Goal: Transaction & Acquisition: Book appointment/travel/reservation

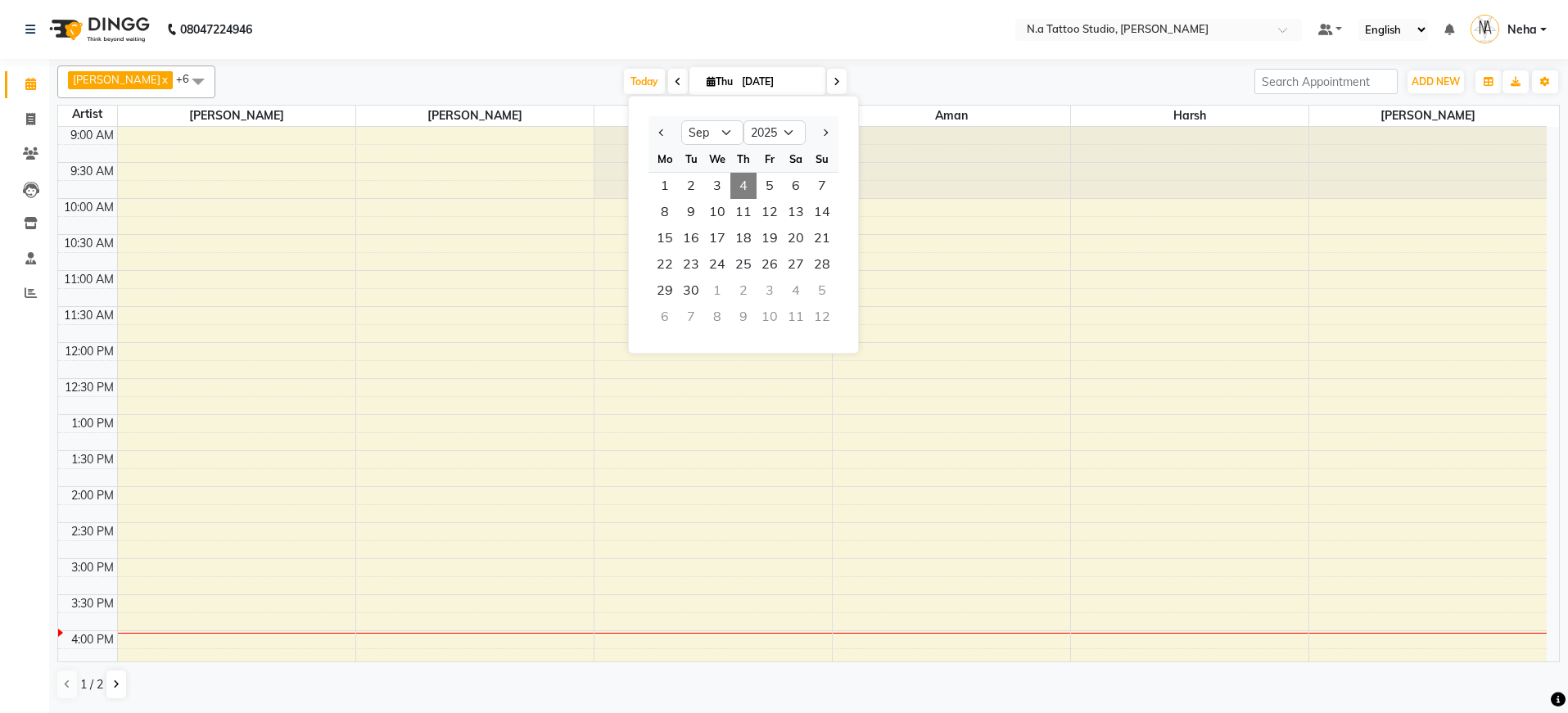
select select "9"
select select "2025"
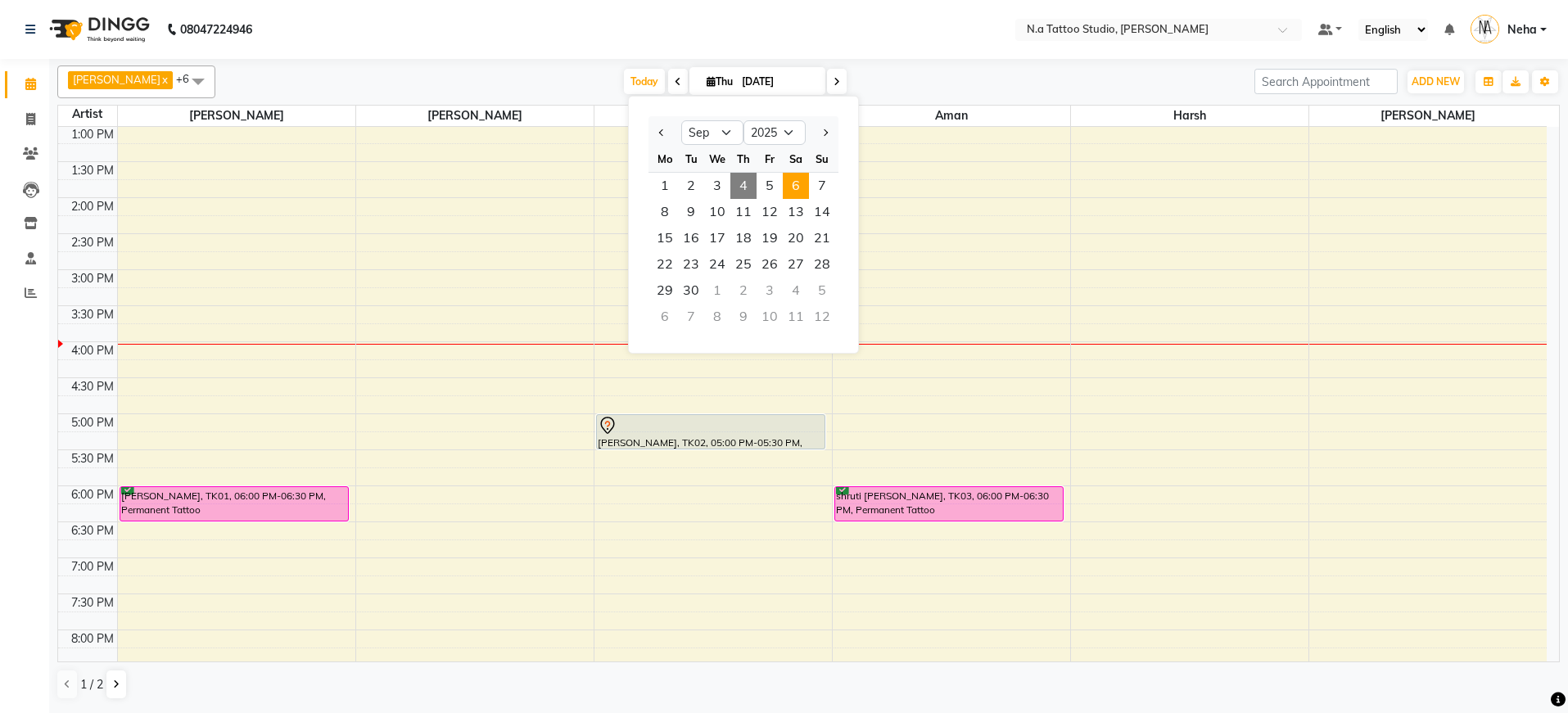
click at [789, 193] on span "6" at bounding box center [795, 186] width 26 height 26
type input "[DATE]"
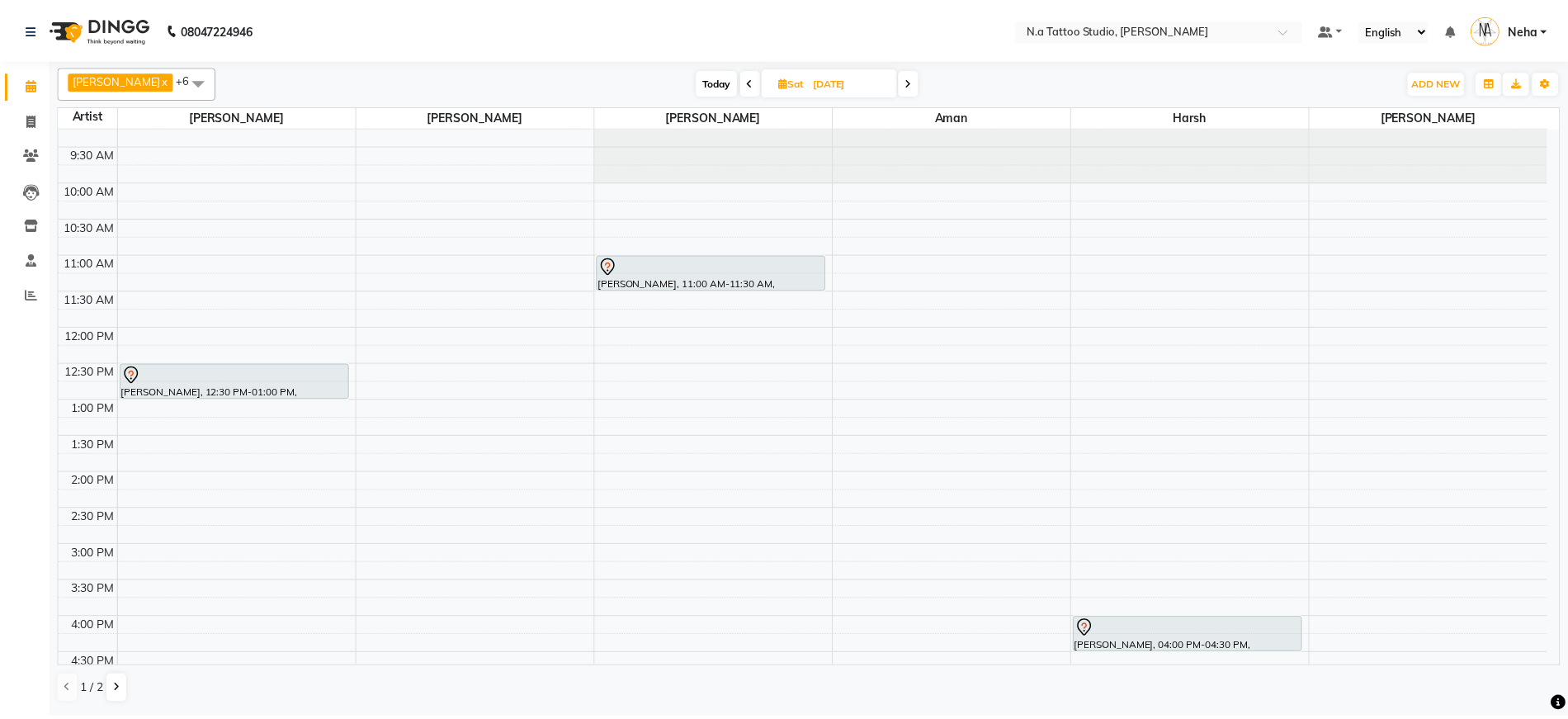
scroll to position [15, 0]
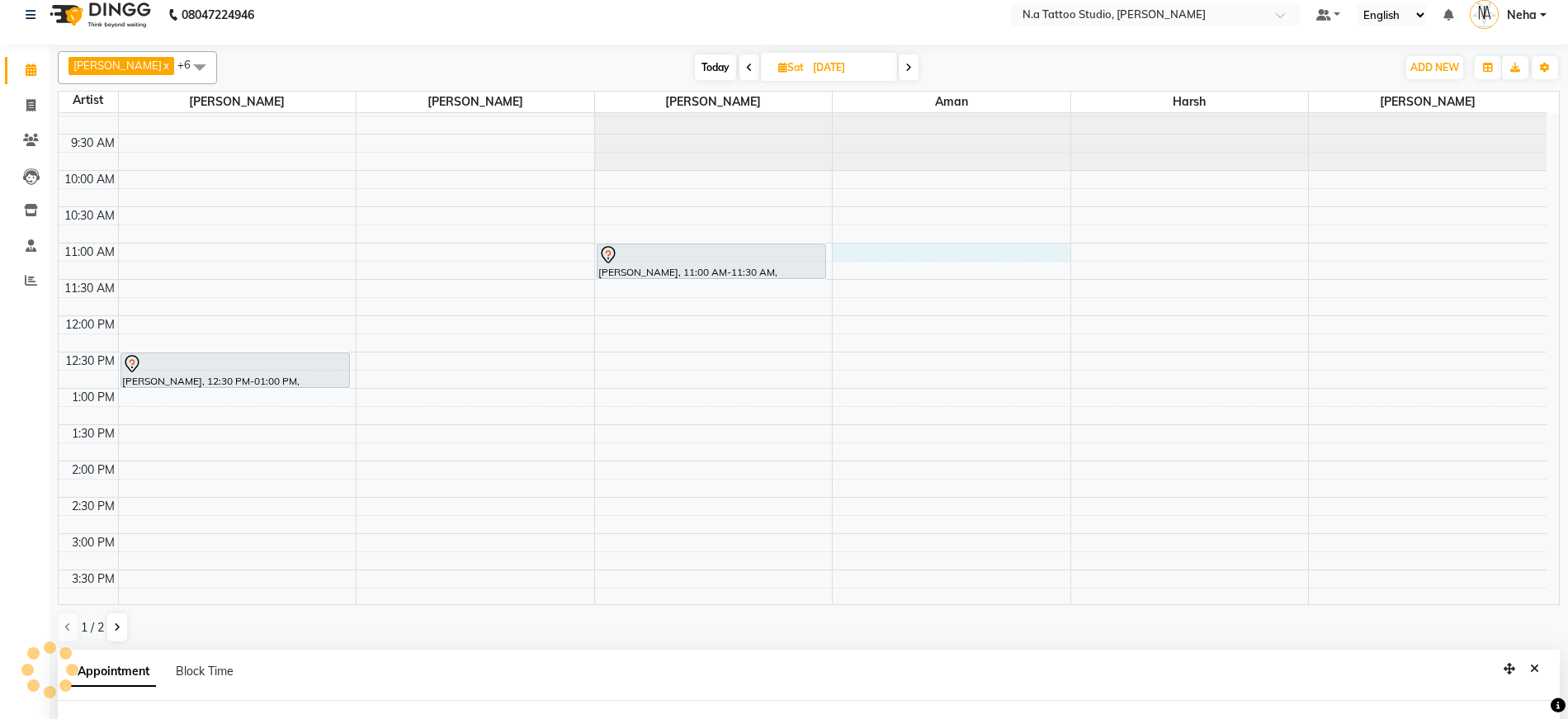
select select "84975"
select select "660"
select select "tentative"
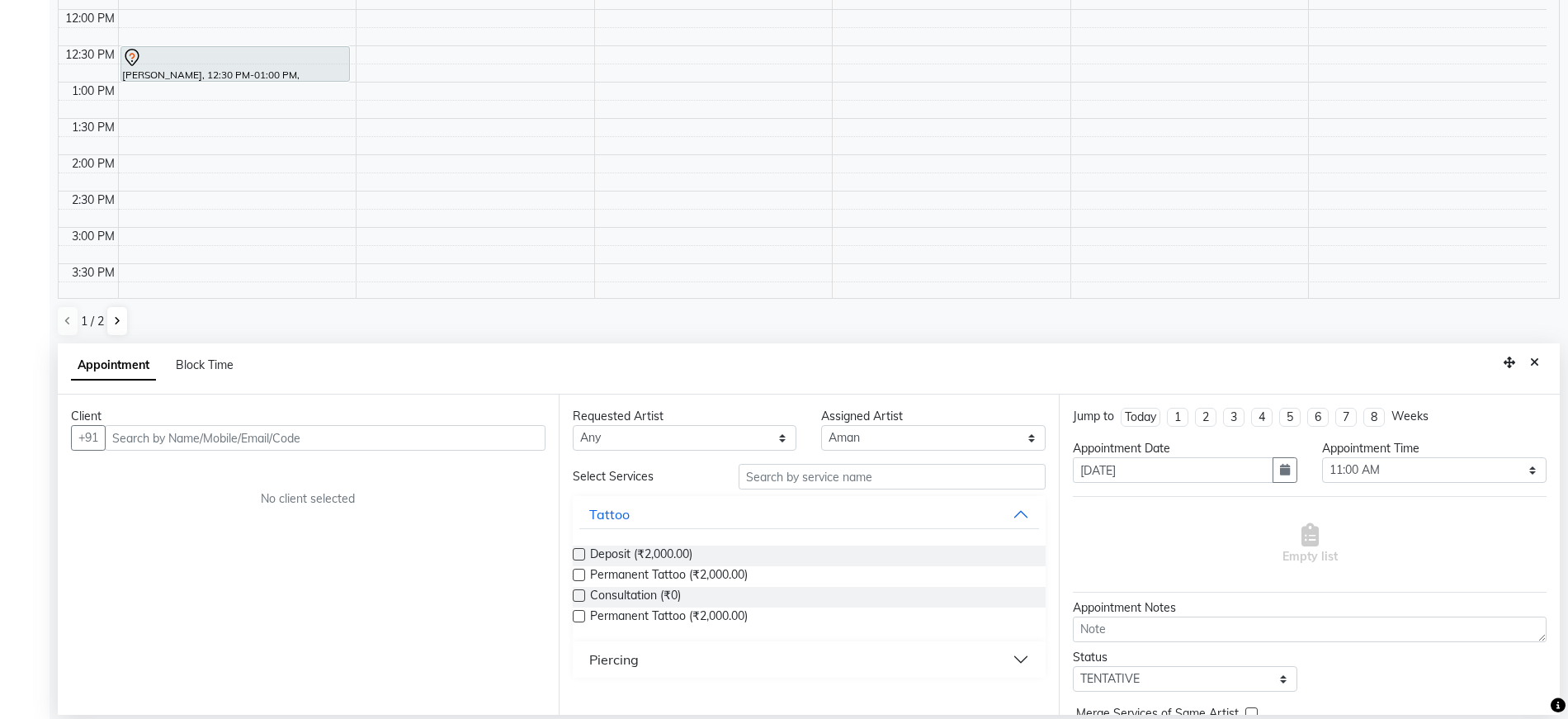
click at [431, 447] on input "text" at bounding box center [325, 438] width 441 height 26
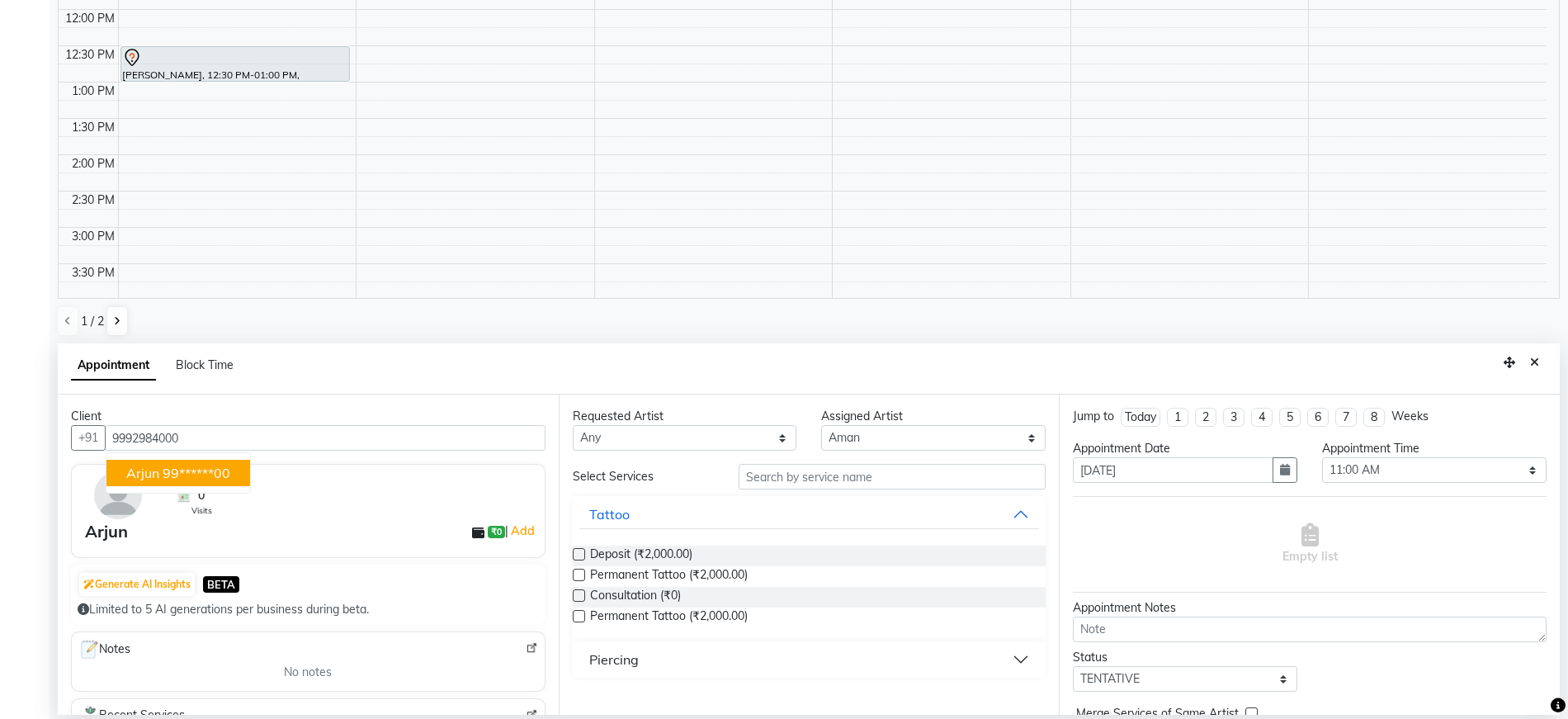
click at [208, 477] on ngb-highlight "99******00" at bounding box center [196, 473] width 68 height 17
type input "99******00"
click at [720, 570] on span "Permanent Tattoo (₹2,000.00)" at bounding box center [669, 577] width 158 height 20
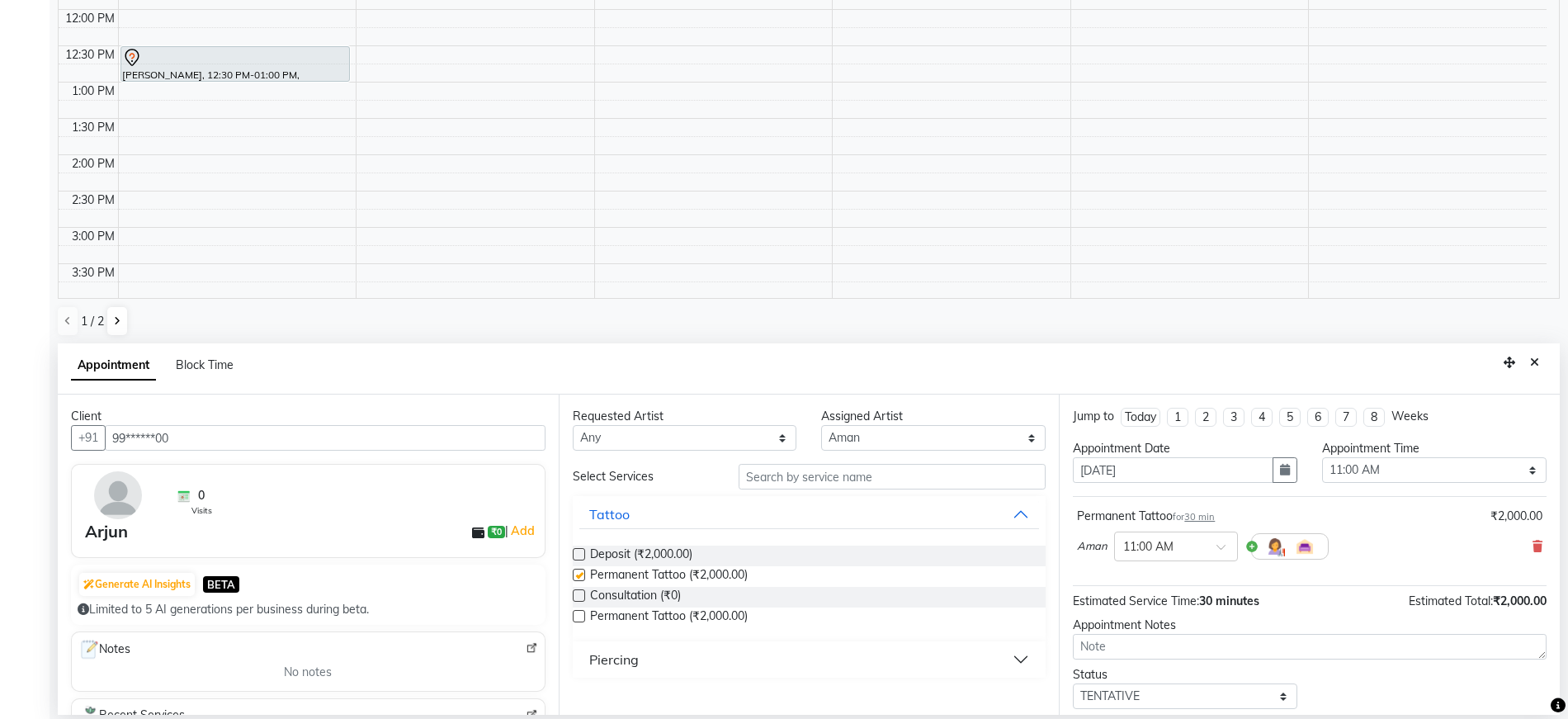
checkbox input "false"
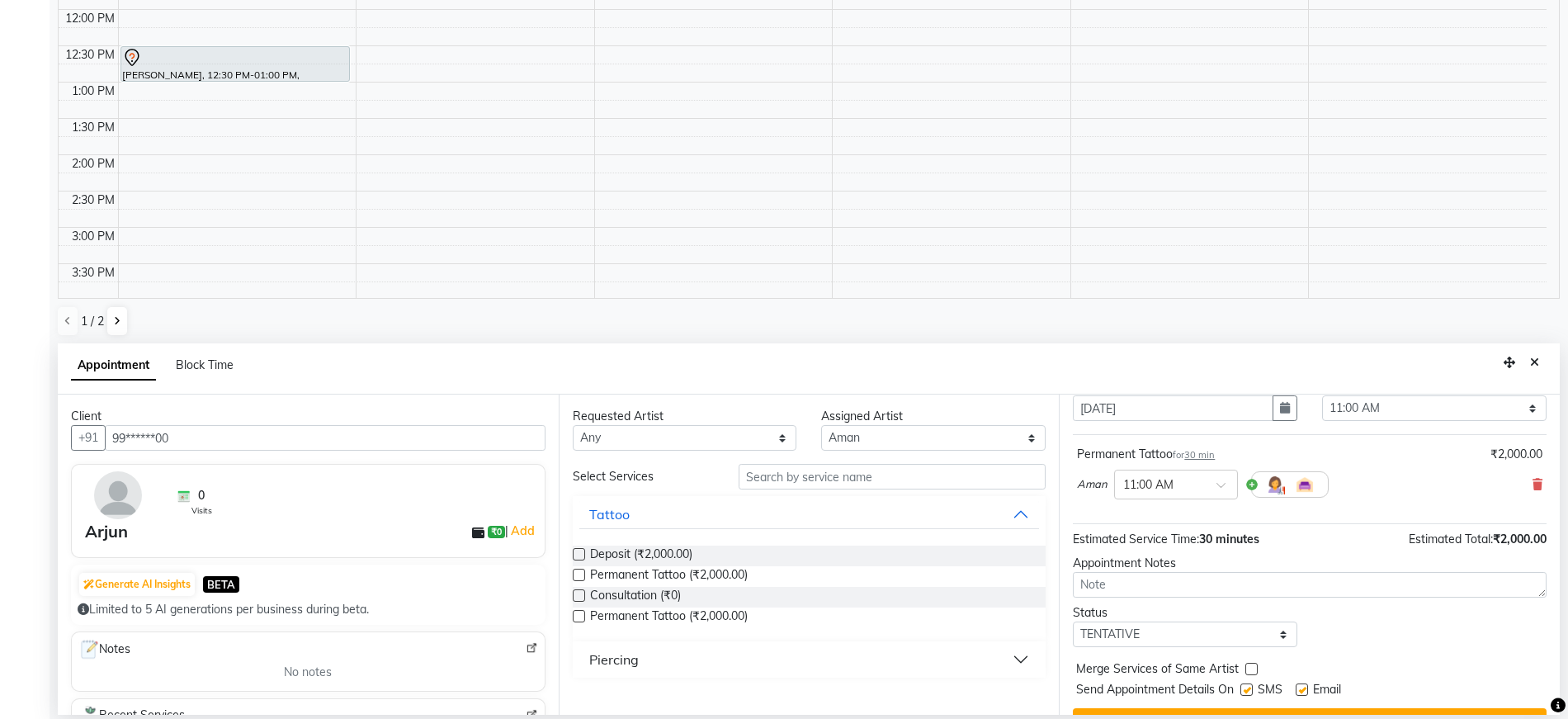
scroll to position [98, 0]
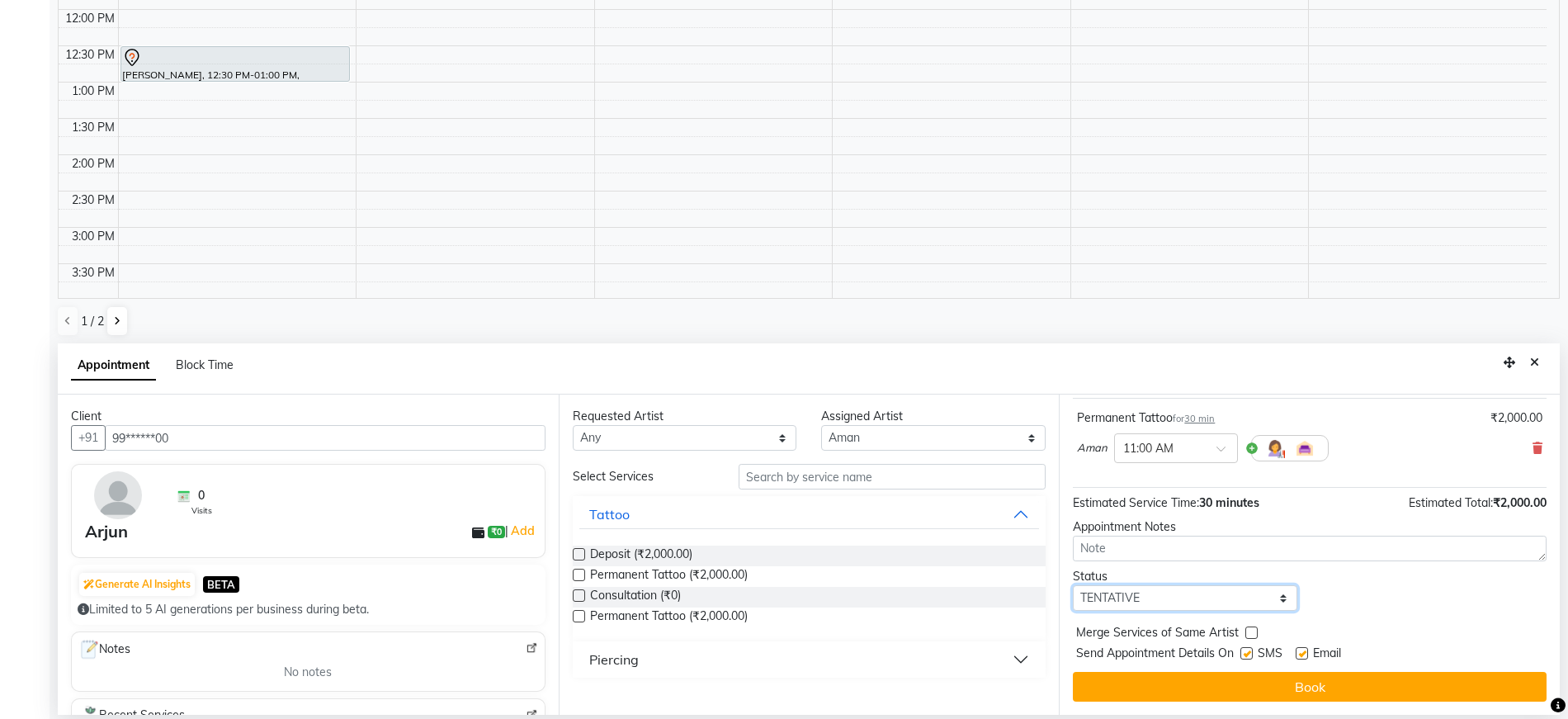
click at [1156, 601] on select "Select TENTATIVE CONFIRM UPCOMING" at bounding box center [1185, 598] width 225 height 26
select select "confirm booking"
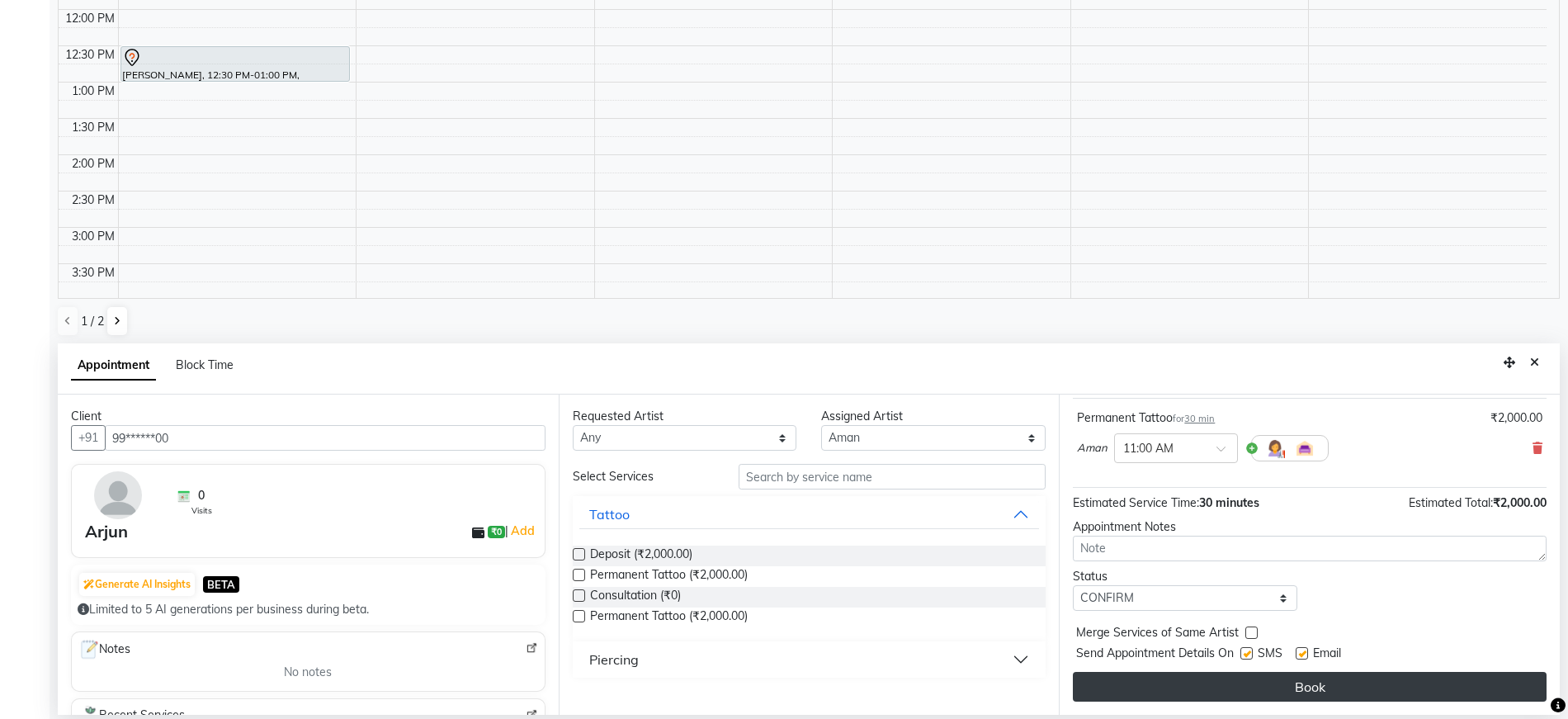
click at [1375, 689] on button "Book" at bounding box center [1310, 687] width 474 height 29
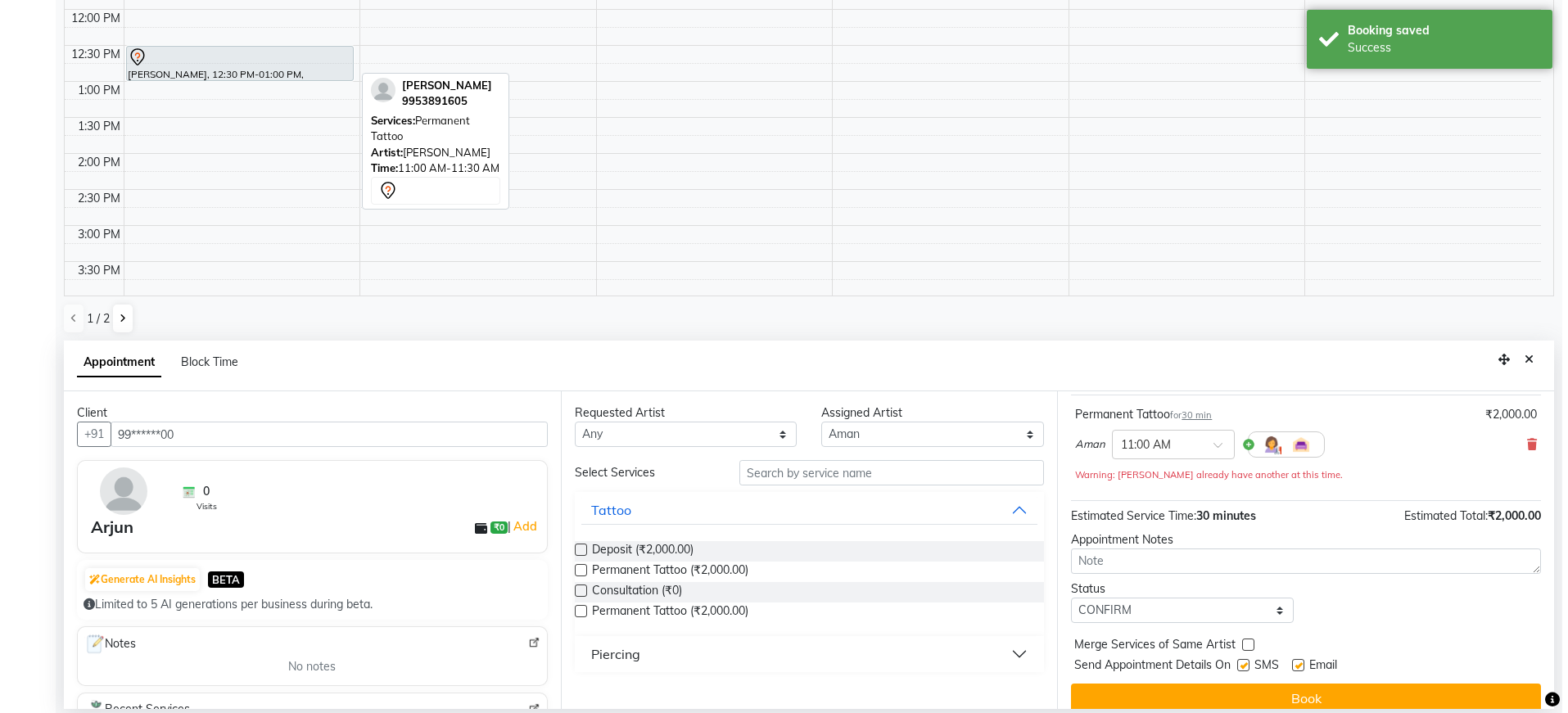
scroll to position [0, 0]
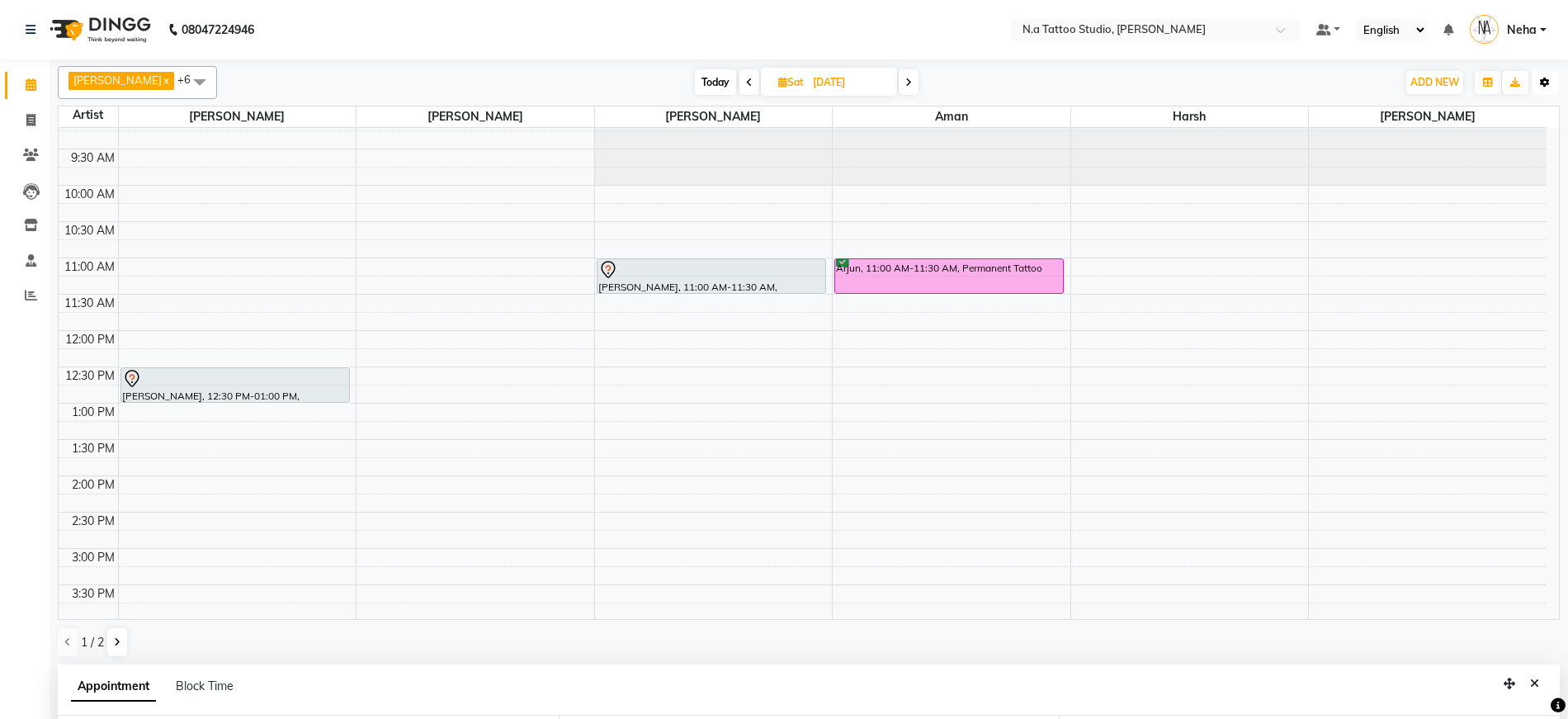
click at [1545, 85] on icon "button" at bounding box center [1544, 83] width 10 height 10
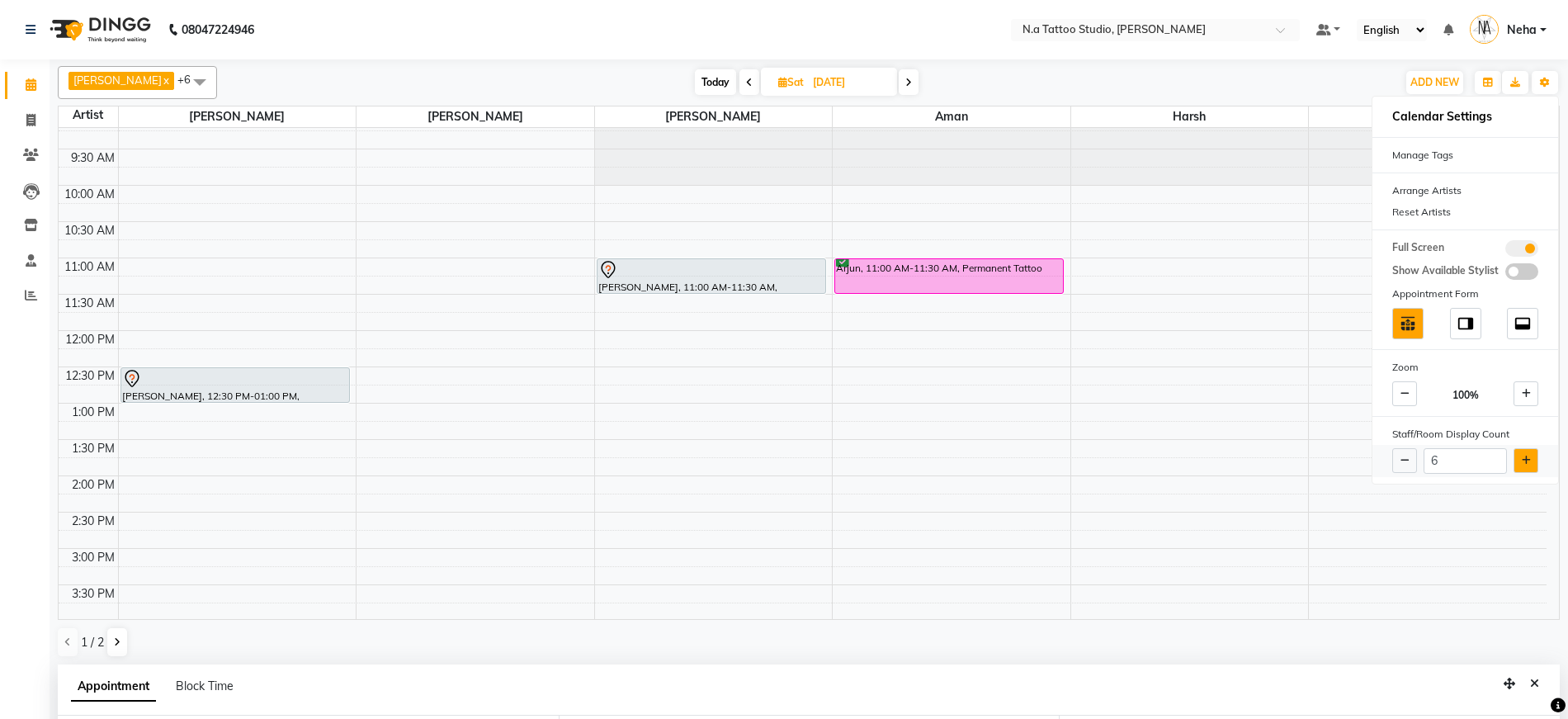
click at [1537, 462] on button at bounding box center [1526, 460] width 25 height 25
type input "7"
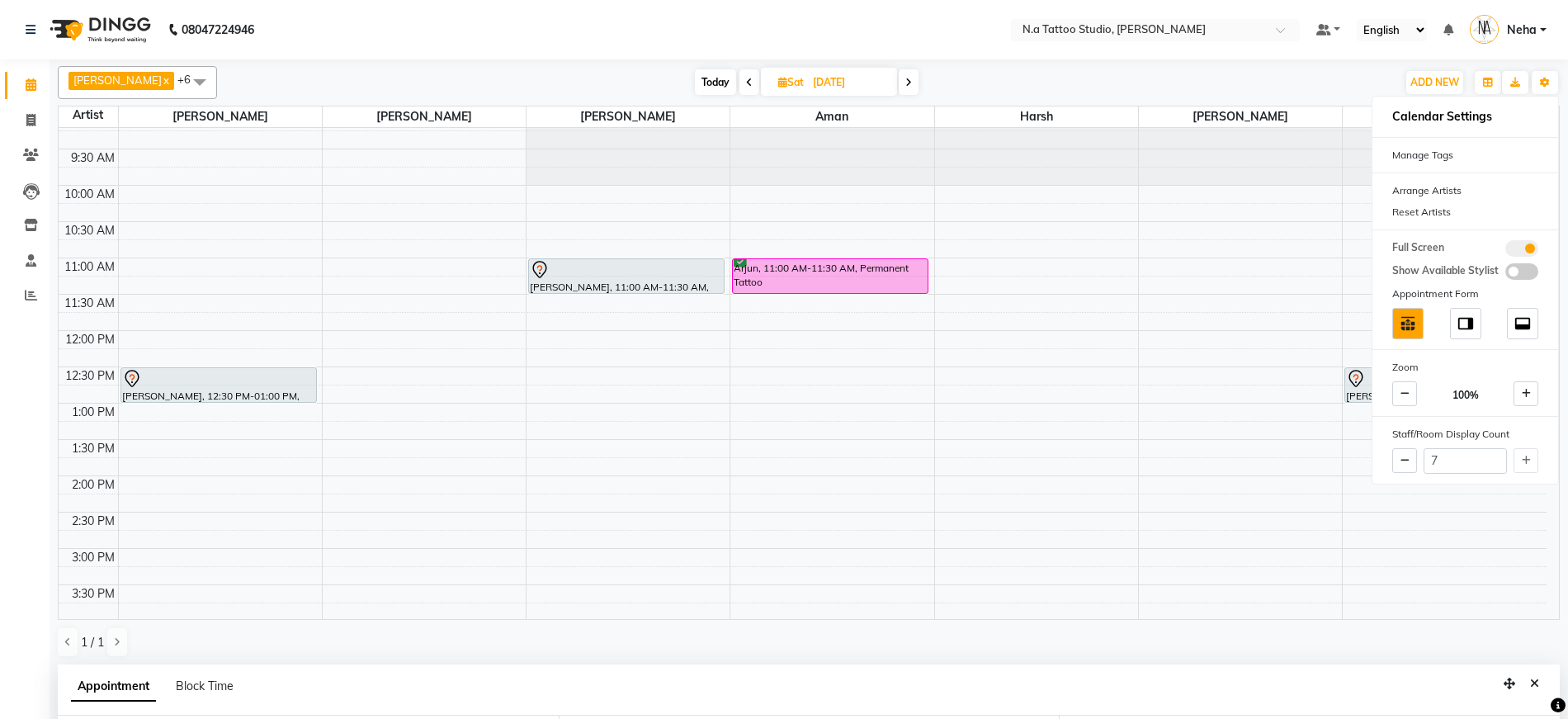
click at [1235, 70] on div "[DATE] [DATE]" at bounding box center [806, 82] width 1163 height 25
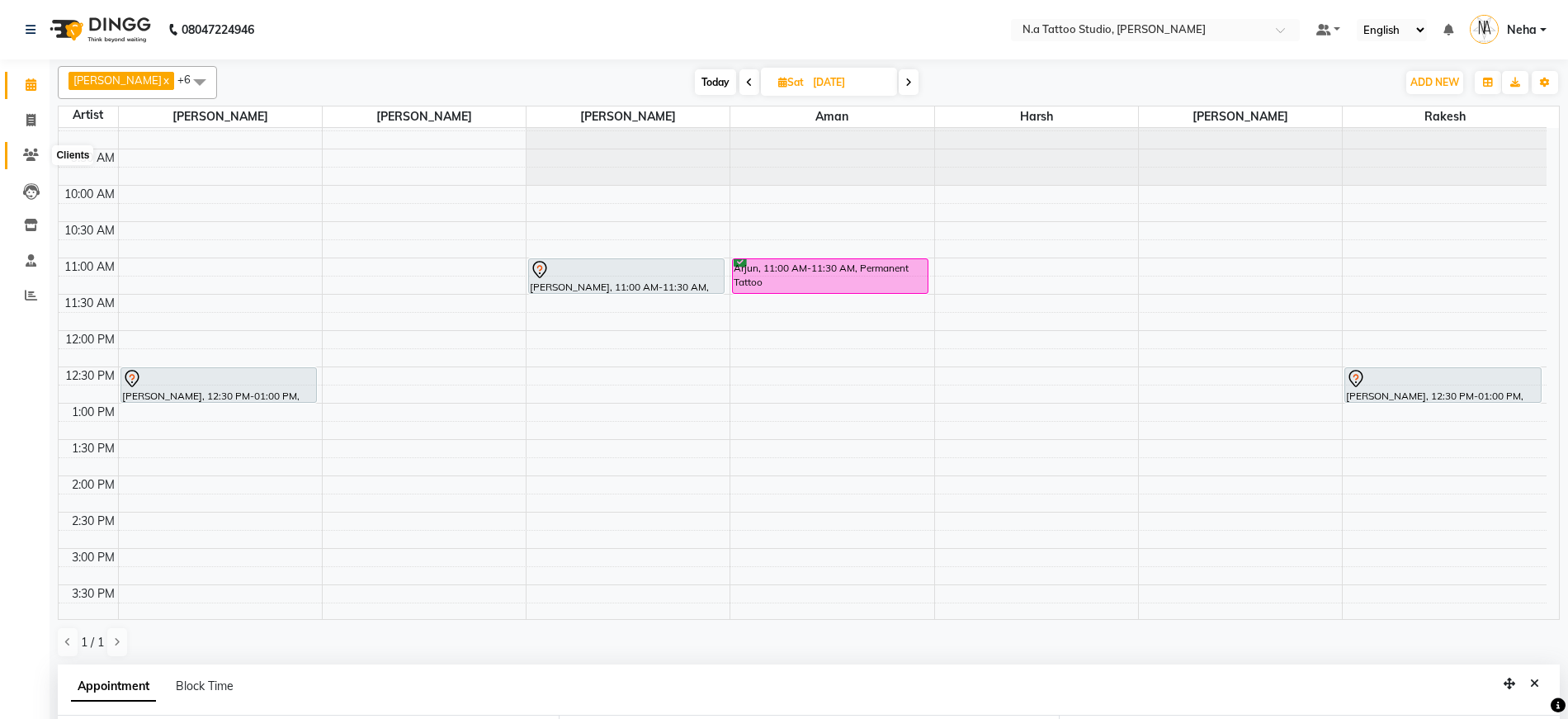
click at [34, 152] on icon at bounding box center [30, 154] width 16 height 12
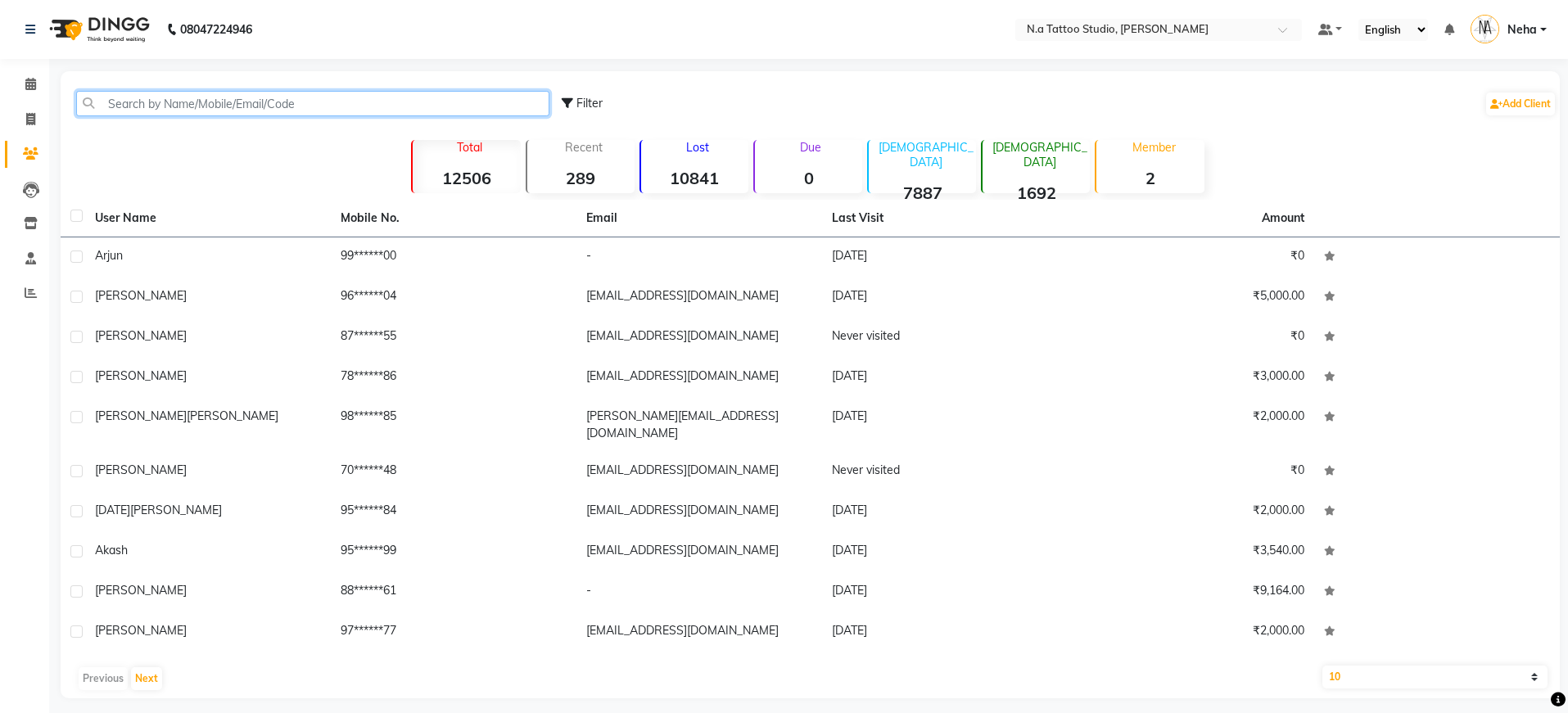
click at [185, 107] on input "text" at bounding box center [313, 104] width 473 height 25
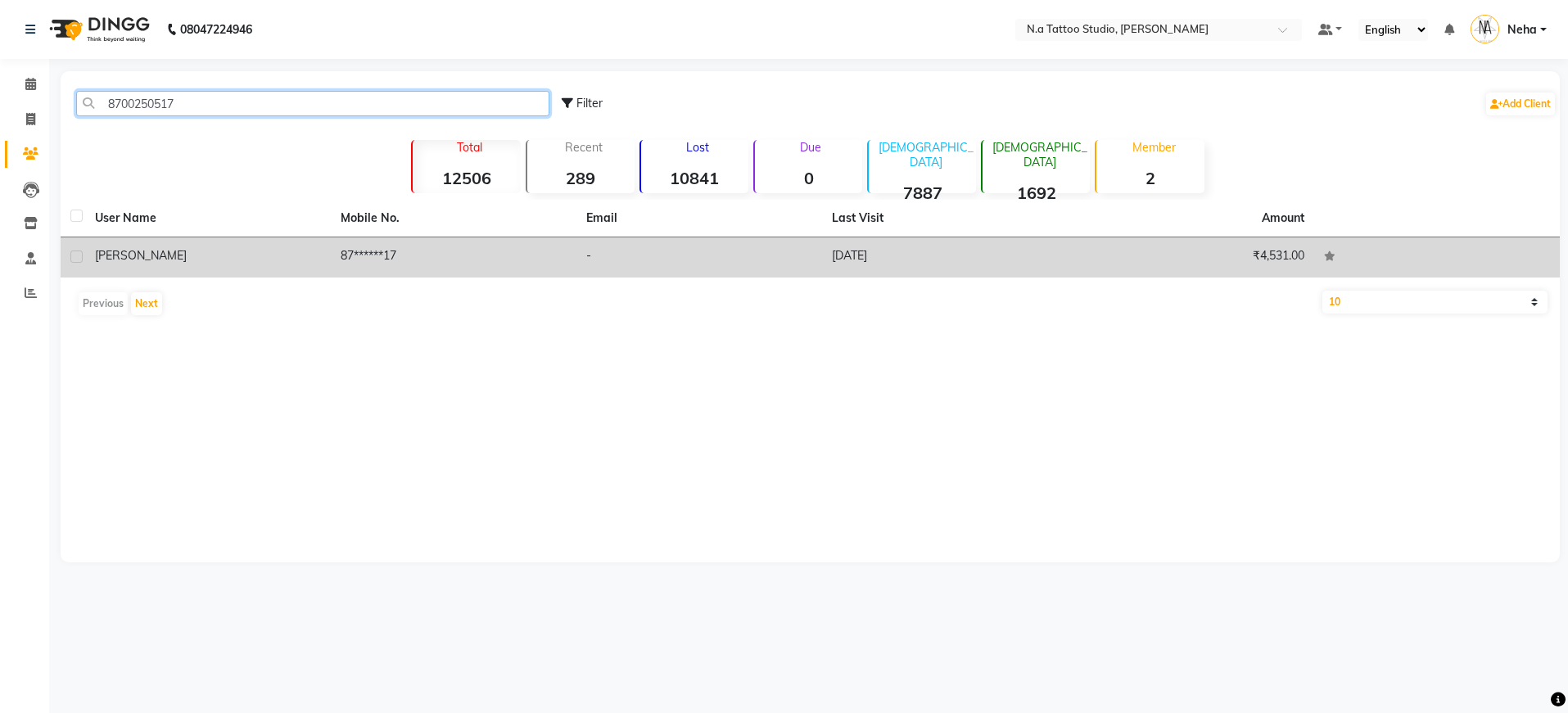
type input "8700250517"
click at [256, 248] on div "[PERSON_NAME]" at bounding box center [208, 255] width 226 height 17
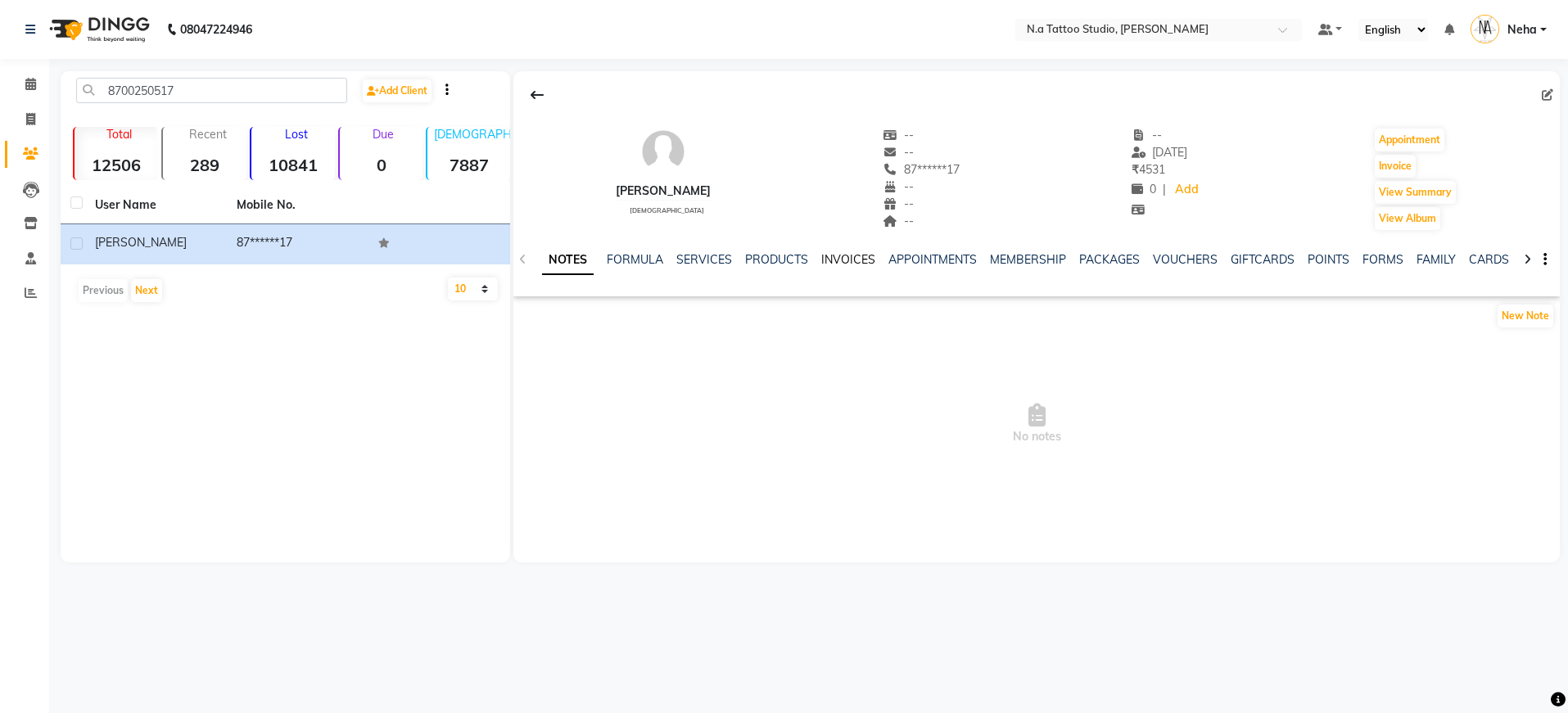
click at [855, 261] on link "INVOICES" at bounding box center [848, 260] width 54 height 15
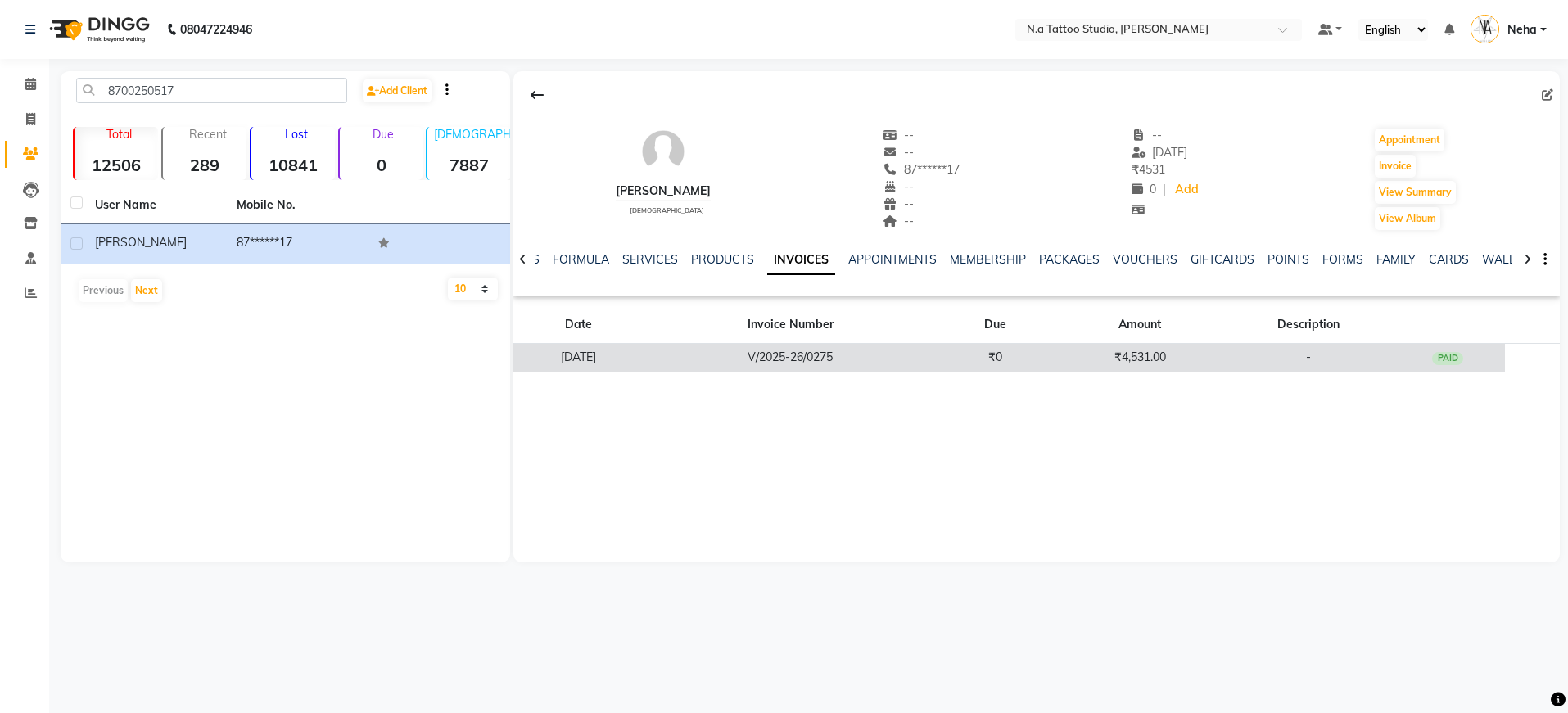
click at [1017, 358] on td "₹0" at bounding box center [995, 358] width 117 height 28
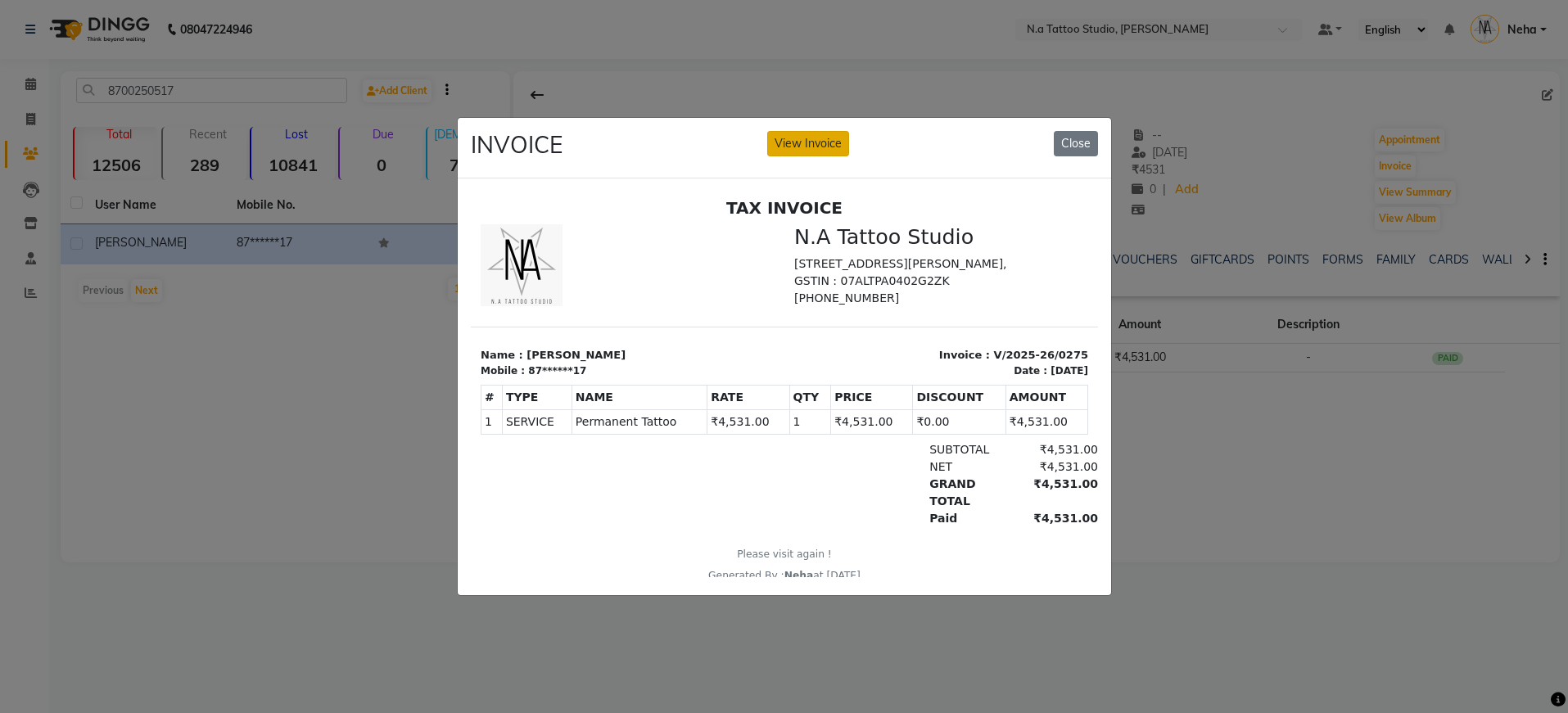
click at [799, 142] on button "View Invoice" at bounding box center [808, 144] width 82 height 25
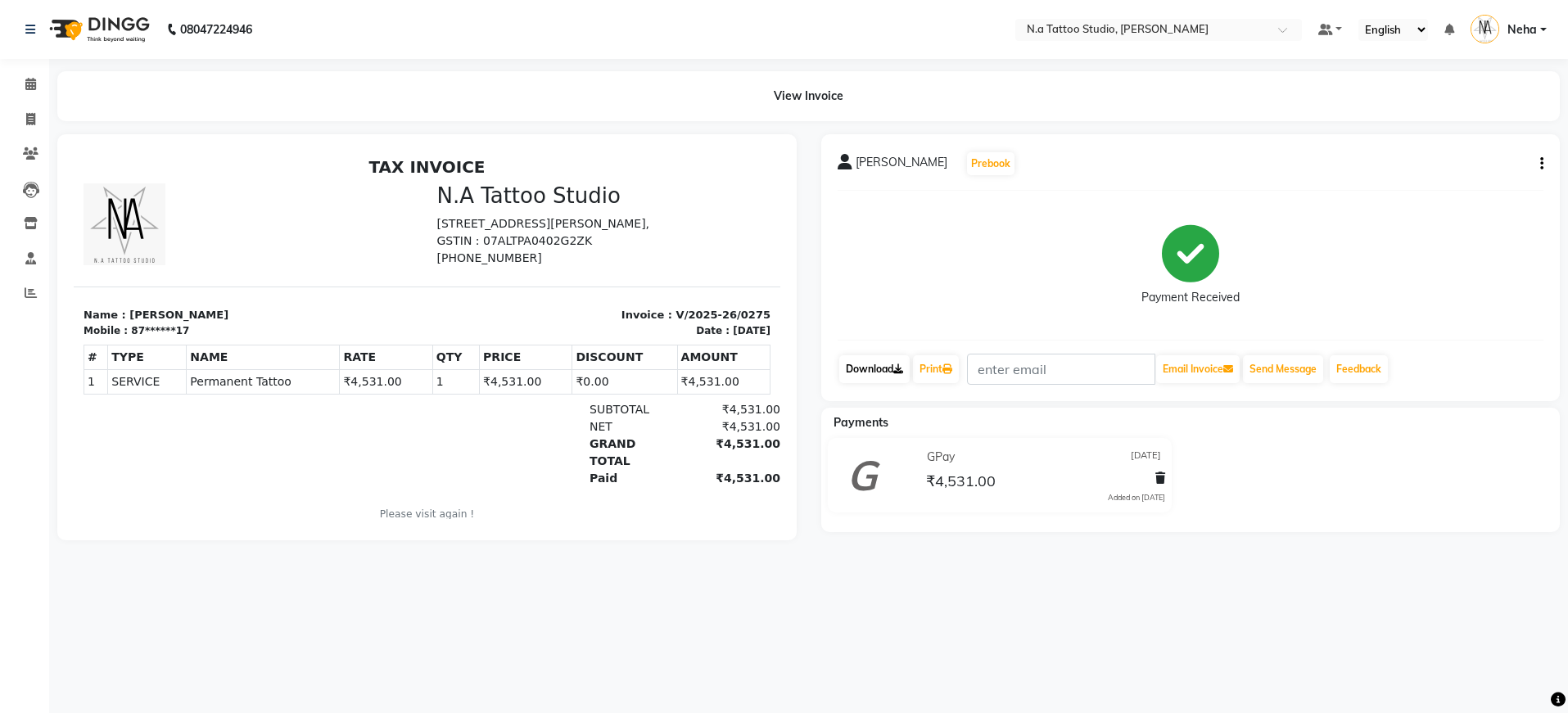
click at [865, 369] on link "Download" at bounding box center [873, 369] width 70 height 28
click at [33, 87] on icon at bounding box center [31, 83] width 11 height 12
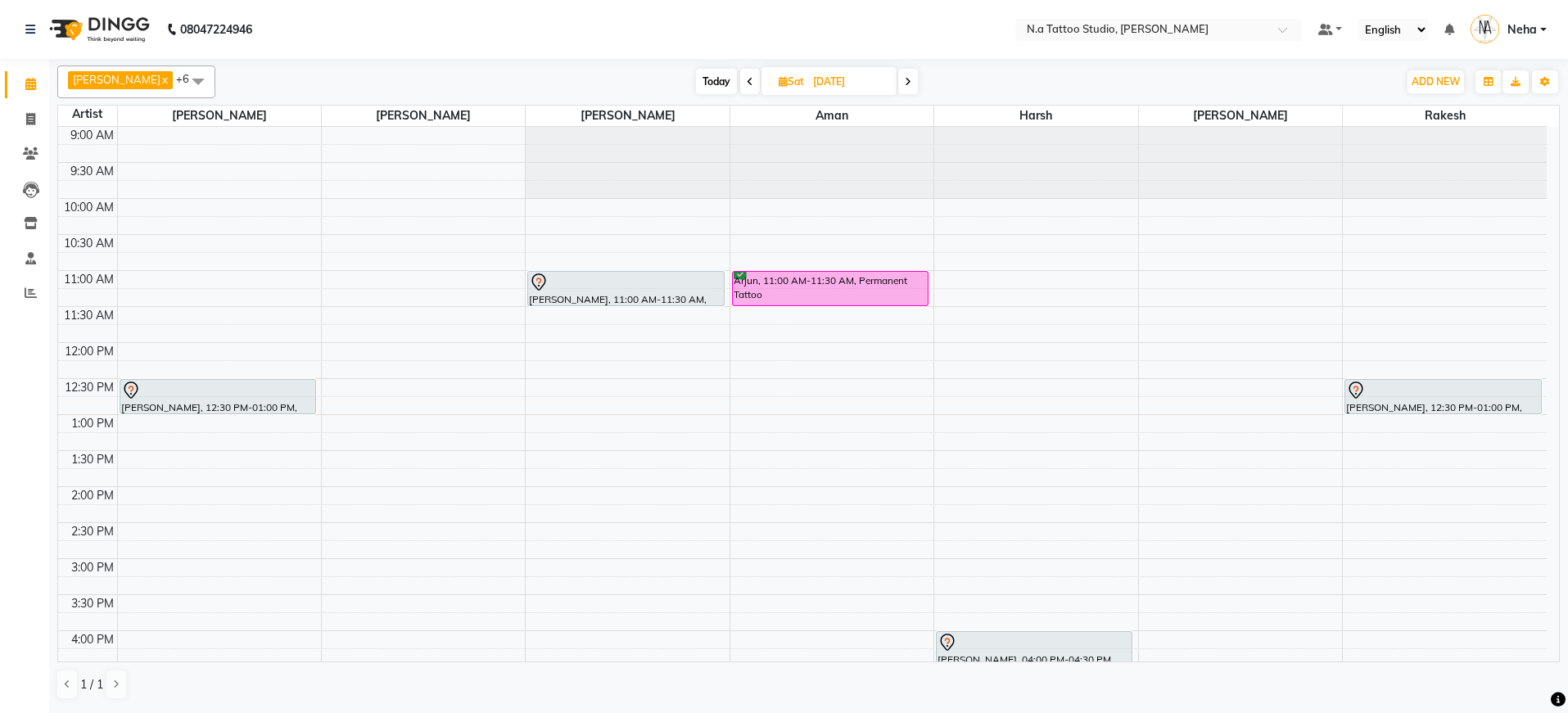
click at [704, 85] on span "Today" at bounding box center [716, 82] width 41 height 25
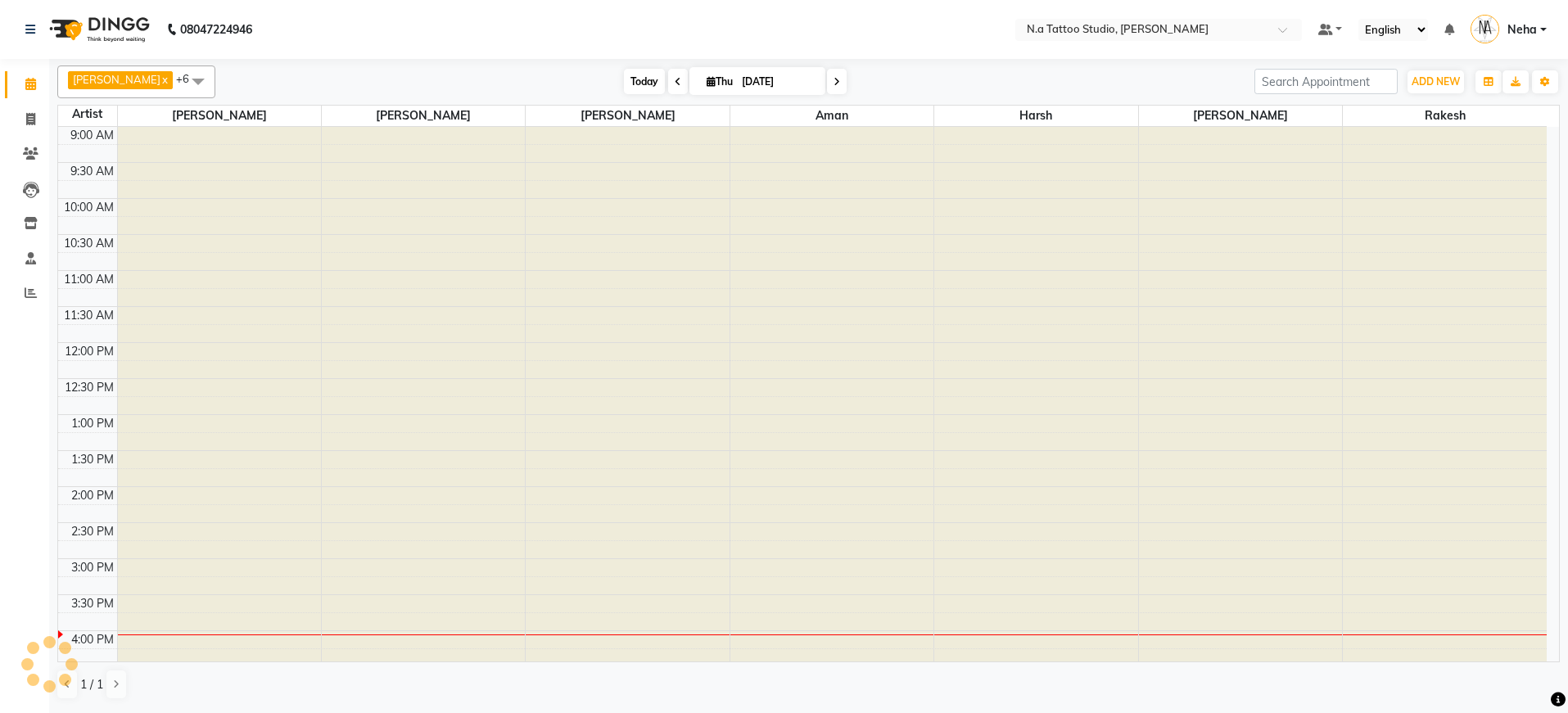
type input "[DATE]"
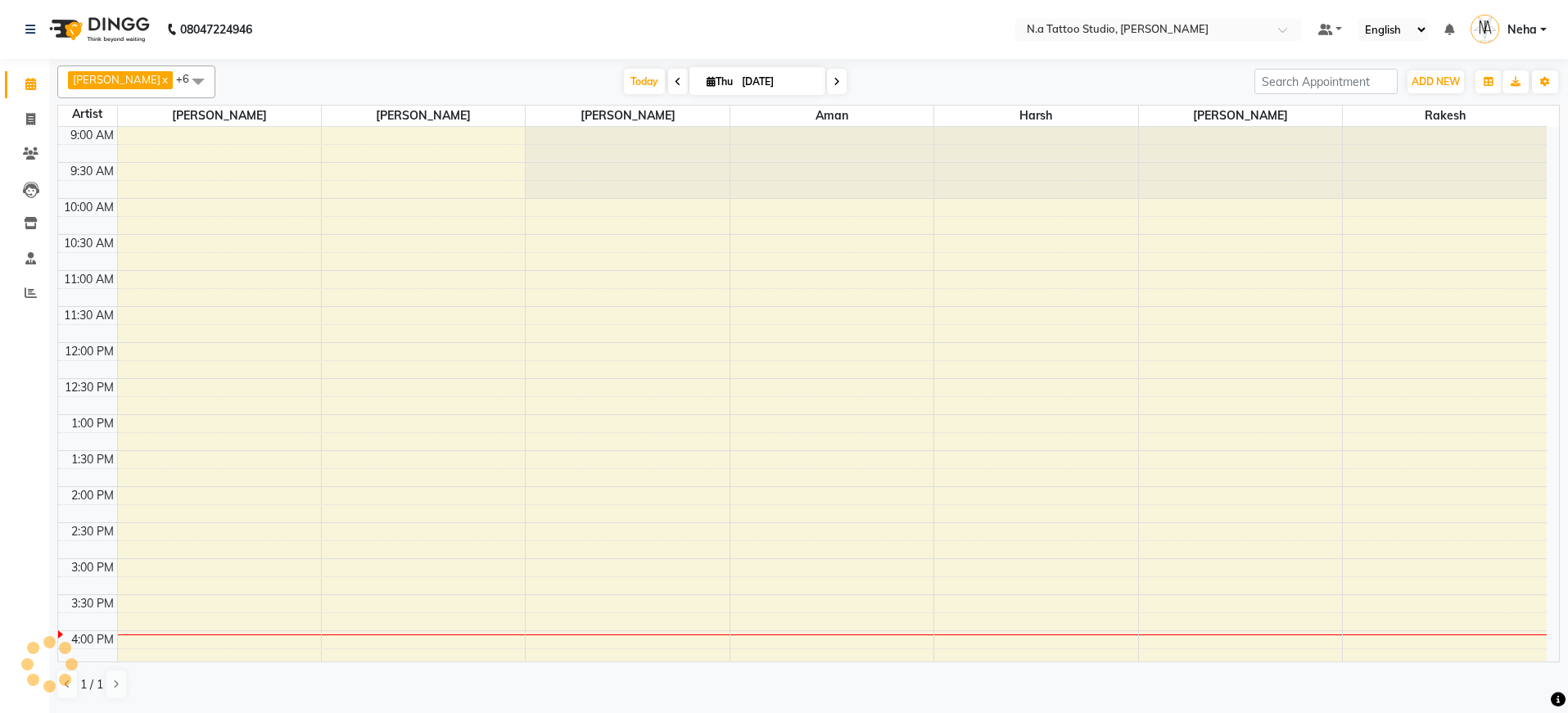
scroll to position [401, 0]
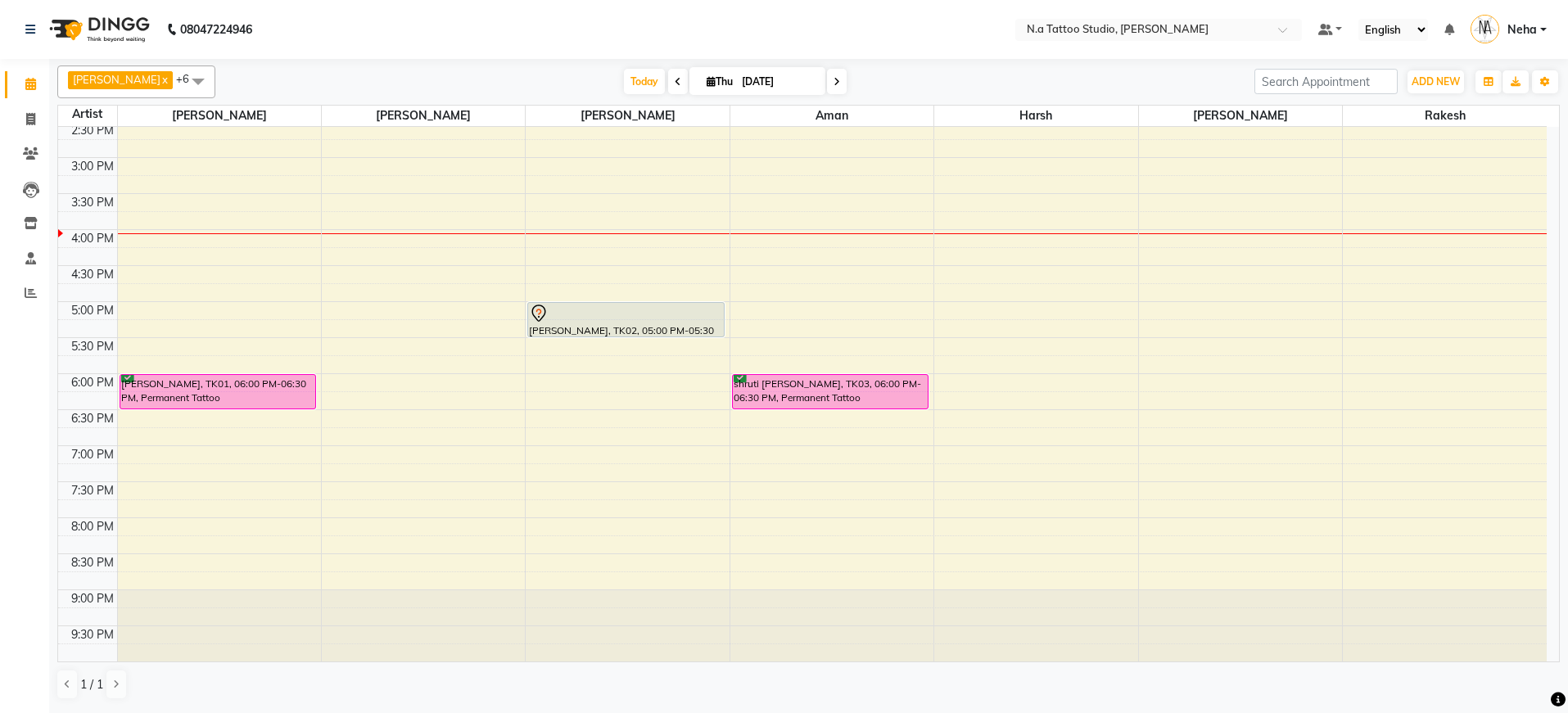
click at [792, 88] on input "[DATE]" at bounding box center [778, 81] width 82 height 25
select select "9"
select select "2025"
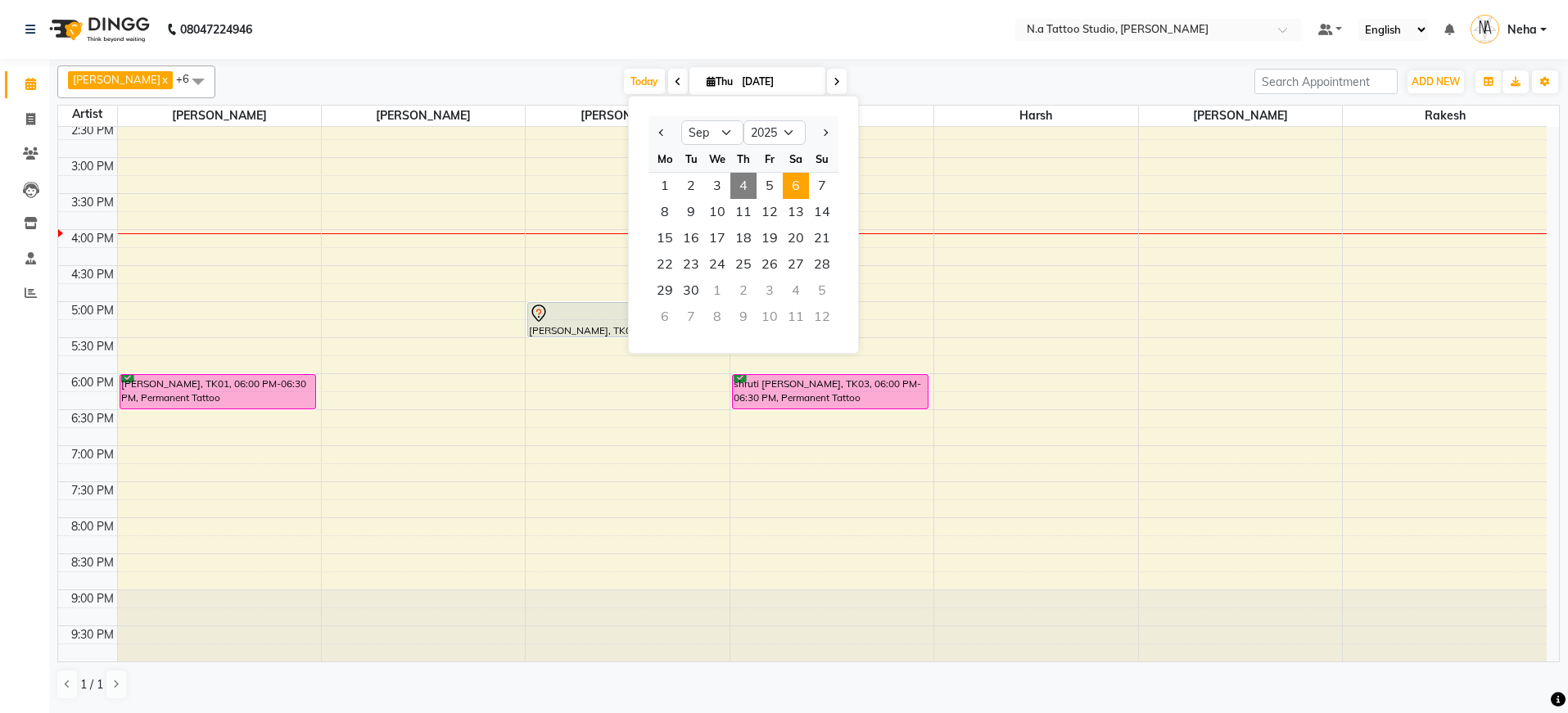
click at [802, 187] on span "6" at bounding box center [795, 186] width 26 height 26
type input "[DATE]"
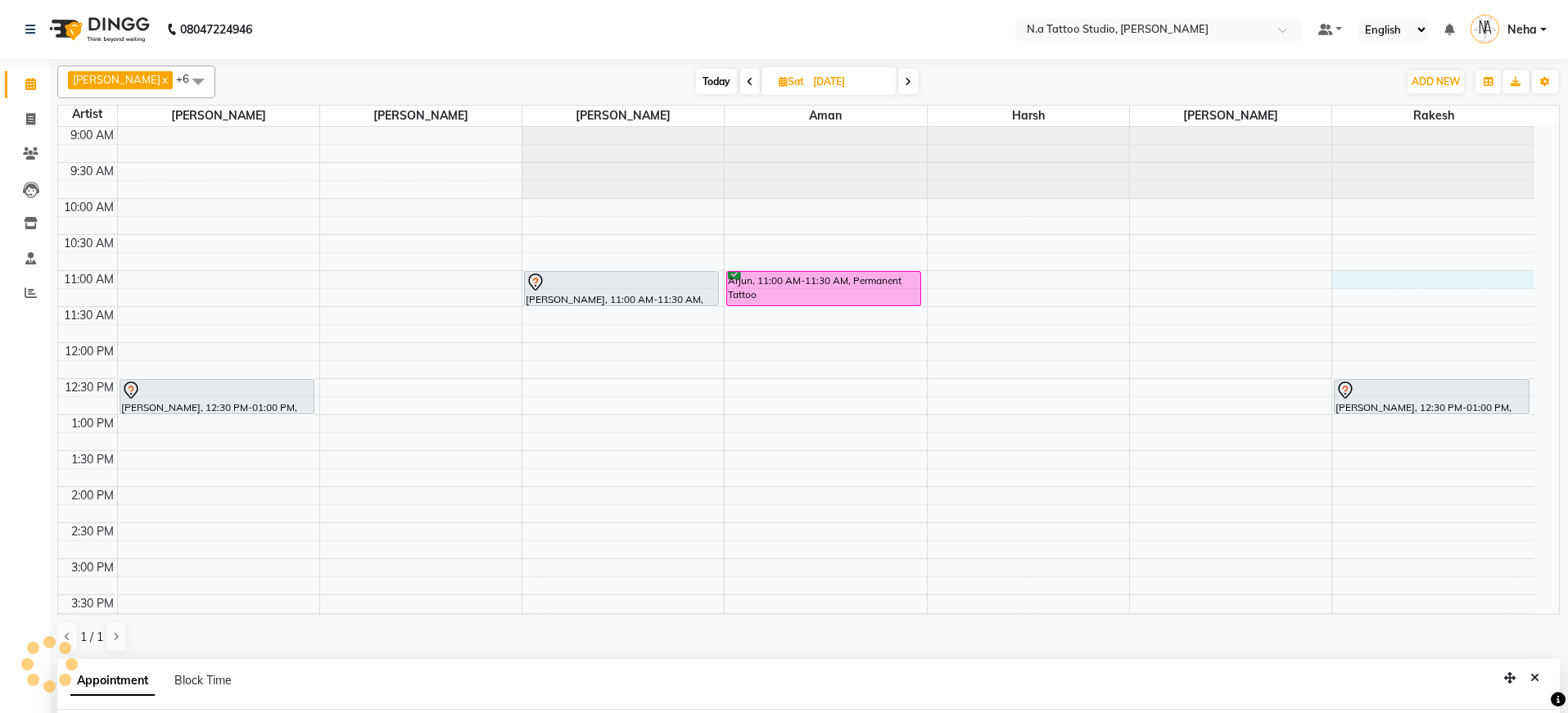
scroll to position [319, 0]
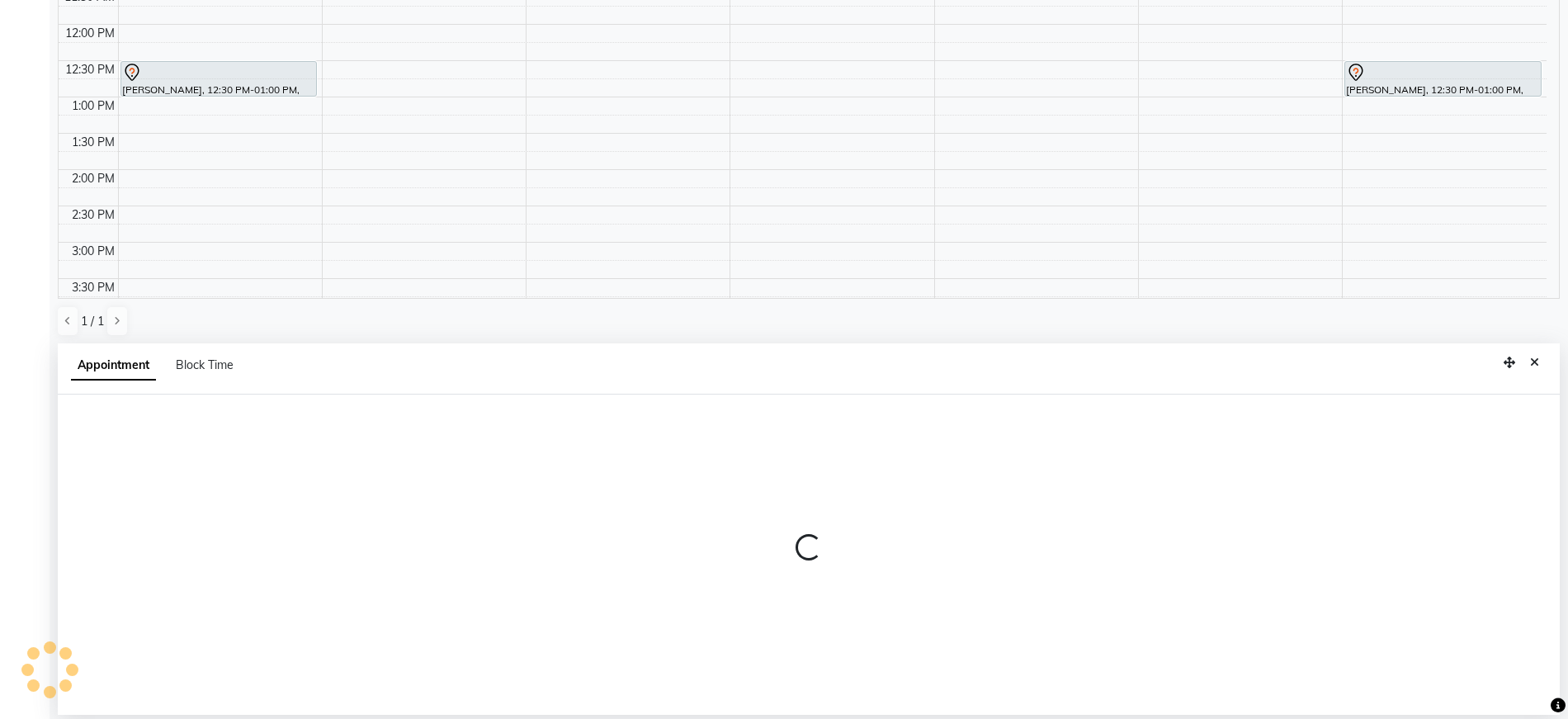
select select "59453"
select select "660"
select select "tentative"
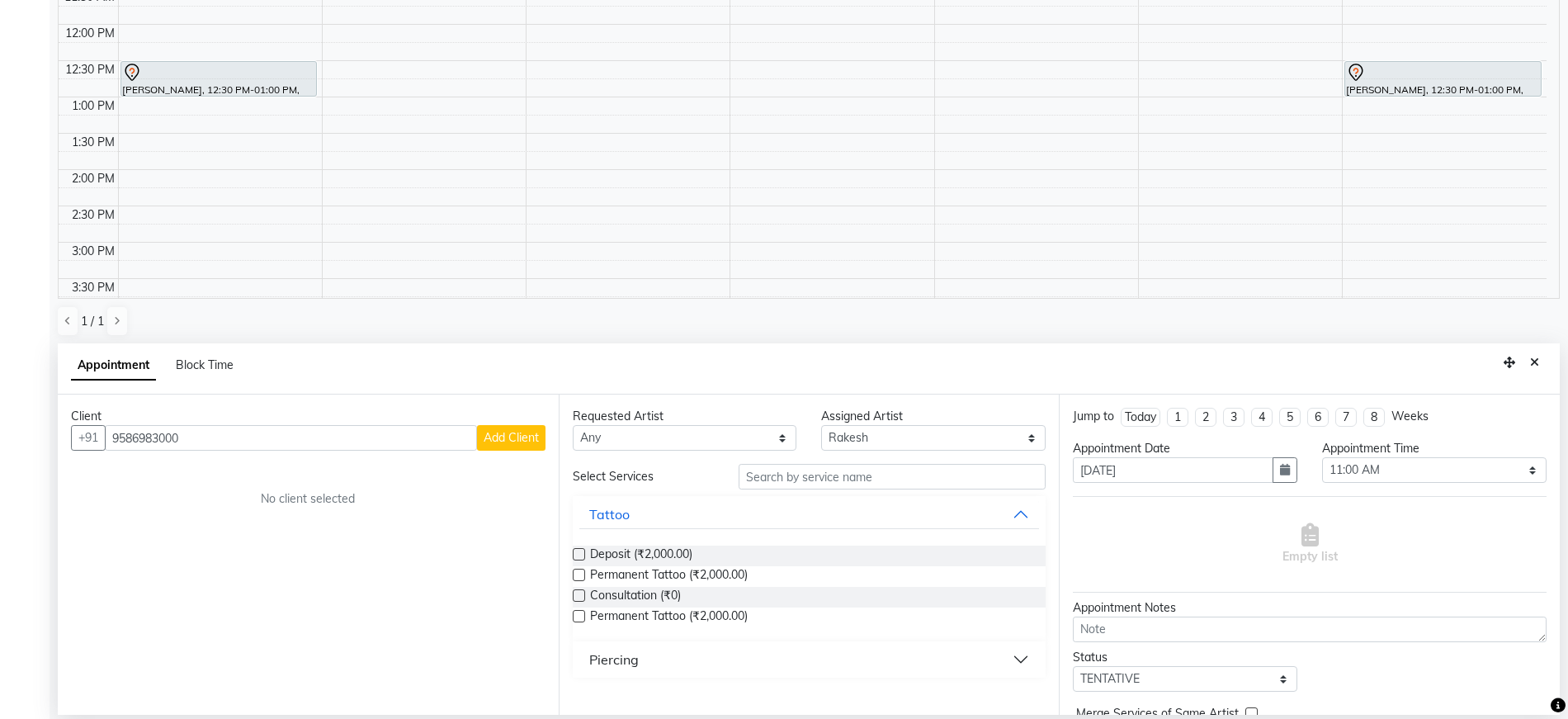
type input "9586983000"
click at [532, 438] on span "Add Client" at bounding box center [511, 437] width 55 height 15
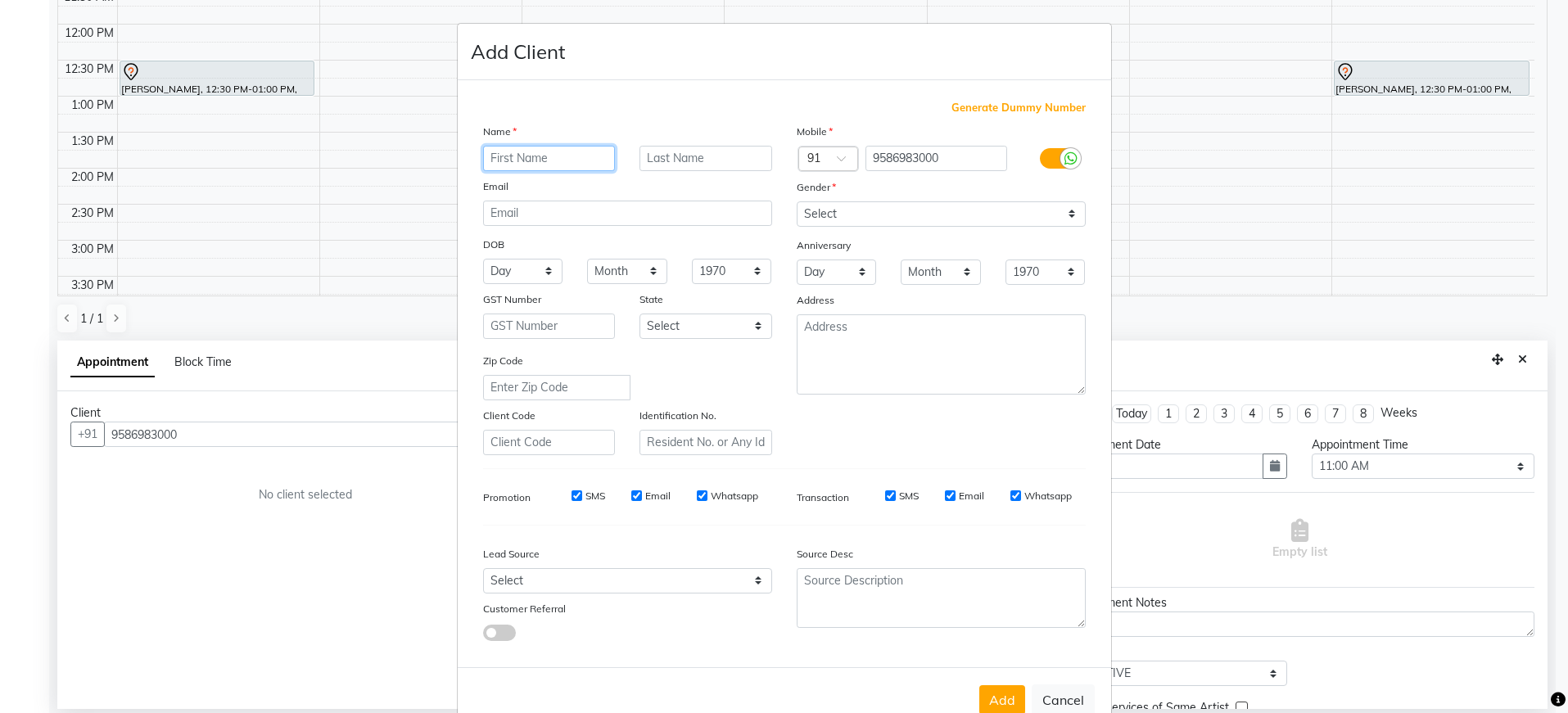
paste input "[PERSON_NAME]"
type input "[PERSON_NAME]"
click at [500, 216] on input "email" at bounding box center [626, 213] width 289 height 25
paste input "[EMAIL_ADDRESS][DOMAIN_NAME]"
type input "[EMAIL_ADDRESS][DOMAIN_NAME]"
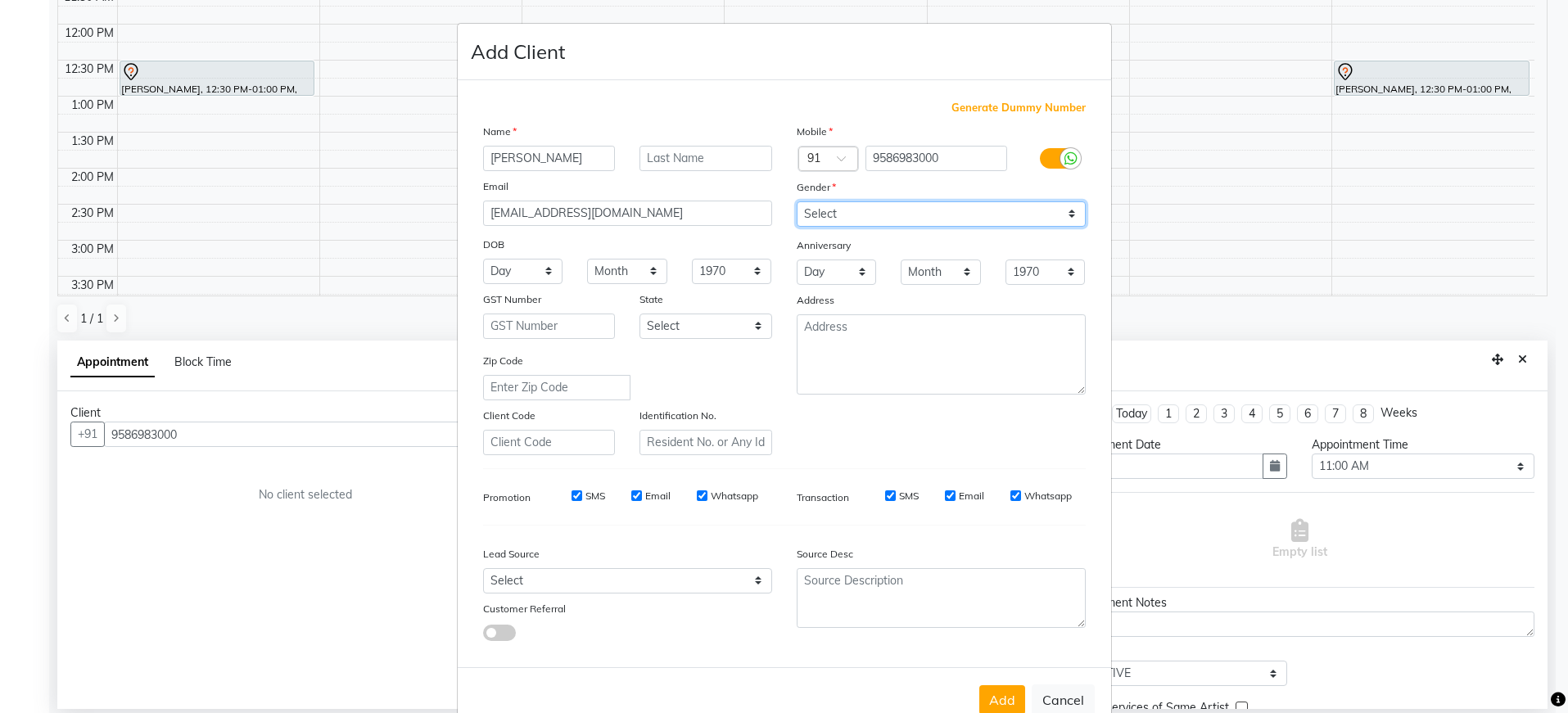
click at [809, 212] on select "Select [DEMOGRAPHIC_DATA] [DEMOGRAPHIC_DATA] Other Prefer Not To Say" at bounding box center [941, 214] width 289 height 25
click at [815, 214] on select "Select [DEMOGRAPHIC_DATA] [DEMOGRAPHIC_DATA] Other Prefer Not To Say" at bounding box center [941, 214] width 289 height 25
select select "[DEMOGRAPHIC_DATA]"
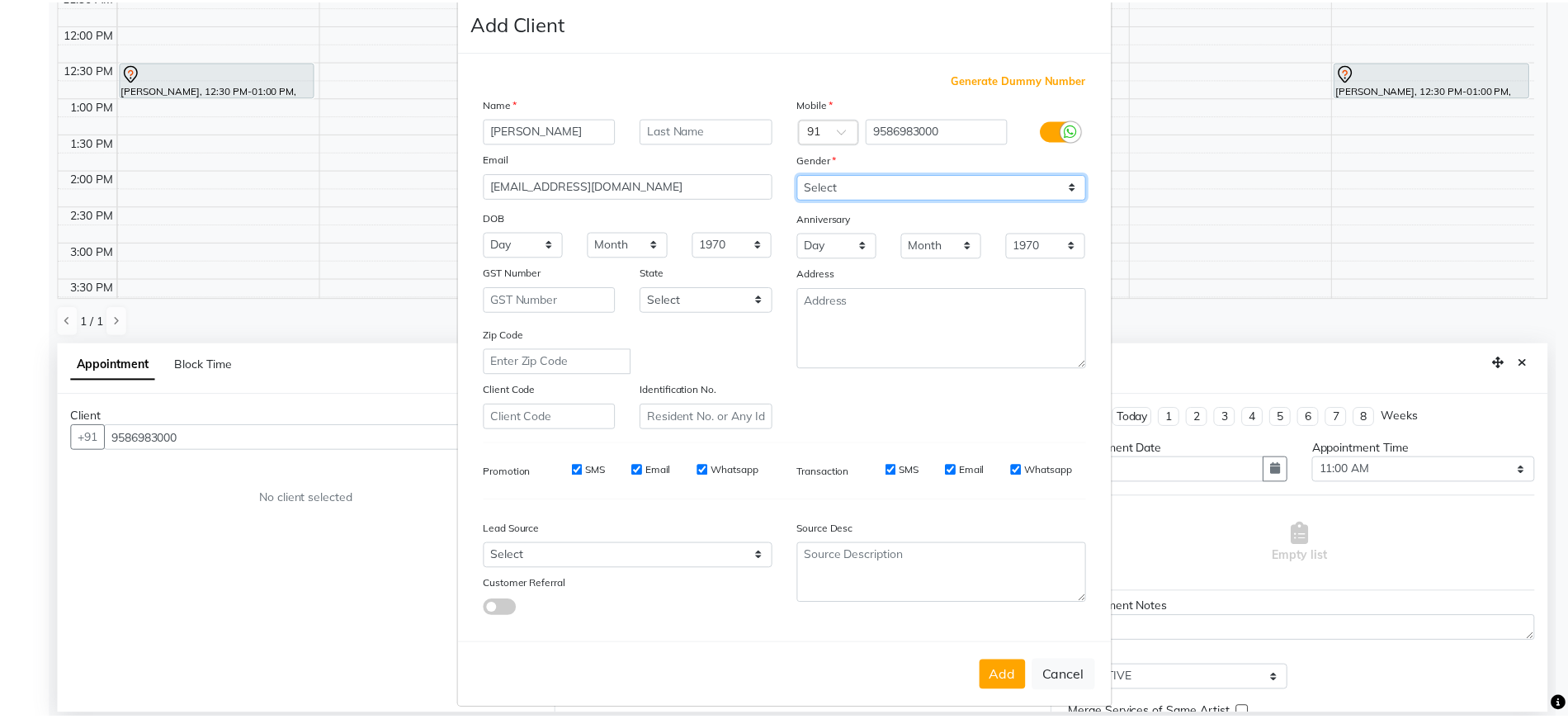
scroll to position [43, 0]
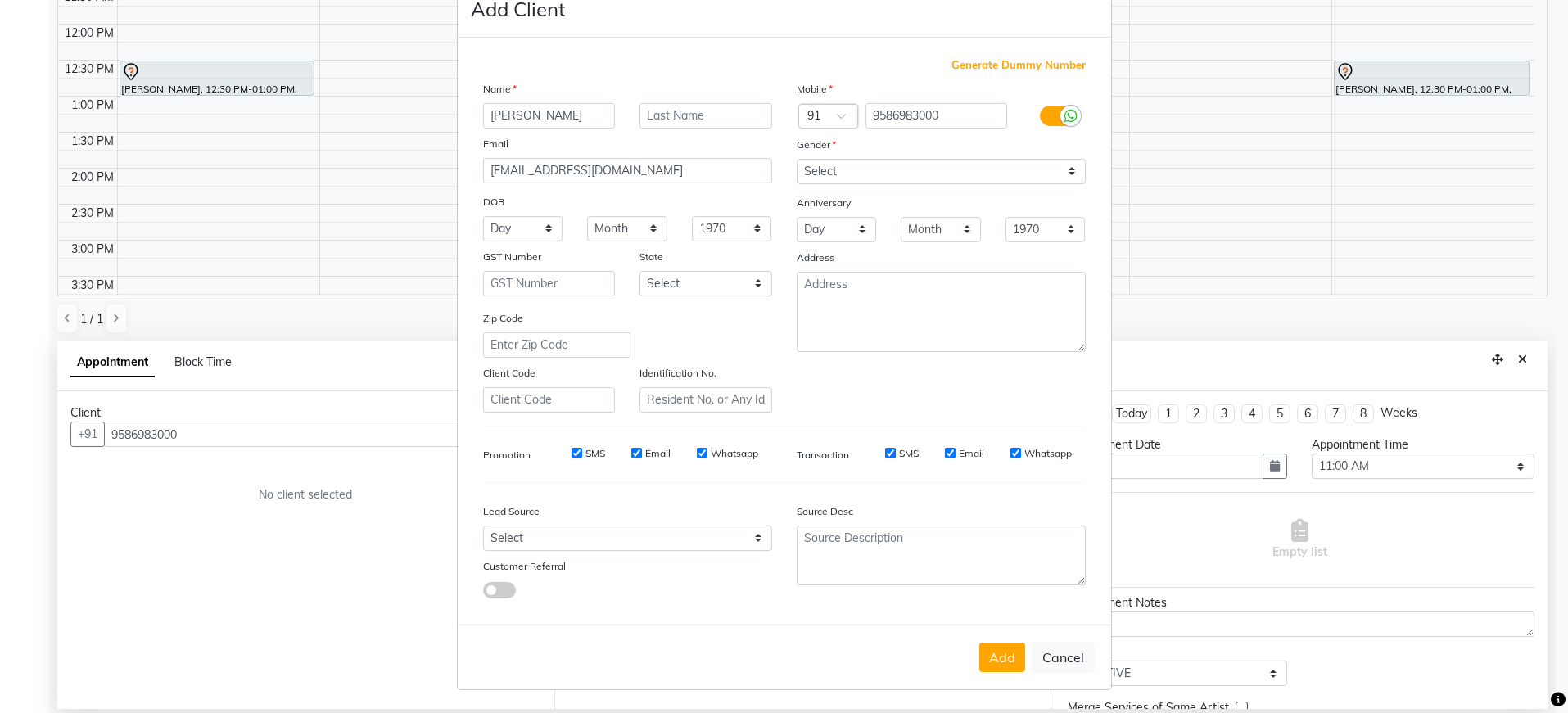
click at [987, 640] on div "Add Cancel" at bounding box center [784, 657] width 653 height 65
click at [1001, 660] on button "Add" at bounding box center [1002, 657] width 46 height 29
type input "95******00"
select select
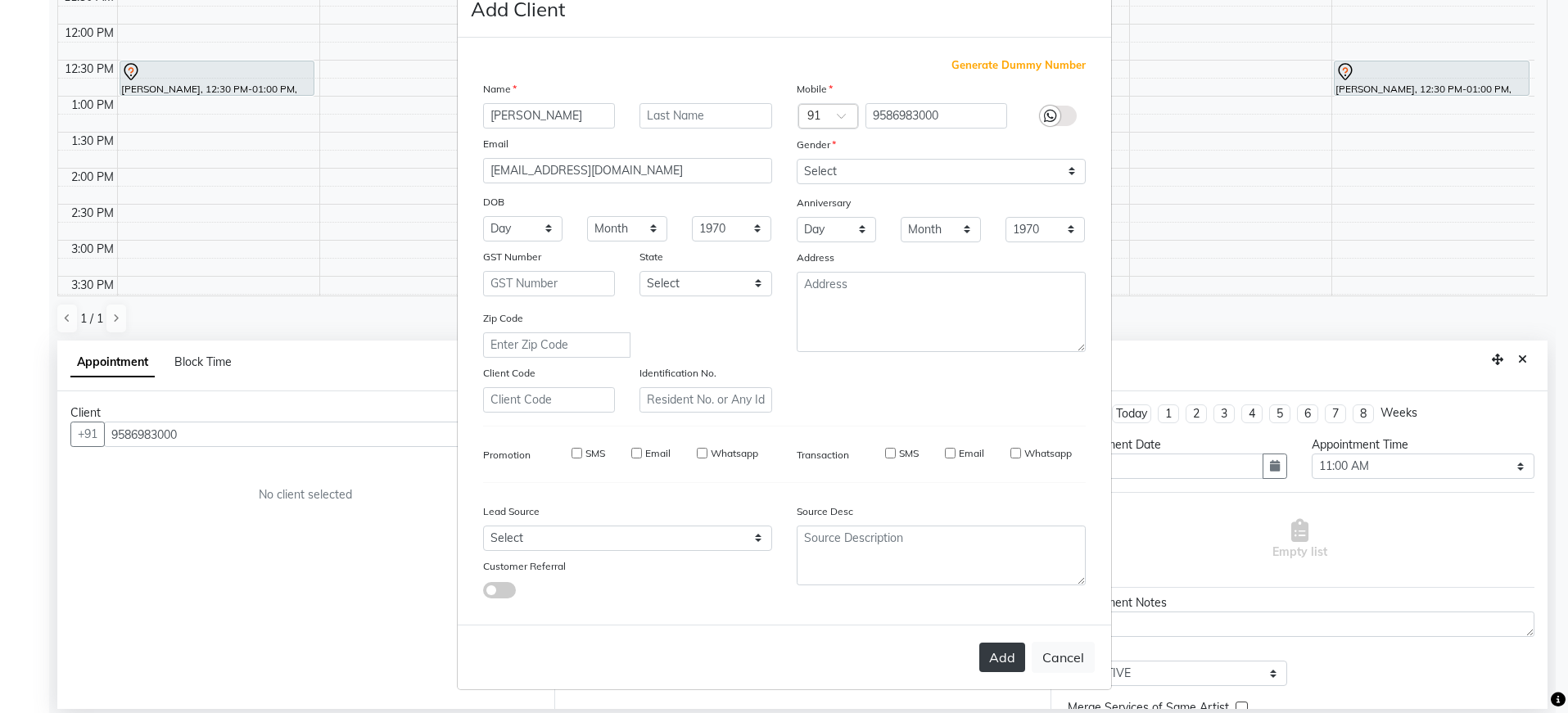
select select
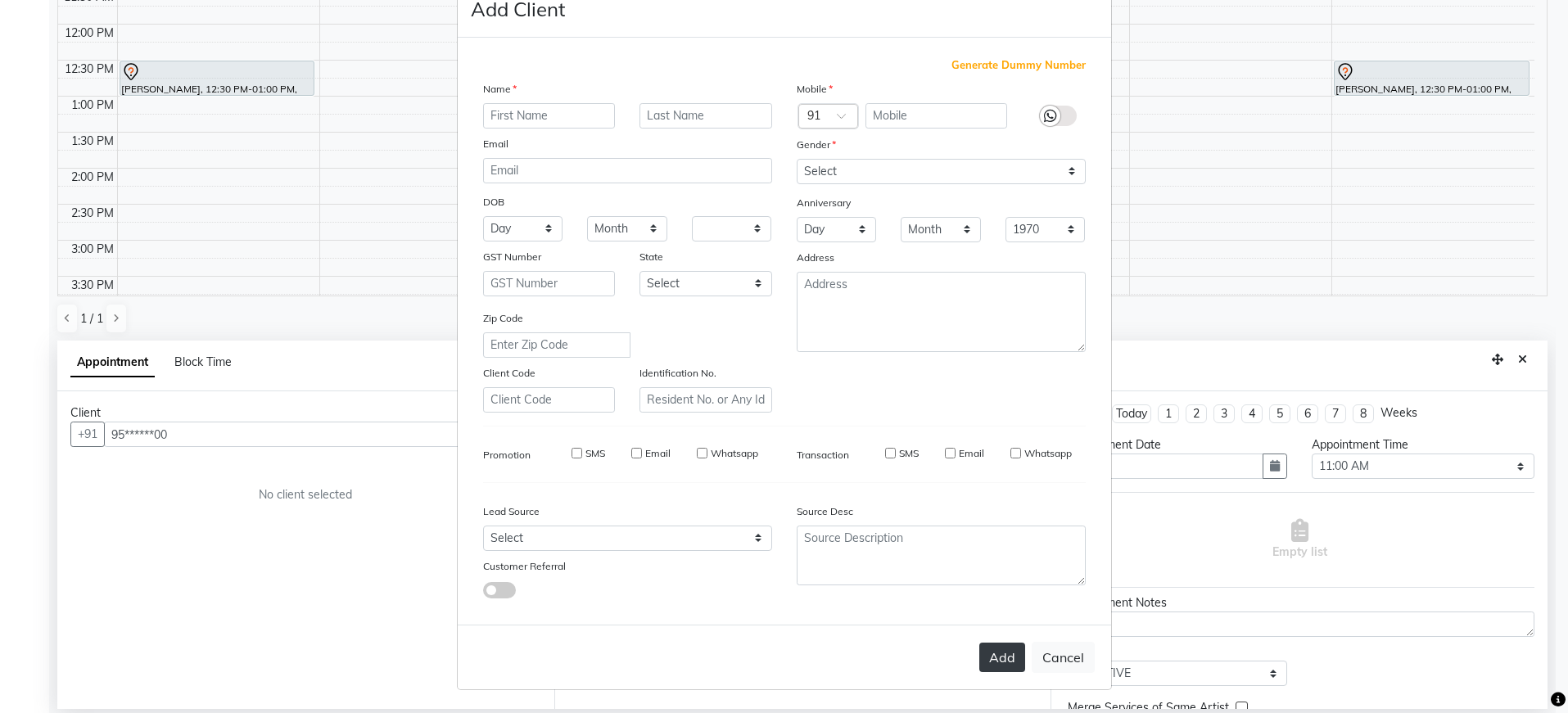
checkbox input "false"
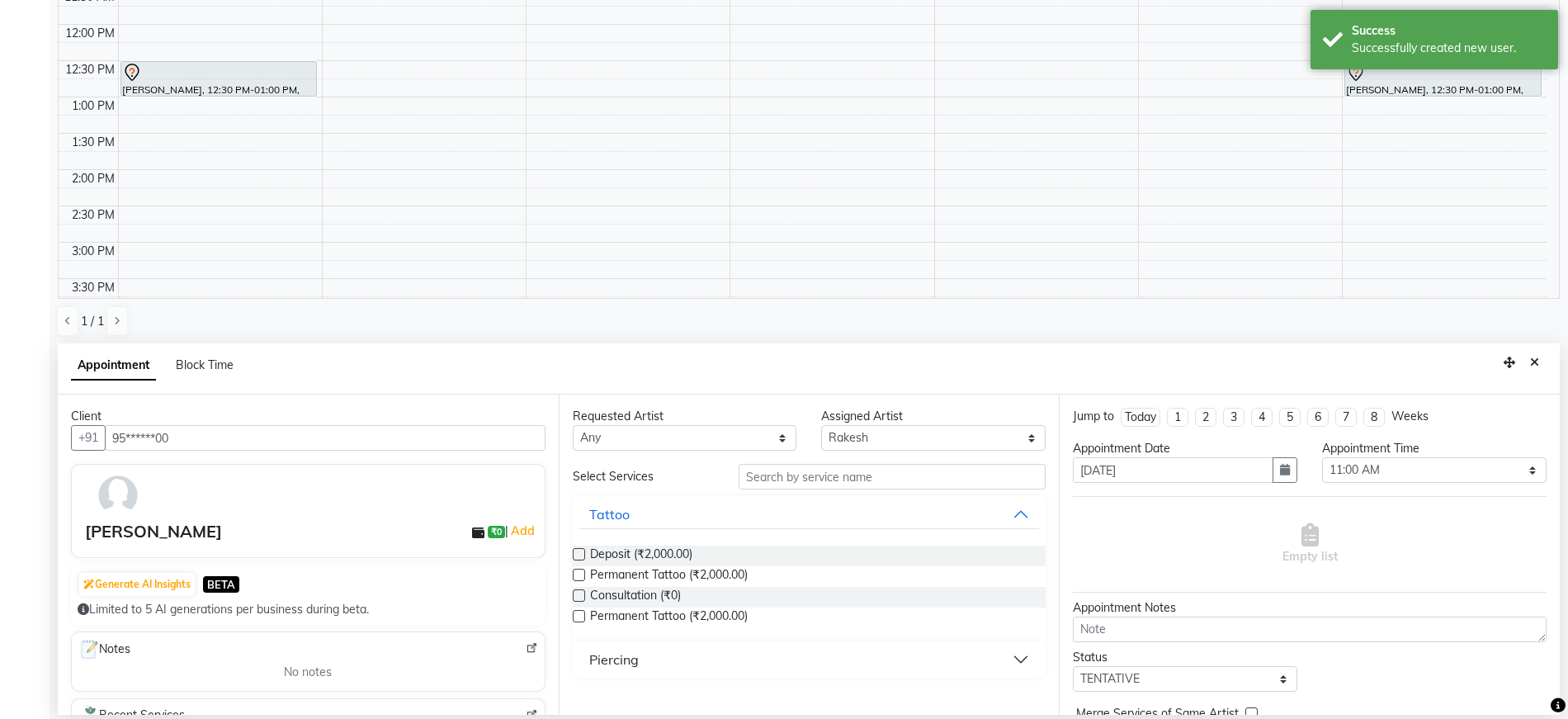
drag, startPoint x: 700, startPoint y: 571, endPoint x: 794, endPoint y: 594, distance: 96.8
click at [701, 571] on span "Permanent Tattoo (₹2,000.00)" at bounding box center [669, 577] width 158 height 20
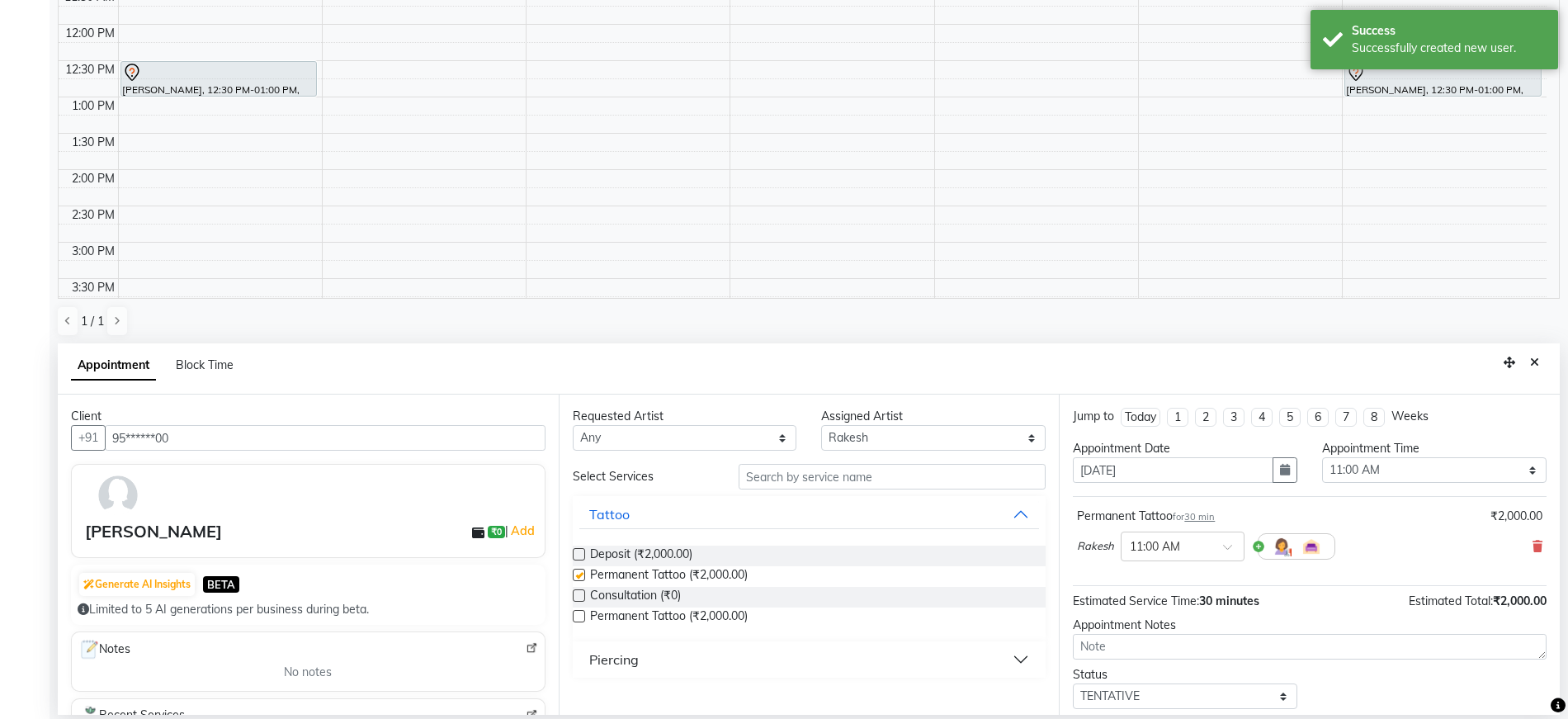
checkbox input "false"
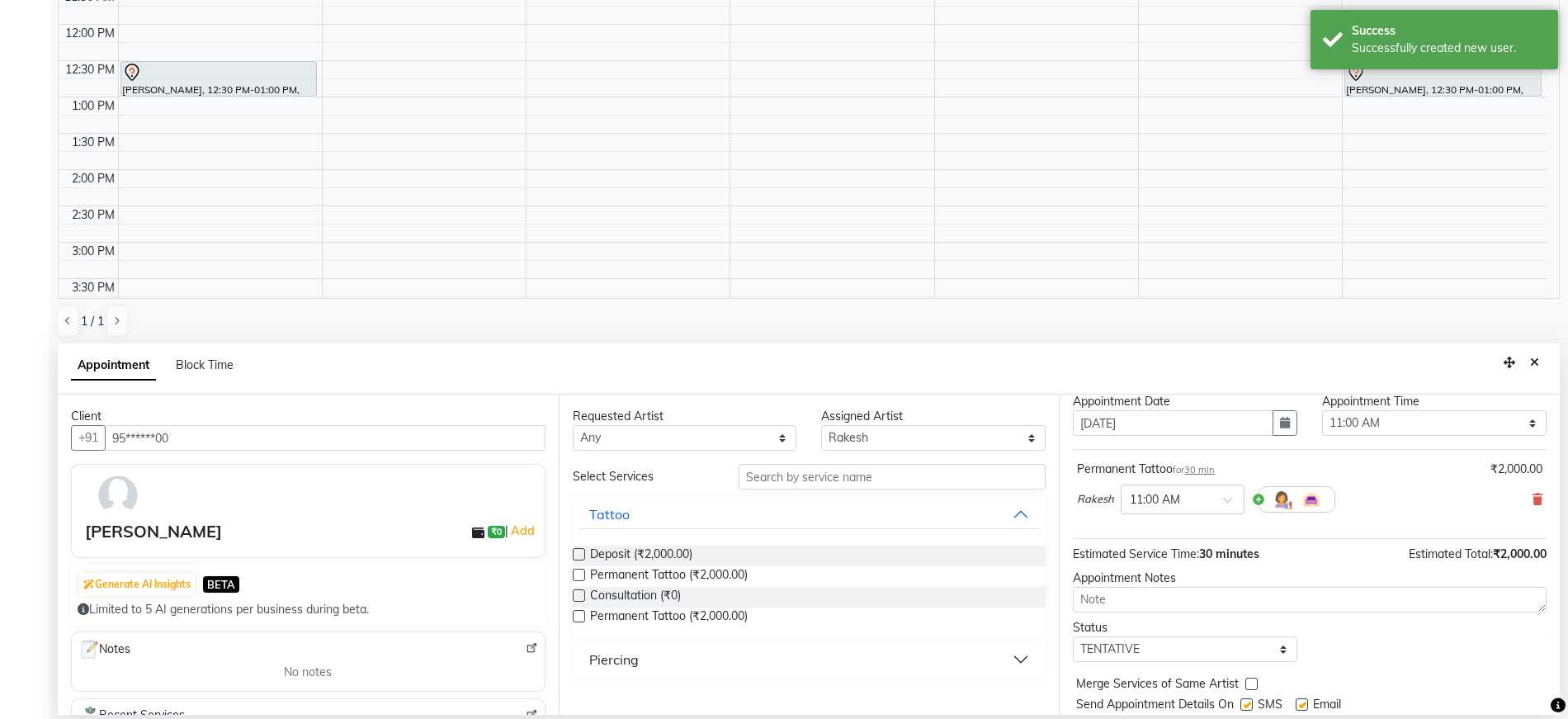
scroll to position [98, 0]
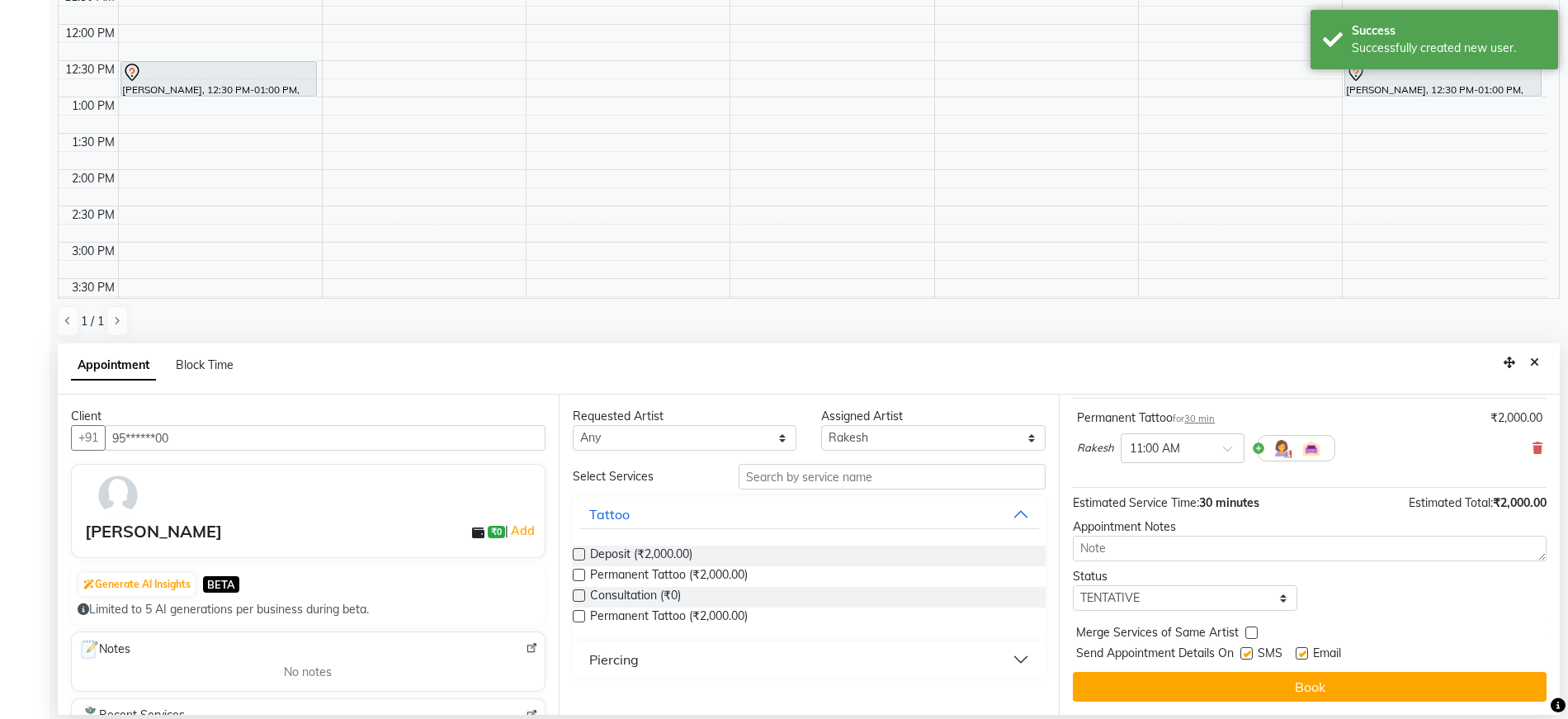
click at [1167, 692] on button "Book" at bounding box center [1310, 687] width 474 height 29
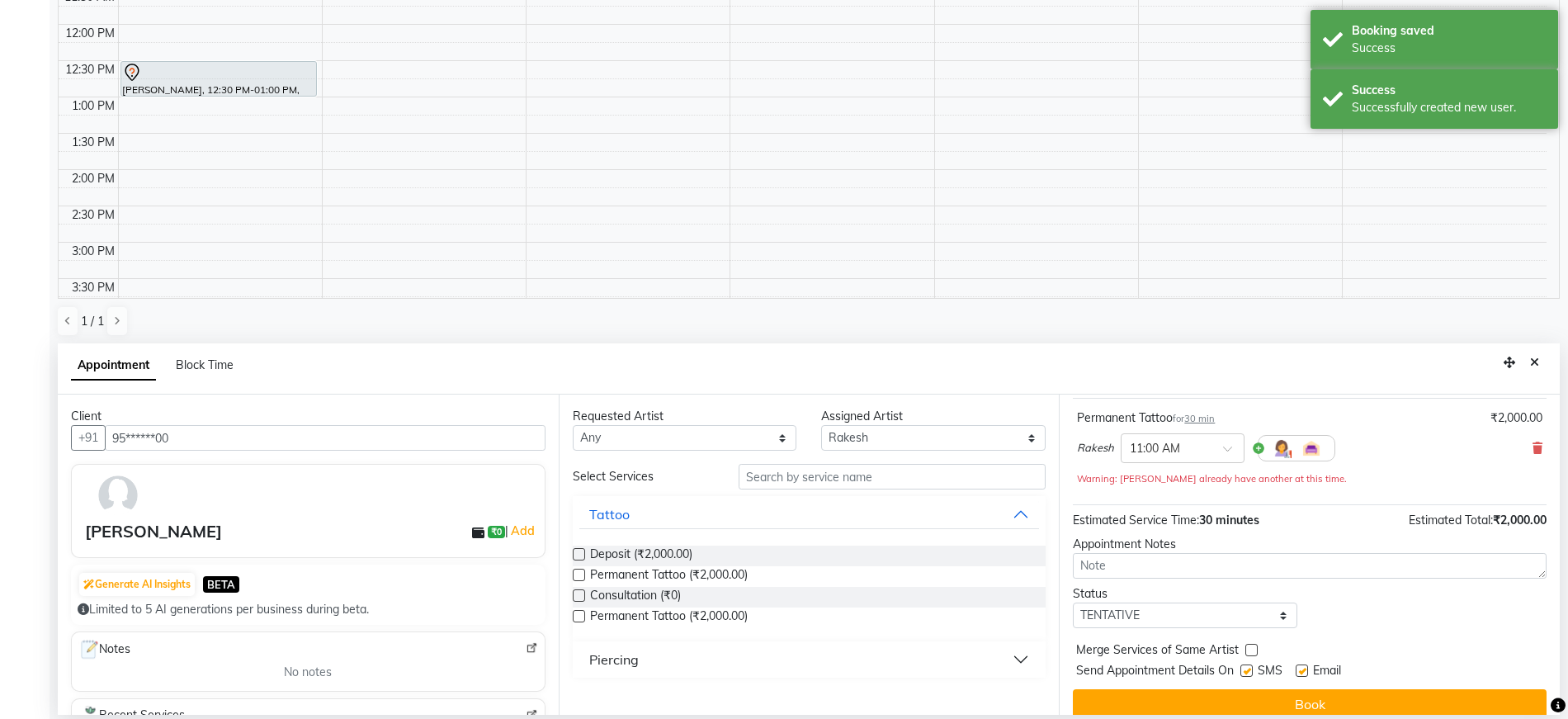
scroll to position [0, 0]
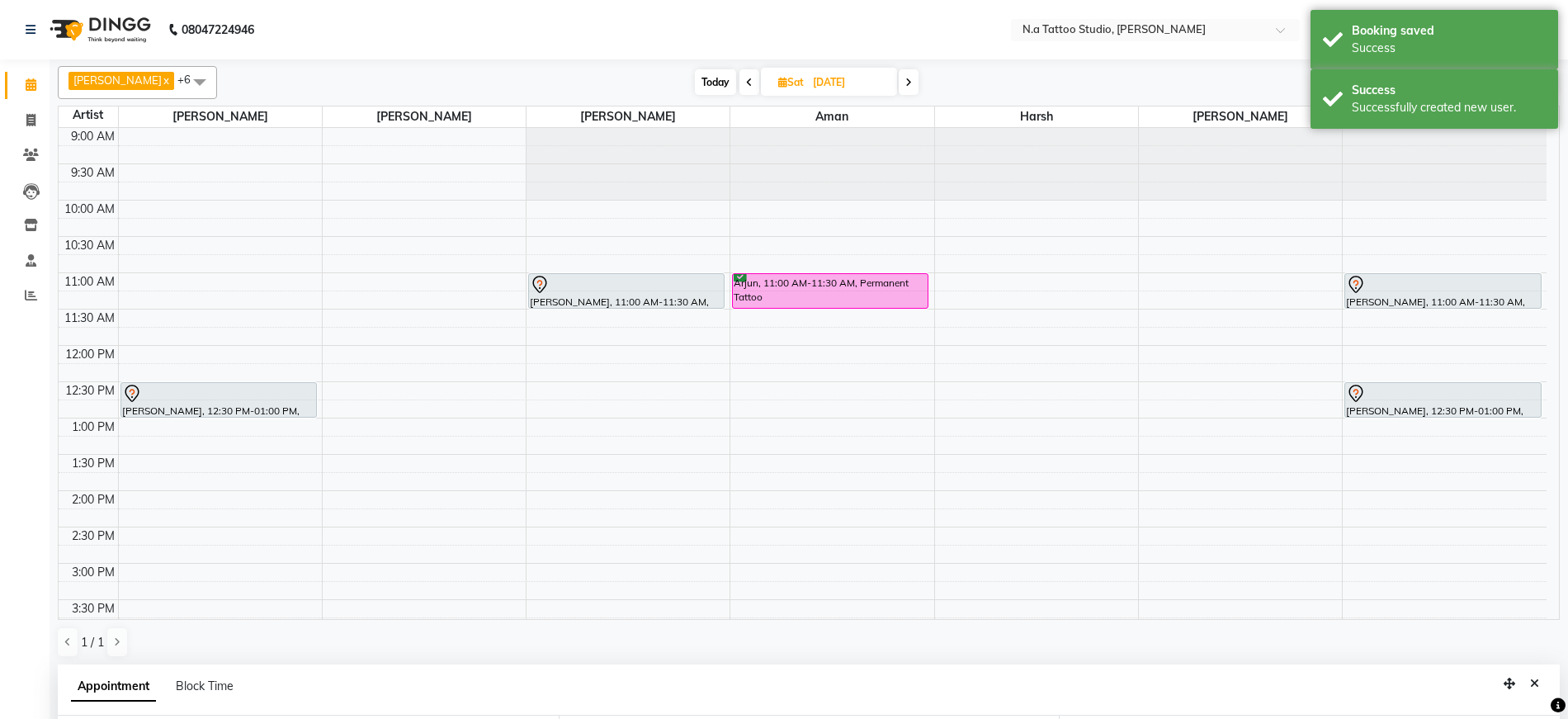
click at [699, 83] on span "Today" at bounding box center [715, 83] width 41 height 26
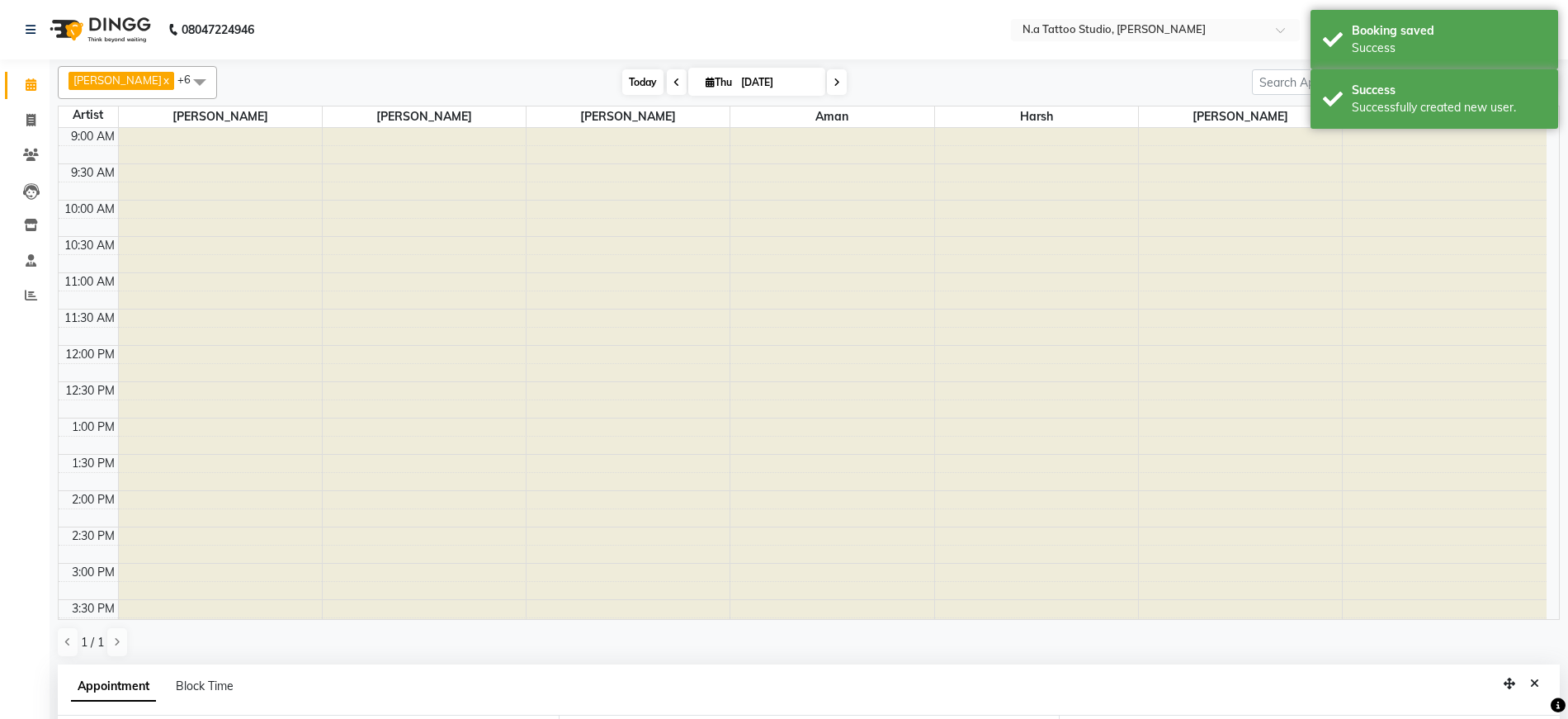
type input "[DATE]"
select select "660"
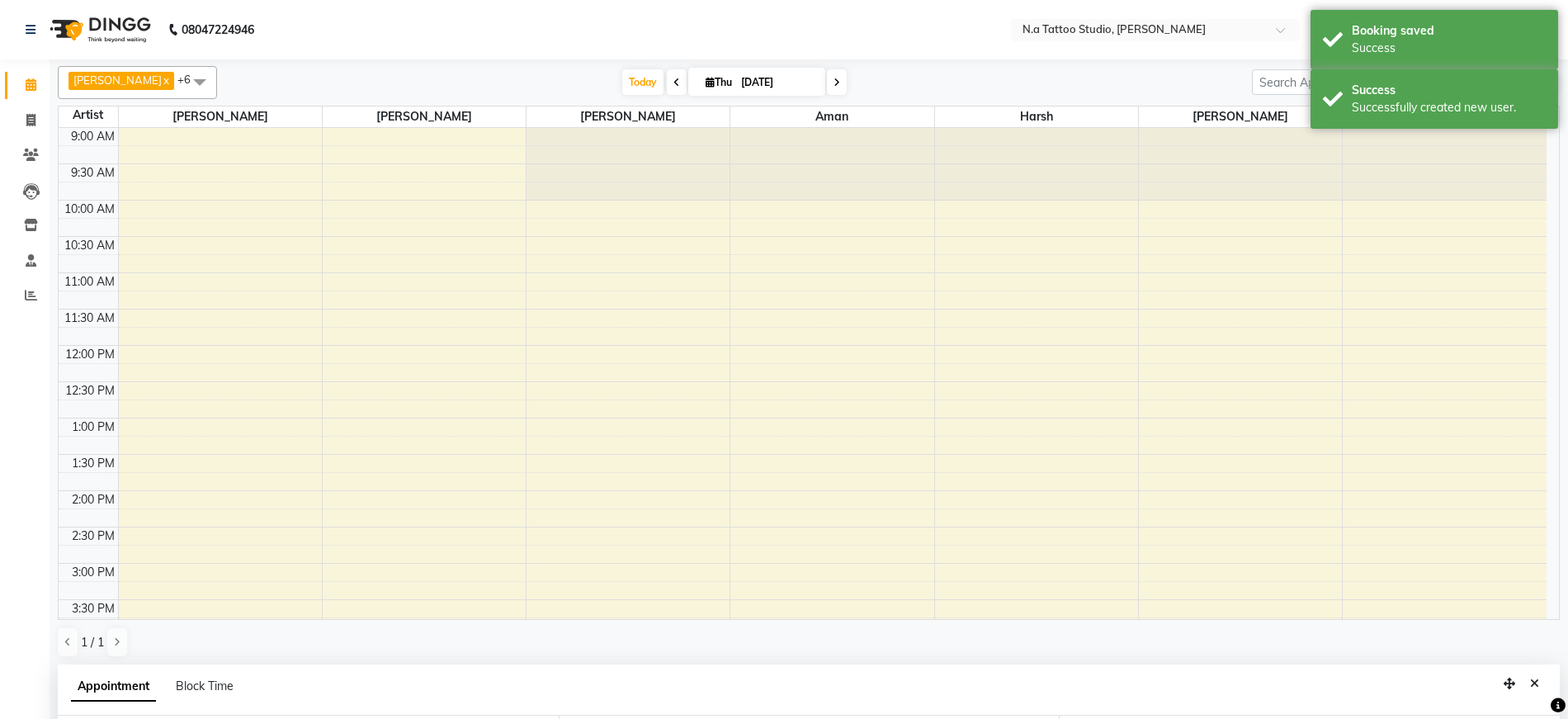
scroll to position [453, 0]
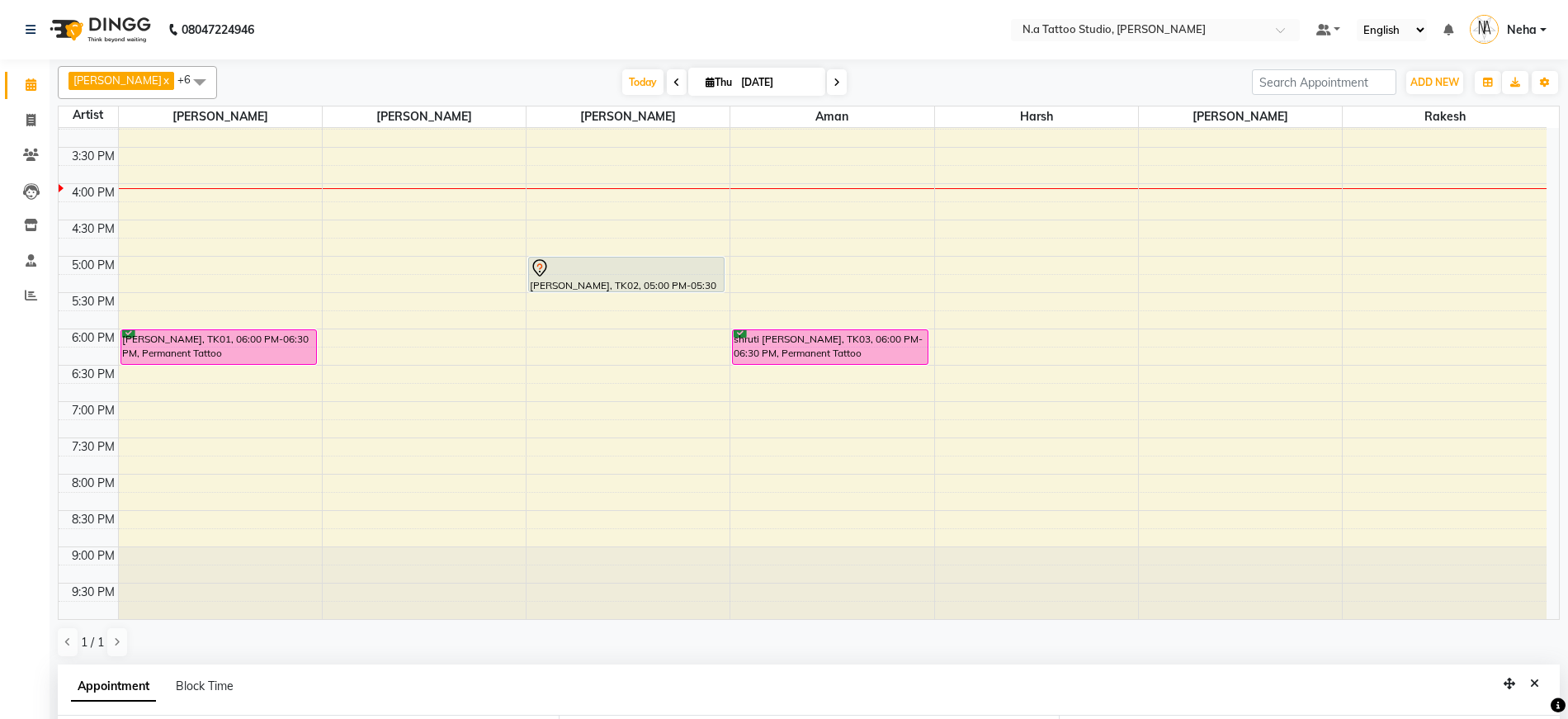
click at [790, 84] on input "[DATE]" at bounding box center [778, 82] width 83 height 25
select select "9"
select select "2025"
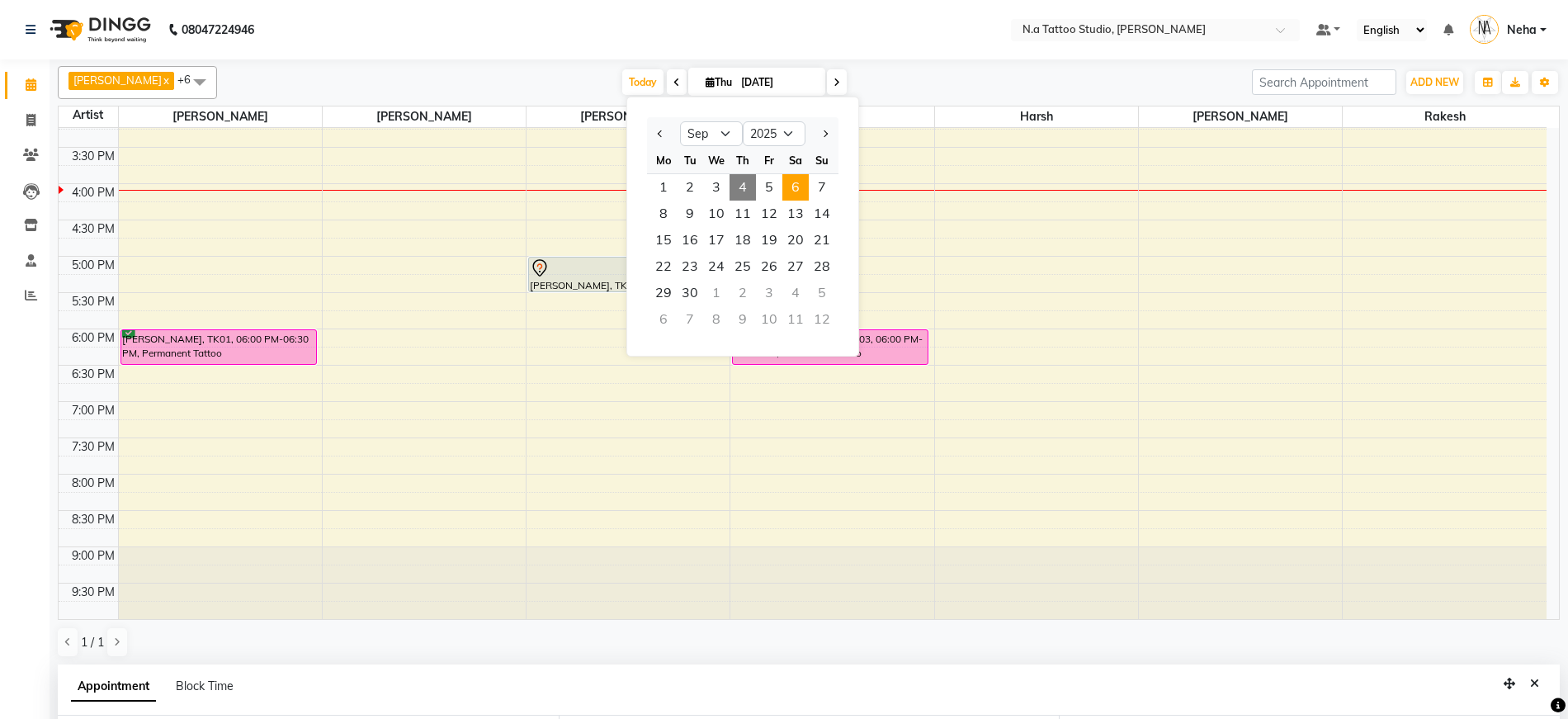
click at [798, 185] on span "6" at bounding box center [795, 187] width 27 height 27
type input "[DATE]"
select select "660"
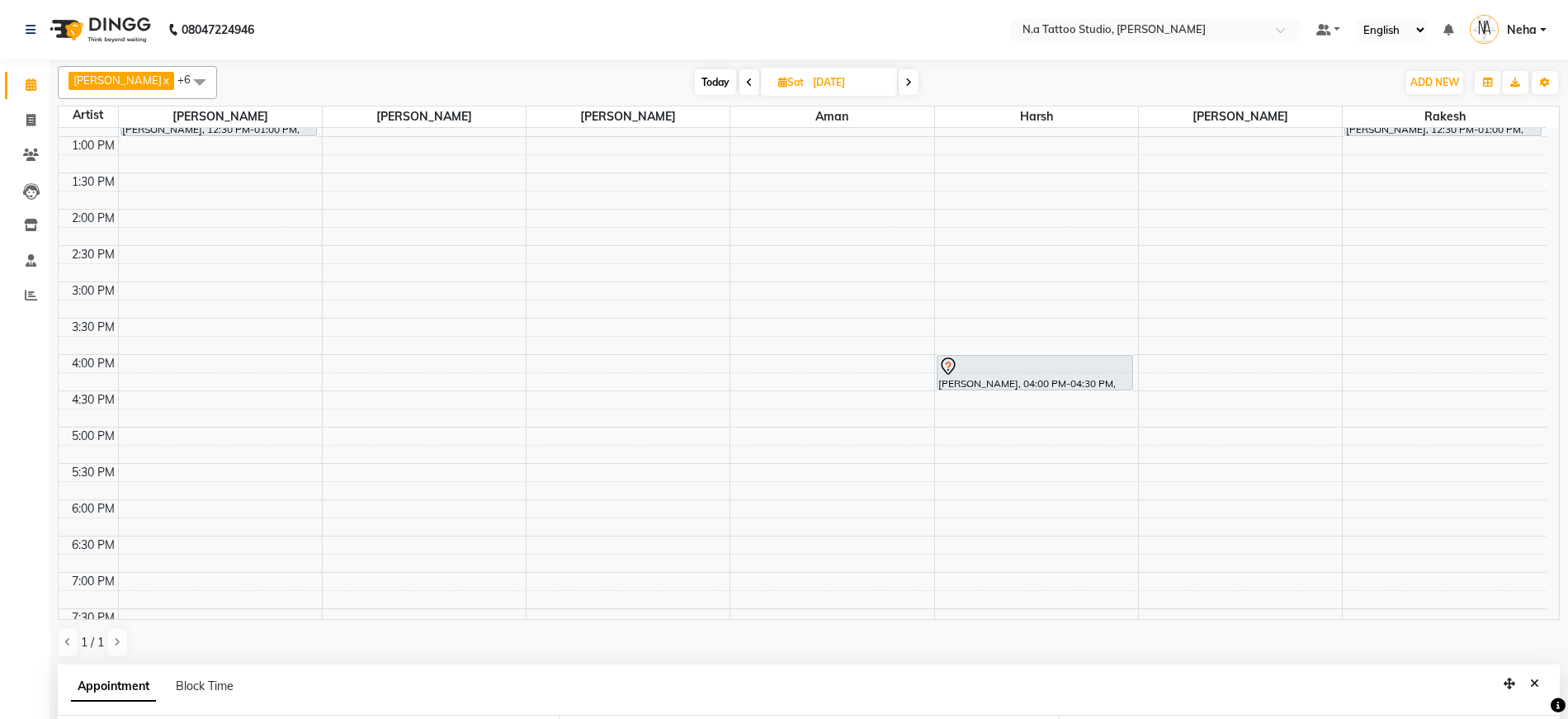
scroll to position [259, 0]
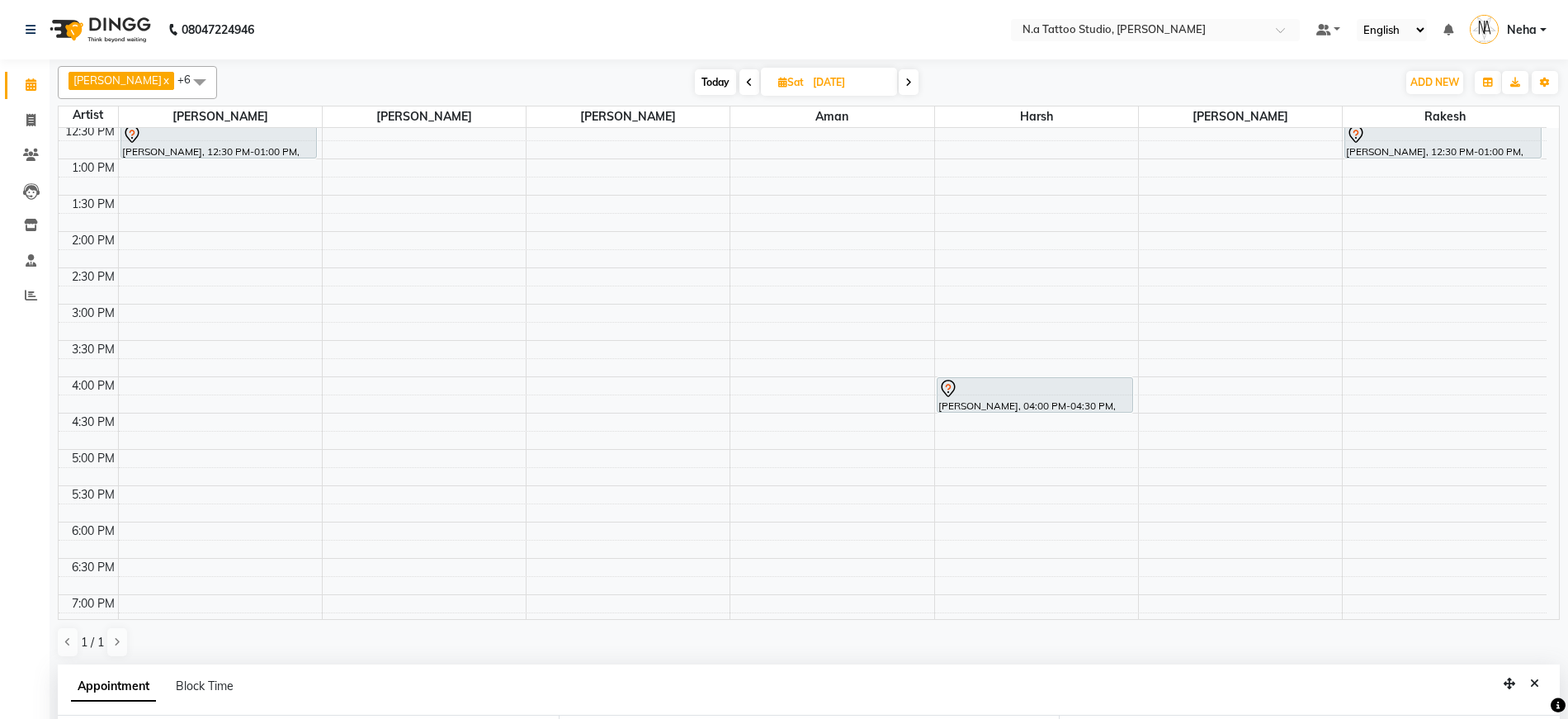
click at [147, 248] on div "9:00 AM 9:30 AM 10:00 AM 10:30 AM 11:00 AM 11:30 AM 12:00 PM 12:30 PM 1:00 PM 1…" at bounding box center [802, 341] width 1488 height 944
select select "26601"
select select "tentative"
select select "840"
paste input "9709070965"
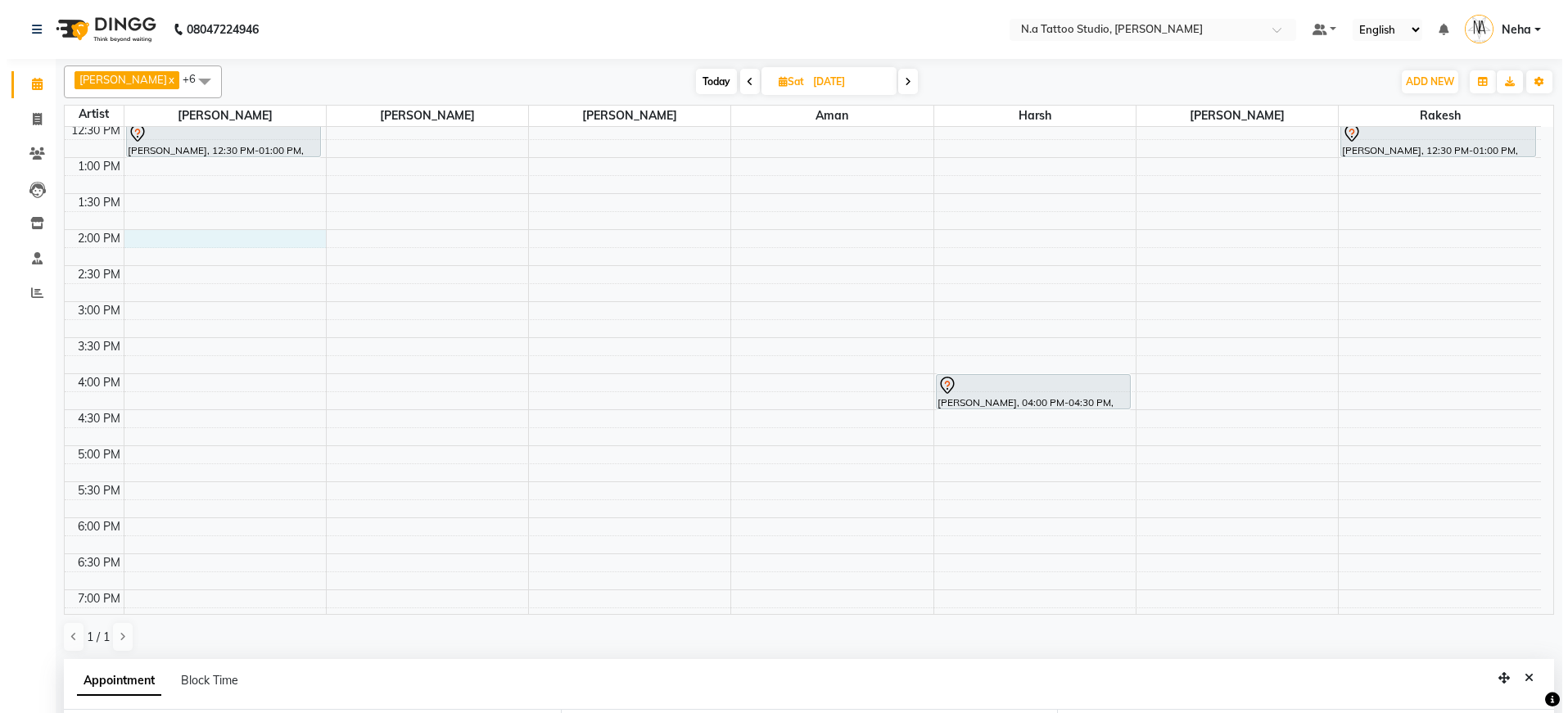
scroll to position [319, 0]
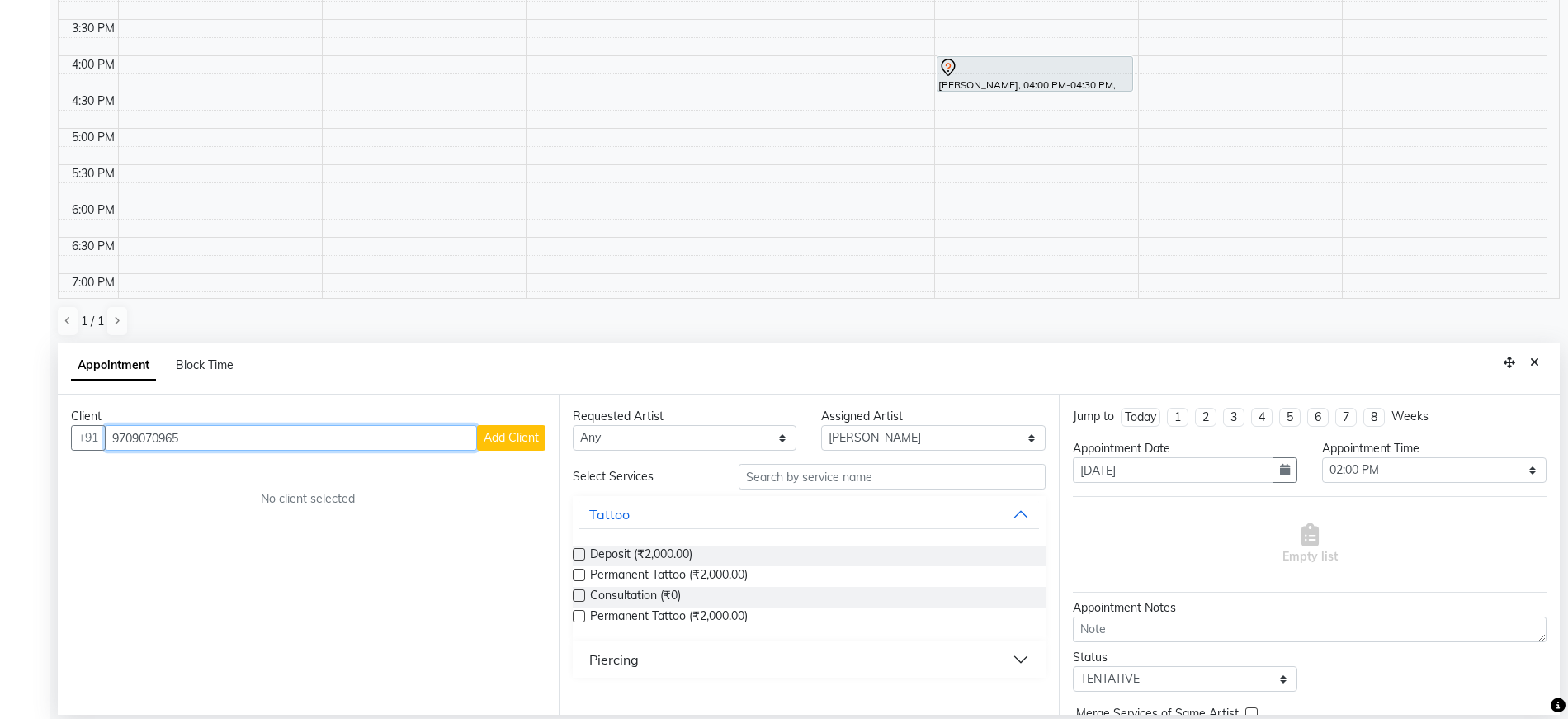
type input "9709070965"
click at [510, 437] on span "Add Client" at bounding box center [511, 437] width 55 height 15
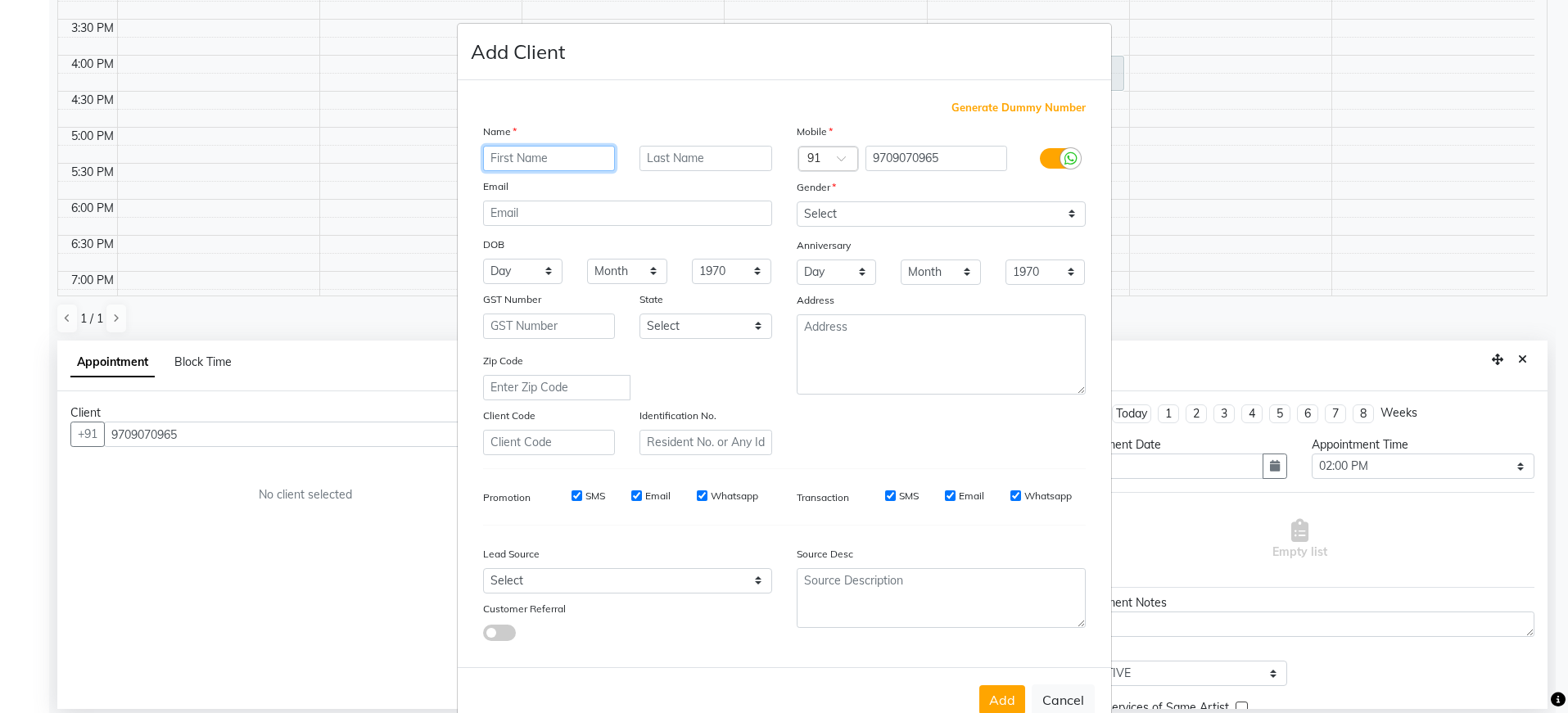
paste input "[PERSON_NAME]"
type input "[PERSON_NAME]"
click at [590, 215] on input "email" at bounding box center [626, 213] width 289 height 25
paste input "[EMAIL_ADDRESS][DOMAIN_NAME]"
type input "[EMAIL_ADDRESS][DOMAIN_NAME]"
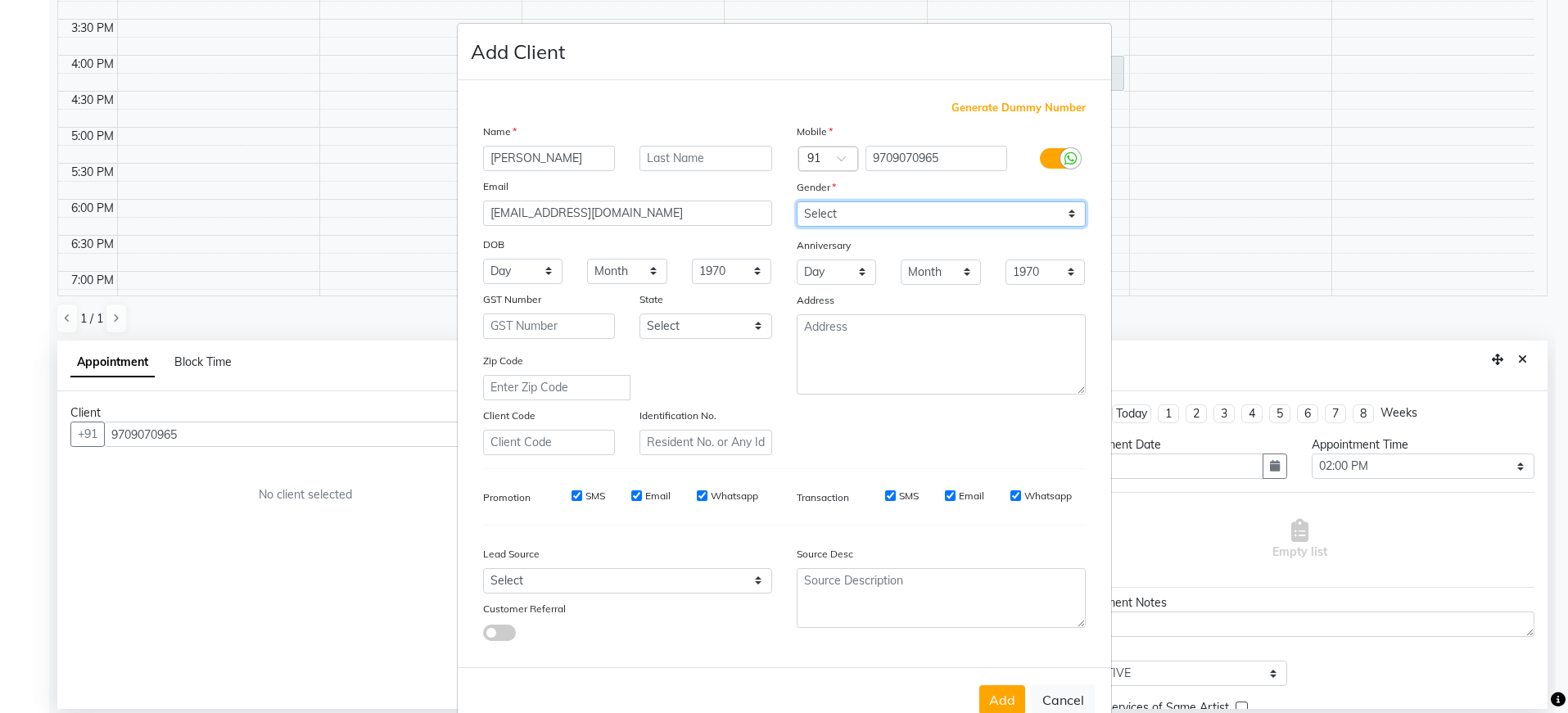
click at [916, 222] on select "Select [DEMOGRAPHIC_DATA] [DEMOGRAPHIC_DATA] Other Prefer Not To Say" at bounding box center [941, 214] width 289 height 25
select select "[DEMOGRAPHIC_DATA]"
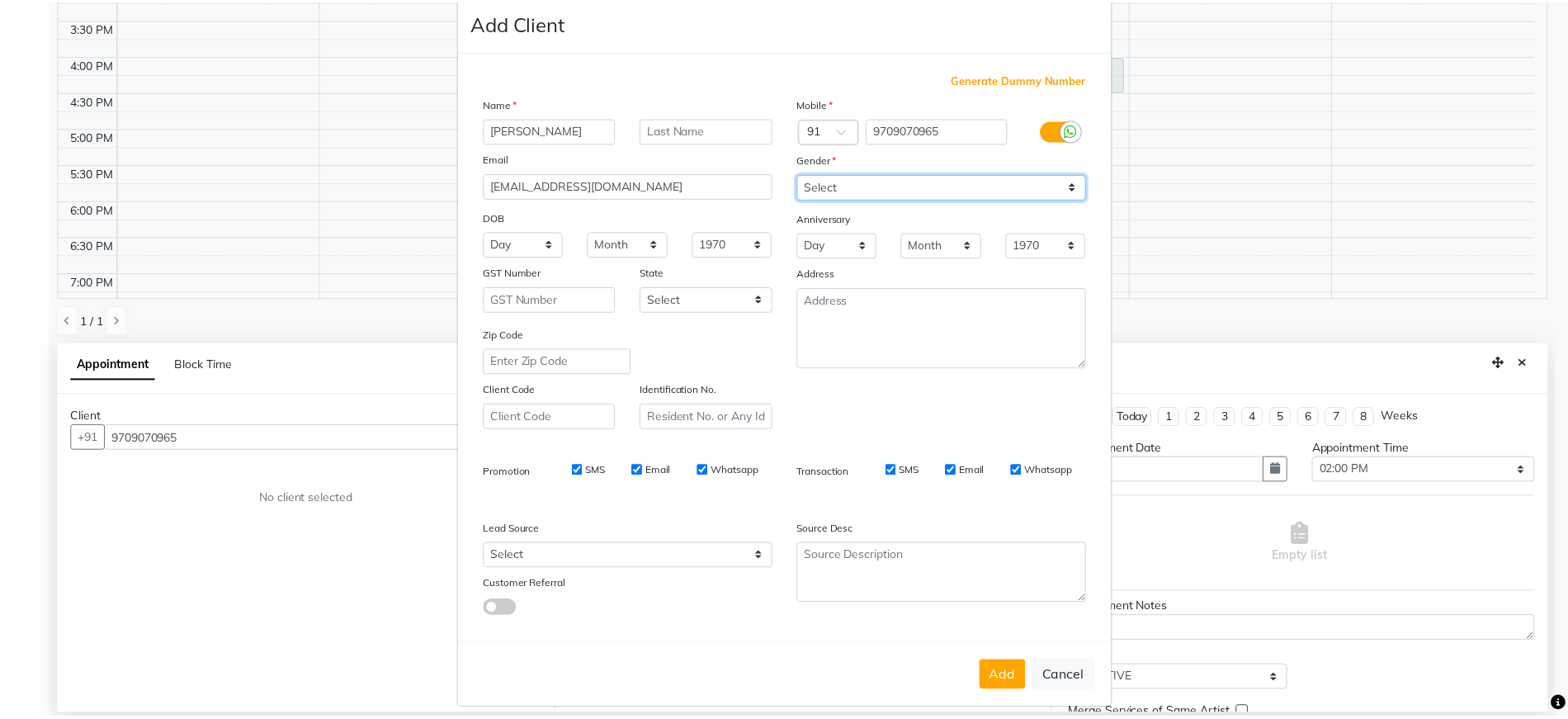
scroll to position [43, 0]
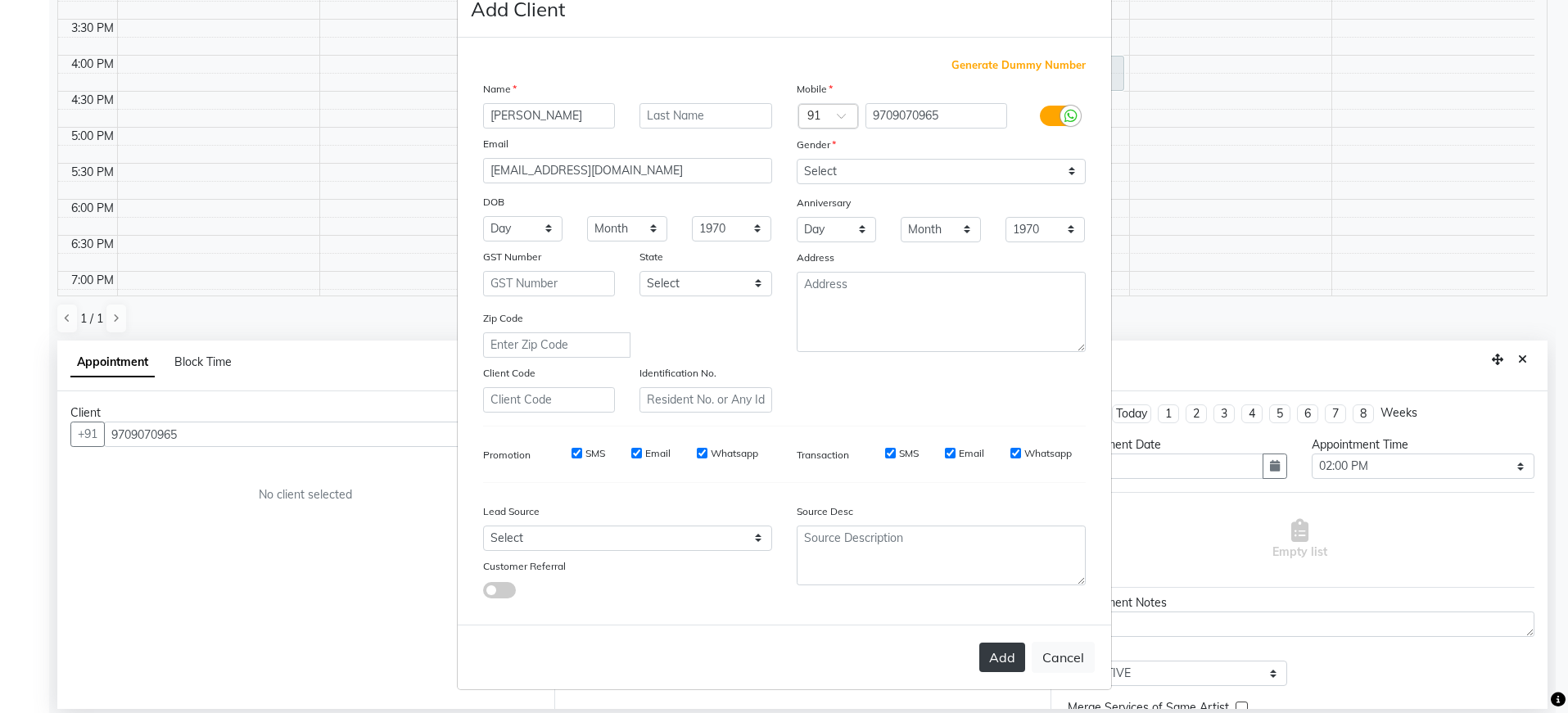
click at [996, 659] on button "Add" at bounding box center [1002, 657] width 46 height 29
type input "97******65"
select select
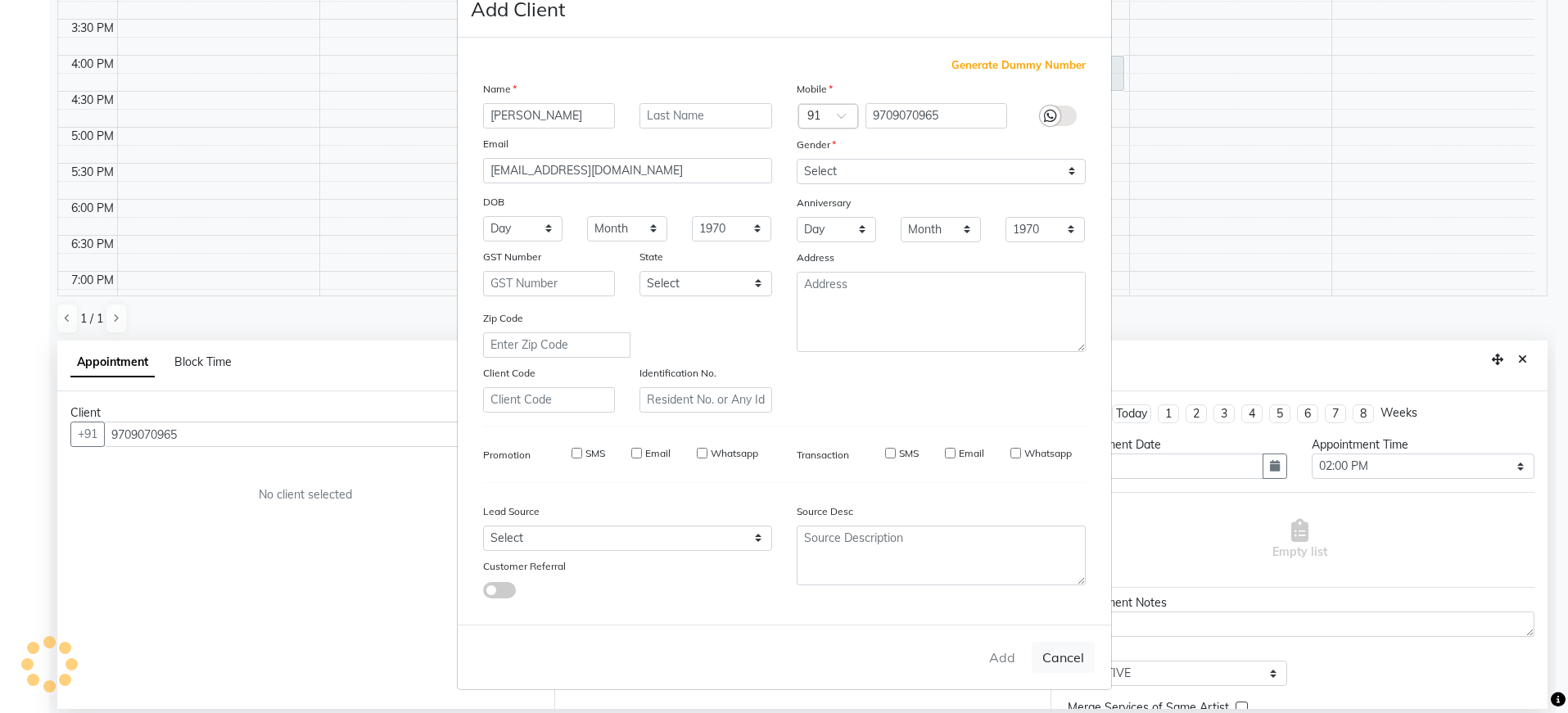
select select
checkbox input "false"
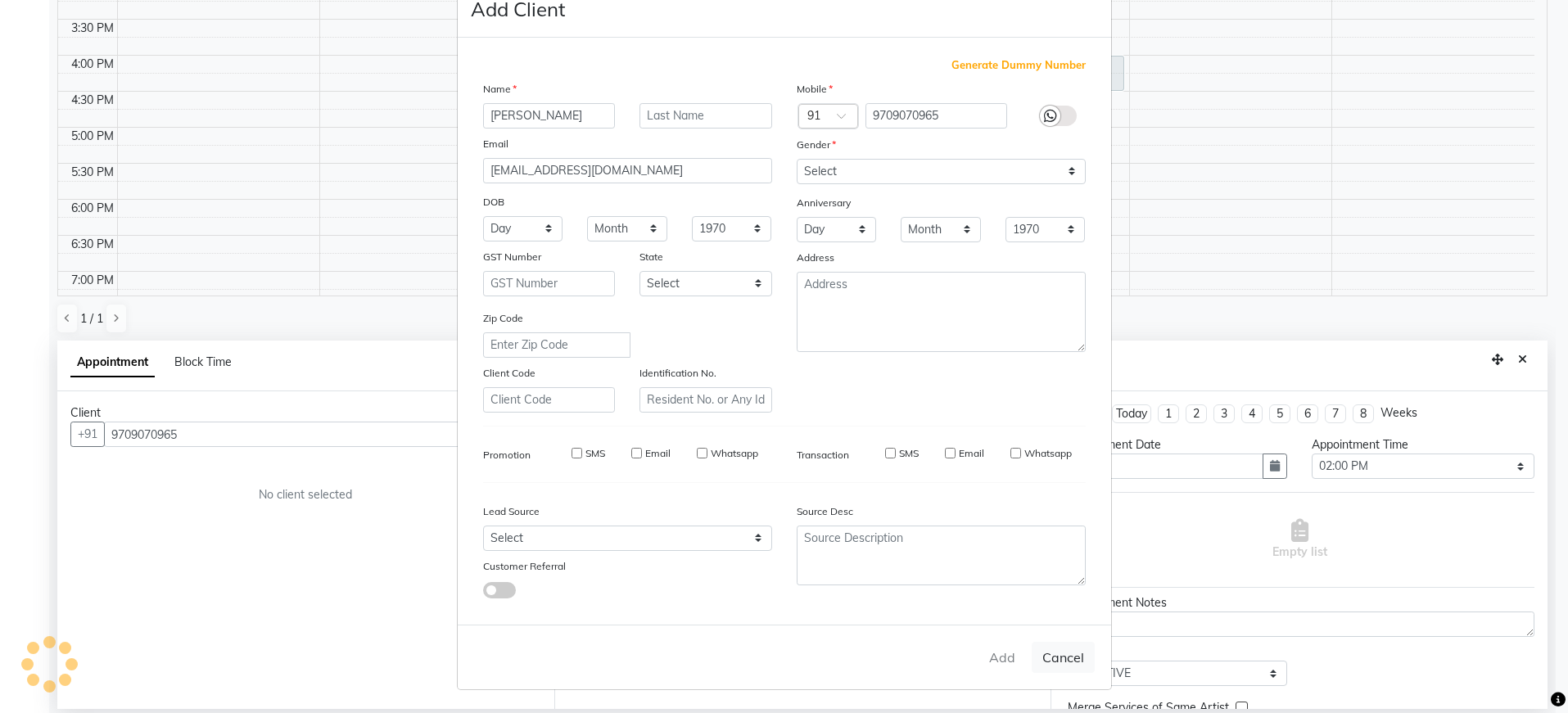
checkbox input "false"
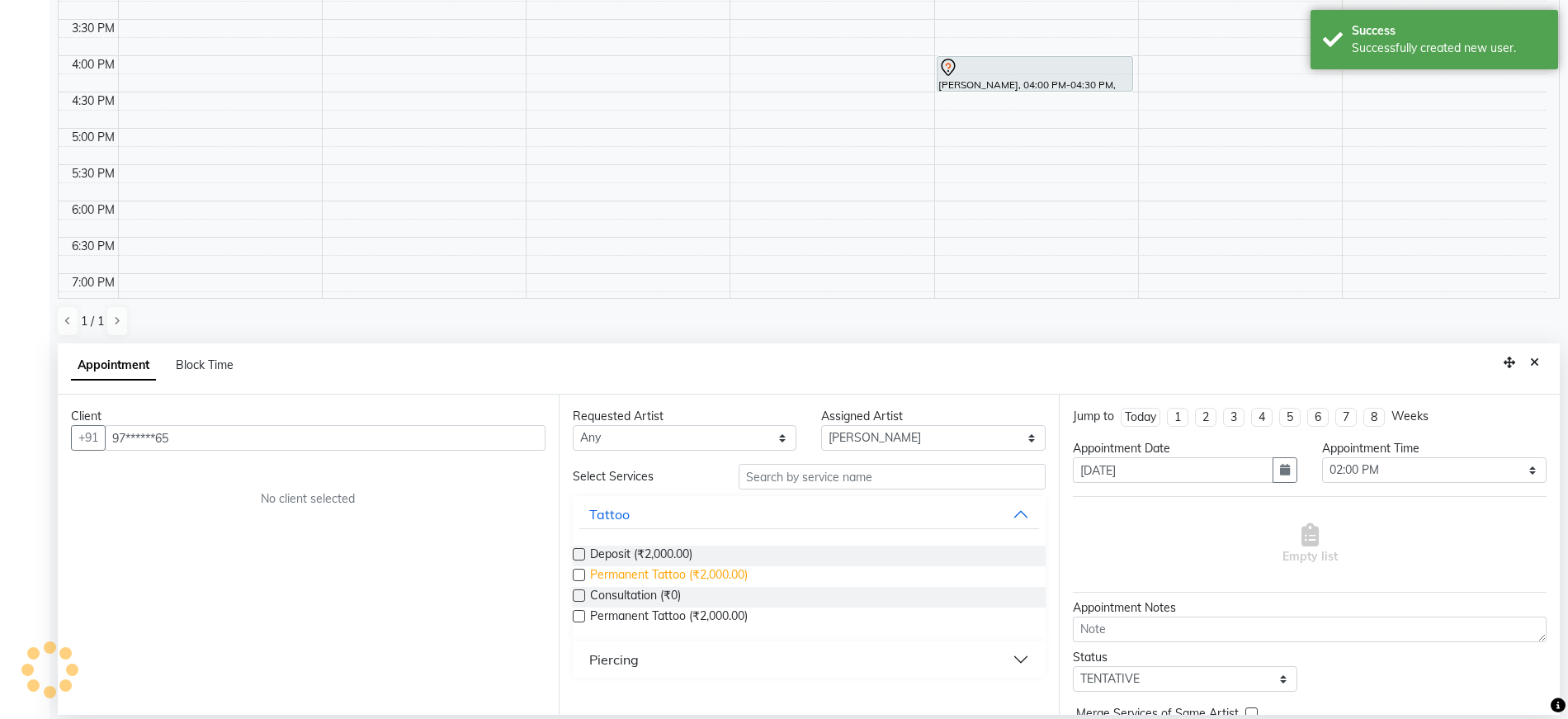
click at [731, 575] on span "Permanent Tattoo (₹2,000.00)" at bounding box center [669, 577] width 158 height 20
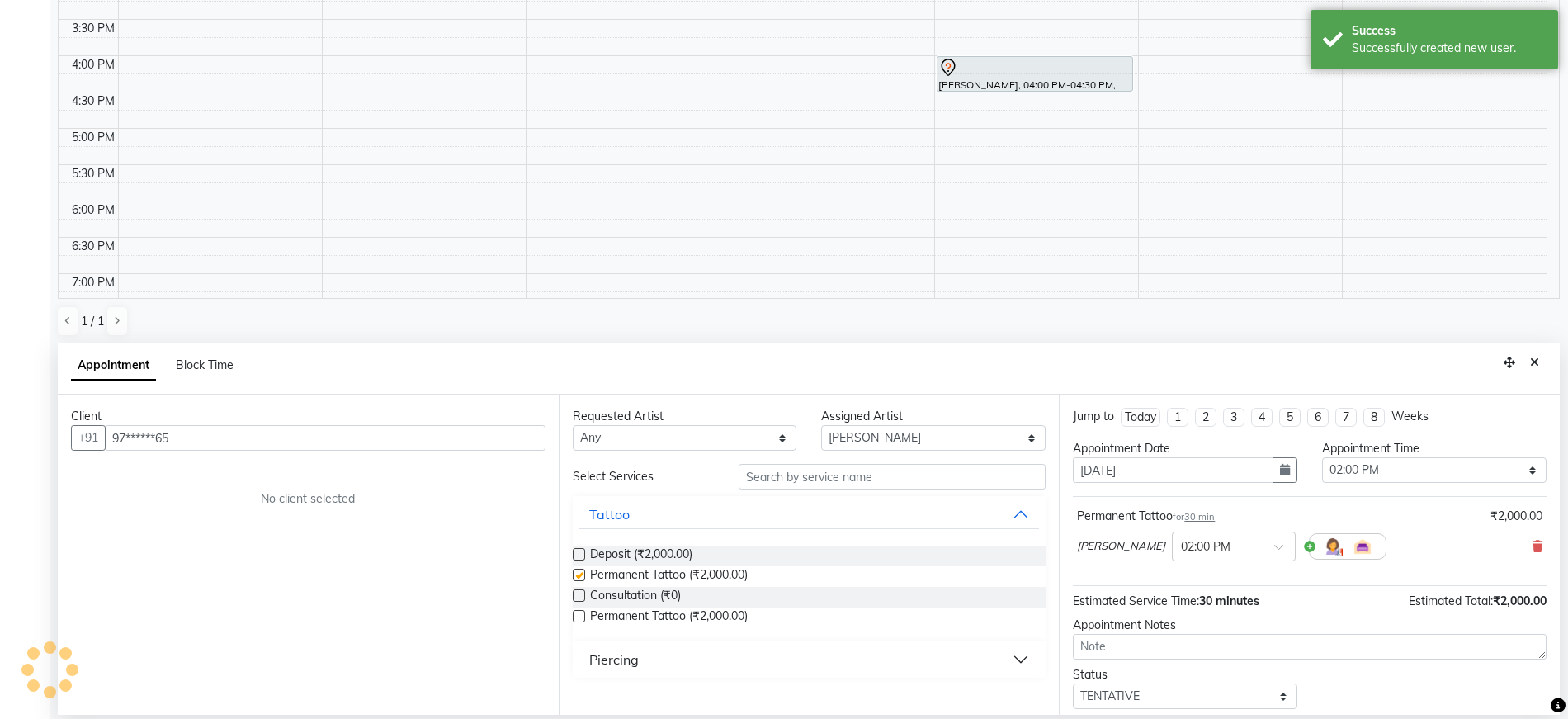
checkbox input "false"
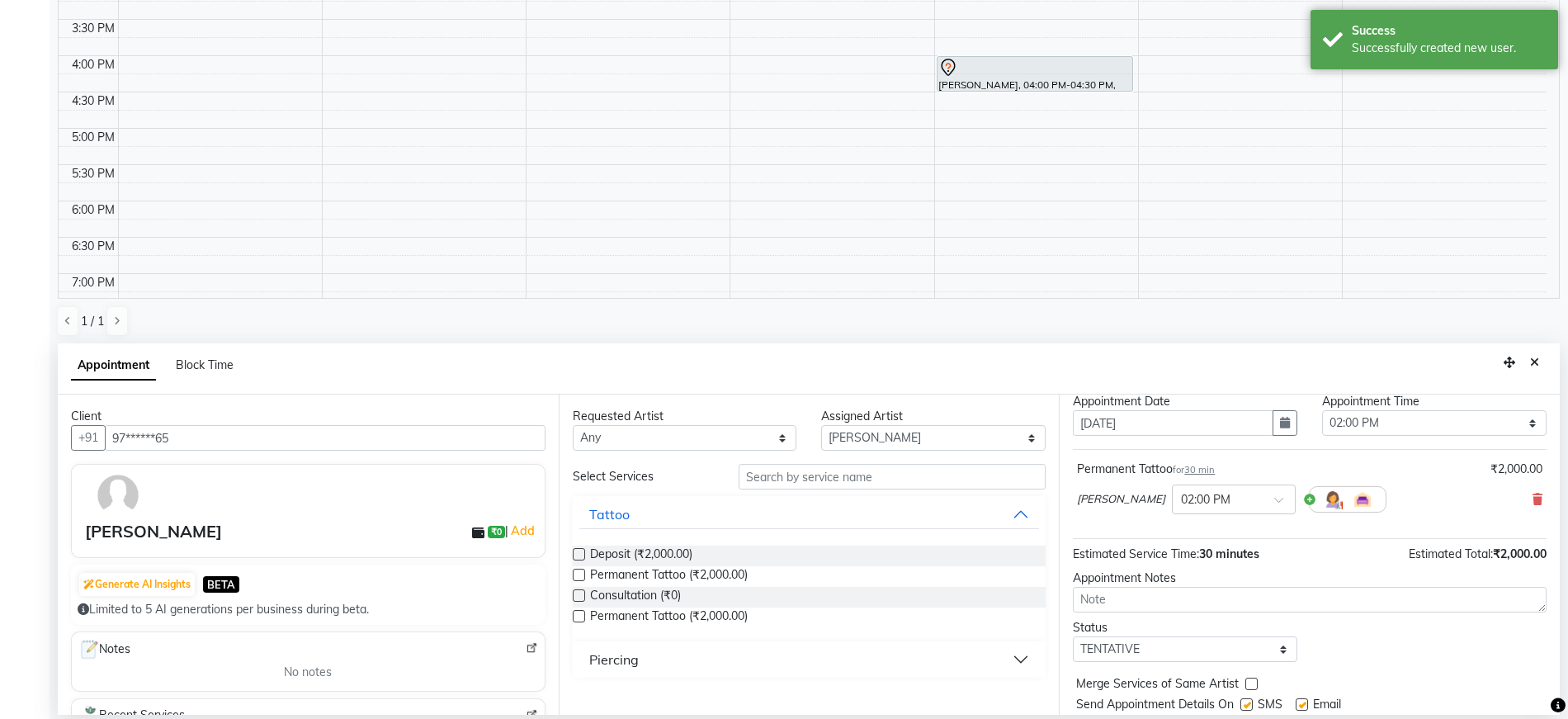
scroll to position [98, 0]
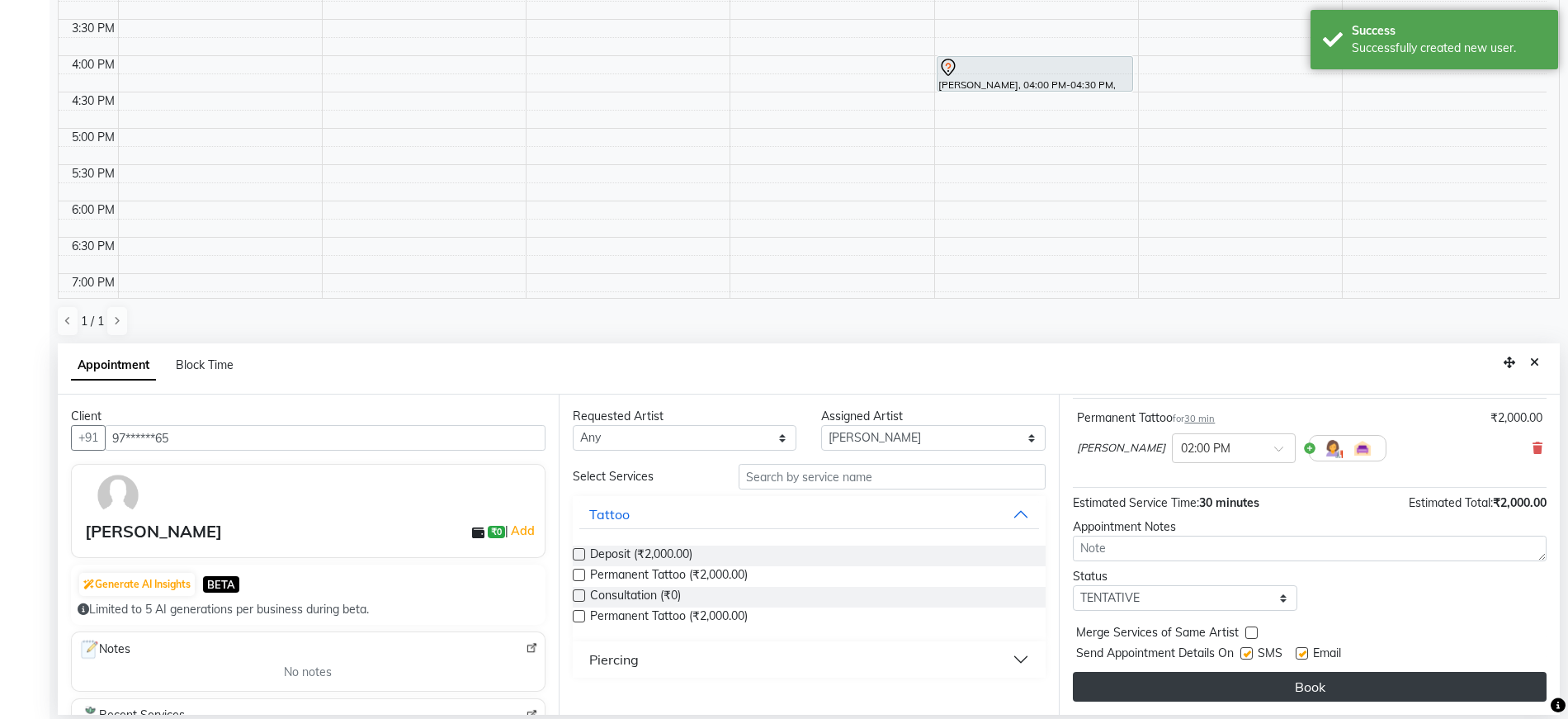
click at [1154, 682] on button "Book" at bounding box center [1310, 687] width 474 height 29
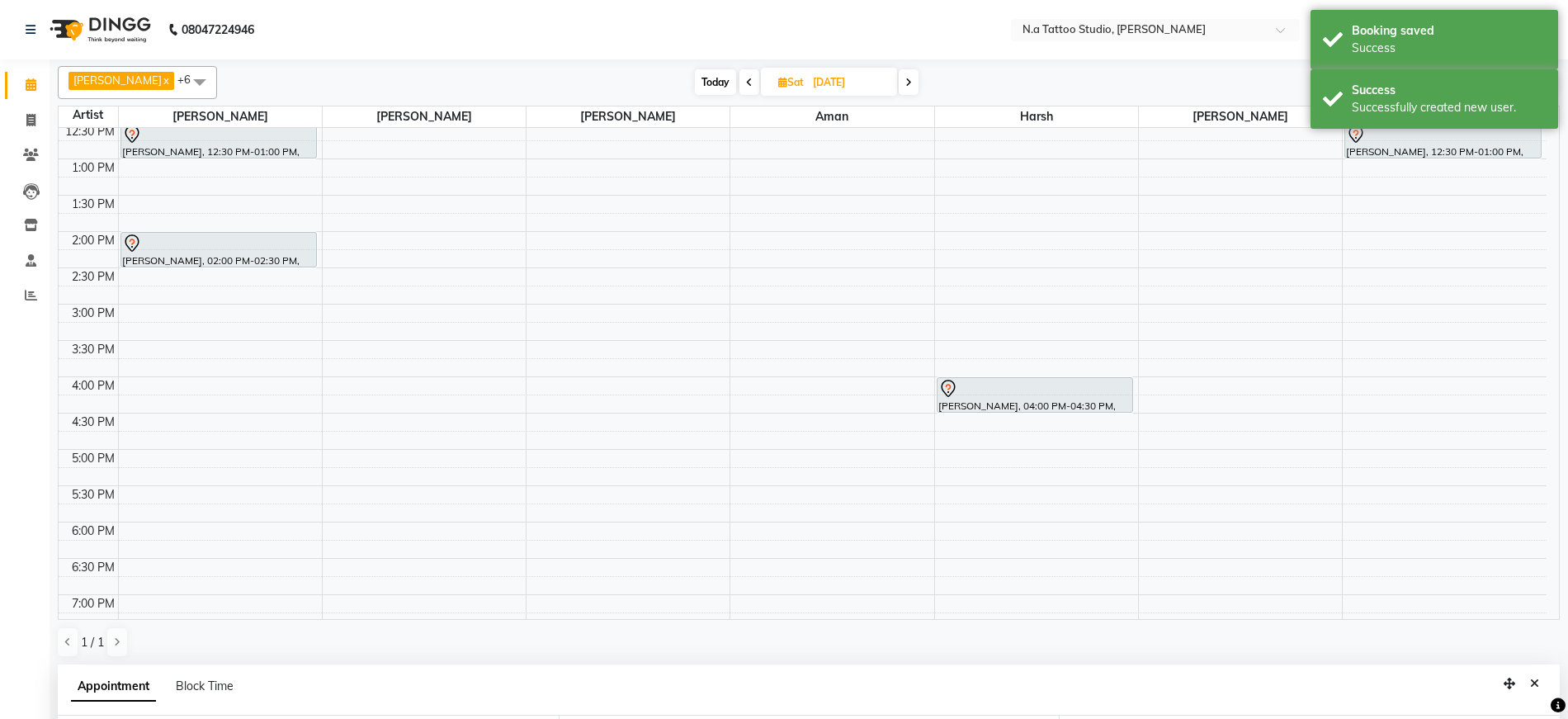
scroll to position [0, 0]
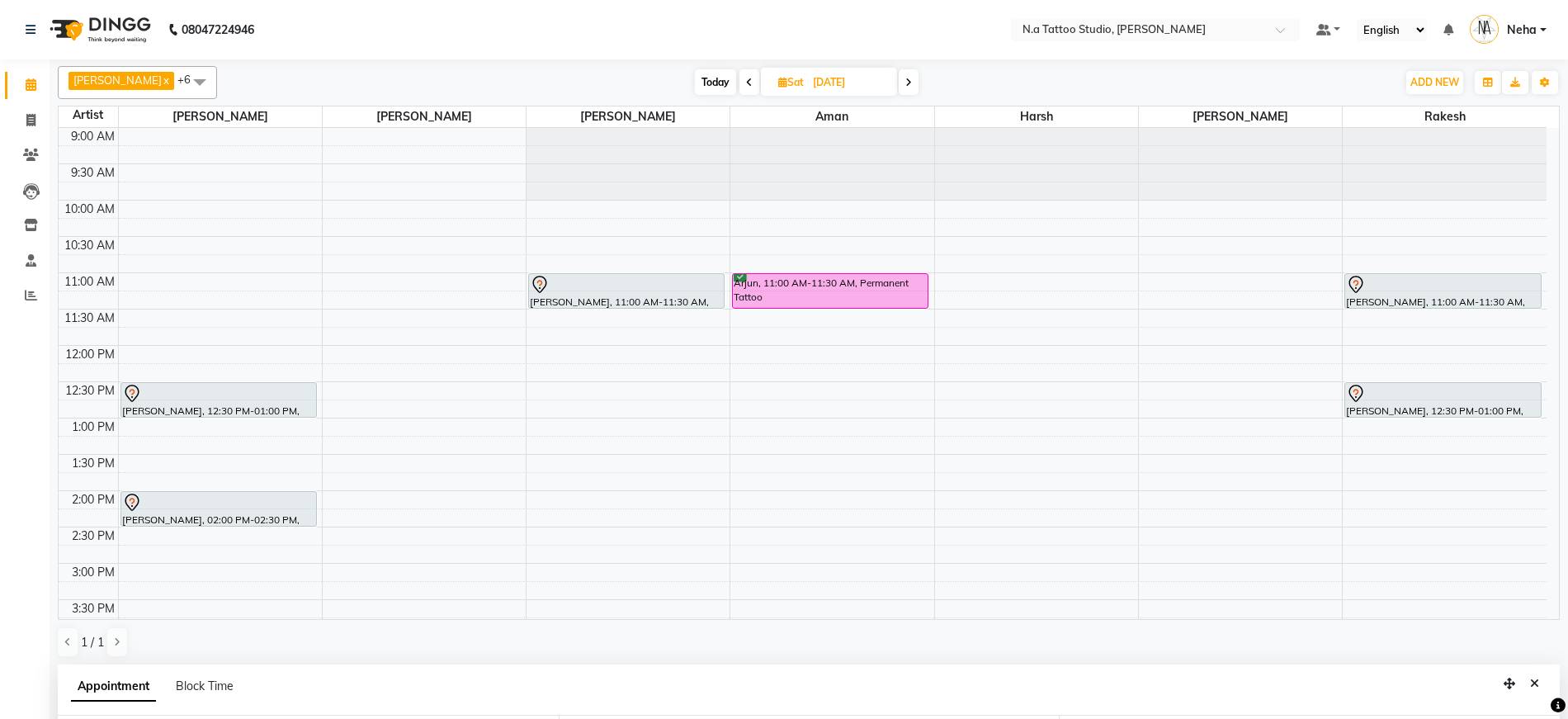
click at [801, 79] on span "Sat" at bounding box center [790, 82] width 34 height 12
select select "9"
select select "2025"
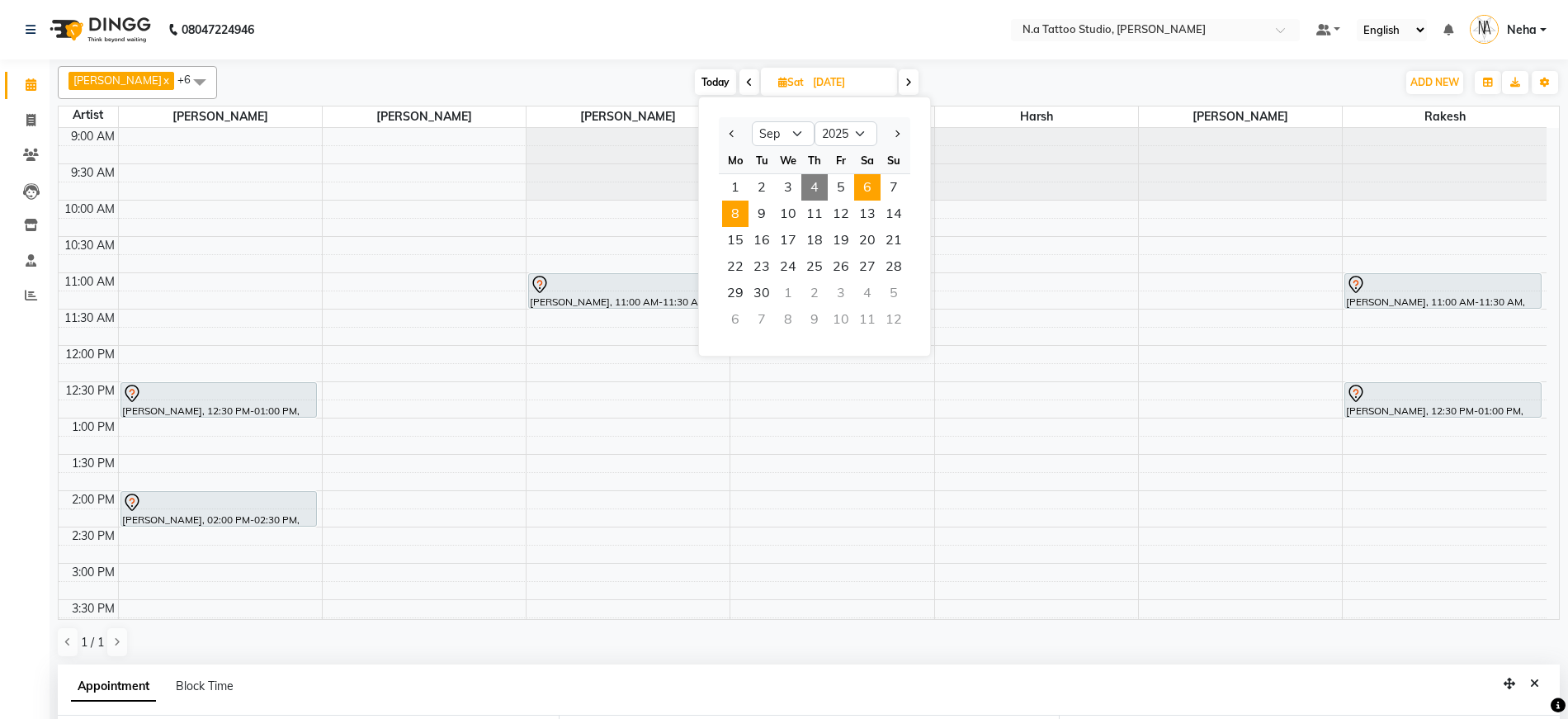
click at [737, 212] on span "8" at bounding box center [735, 213] width 27 height 27
type input "[DATE]"
select select "840"
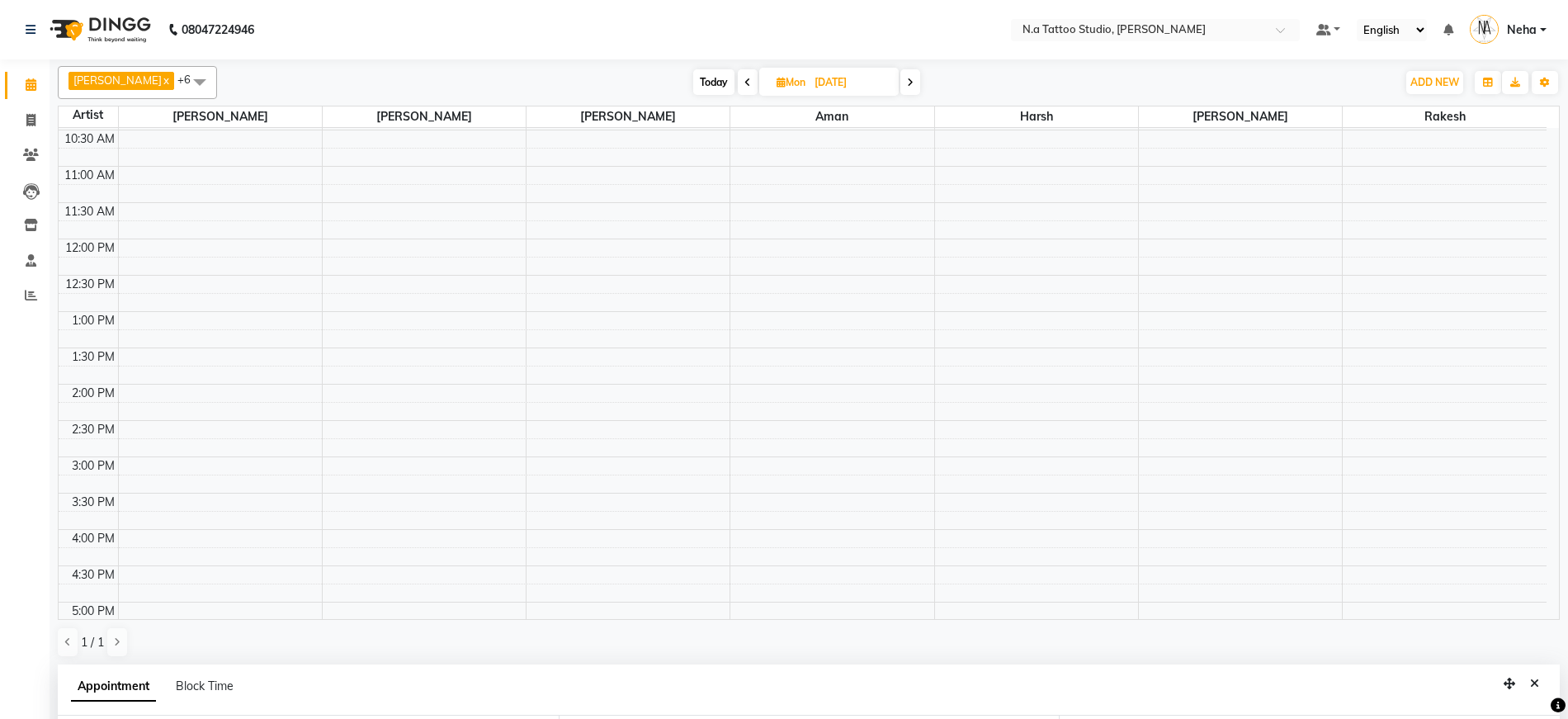
scroll to position [104, 0]
click at [203, 183] on div "9:00 AM 9:30 AM 10:00 AM 10:30 AM 11:00 AM 11:30 AM 12:00 PM 12:30 PM 1:00 PM 1…" at bounding box center [802, 496] width 1488 height 944
select select "26601"
select select "660"
select select "tentative"
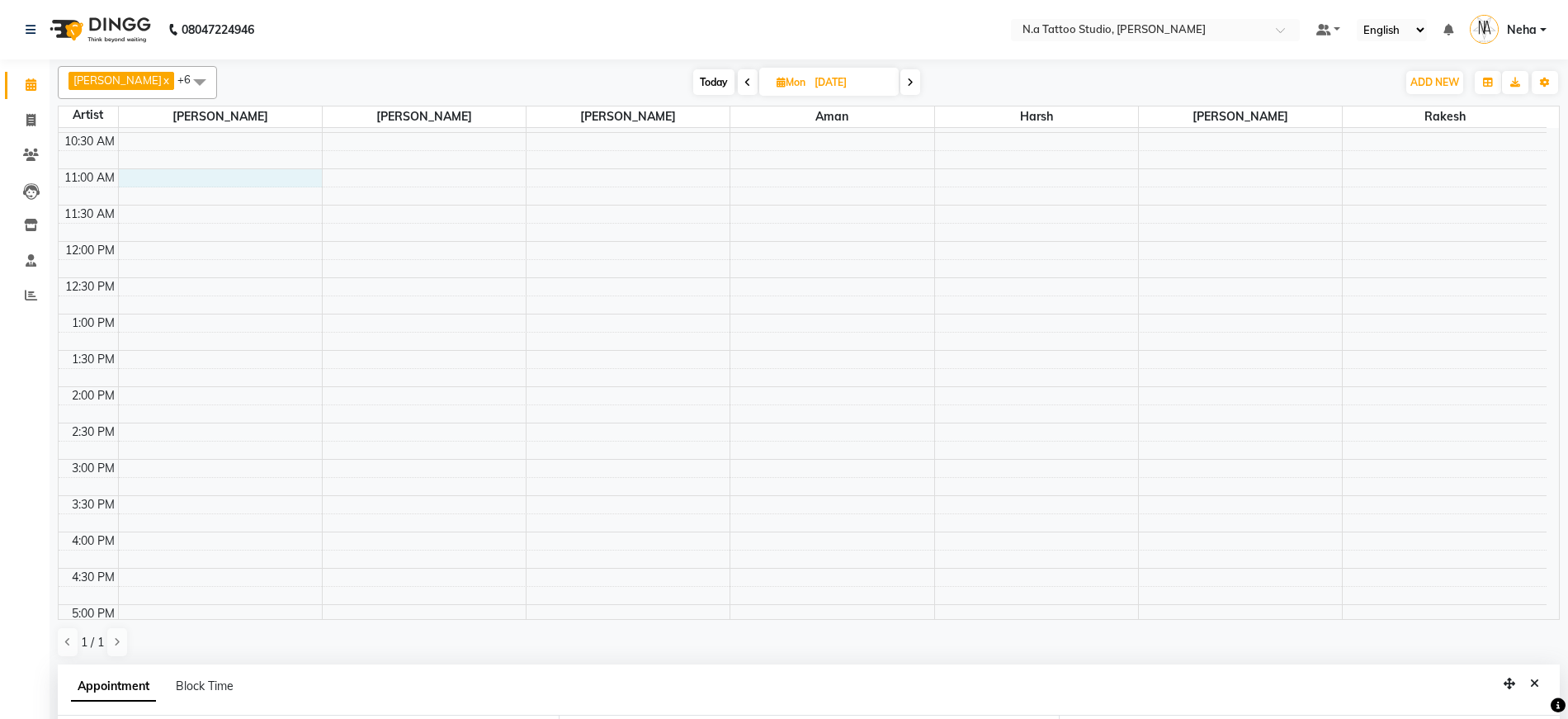
scroll to position [321, 0]
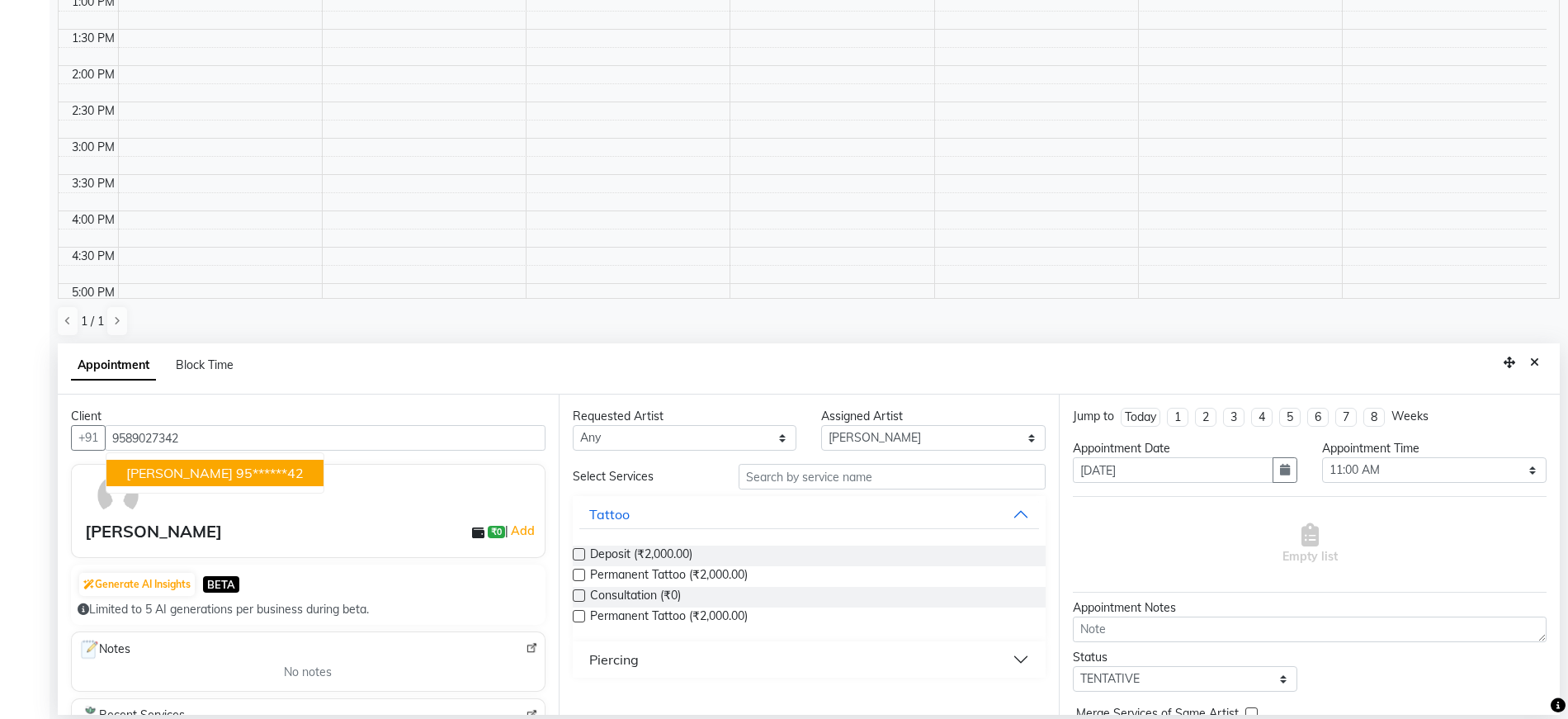
drag, startPoint x: 233, startPoint y: 467, endPoint x: 257, endPoint y: 483, distance: 28.8
click at [233, 467] on span "[PERSON_NAME]" at bounding box center [180, 473] width 106 height 17
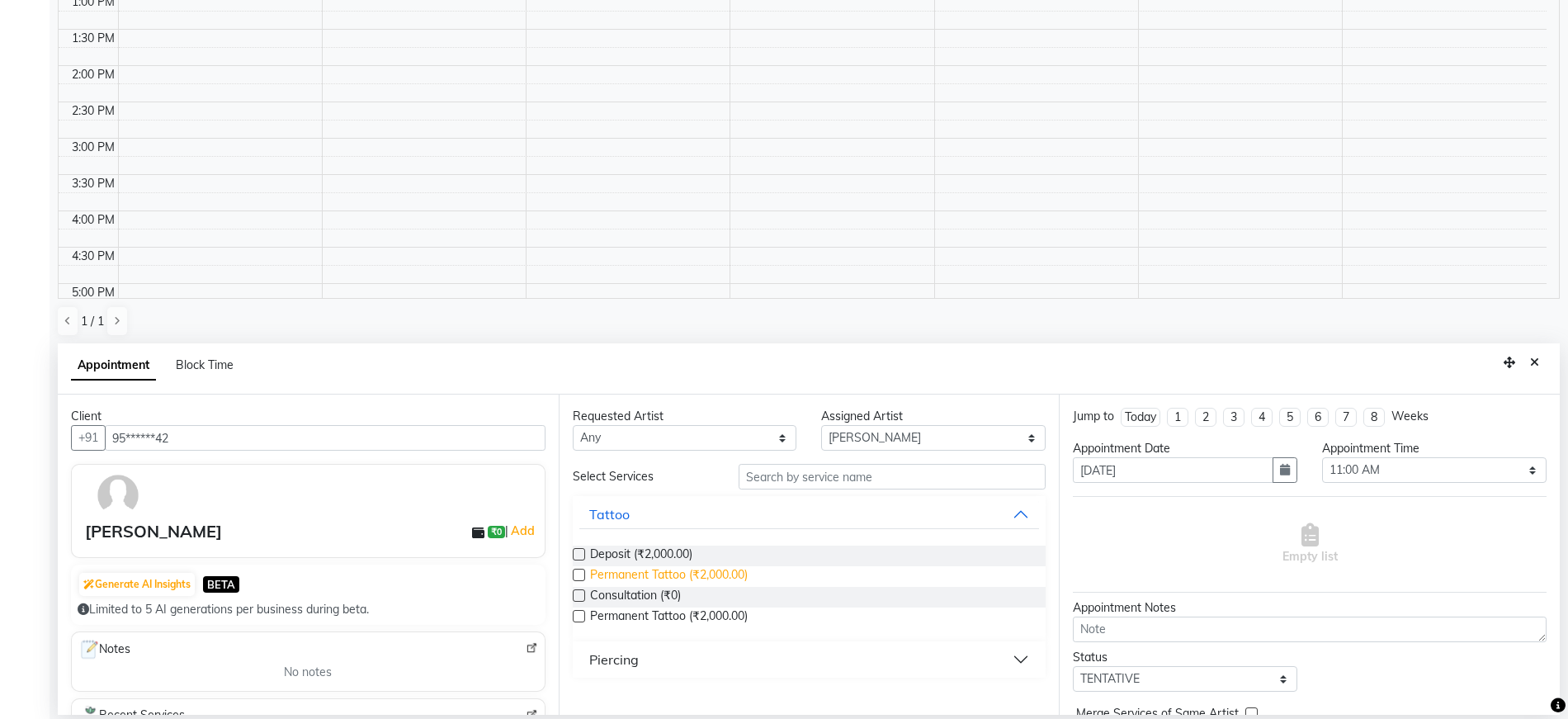
type input "95******42"
click at [618, 571] on span "Permanent Tattoo (₹2,000.00)" at bounding box center [669, 577] width 158 height 20
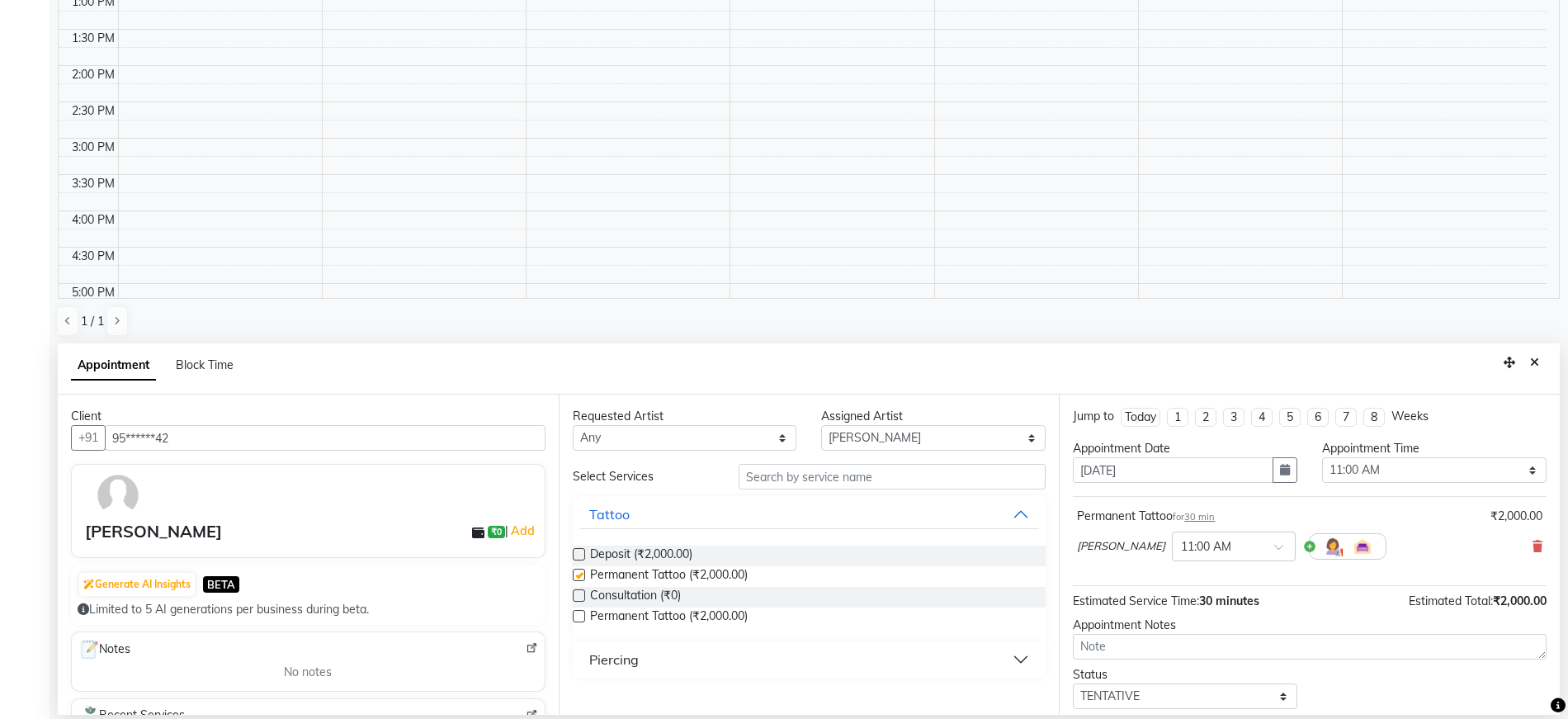
checkbox input "false"
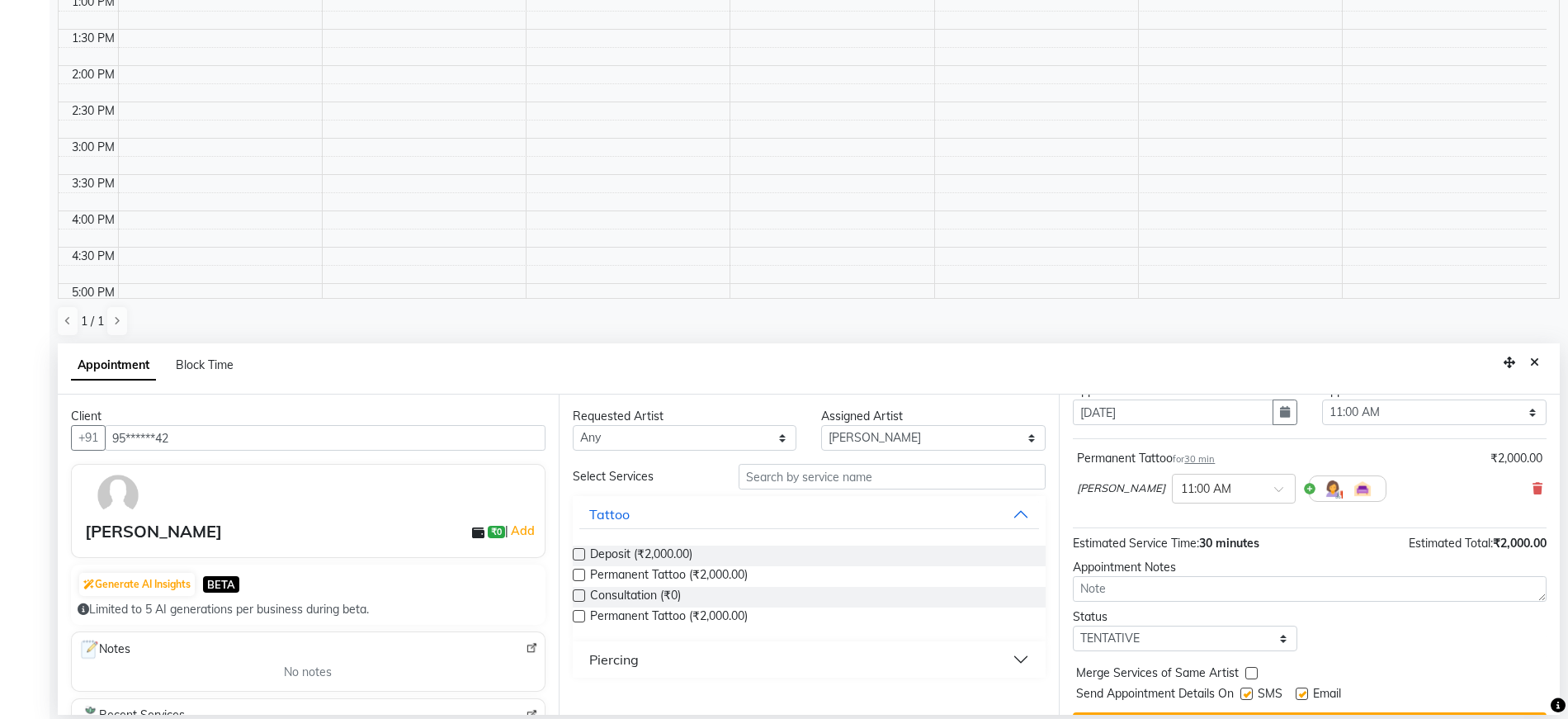
scroll to position [98, 0]
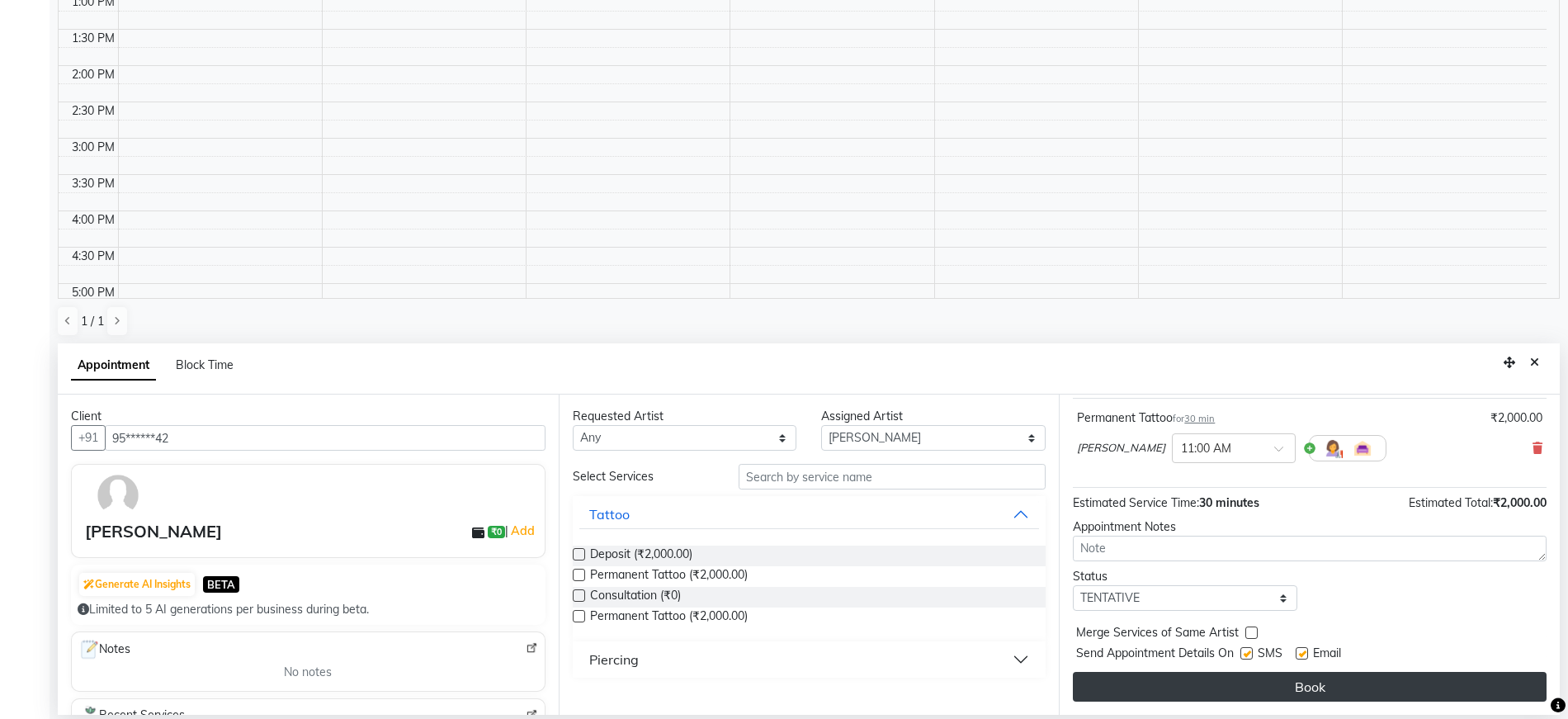
click at [1162, 699] on button "Book" at bounding box center [1310, 687] width 474 height 29
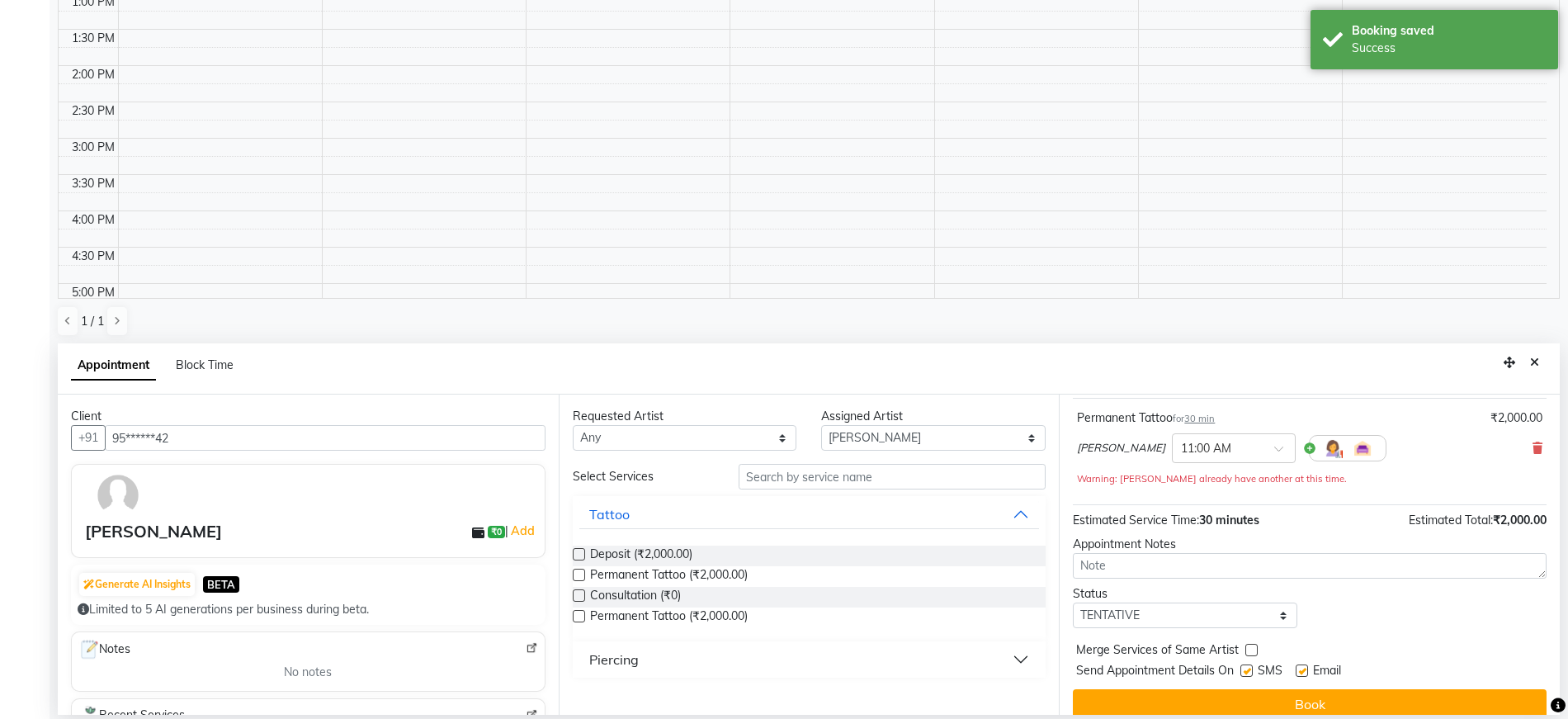
scroll to position [0, 0]
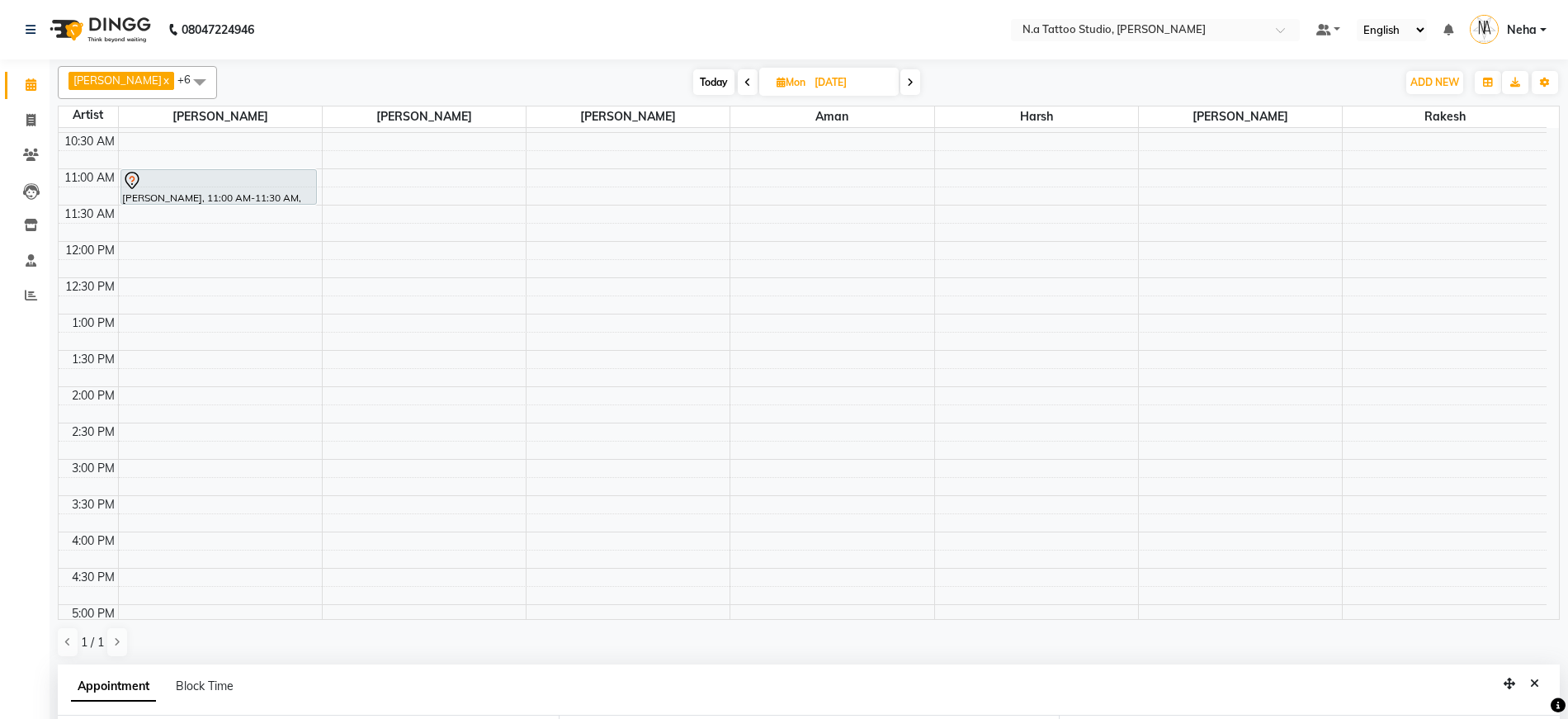
click at [702, 88] on span "Today" at bounding box center [713, 83] width 41 height 26
type input "[DATE]"
select select "660"
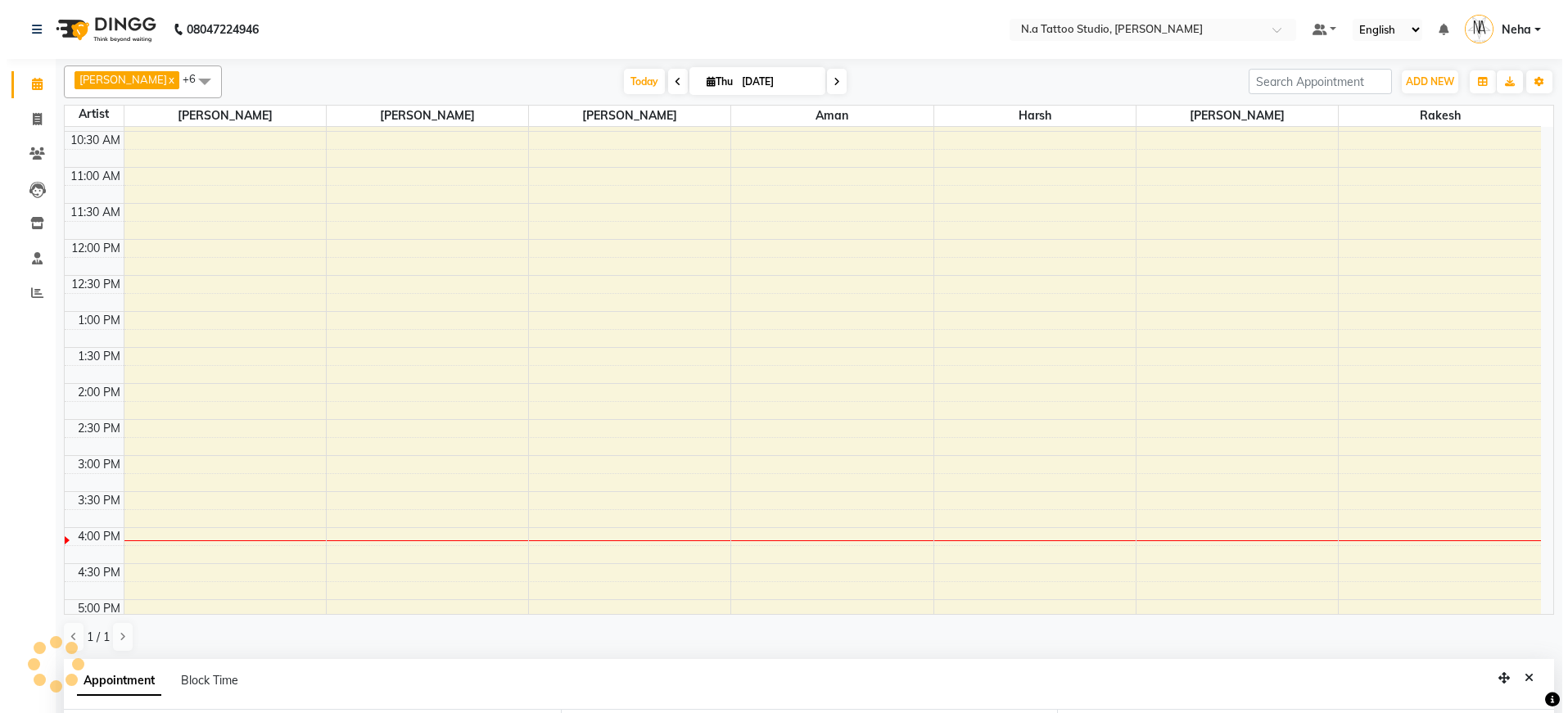
scroll to position [449, 0]
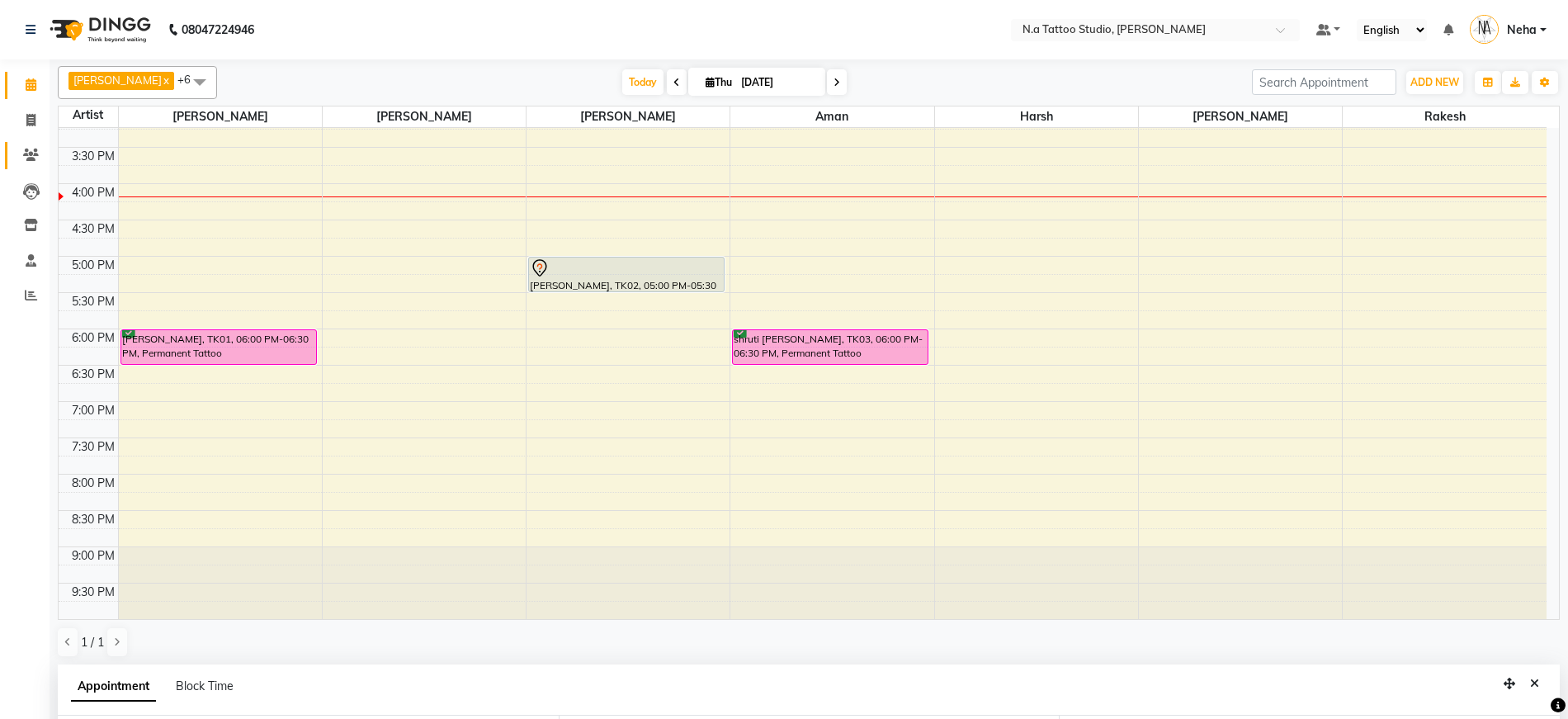
click at [33, 160] on icon at bounding box center [30, 154] width 16 height 12
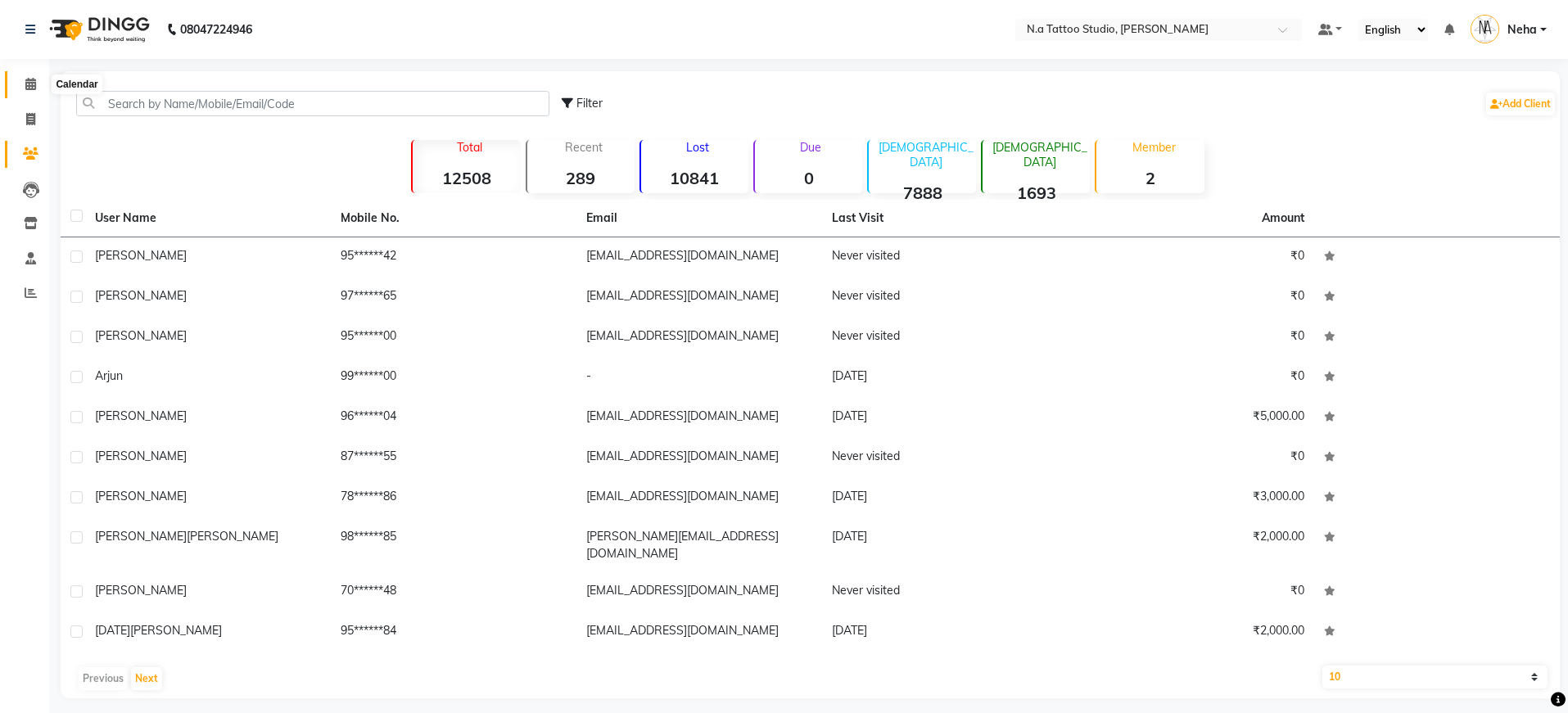
click at [28, 83] on icon at bounding box center [31, 83] width 11 height 12
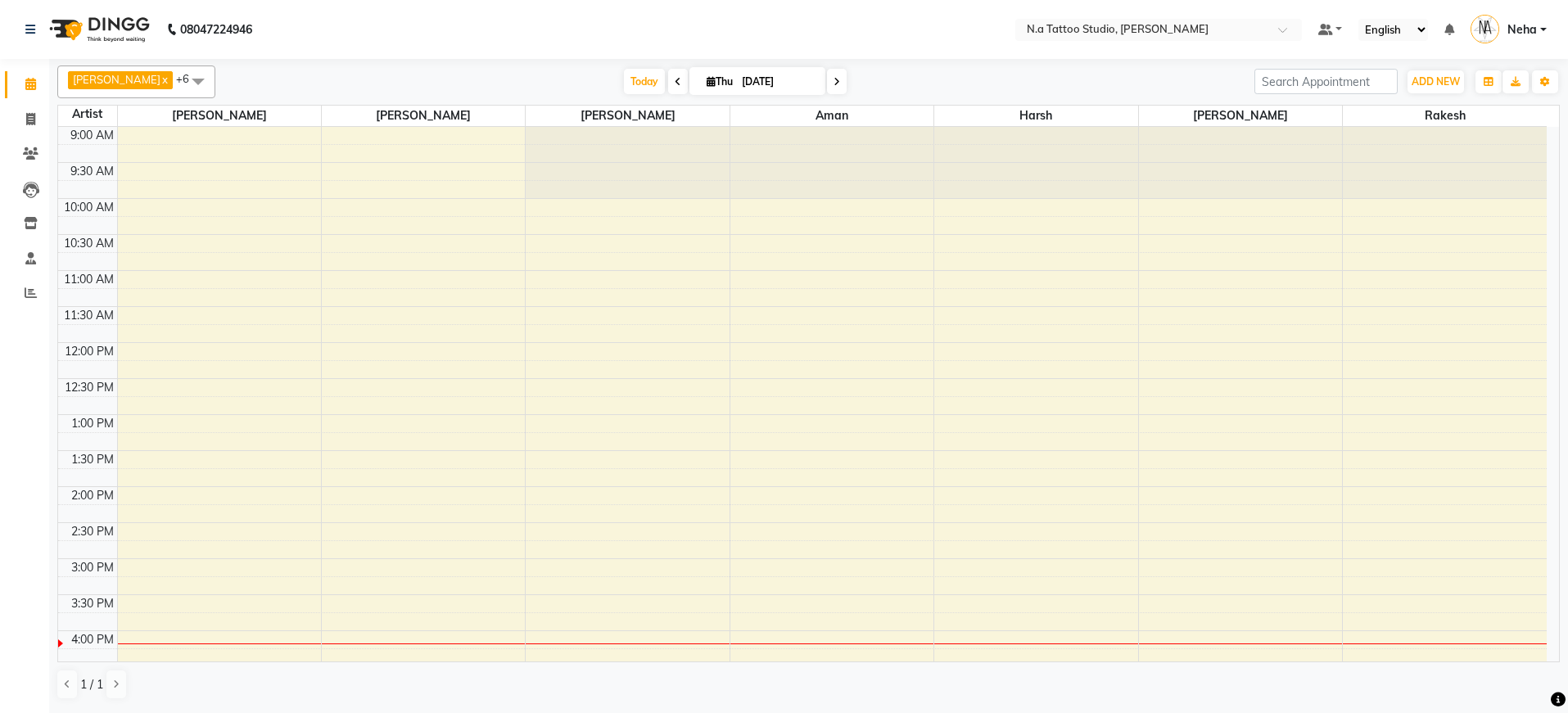
drag, startPoint x: 638, startPoint y: 76, endPoint x: 669, endPoint y: 76, distance: 31.0
click at [641, 76] on span "Today" at bounding box center [644, 82] width 41 height 25
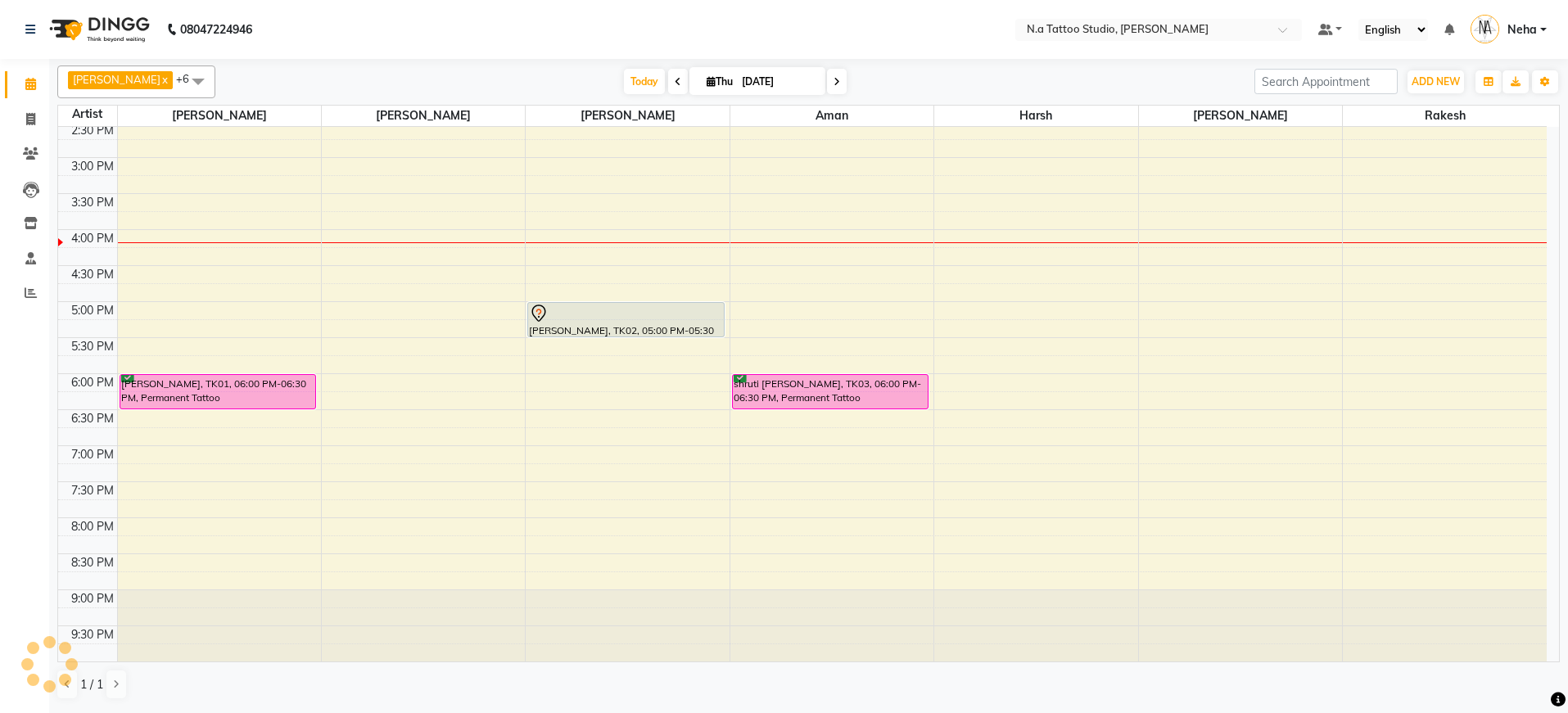
click at [717, 80] on span "Thu" at bounding box center [719, 81] width 35 height 12
select select "9"
select select "2025"
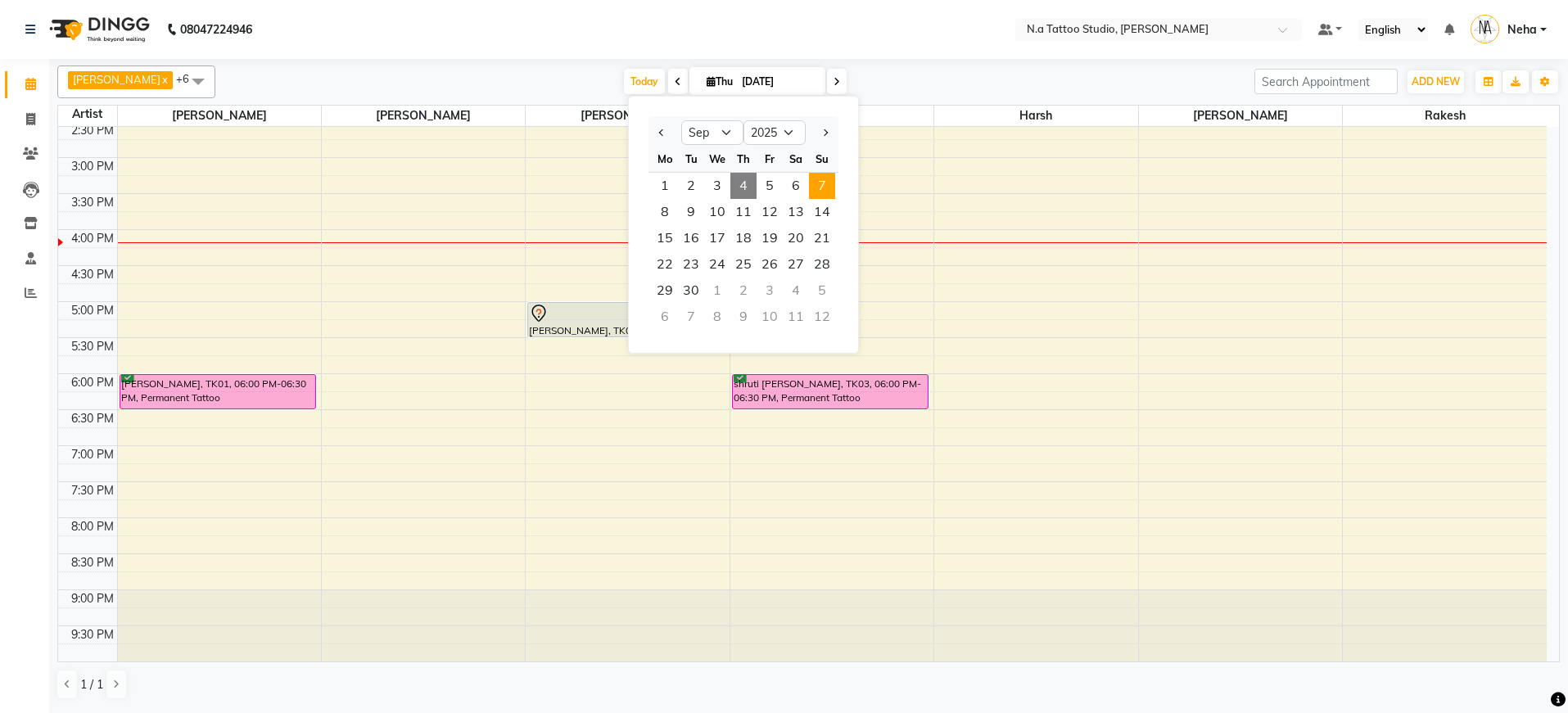
click at [831, 186] on span "7" at bounding box center [821, 186] width 26 height 26
type input "[DATE]"
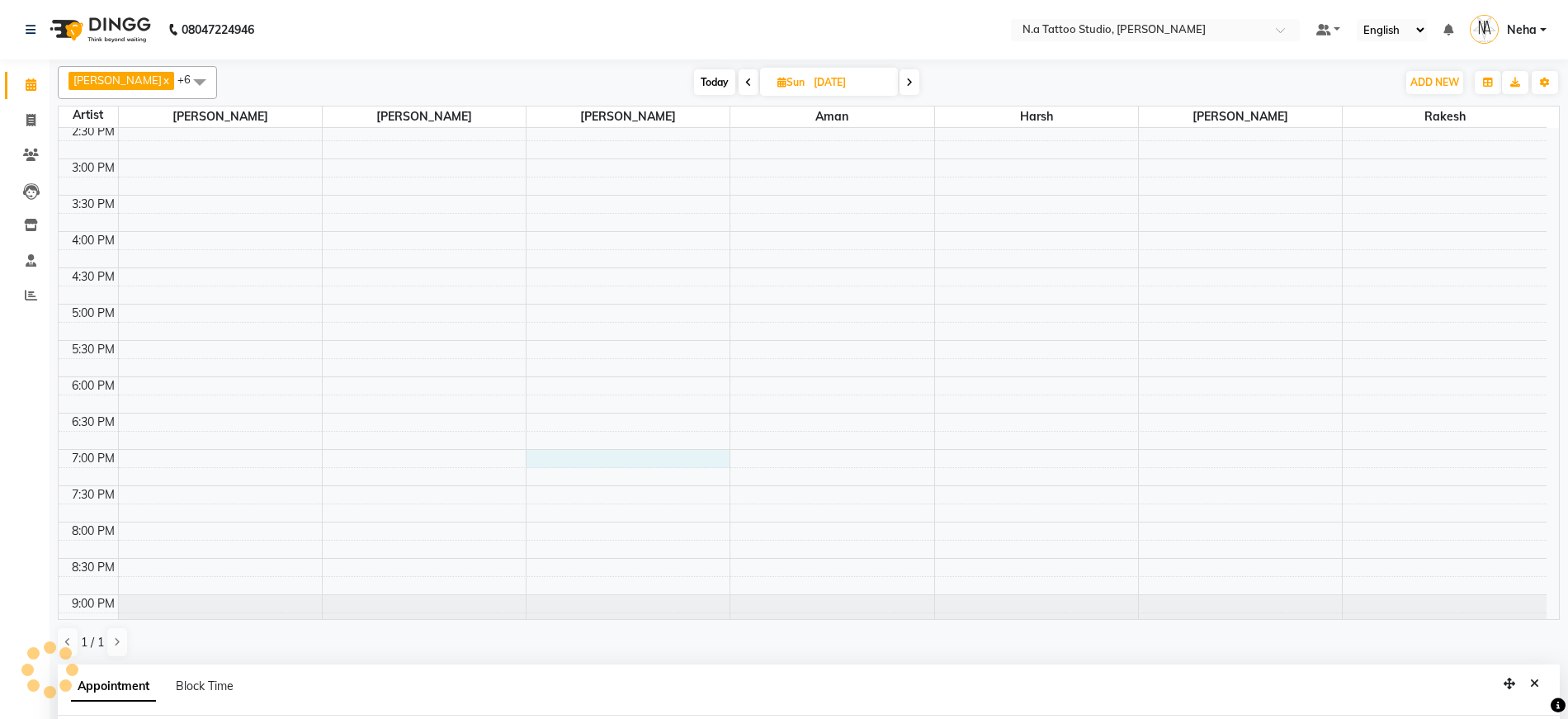
select select "26611"
select select "1140"
select select "tentative"
paste input "9650645638"
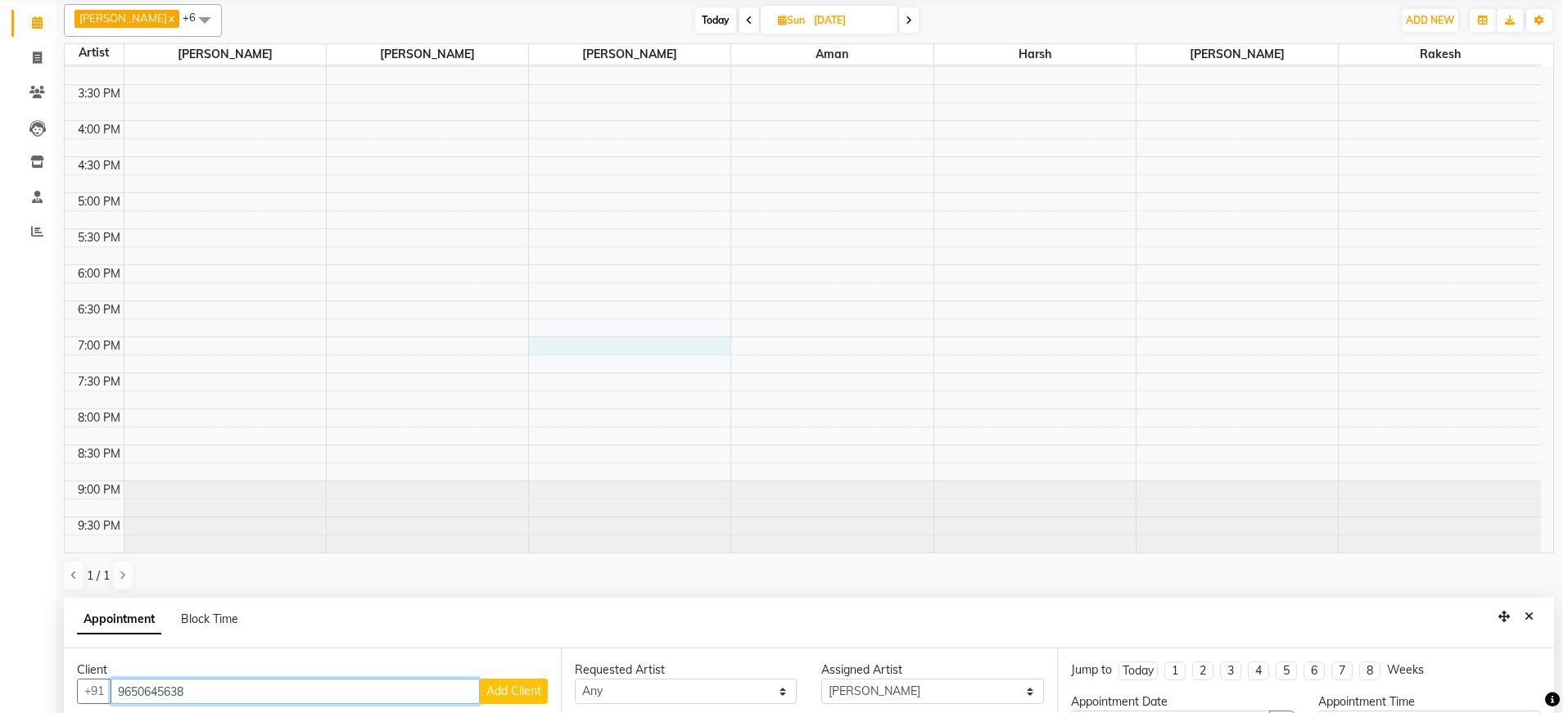
scroll to position [319, 0]
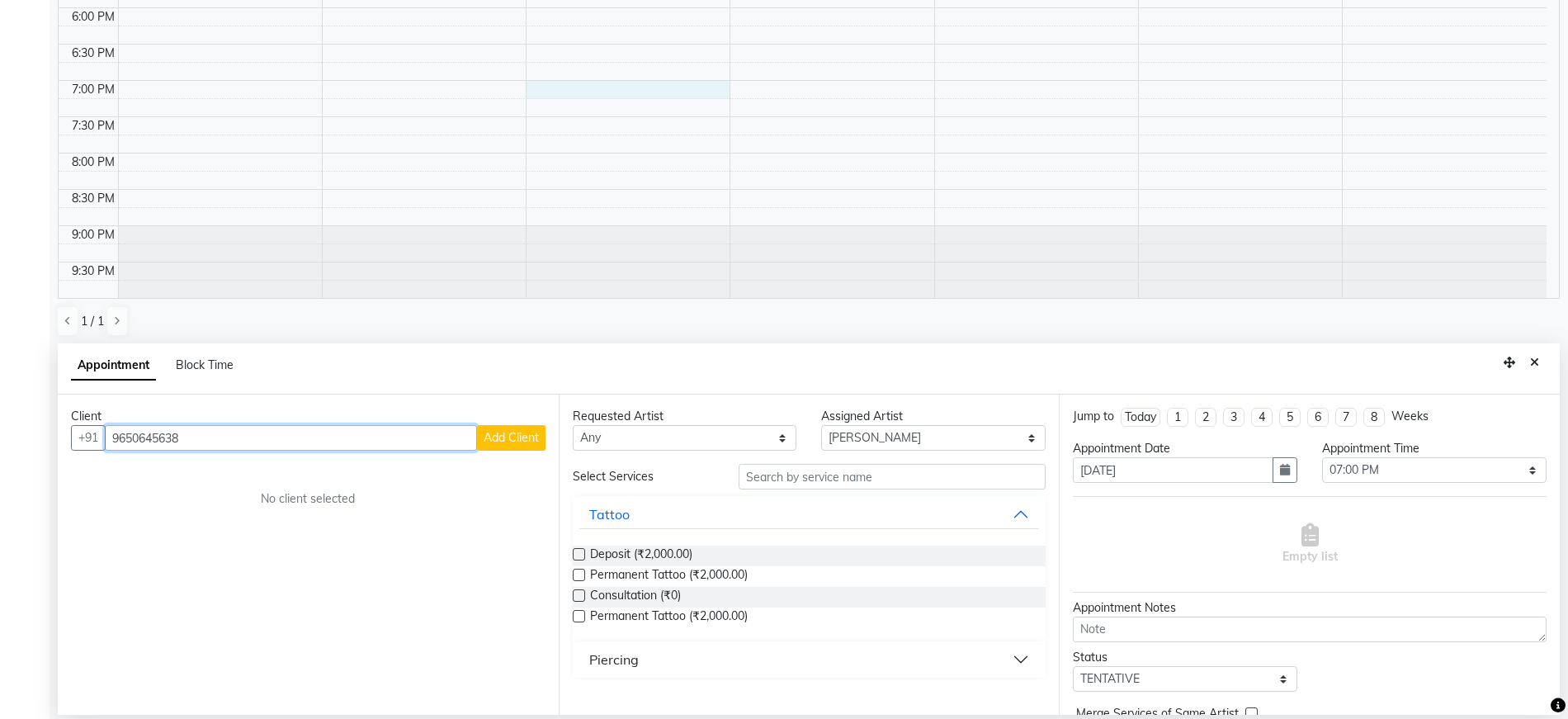
type input "9650645638"
drag, startPoint x: 517, startPoint y: 418, endPoint x: 512, endPoint y: 435, distance: 17.7
click at [517, 418] on div "Client" at bounding box center [308, 416] width 475 height 17
click at [512, 437] on span "Add Client" at bounding box center [511, 437] width 55 height 15
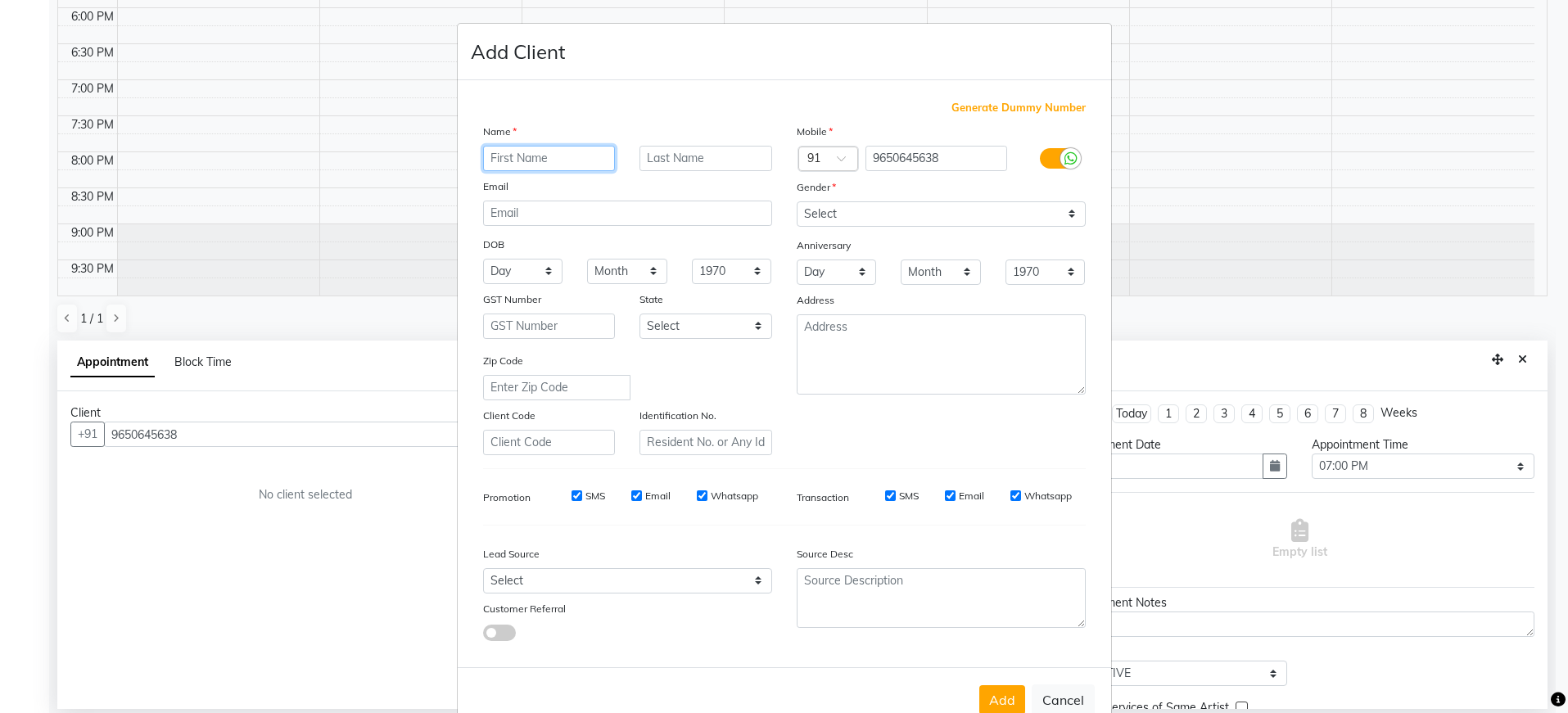
paste input "Deep [PERSON_NAME]"
type input "Deep [PERSON_NAME]"
click at [562, 225] on input "email" at bounding box center [626, 213] width 289 height 25
paste input "[EMAIL_ADDRESS][DOMAIN_NAME]"
type input "[EMAIL_ADDRESS][DOMAIN_NAME]"
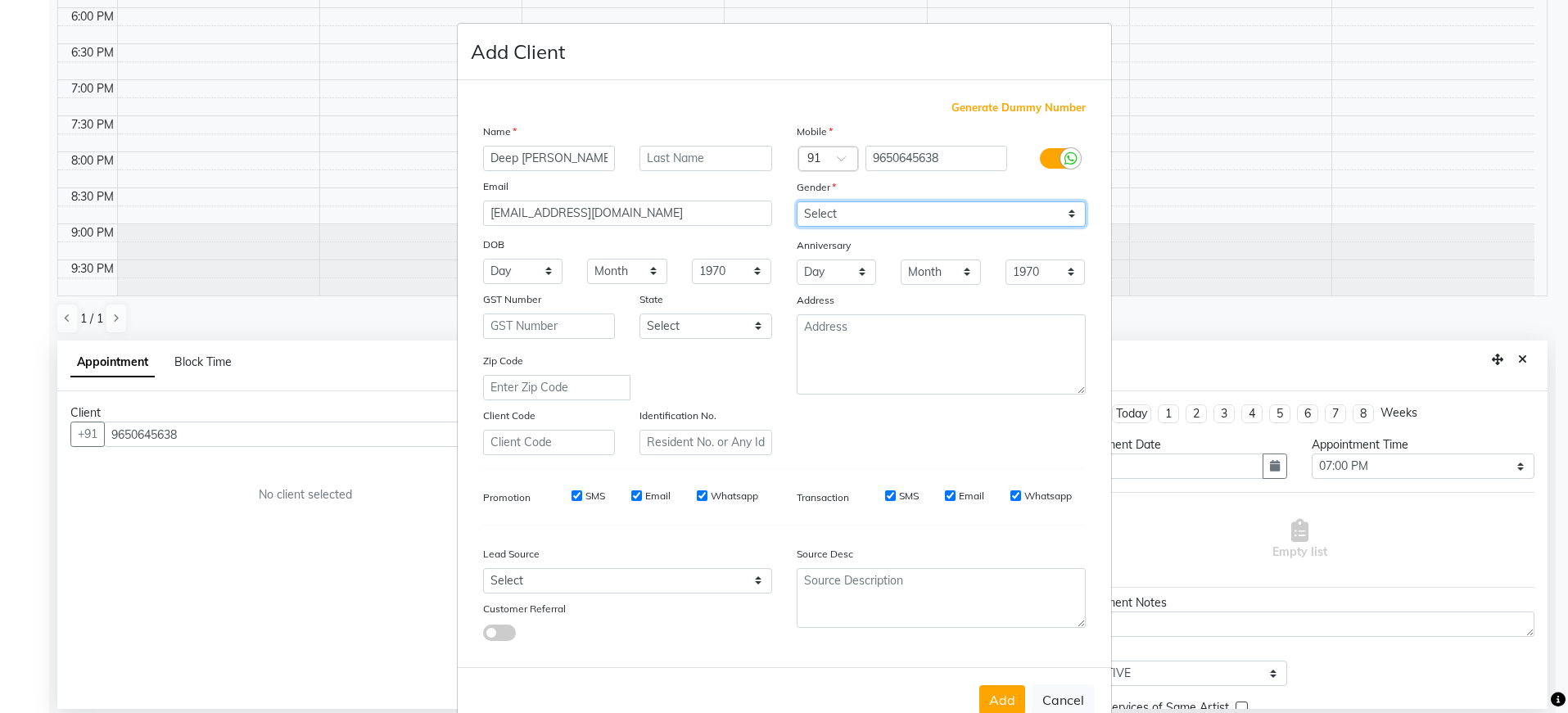
click at [820, 214] on select "Select [DEMOGRAPHIC_DATA] [DEMOGRAPHIC_DATA] Other Prefer Not To Say" at bounding box center [941, 214] width 289 height 25
select select "[DEMOGRAPHIC_DATA]"
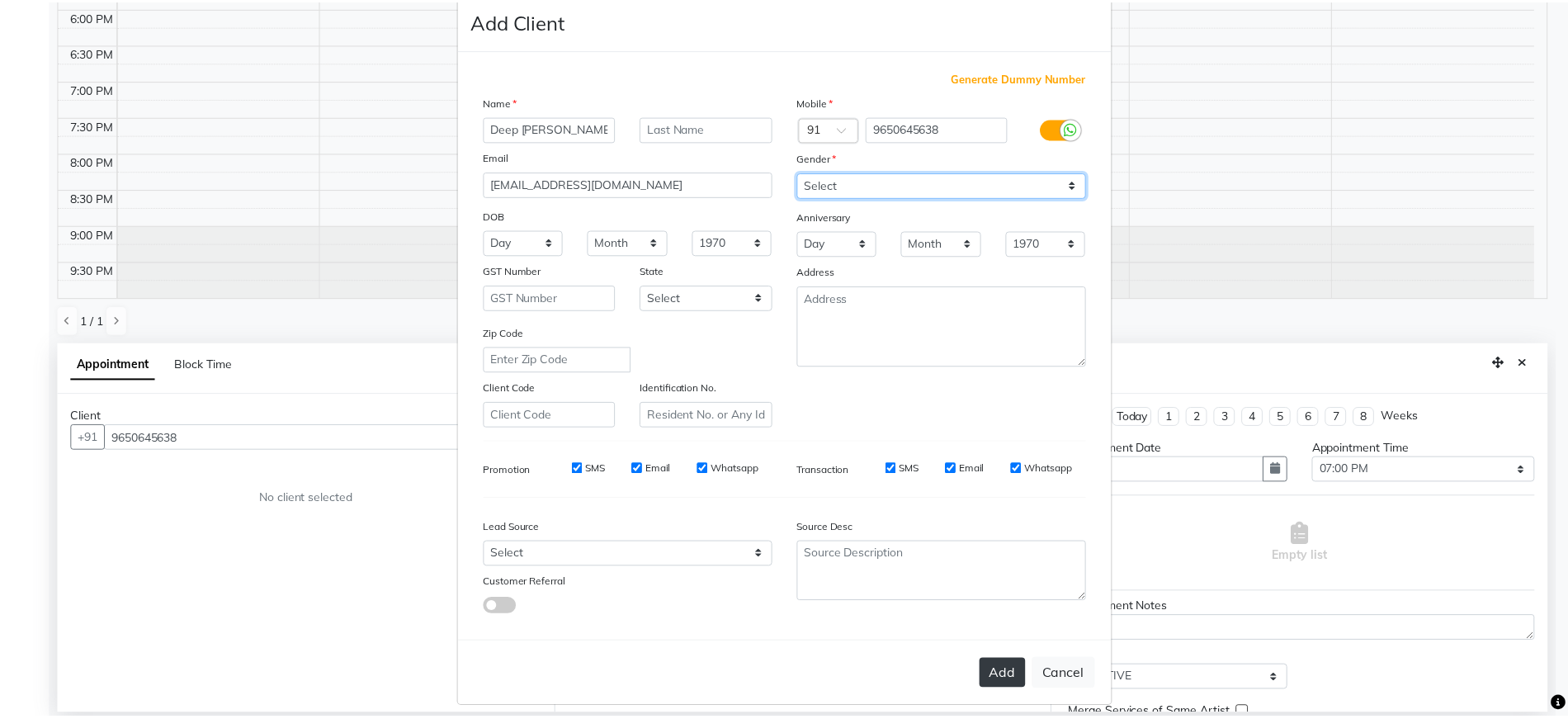
scroll to position [43, 0]
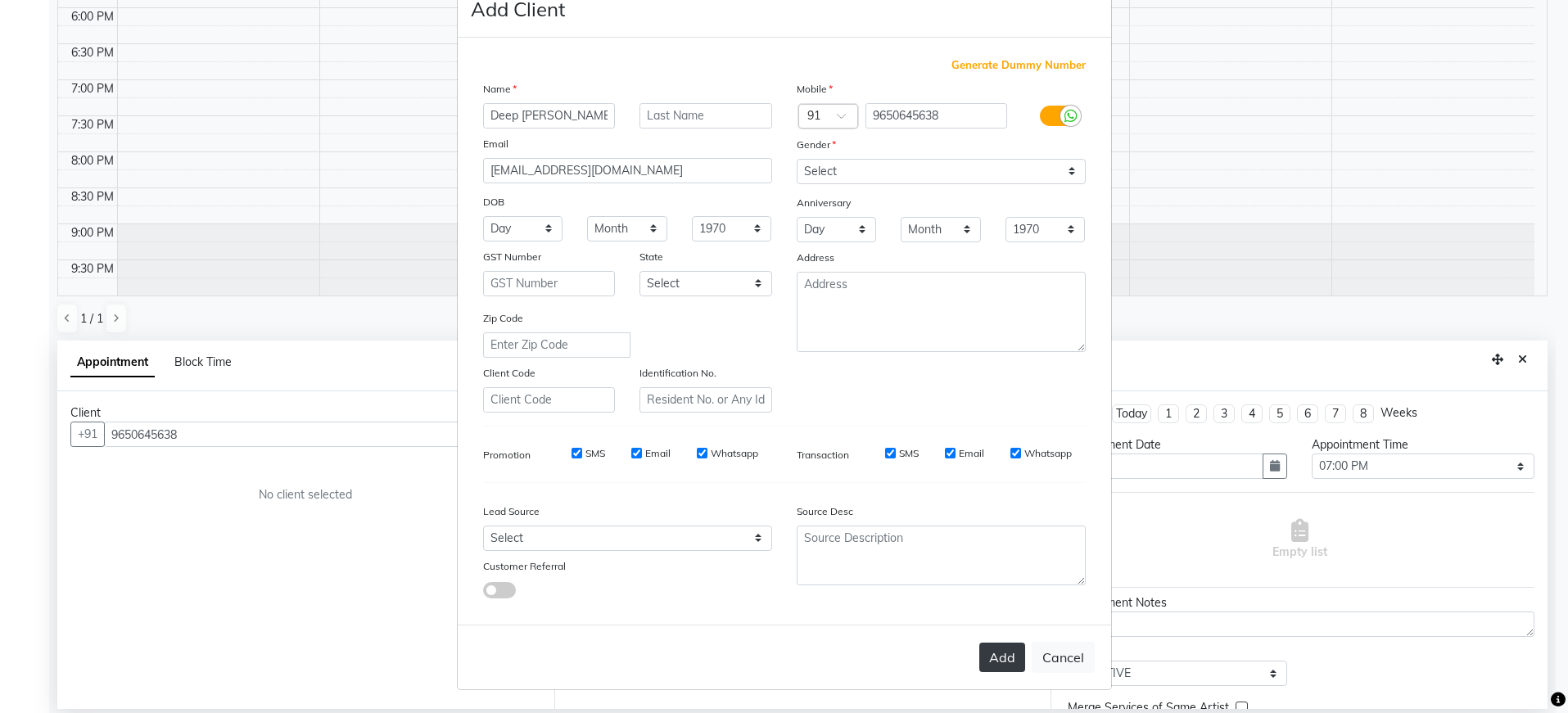
click at [986, 663] on button "Add" at bounding box center [1002, 657] width 46 height 29
type input "96******38"
select select
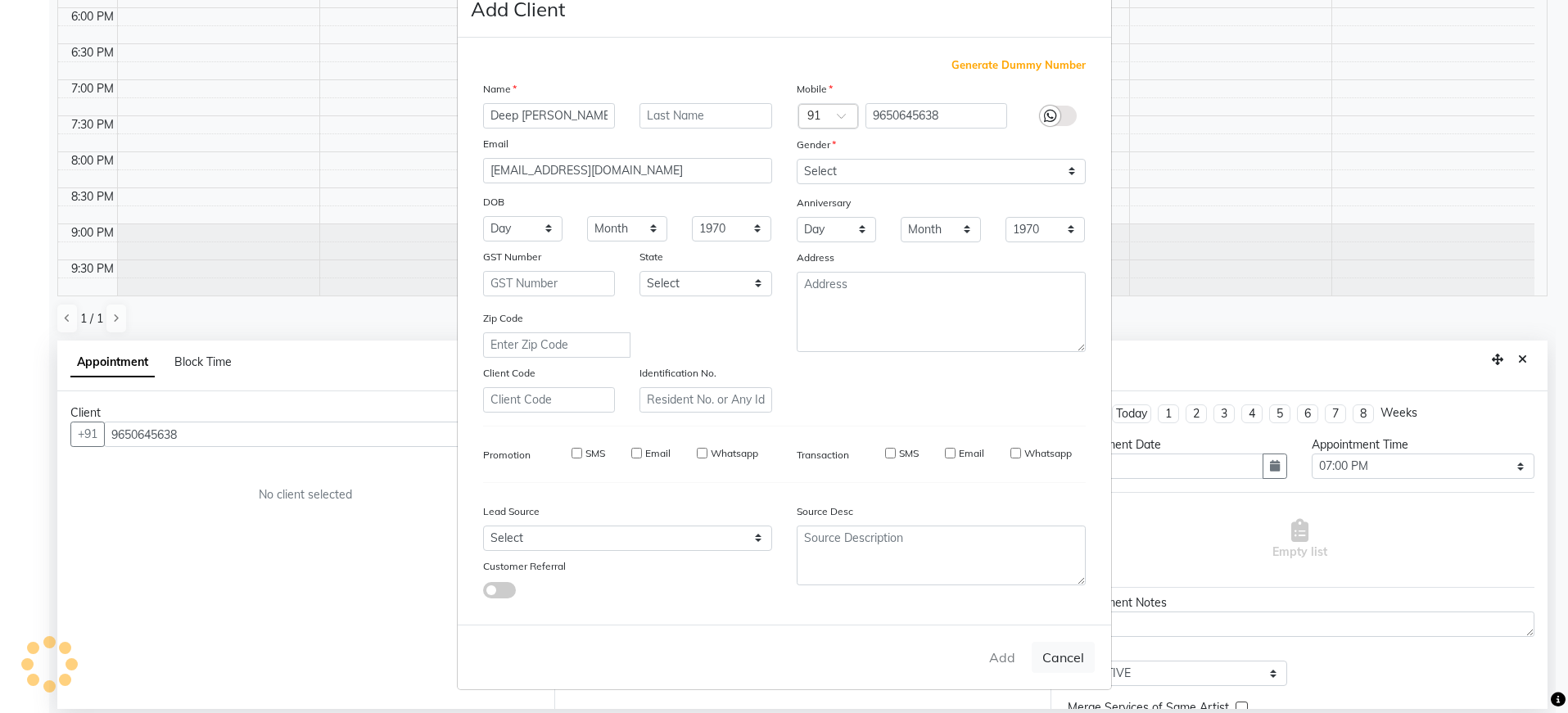
select select
checkbox input "false"
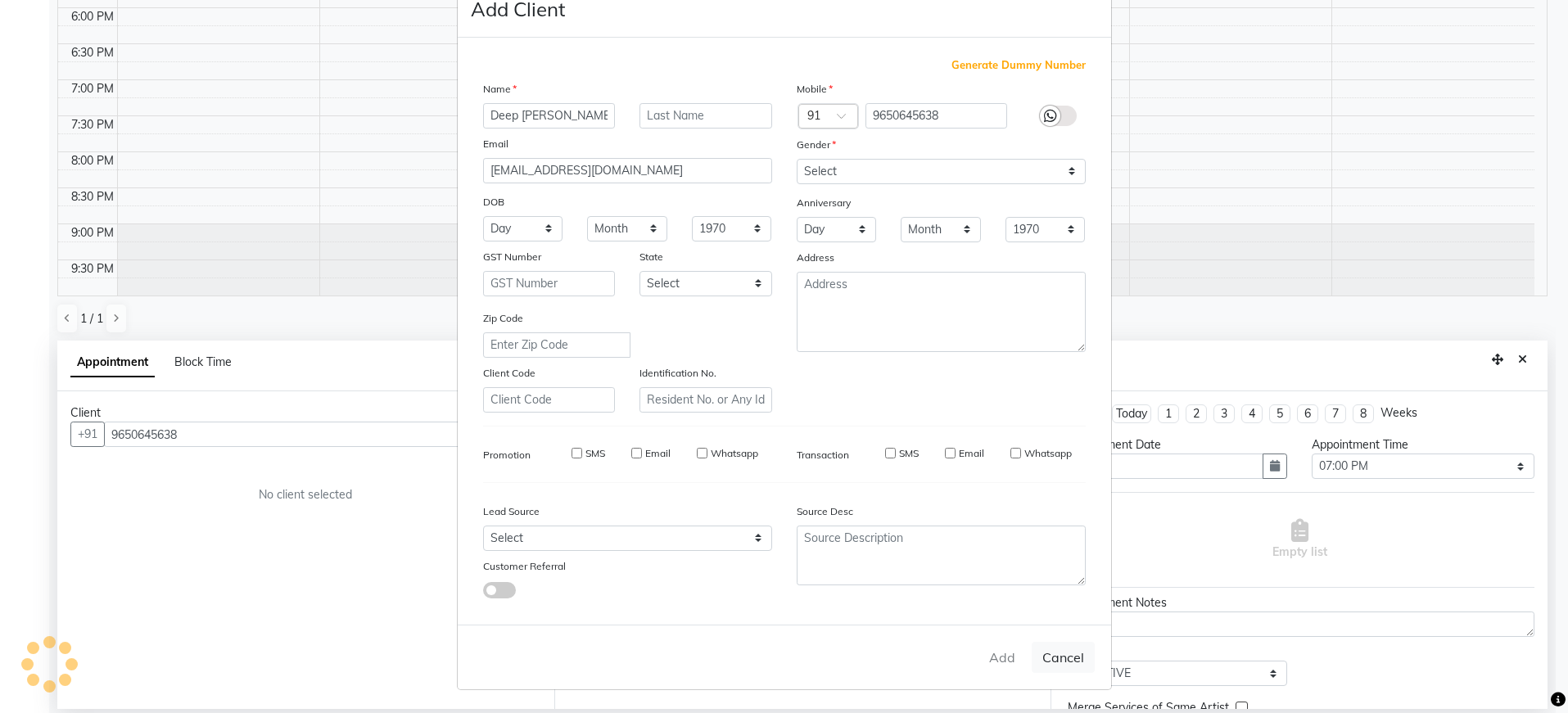
checkbox input "false"
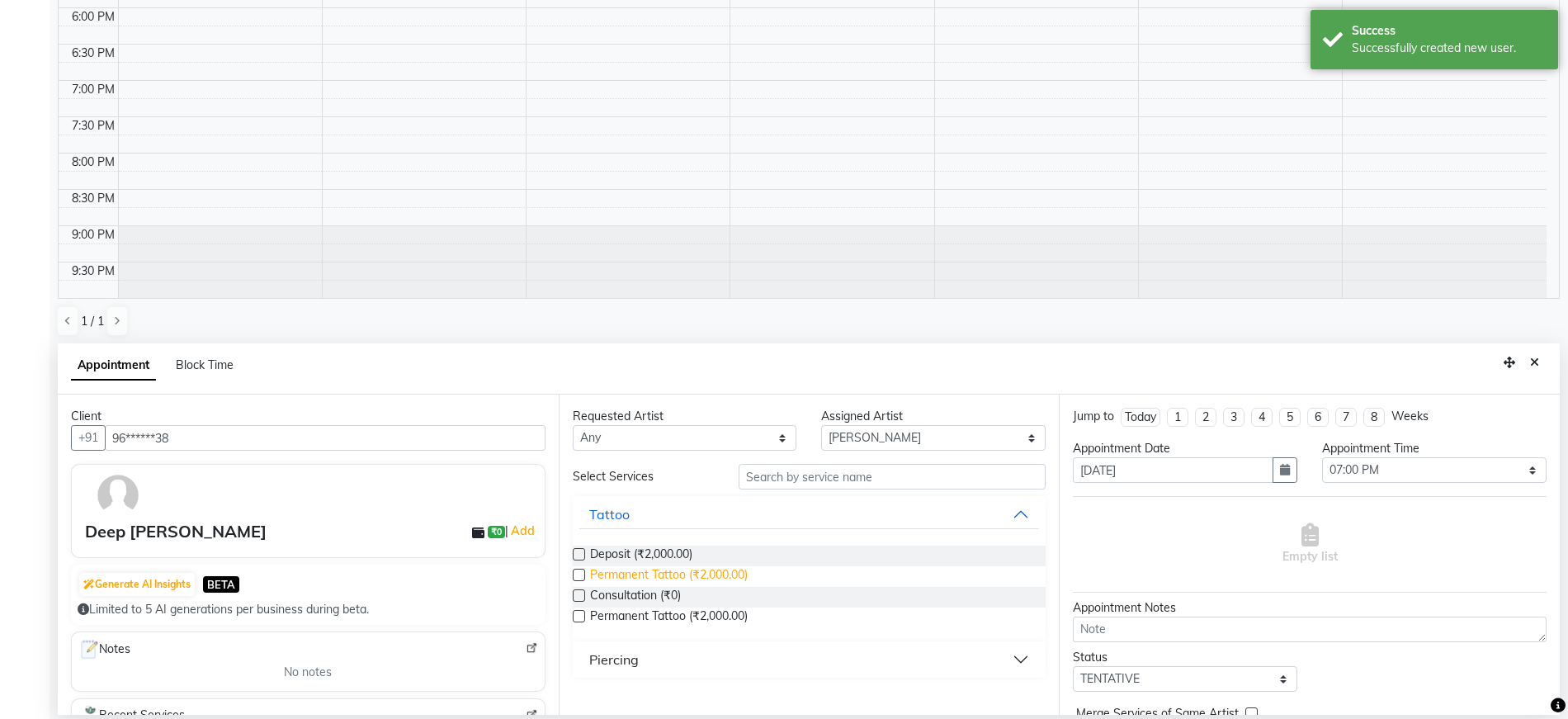
click at [734, 579] on span "Permanent Tattoo (₹2,000.00)" at bounding box center [669, 577] width 158 height 20
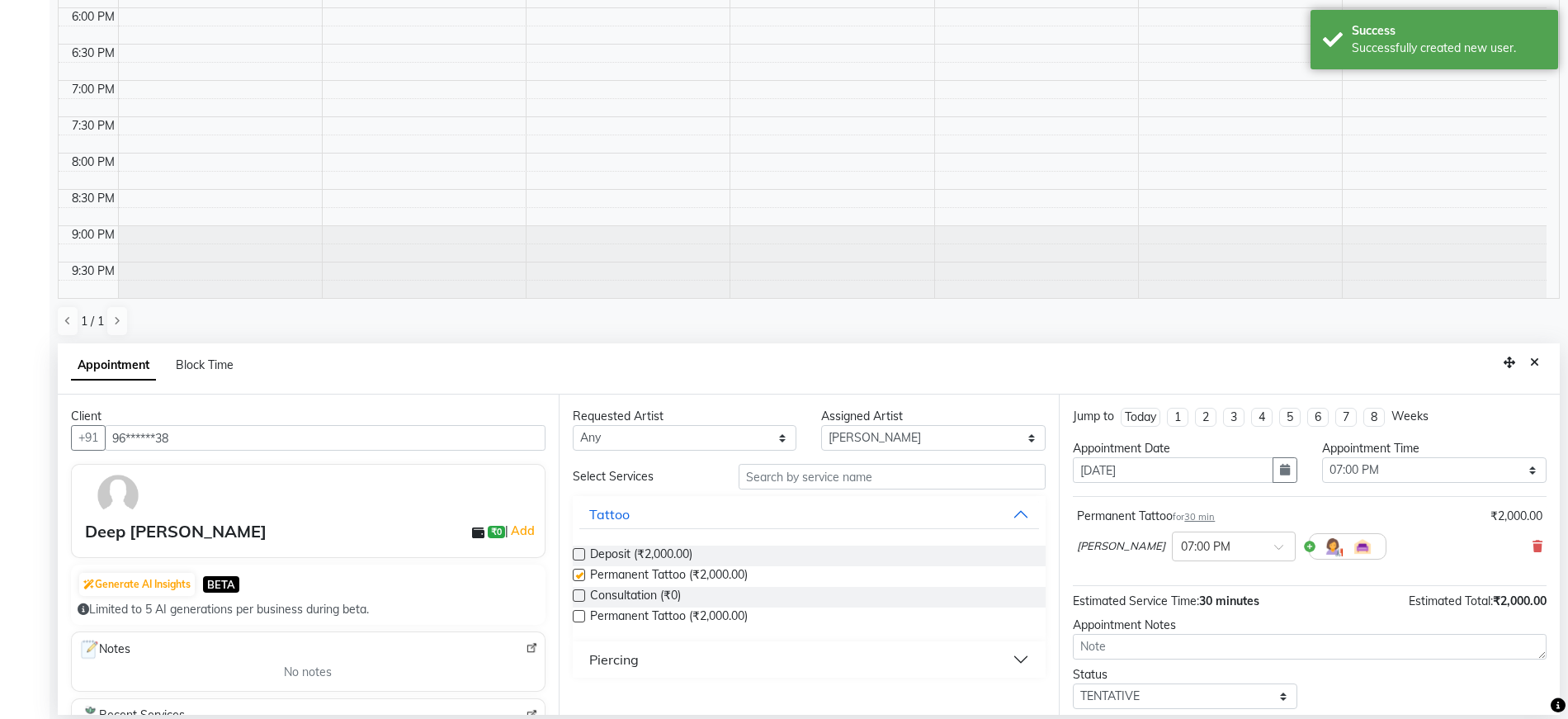
checkbox input "false"
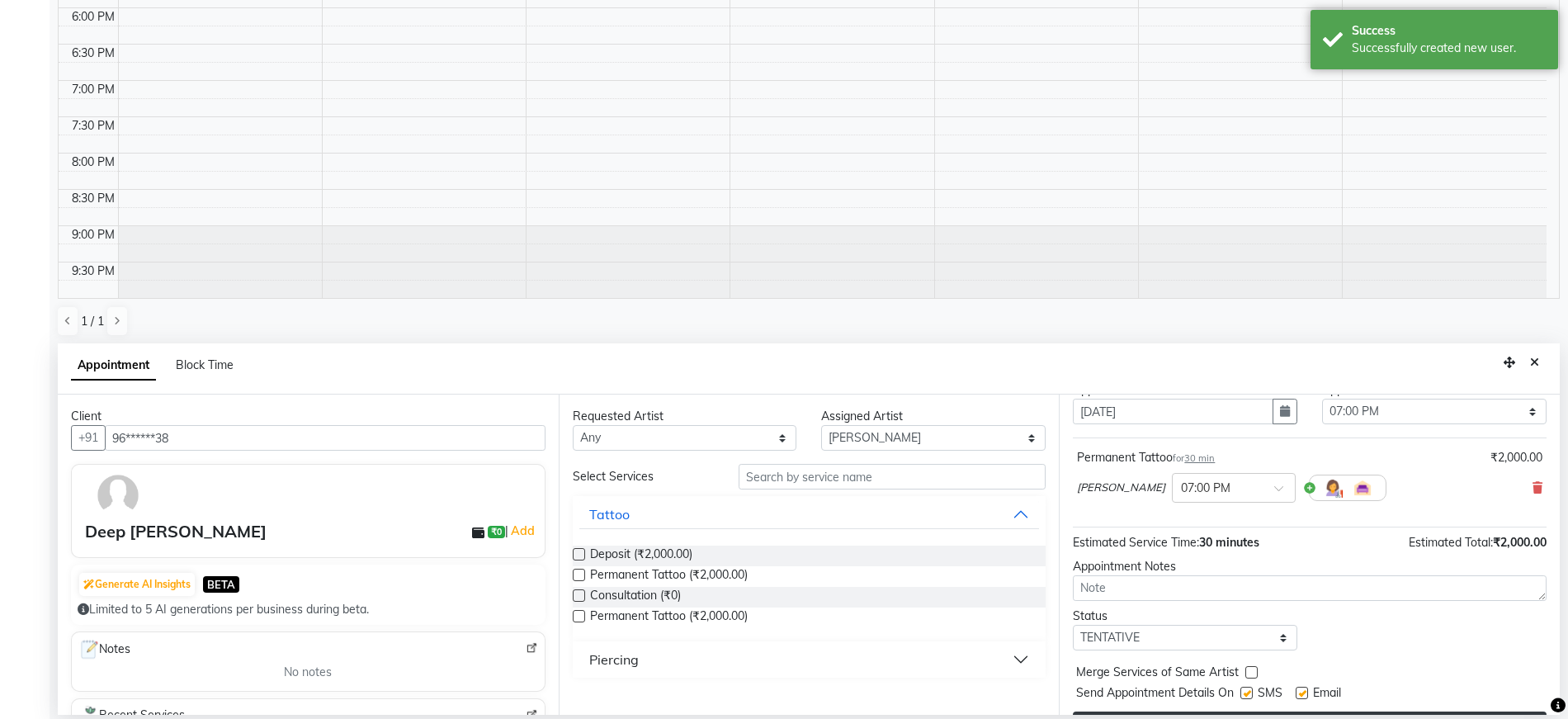
scroll to position [98, 0]
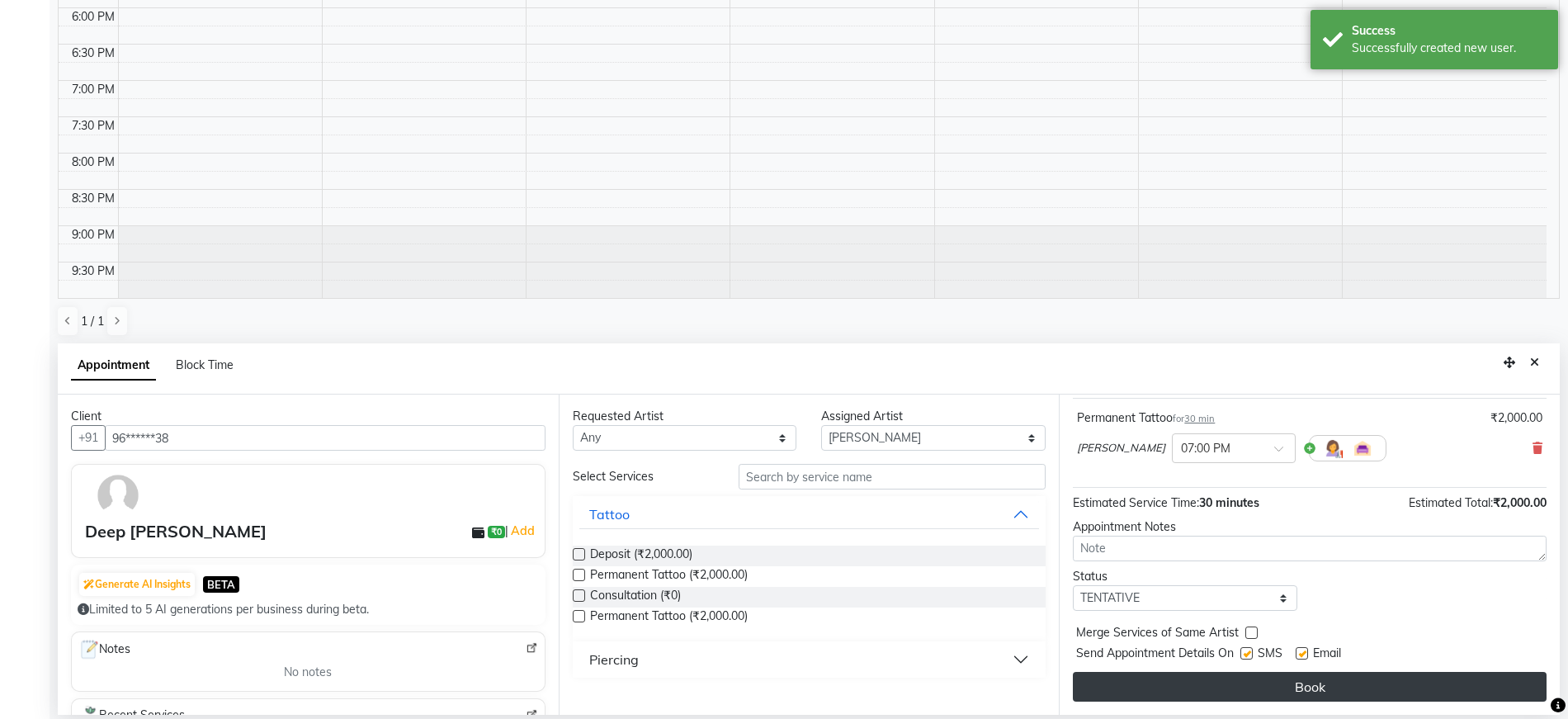
click at [1143, 685] on button "Book" at bounding box center [1310, 687] width 474 height 29
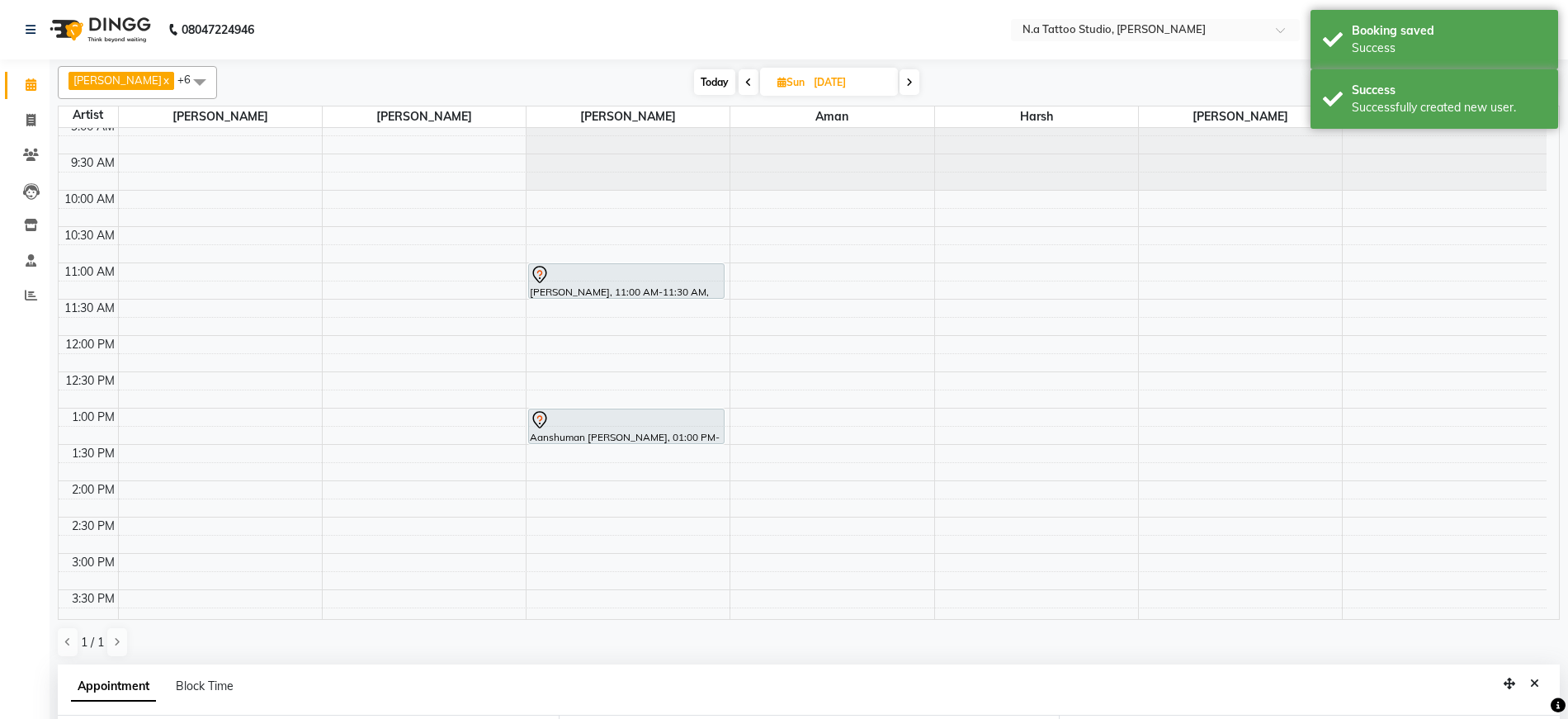
scroll to position [0, 0]
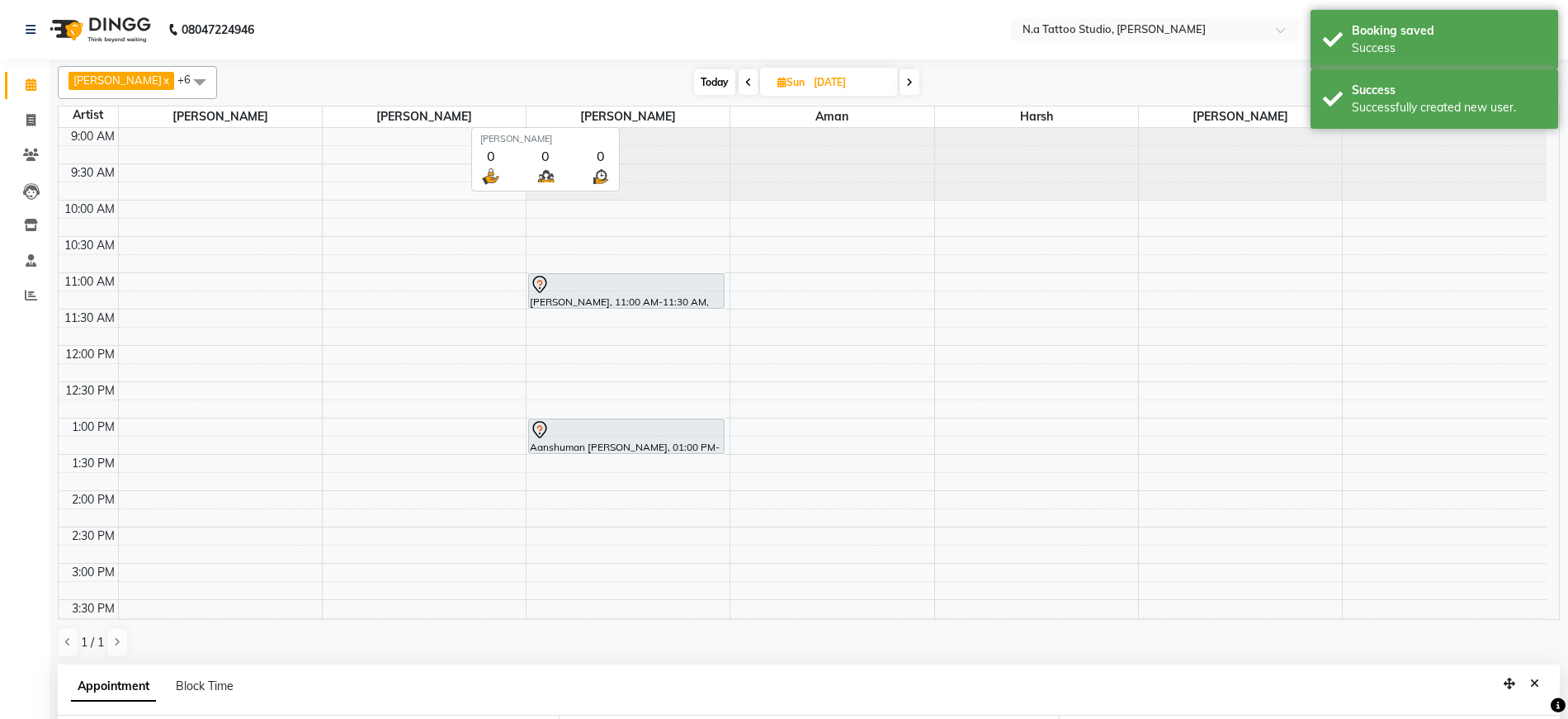
click at [711, 87] on span "Today" at bounding box center [714, 83] width 41 height 26
type input "[DATE]"
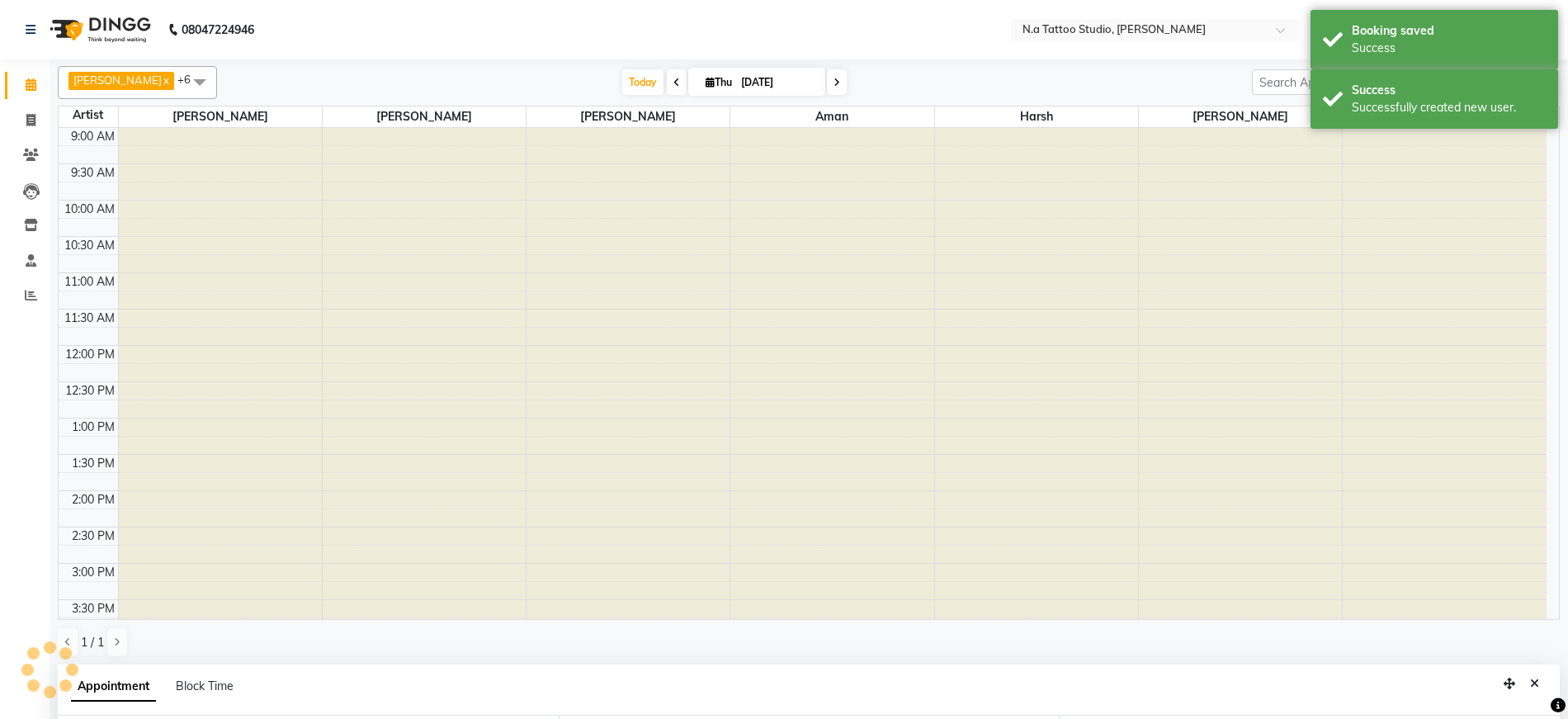
select select "1140"
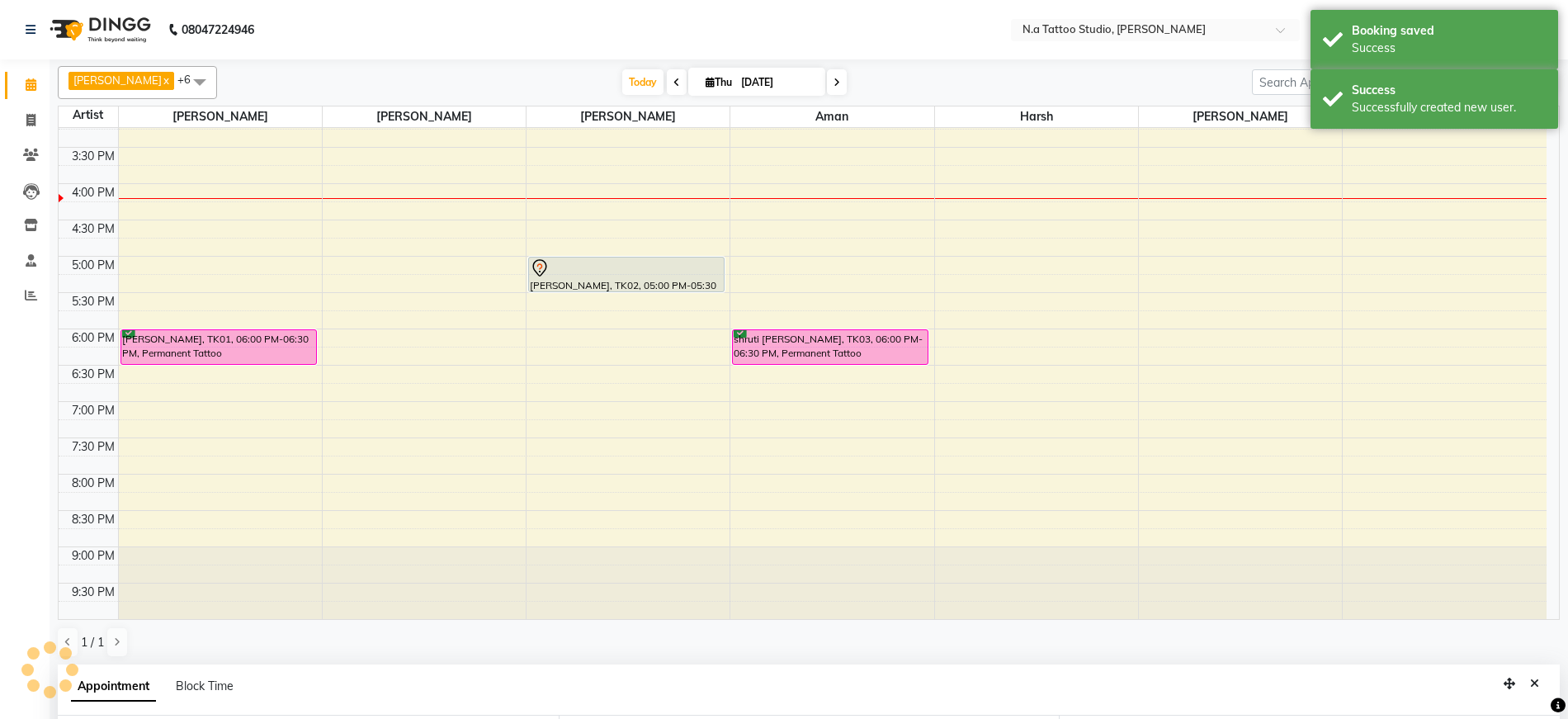
click at [841, 87] on span at bounding box center [837, 83] width 20 height 26
type input "[DATE]"
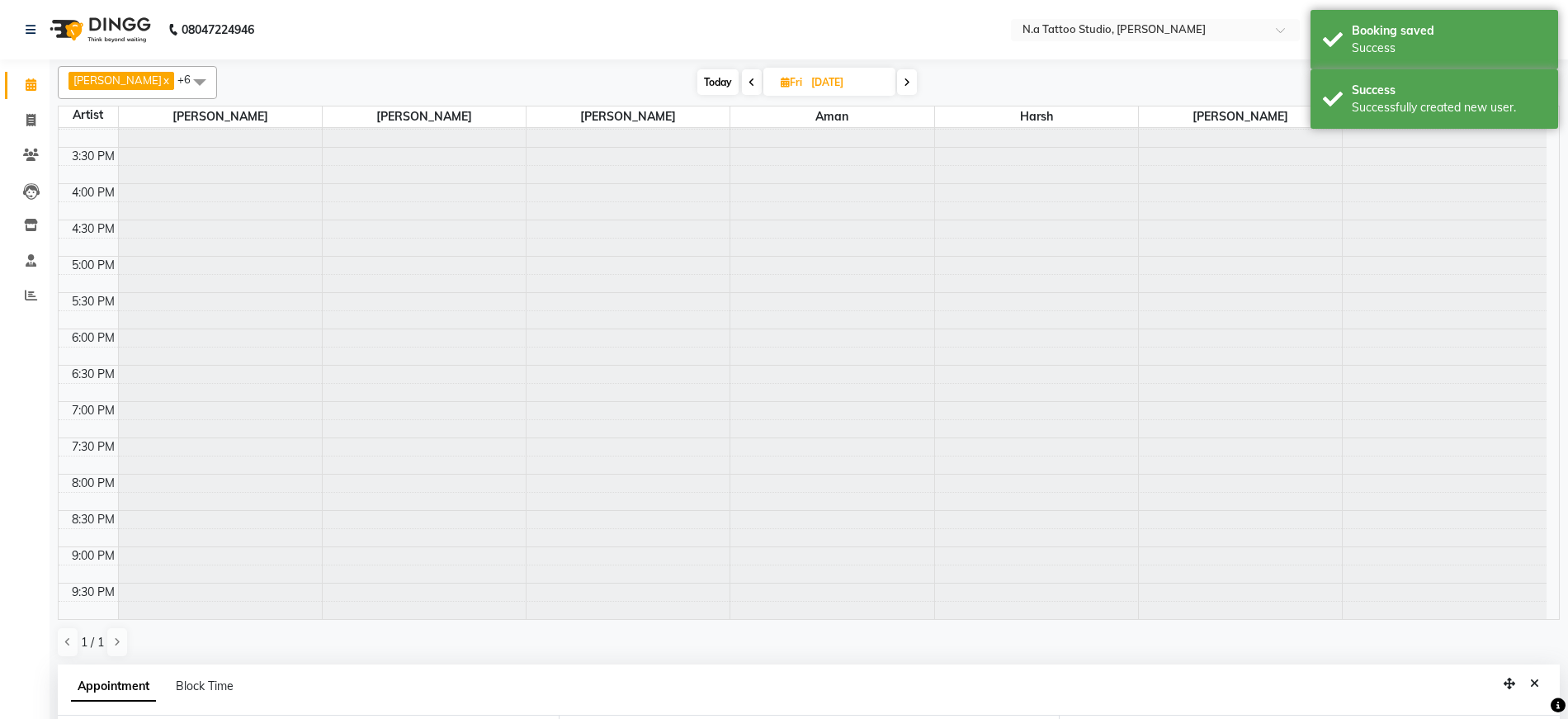
select select "1140"
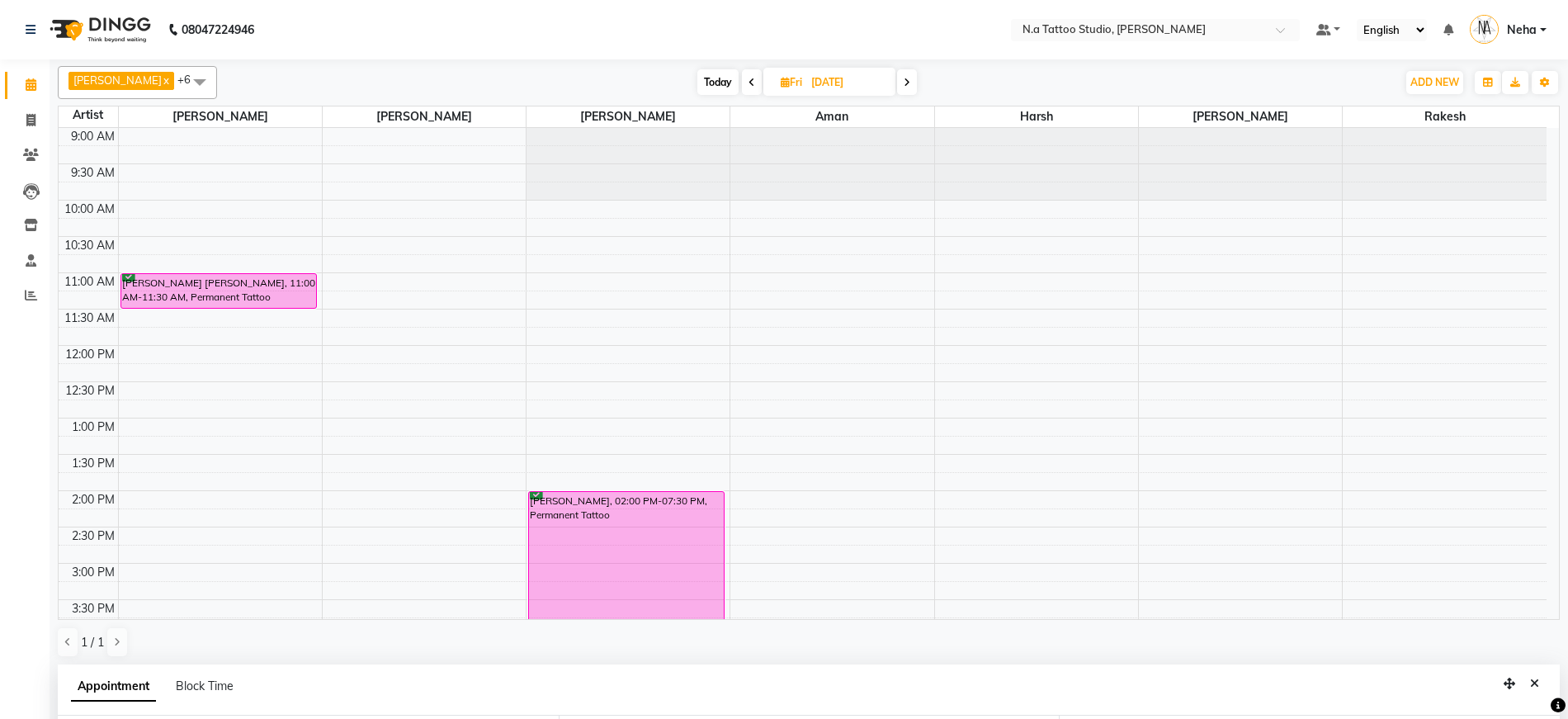
click at [1394, 434] on div "9:00 AM 9:30 AM 10:00 AM 10:30 AM 11:00 AM 11:30 AM 12:00 PM 12:30 PM 1:00 PM 1…" at bounding box center [802, 600] width 1488 height 944
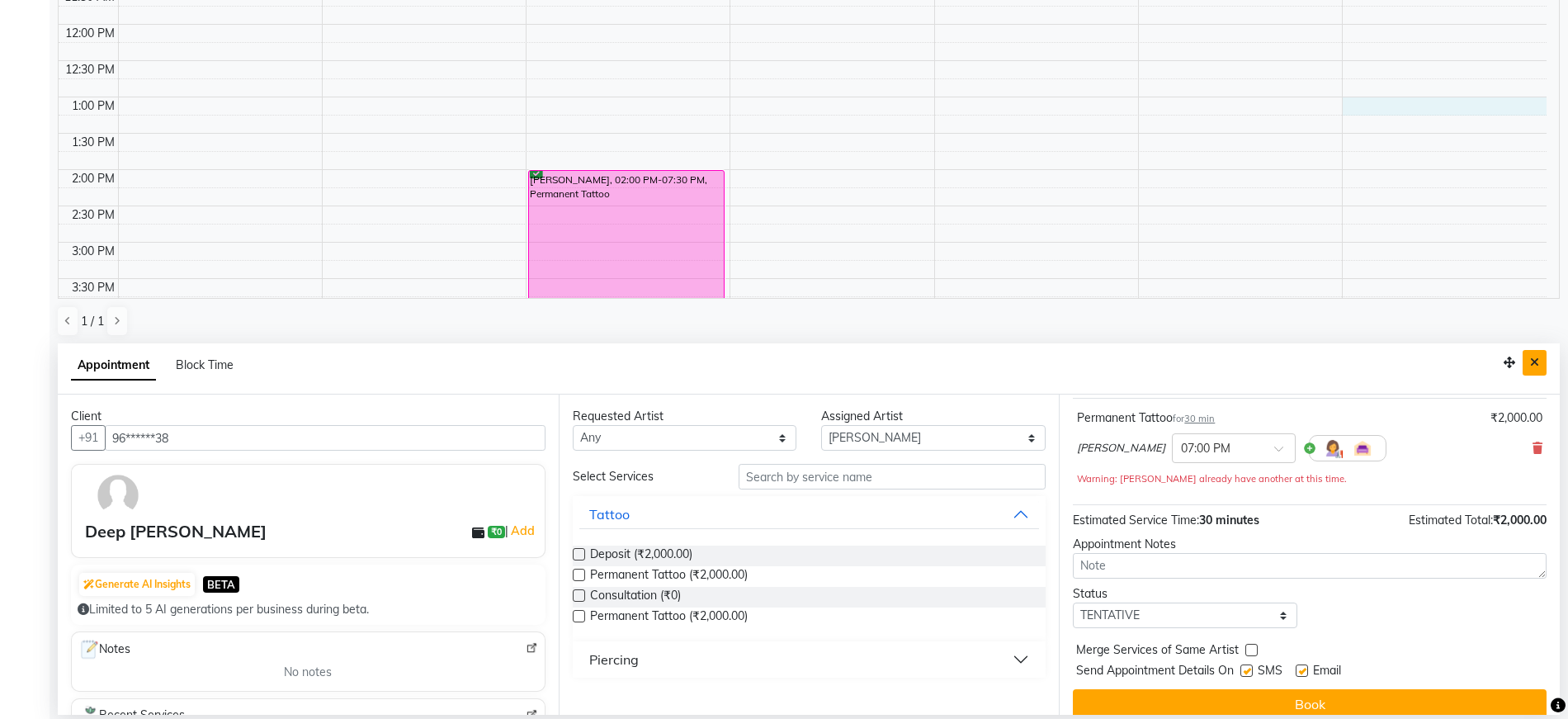
click at [1540, 361] on button "Close" at bounding box center [1535, 363] width 24 height 26
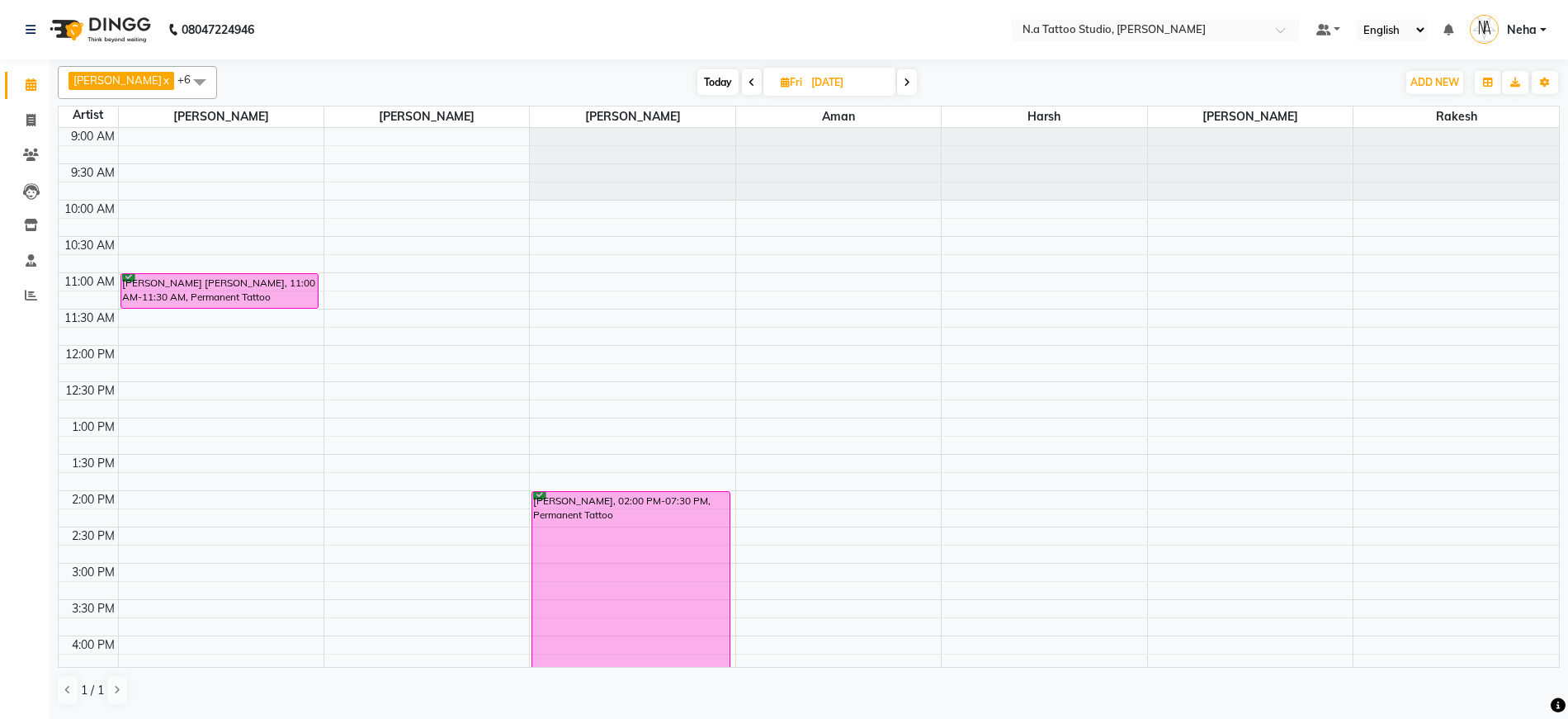
scroll to position [0, 0]
select select "59453"
select select "tentative"
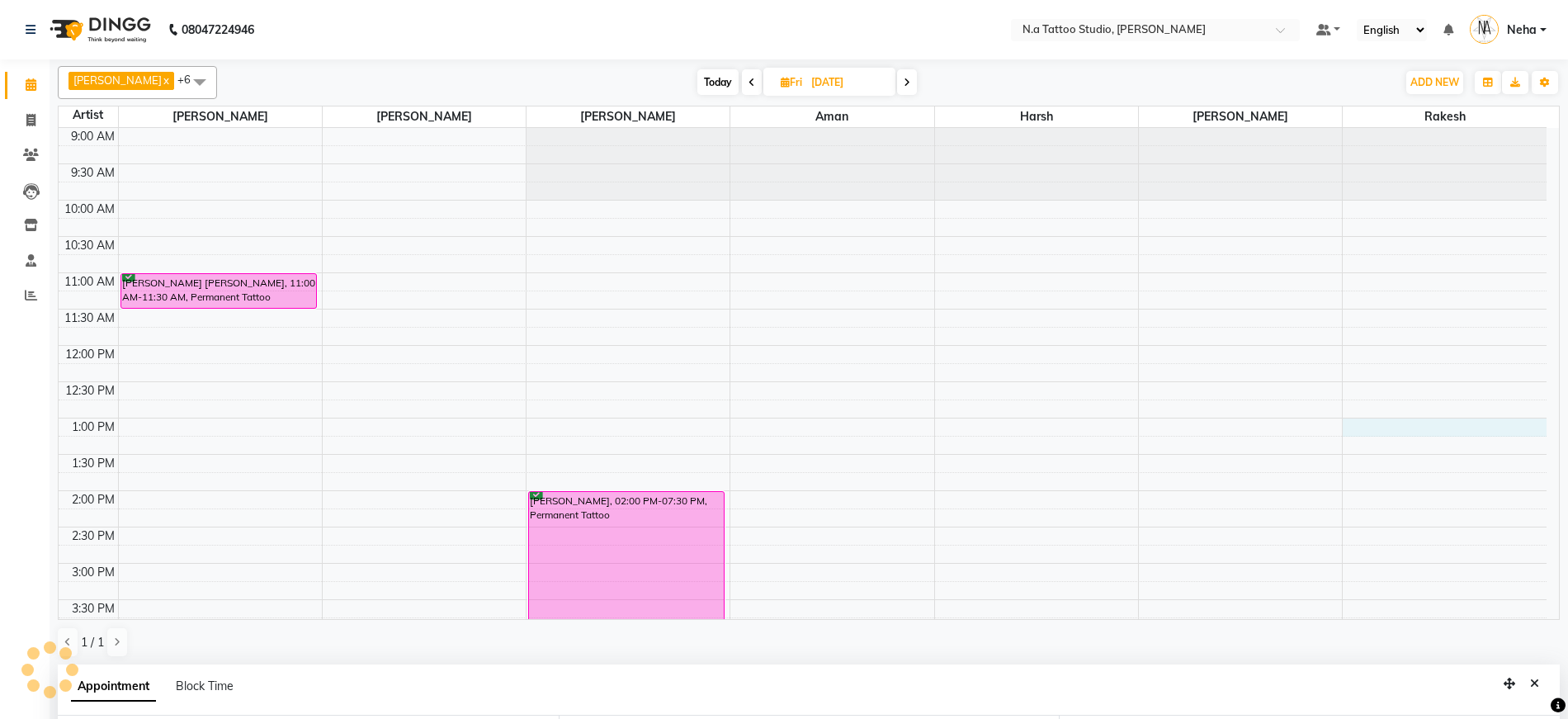
select select "780"
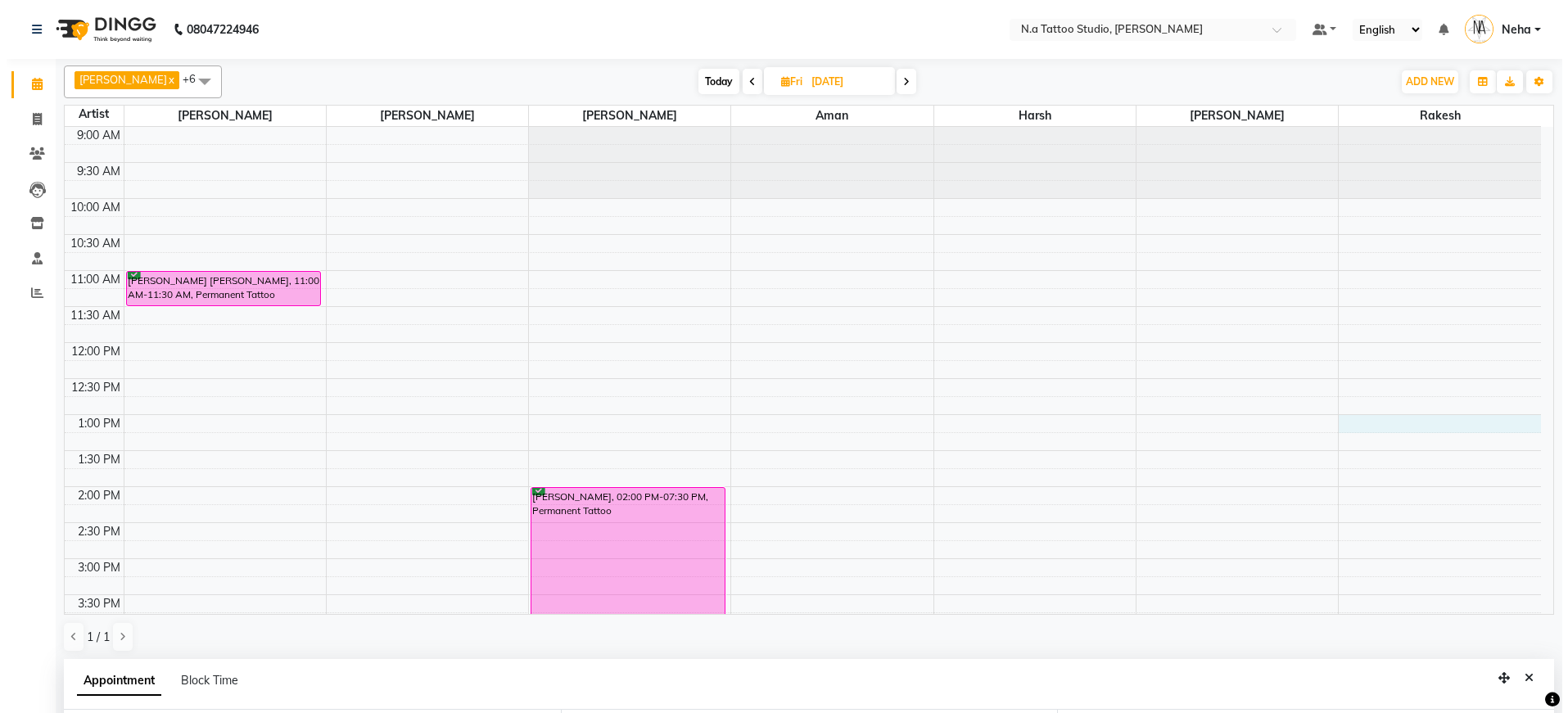
scroll to position [319, 0]
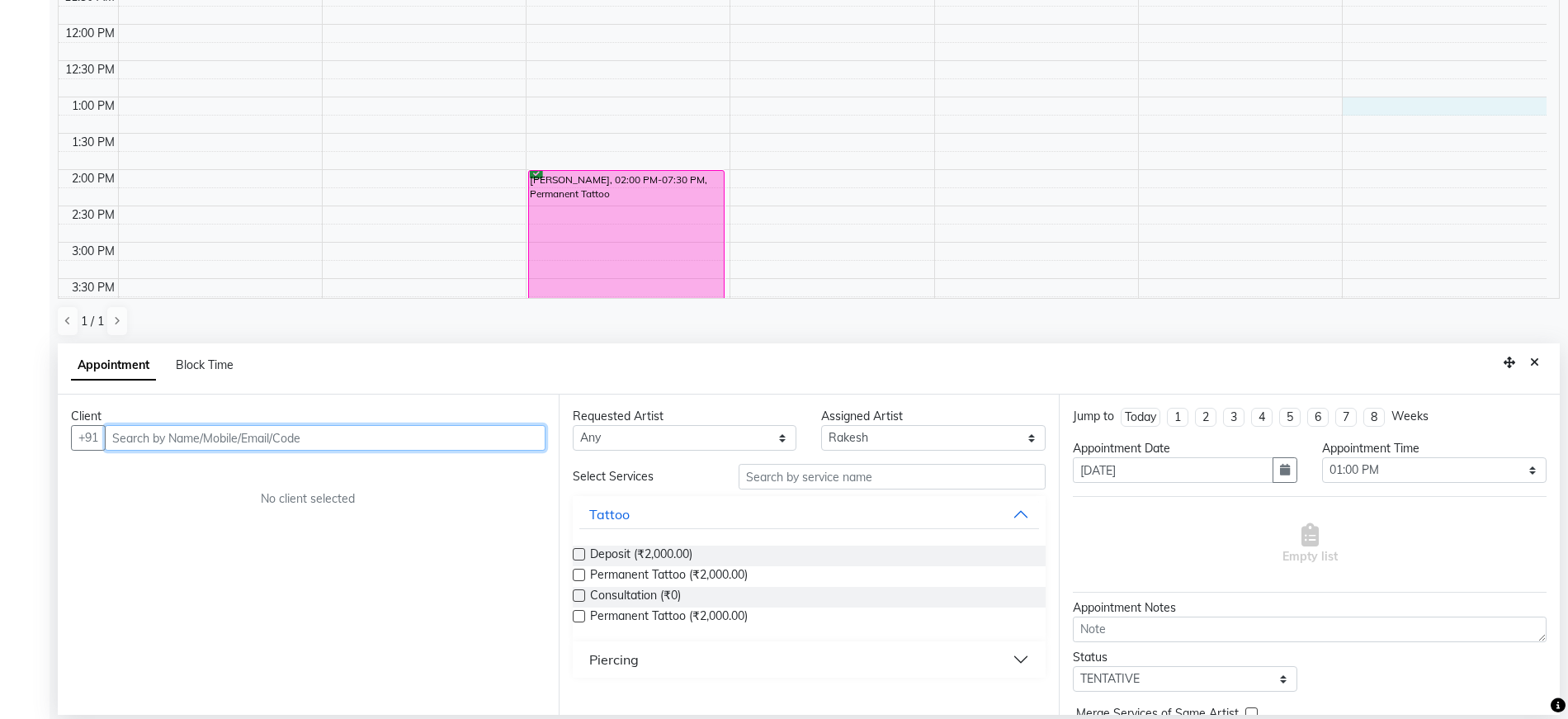
paste input "7310633131"
type input "7310633131"
click at [494, 443] on span "Add Client" at bounding box center [511, 437] width 55 height 15
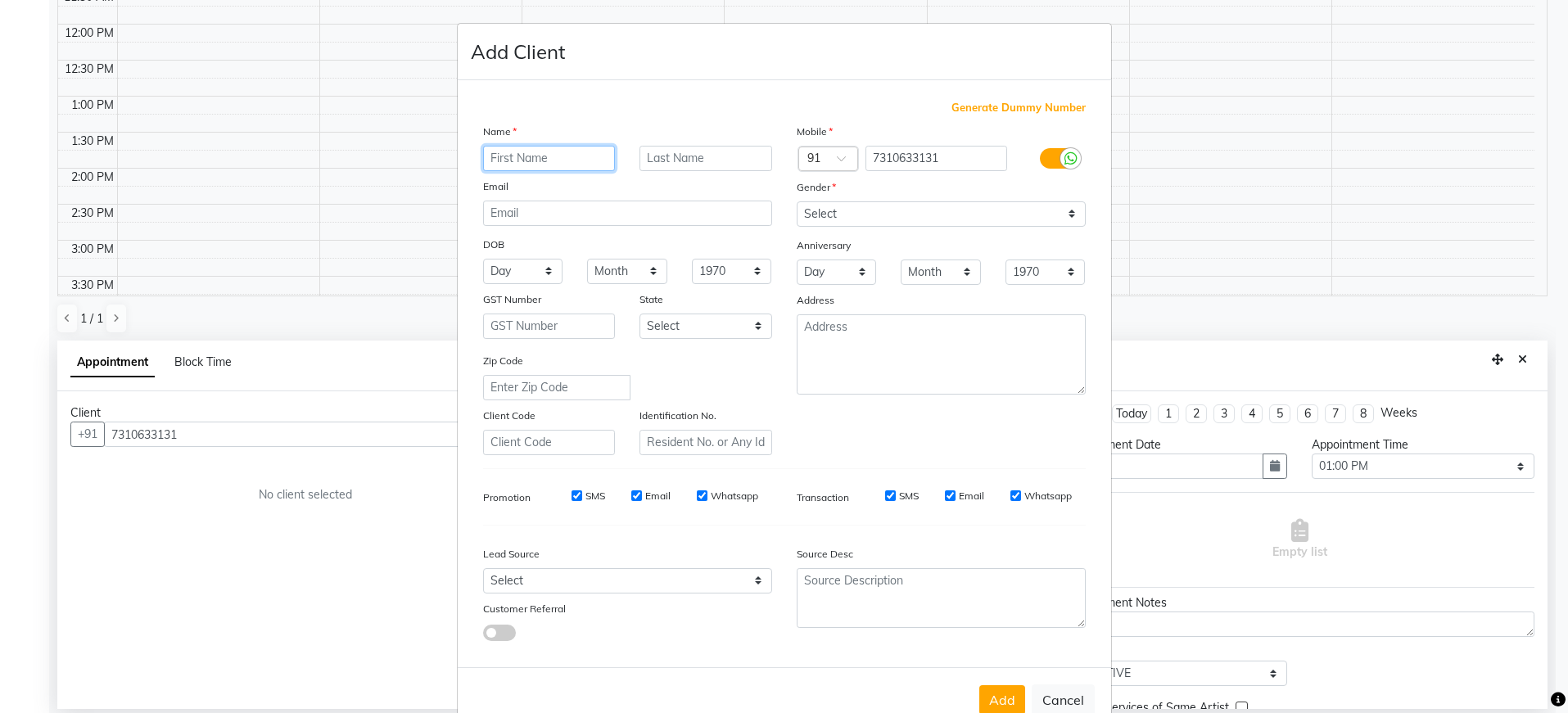
paste input "[PERSON_NAME]"
type input "[PERSON_NAME]"
click at [555, 222] on input "email" at bounding box center [626, 213] width 289 height 25
paste input "[EMAIL_ADDRESS][DOMAIN_NAME]"
type input "[EMAIL_ADDRESS][DOMAIN_NAME]"
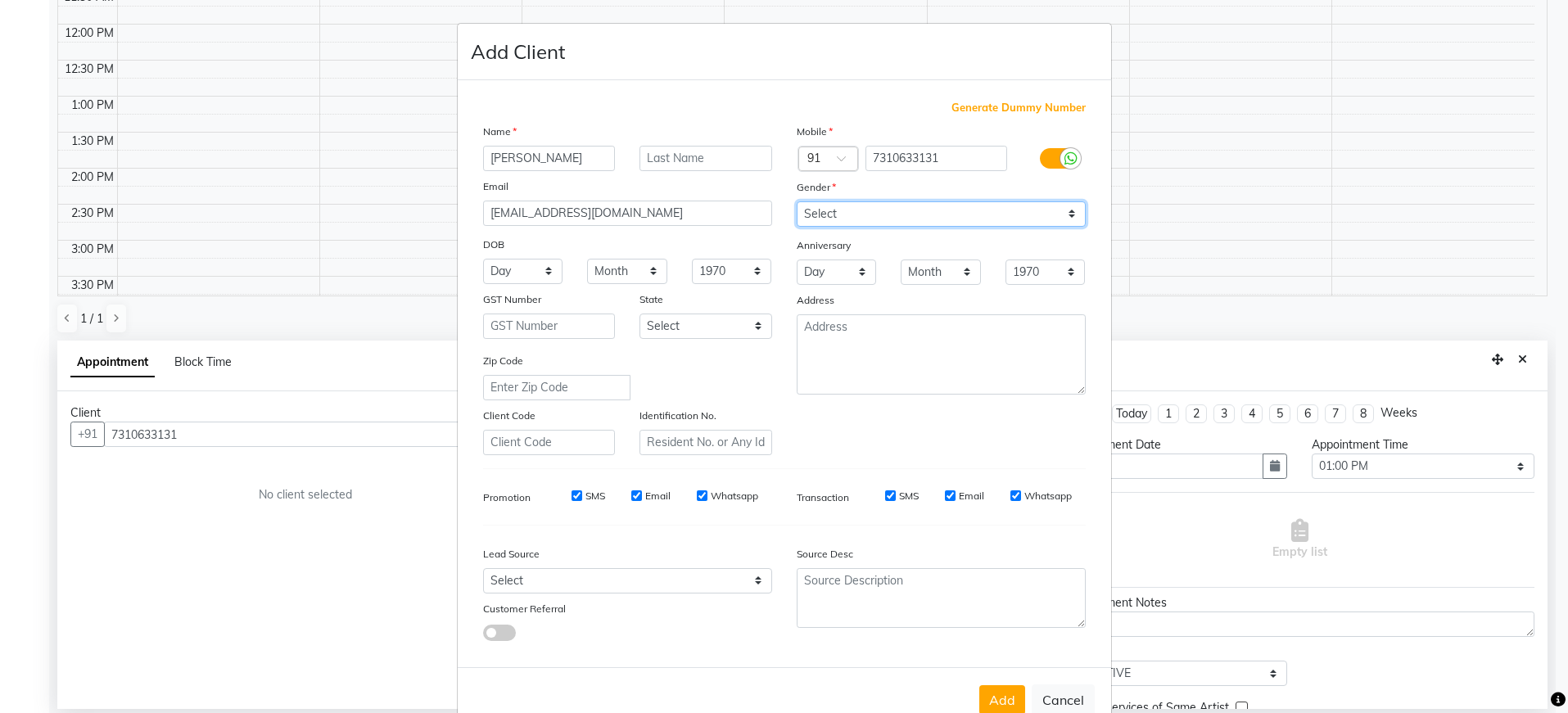
click at [883, 216] on select "Select [DEMOGRAPHIC_DATA] [DEMOGRAPHIC_DATA] Other Prefer Not To Say" at bounding box center [941, 214] width 289 height 25
select select "[DEMOGRAPHIC_DATA]"
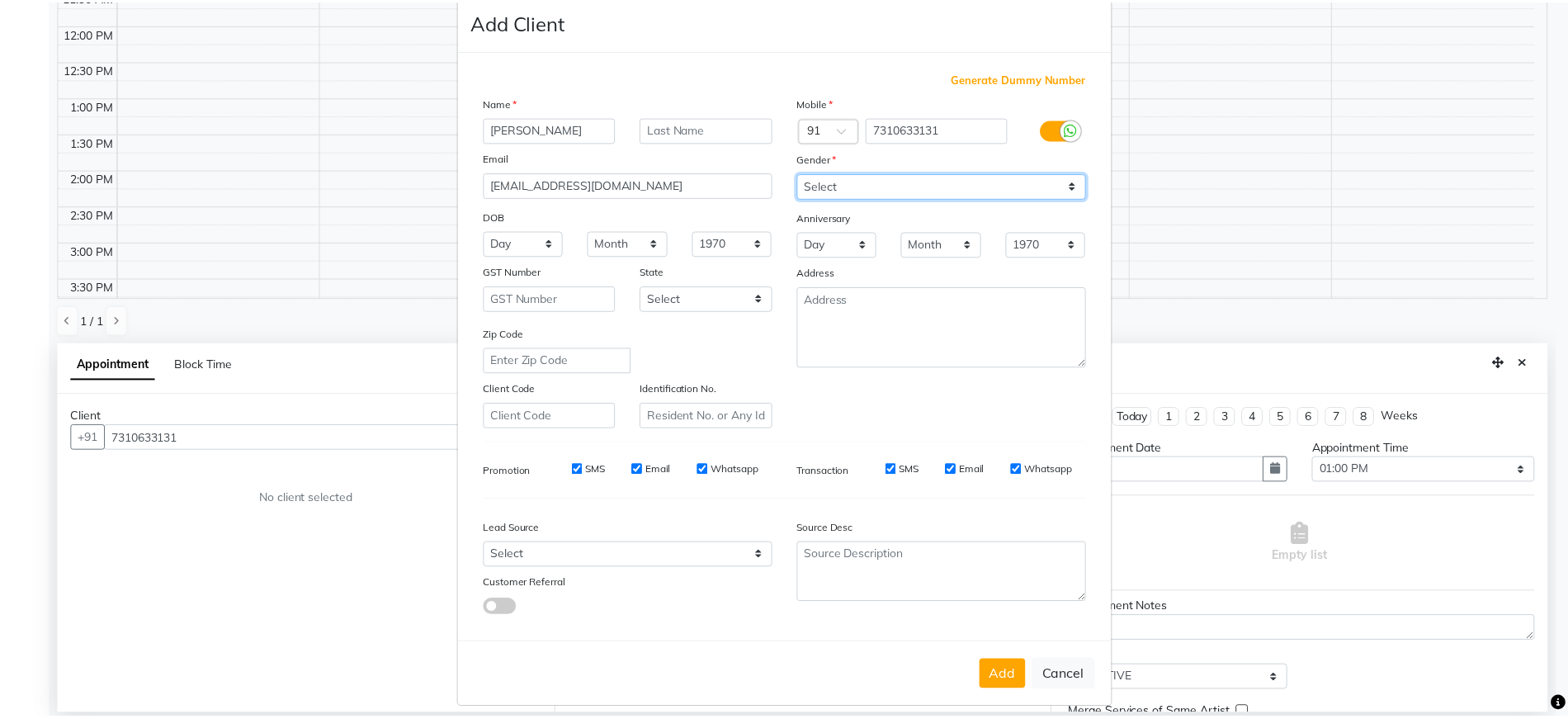
scroll to position [43, 0]
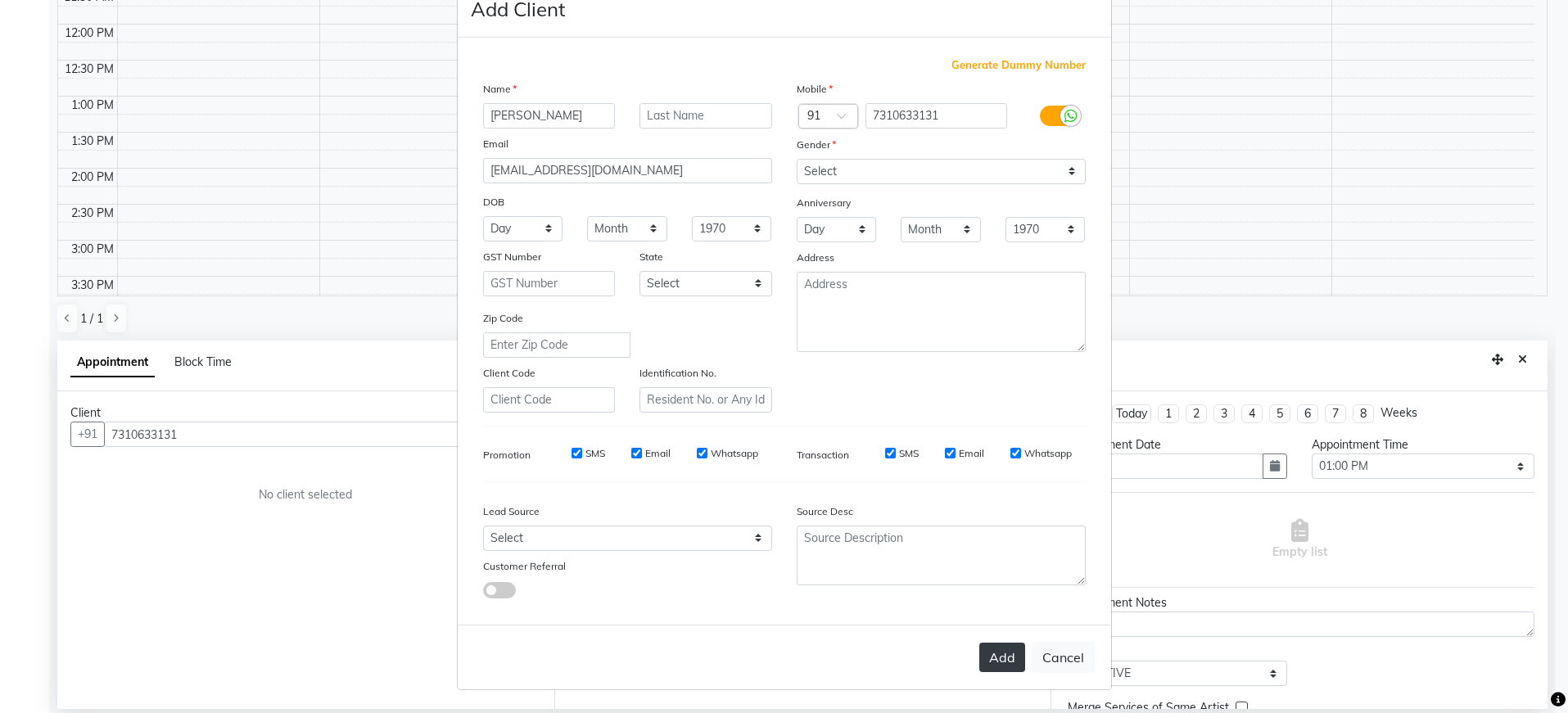
click at [992, 668] on button "Add" at bounding box center [1002, 657] width 46 height 29
type input "73******31"
select select
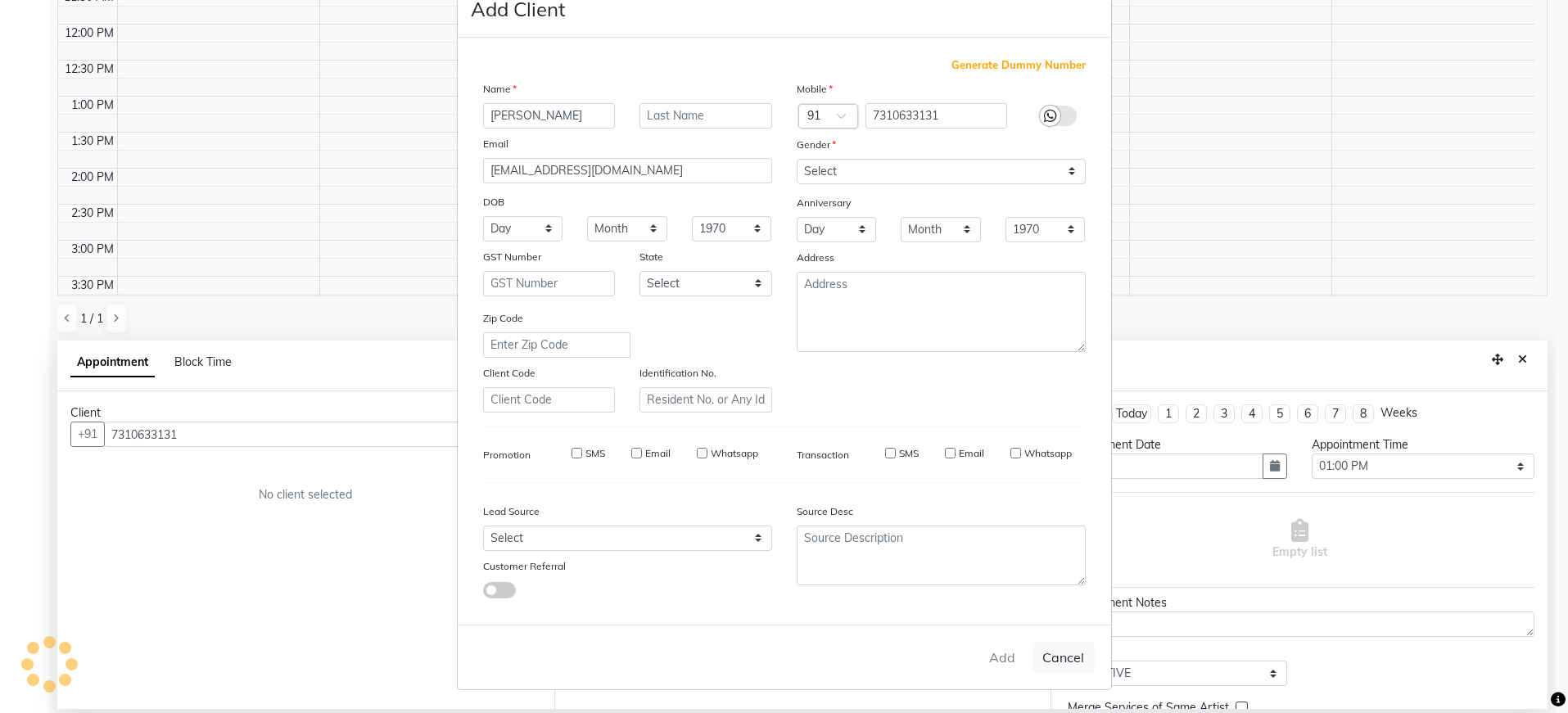
select select
checkbox input "false"
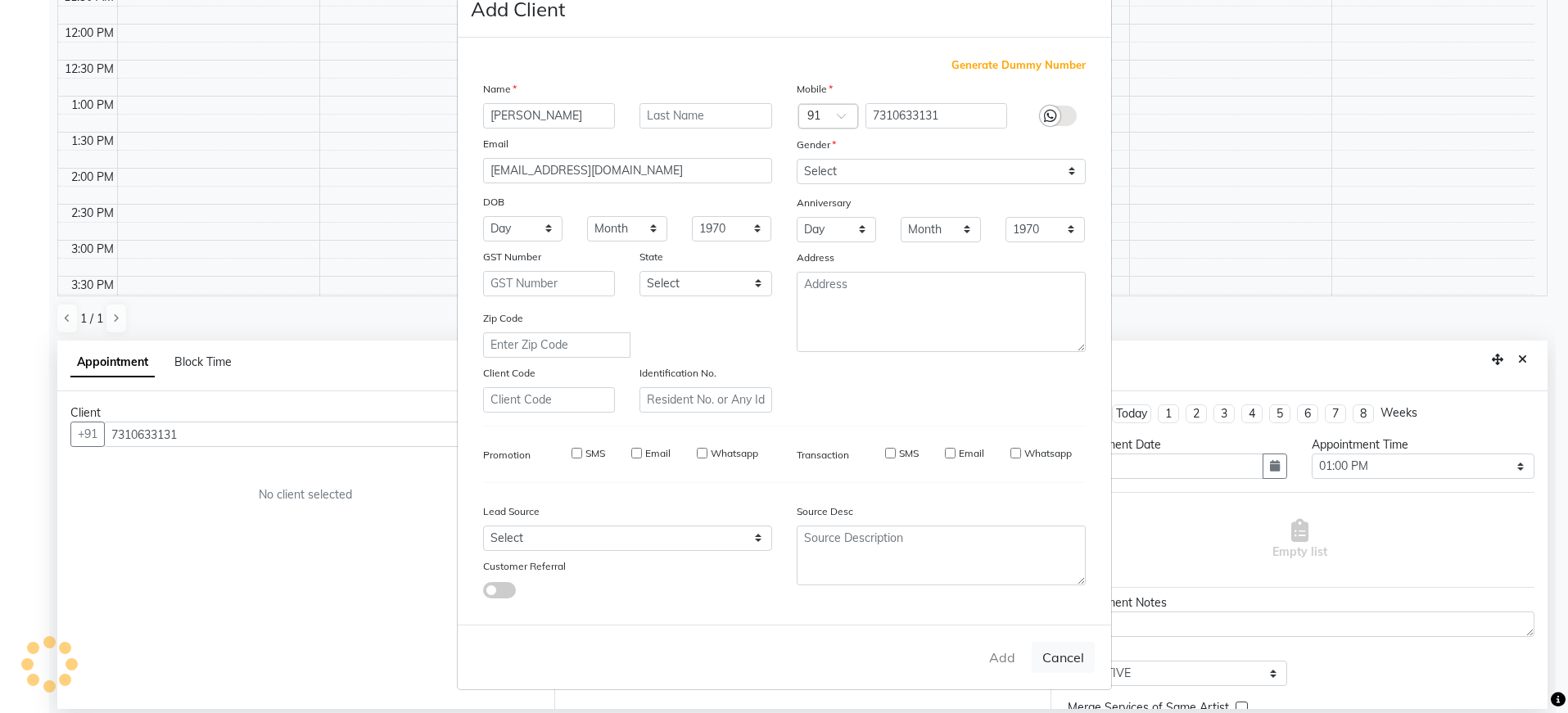
checkbox input "false"
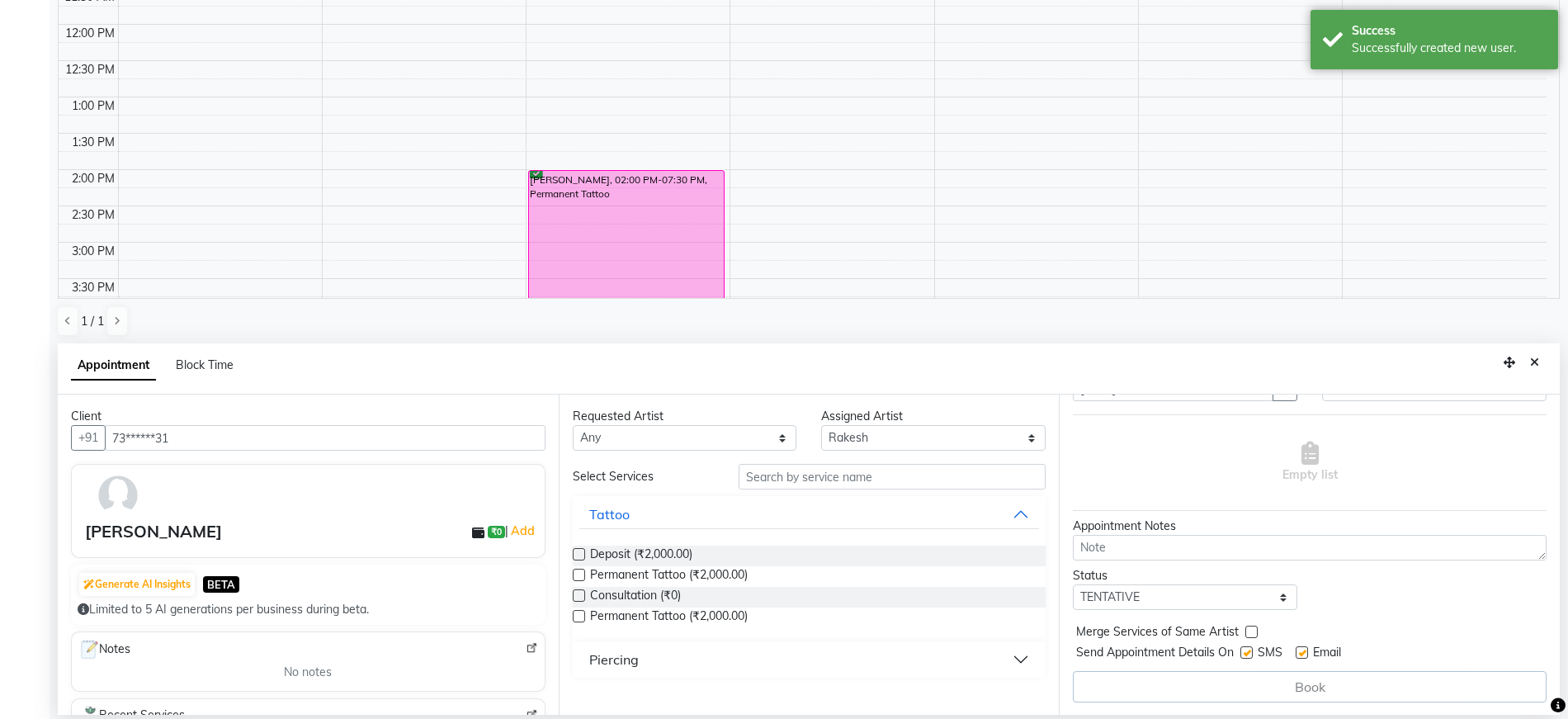
scroll to position [83, 0]
click at [690, 578] on span "Permanent Tattoo (₹2,000.00)" at bounding box center [669, 577] width 158 height 20
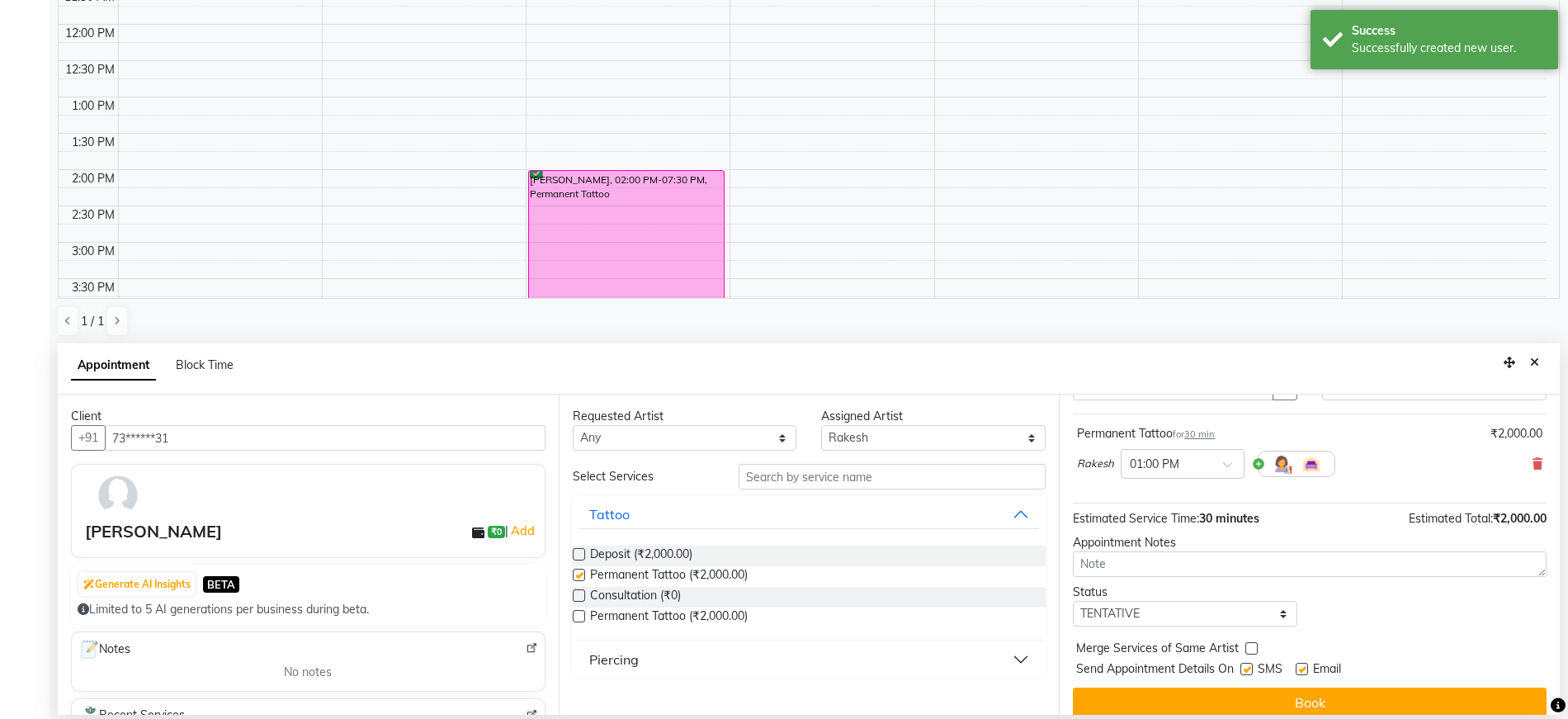
checkbox input "false"
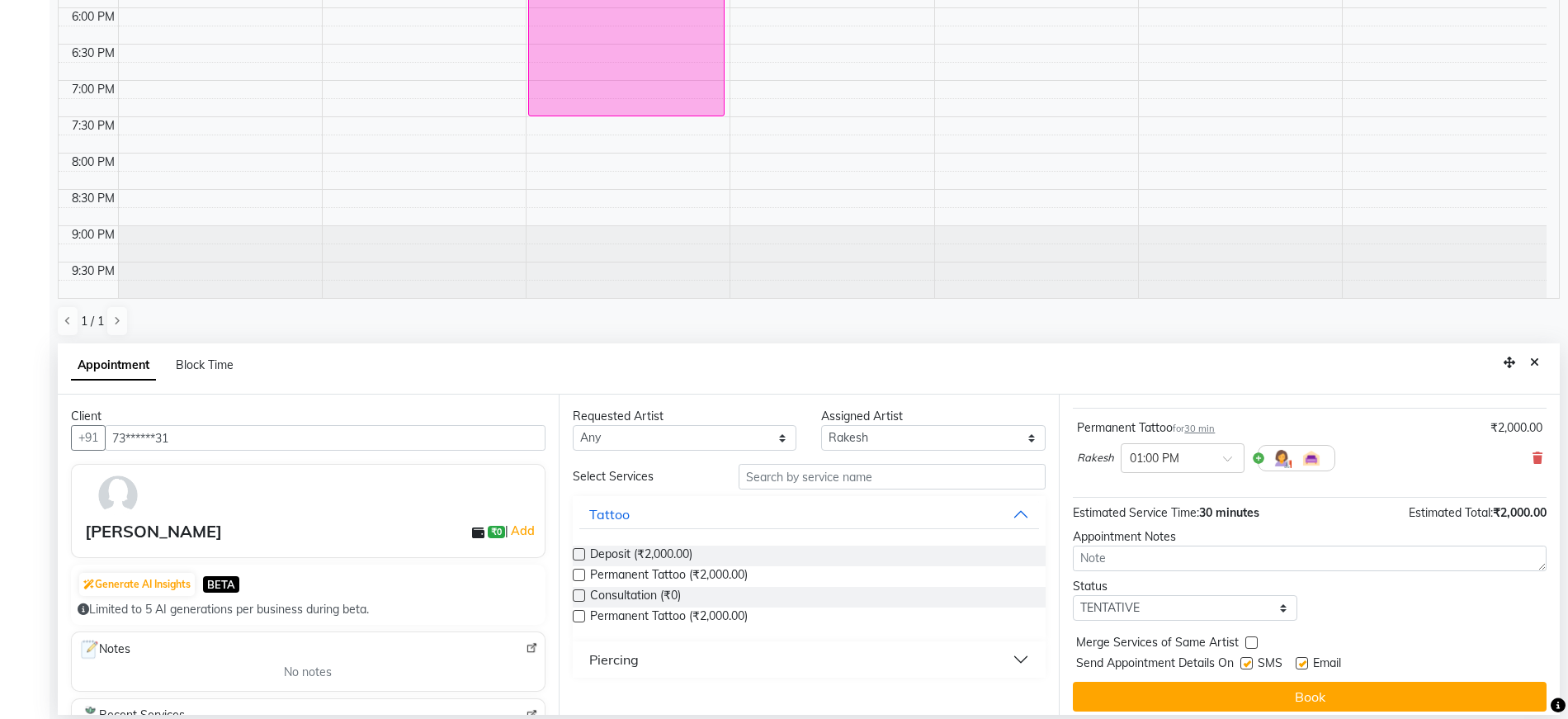
scroll to position [98, 0]
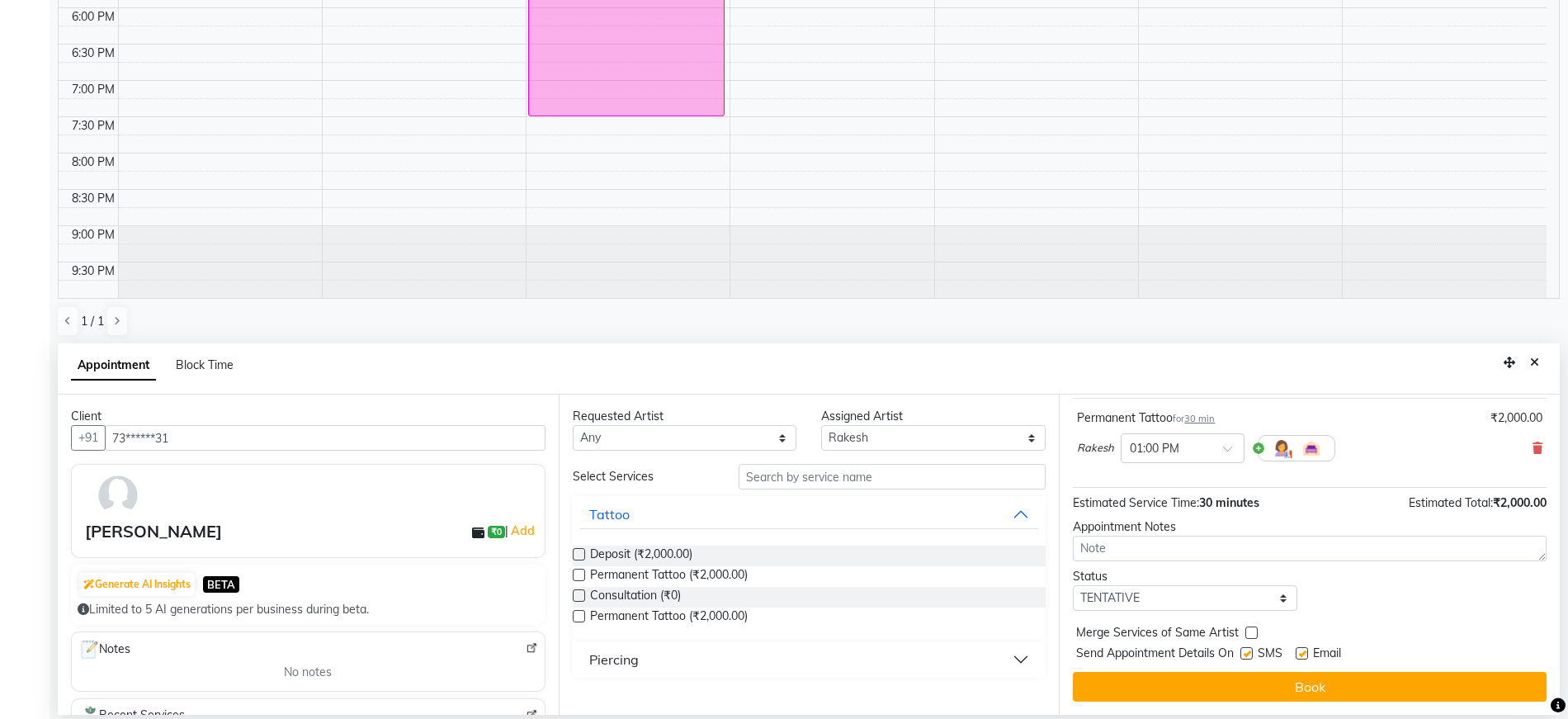
drag, startPoint x: 1205, startPoint y: 694, endPoint x: 1197, endPoint y: 690, distance: 8.9
click at [1205, 695] on button "Book" at bounding box center [1310, 687] width 474 height 29
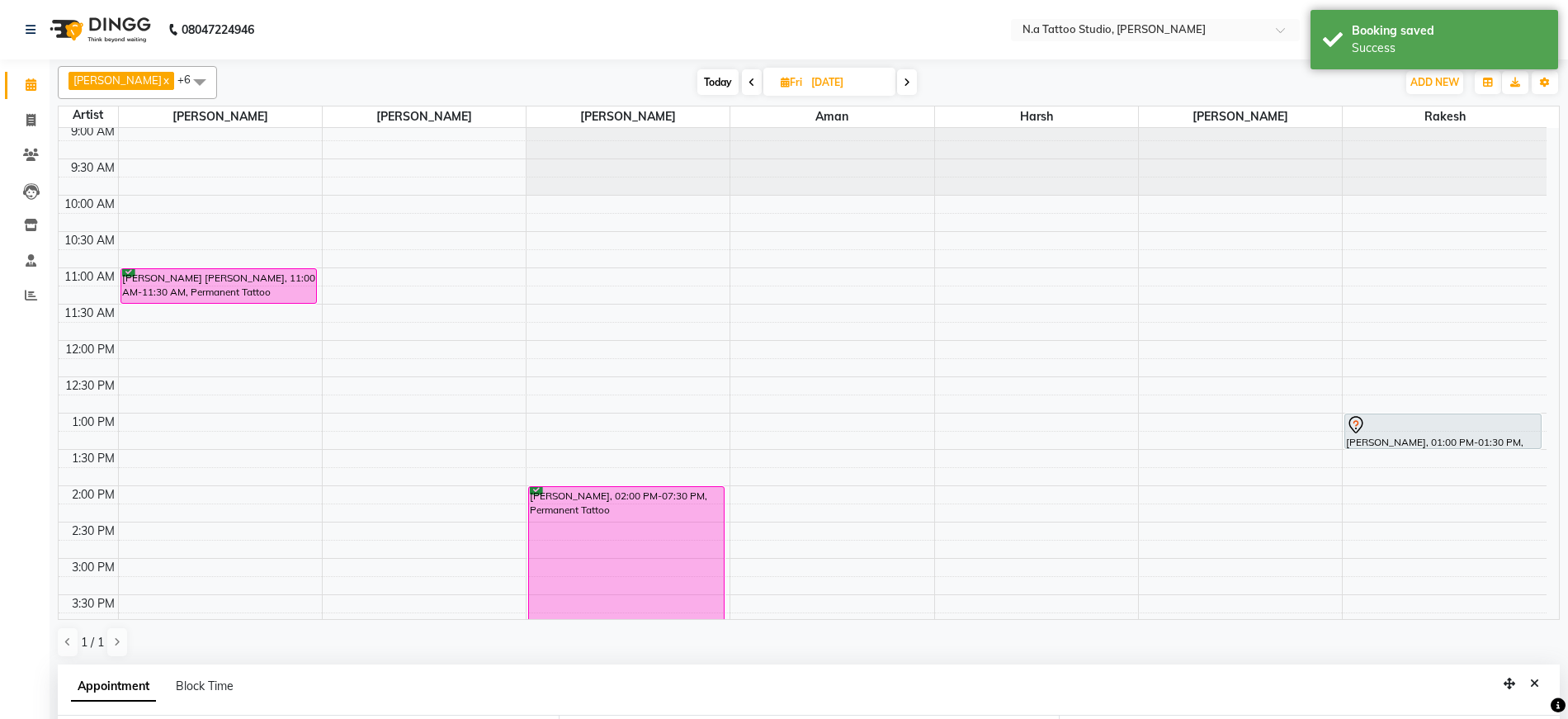
scroll to position [0, 0]
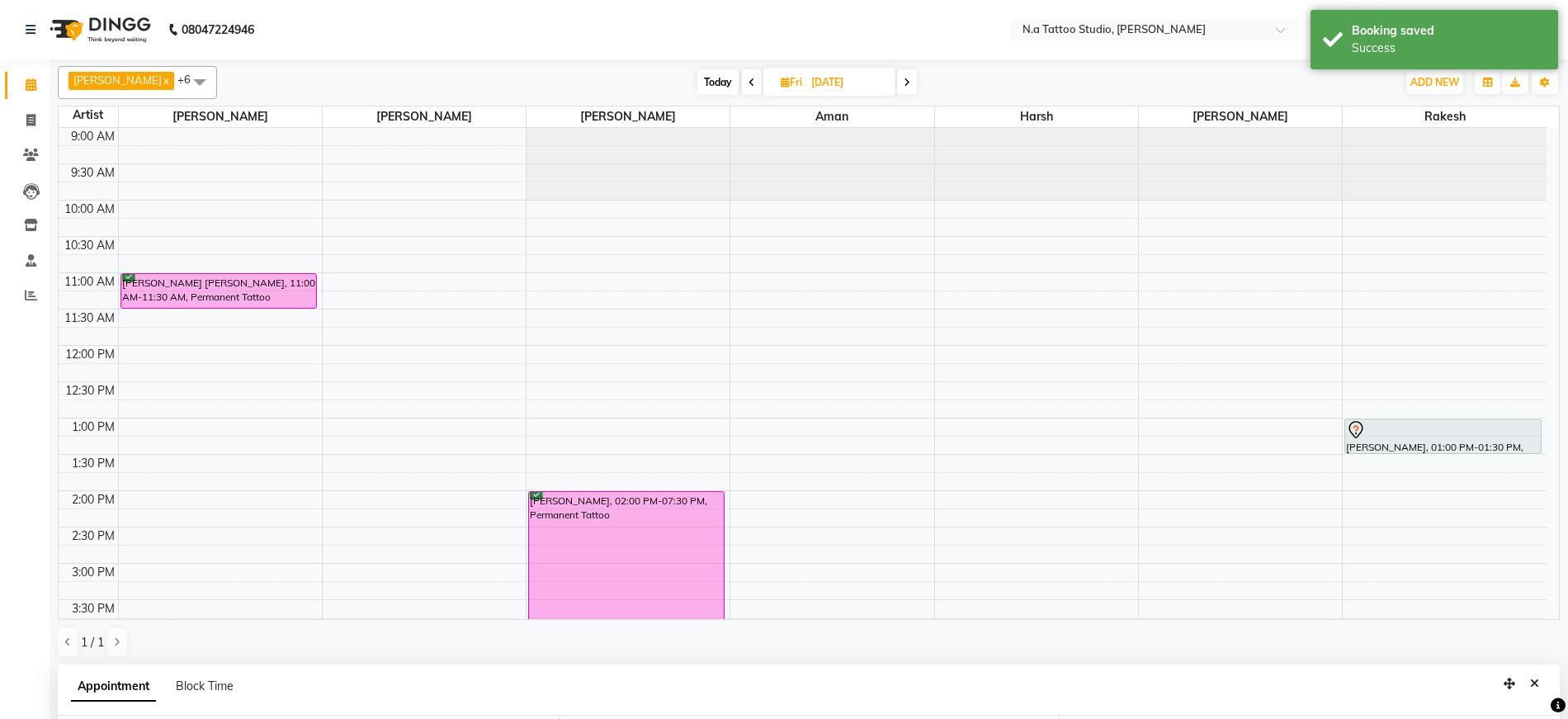
click at [708, 77] on span "Today" at bounding box center [718, 83] width 41 height 26
type input "[DATE]"
select select "780"
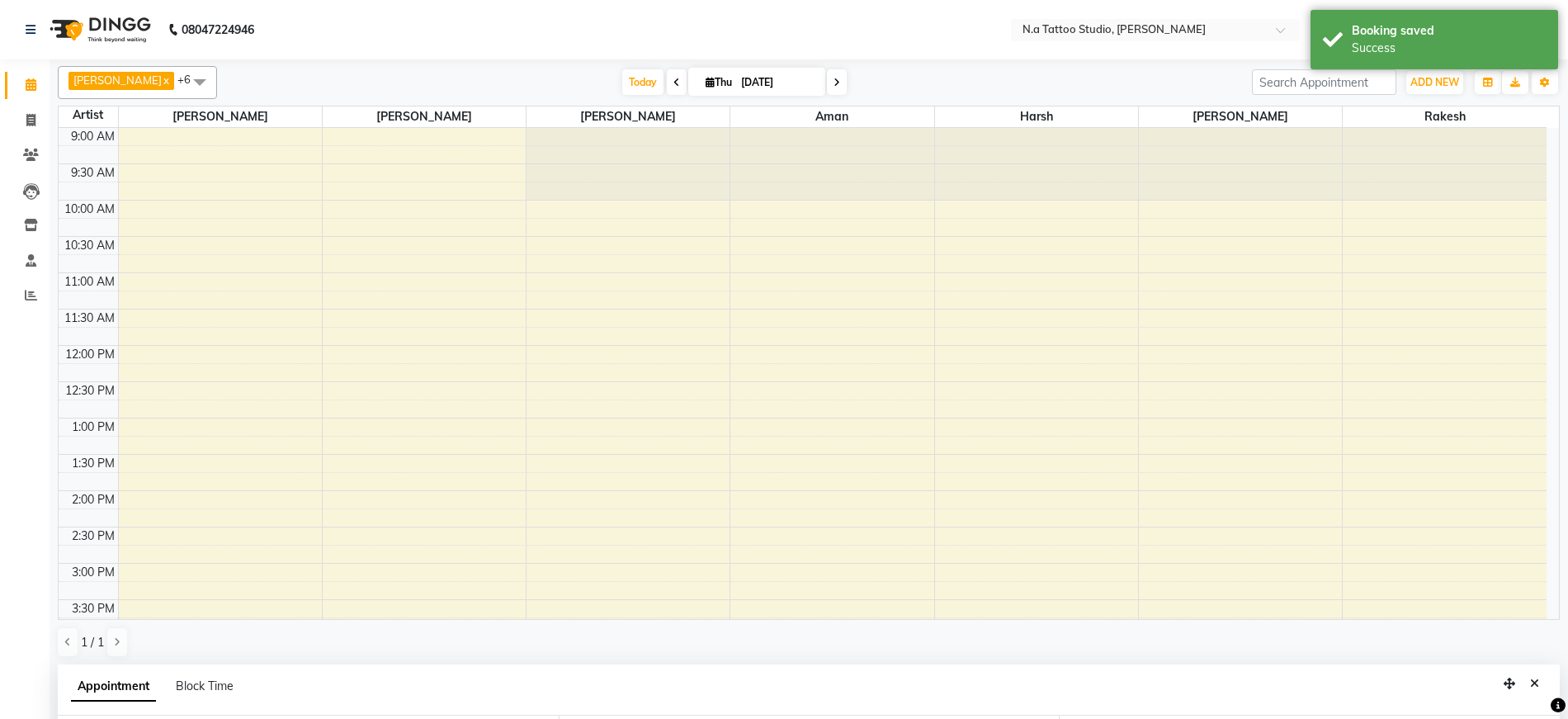
scroll to position [453, 0]
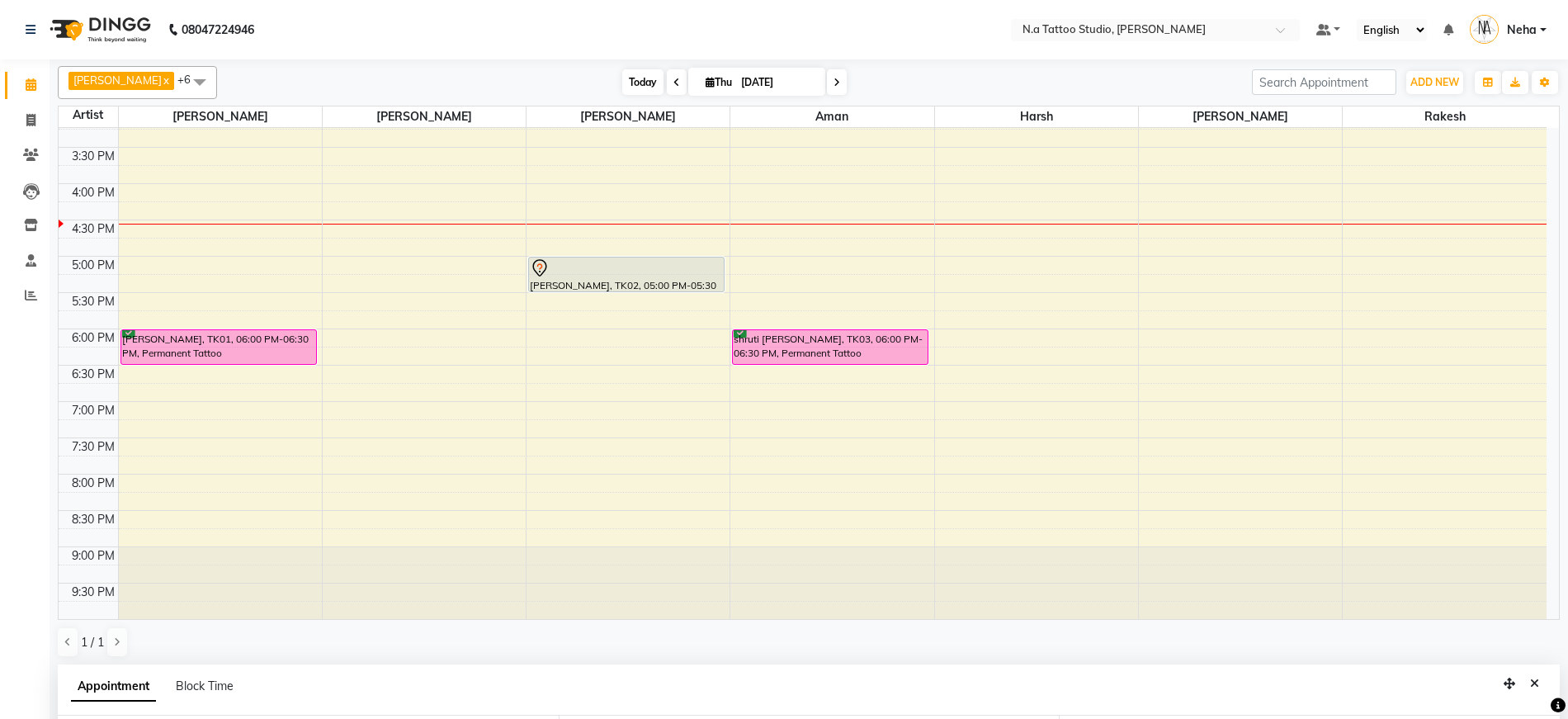
click at [636, 92] on span "Today" at bounding box center [643, 83] width 41 height 26
click at [727, 85] on span "Thu" at bounding box center [719, 82] width 35 height 12
select select "9"
select select "2025"
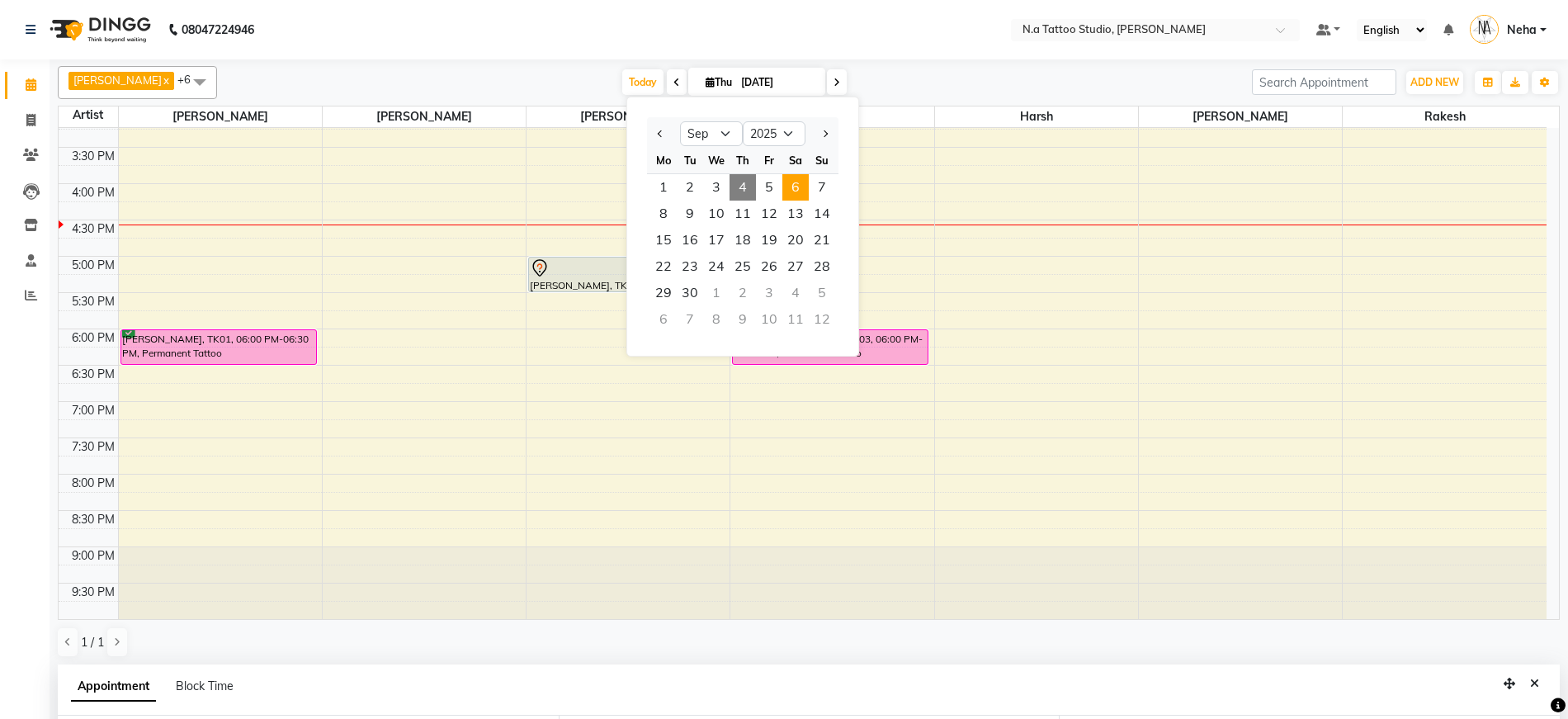
click at [795, 188] on span "6" at bounding box center [795, 187] width 27 height 27
type input "[DATE]"
select select "780"
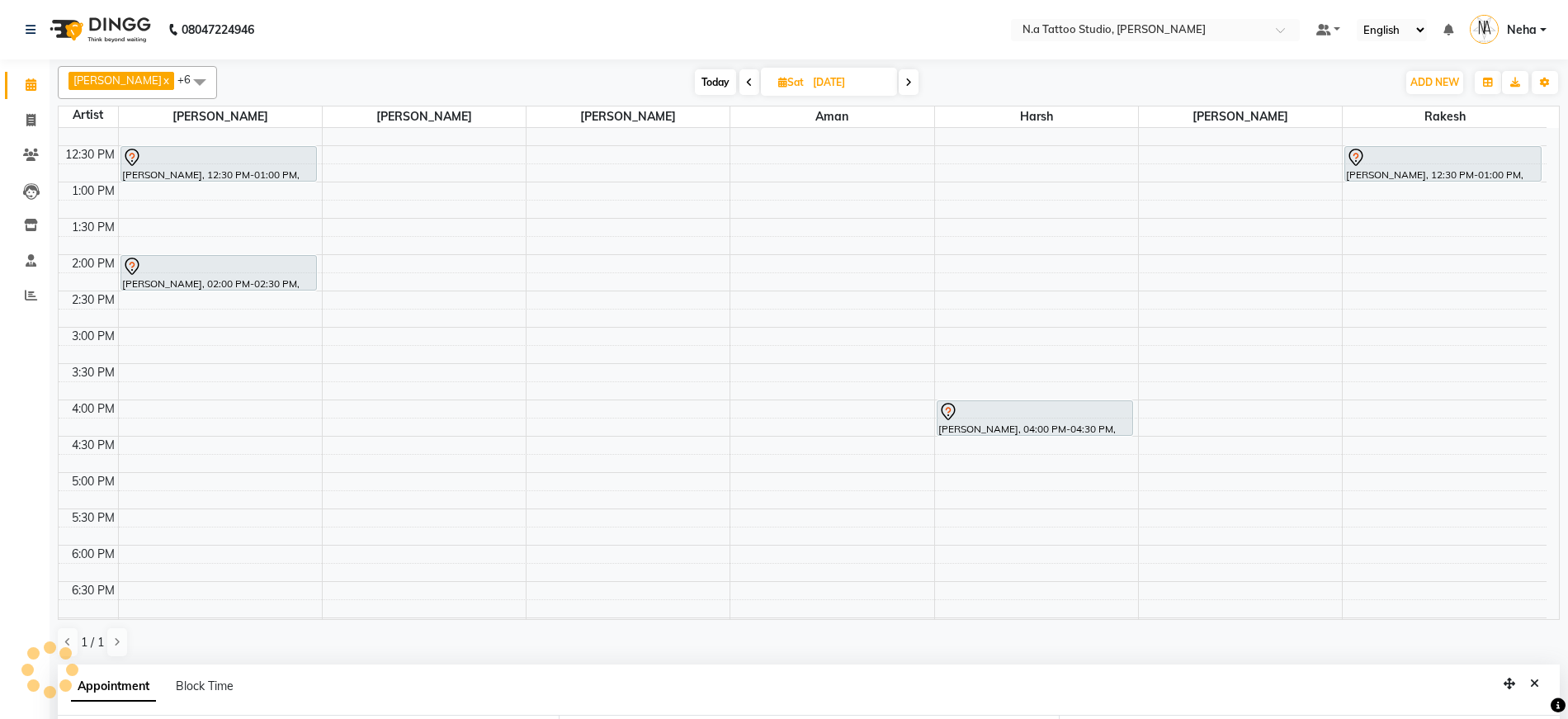
scroll to position [28, 0]
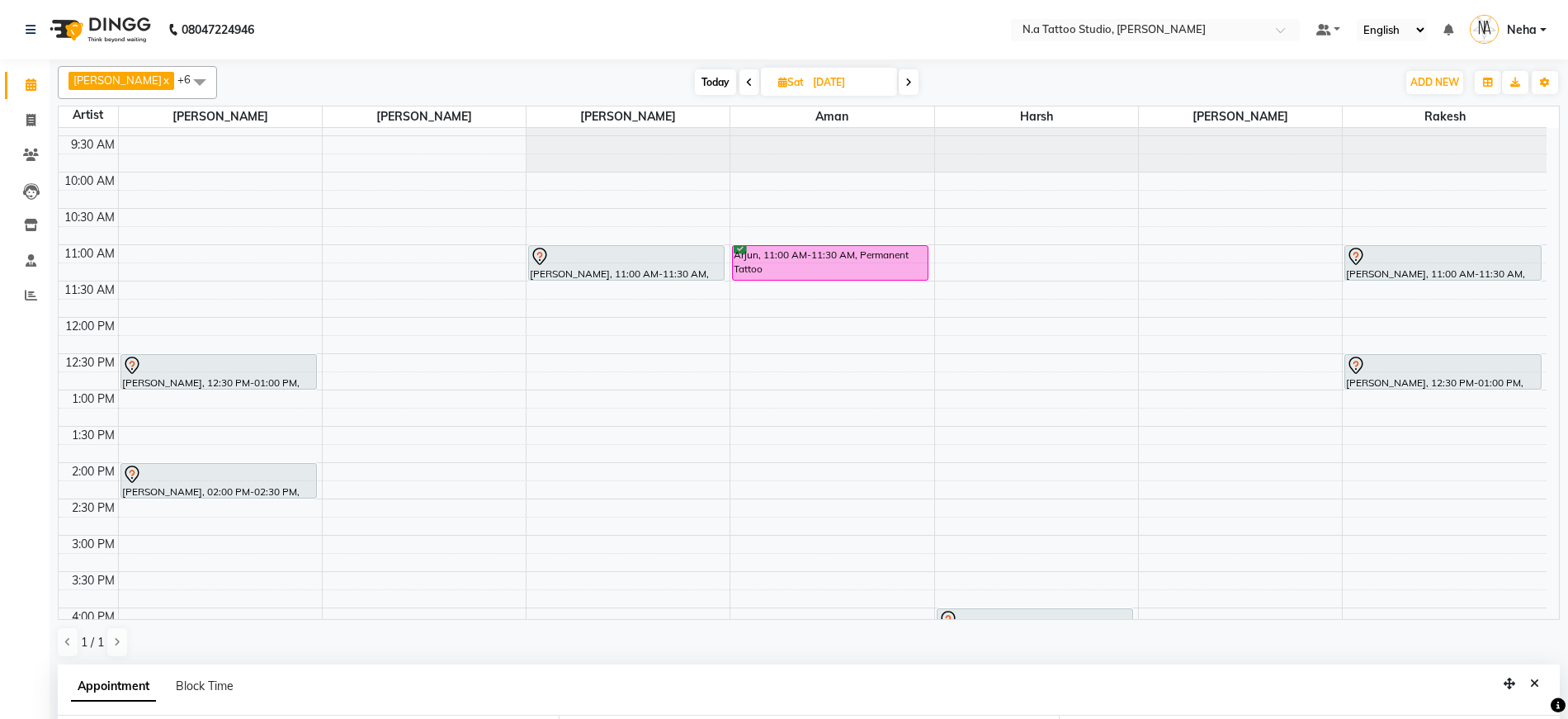
click at [159, 286] on div "9:00 AM 9:30 AM 10:00 AM 10:30 AM 11:00 AM 11:30 AM 12:00 PM 12:30 PM 1:00 PM 1…" at bounding box center [802, 572] width 1488 height 944
select select "26601"
select select "tentative"
select select "690"
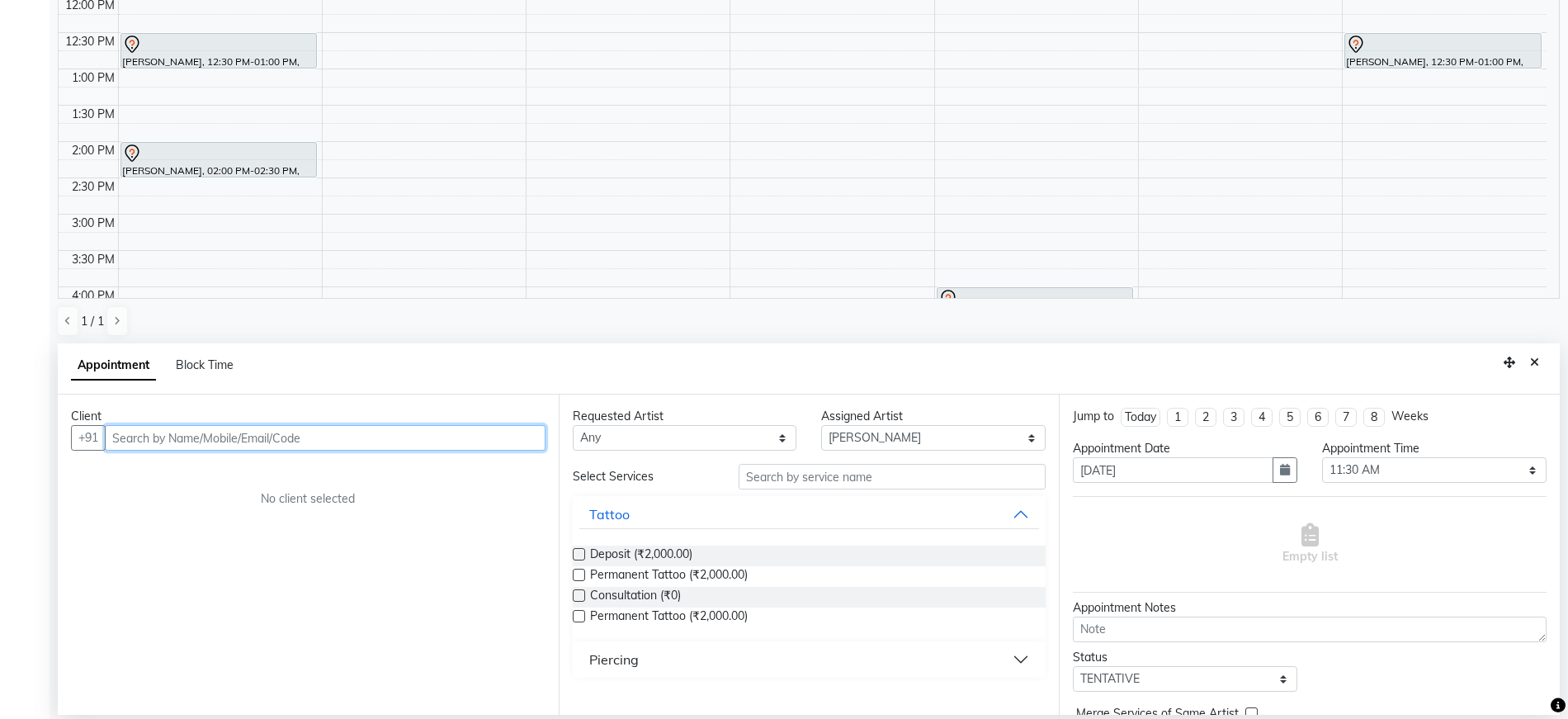
paste input "8810348855"
type input "8810348855"
click at [512, 444] on span "Add Client" at bounding box center [511, 437] width 55 height 15
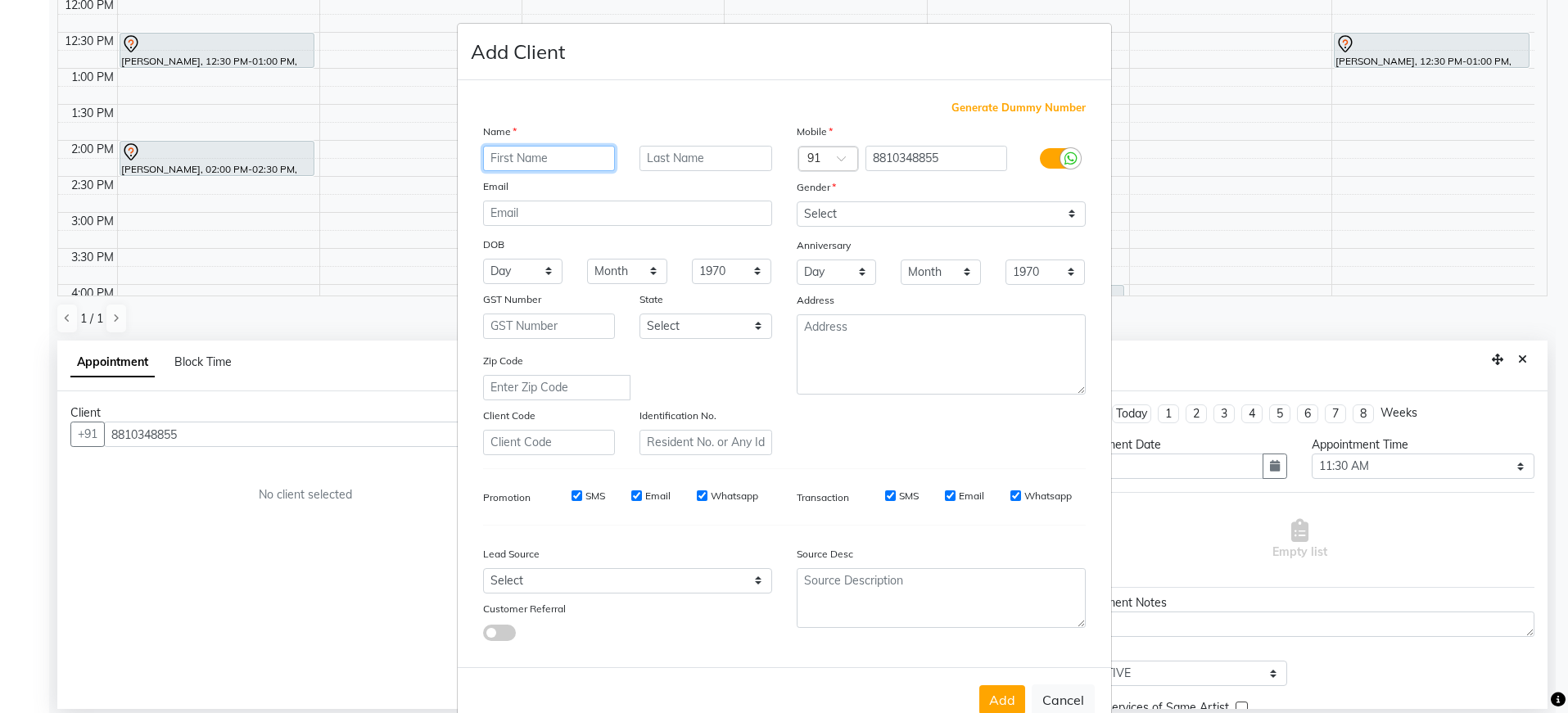
paste input "8810348855"
type input "8810348855"
paste input "[PERSON_NAME]"
type input "[PERSON_NAME]"
click at [596, 214] on input "email" at bounding box center [626, 213] width 289 height 25
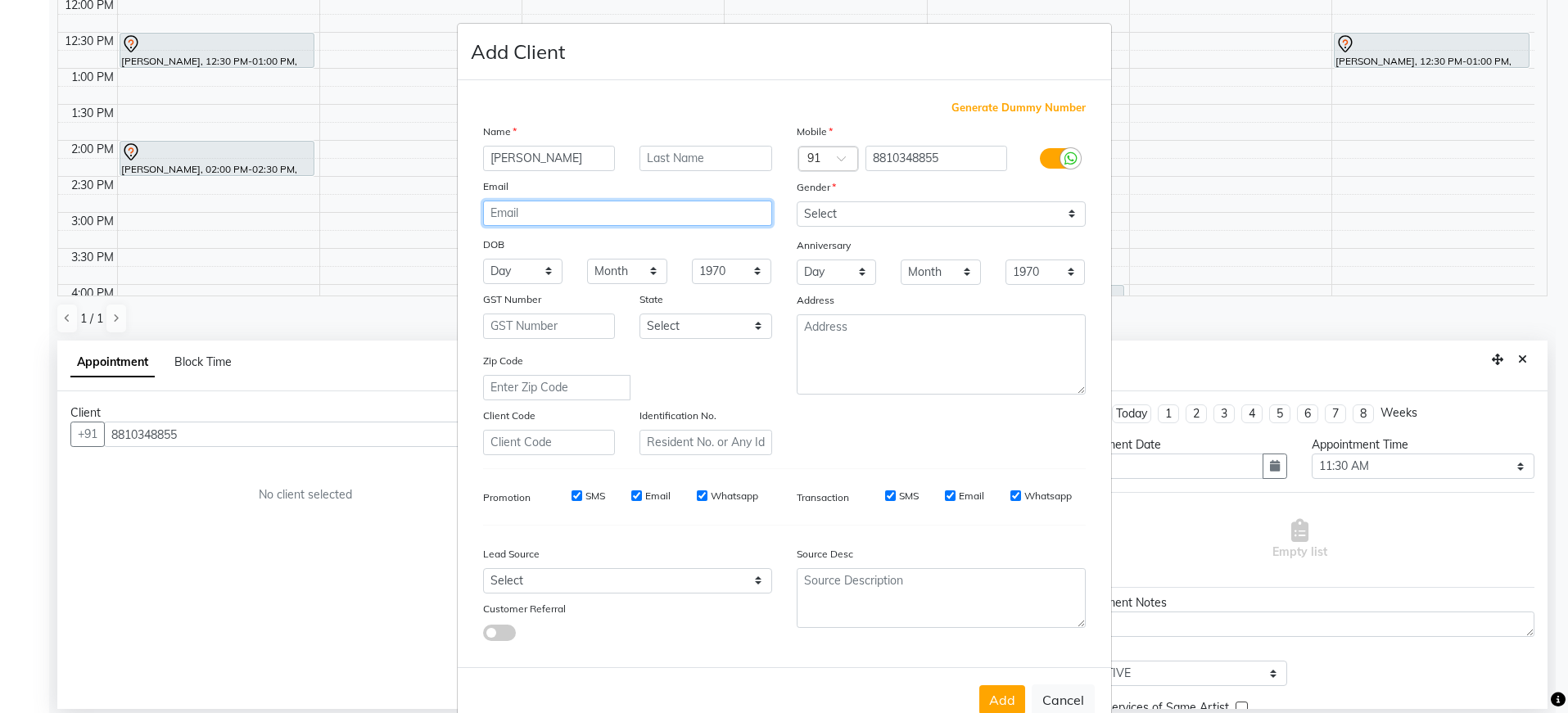
paste input "[EMAIL_ADDRESS][DOMAIN_NAME]"
type input "[EMAIL_ADDRESS][DOMAIN_NAME]"
click at [871, 215] on select "Select [DEMOGRAPHIC_DATA] [DEMOGRAPHIC_DATA] Other Prefer Not To Say" at bounding box center [941, 214] width 289 height 25
select select "[DEMOGRAPHIC_DATA]"
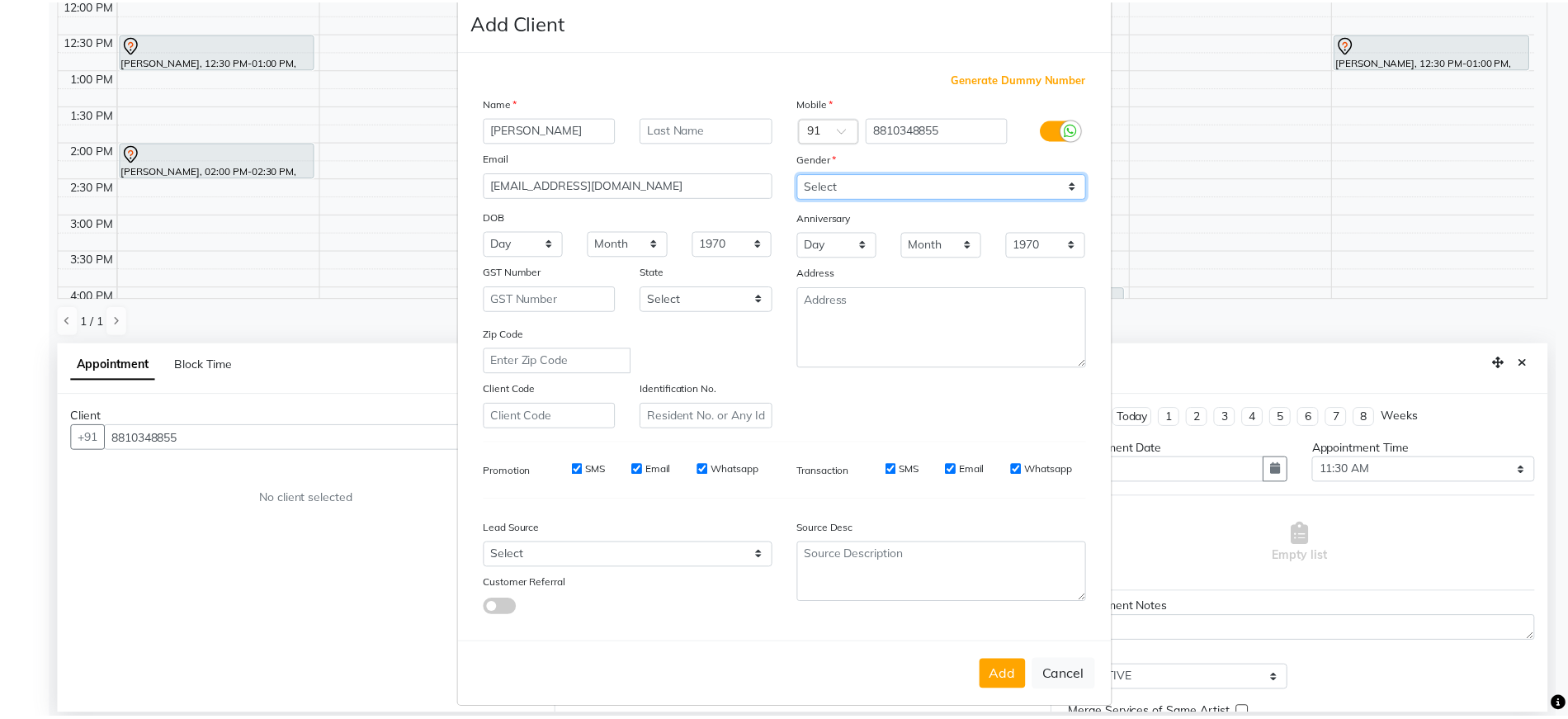
scroll to position [43, 0]
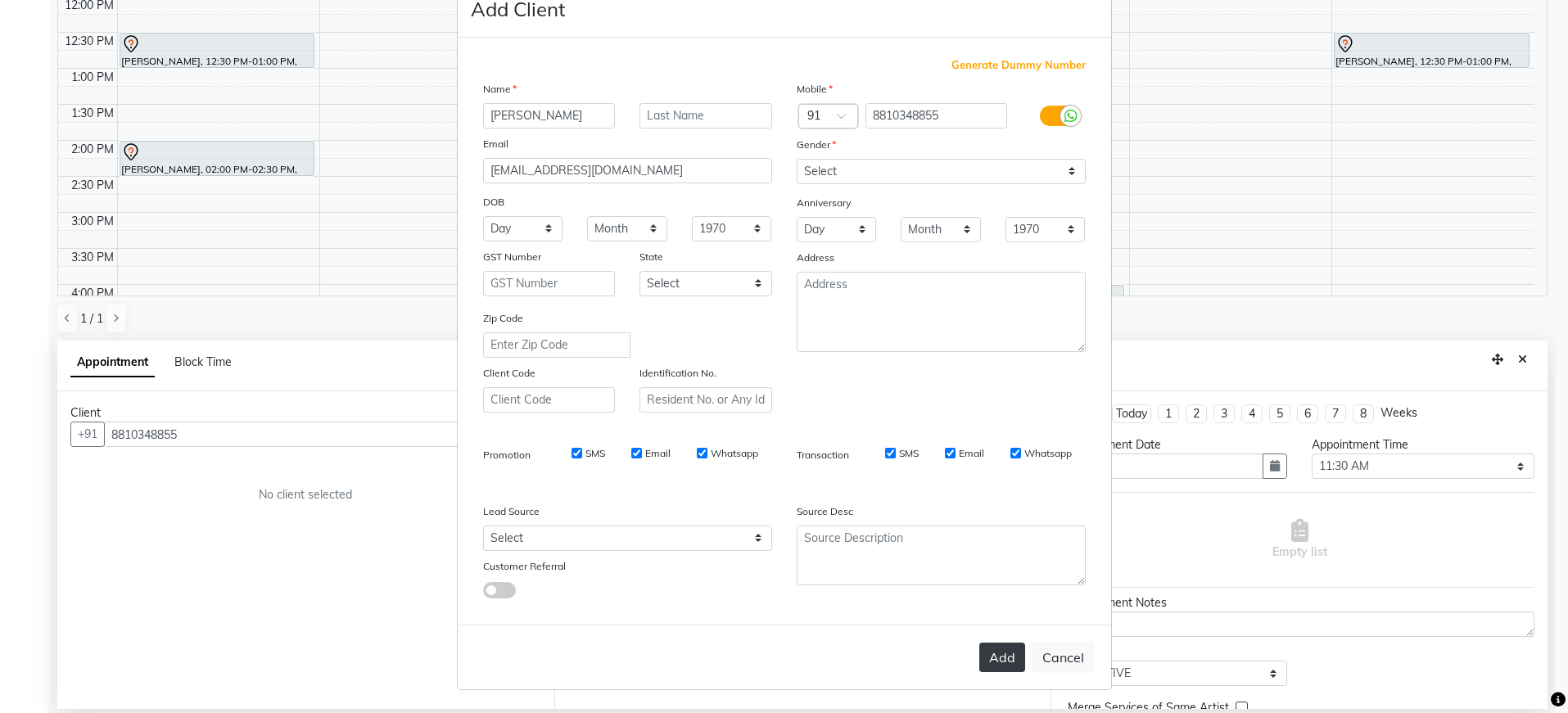
click at [983, 652] on button "Add" at bounding box center [1002, 657] width 46 height 29
type input "88******55"
select select
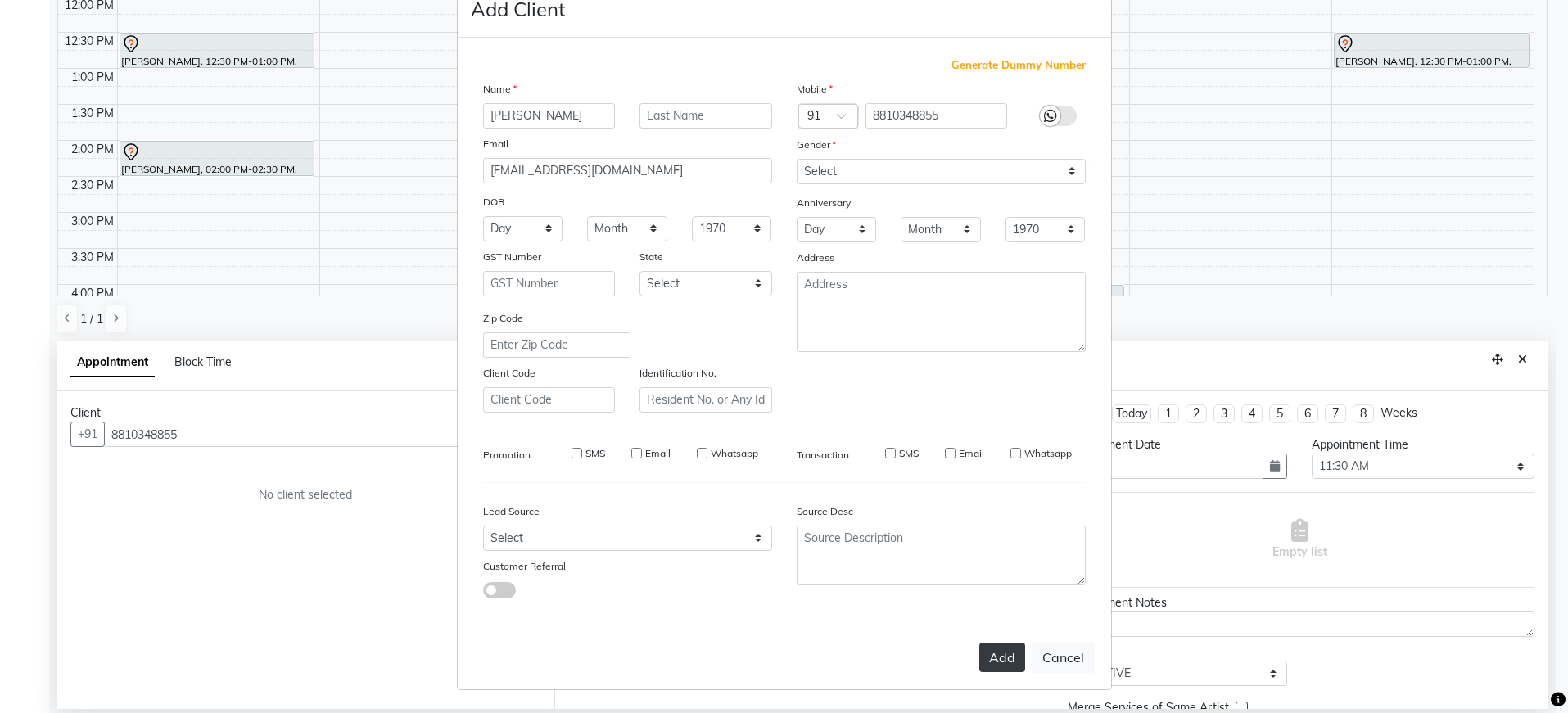
select select
checkbox input "false"
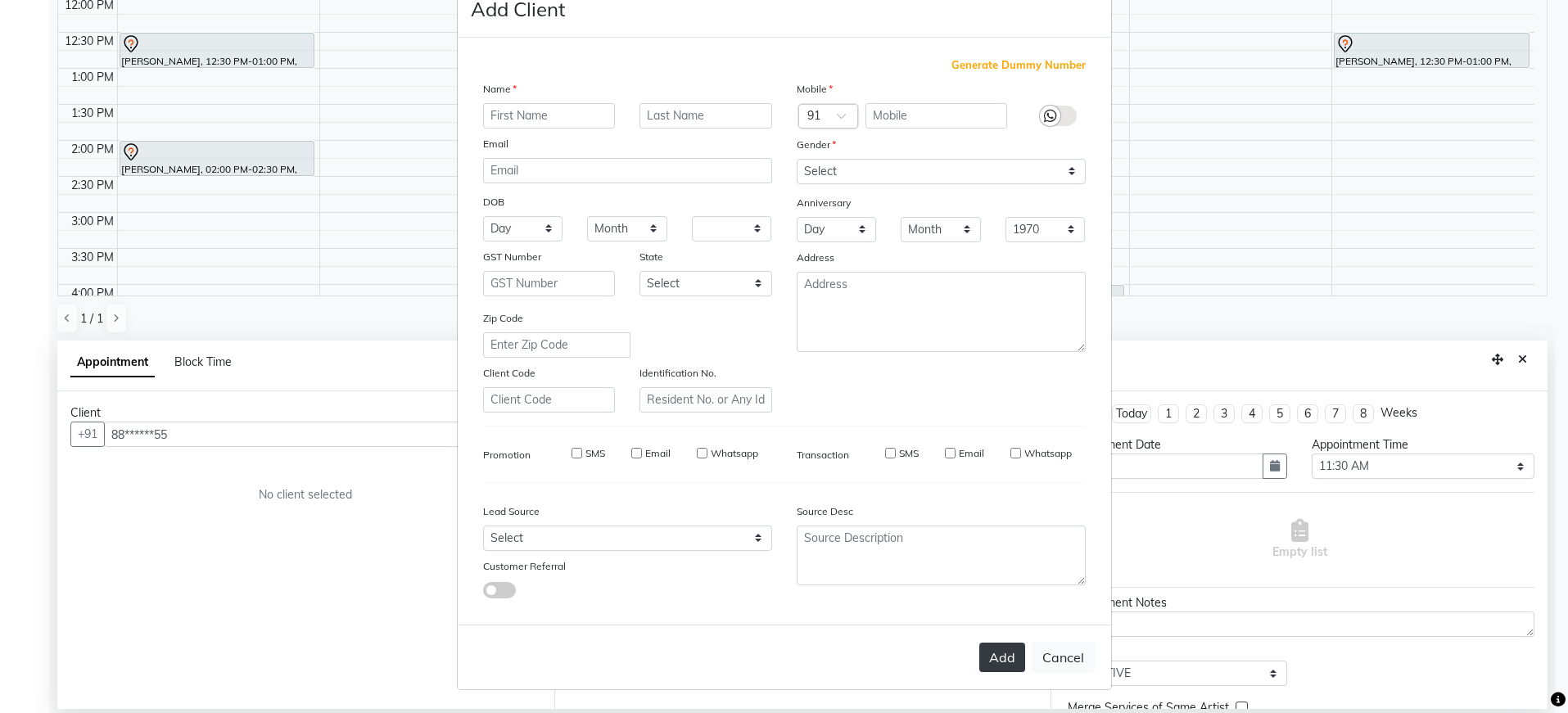
checkbox input "false"
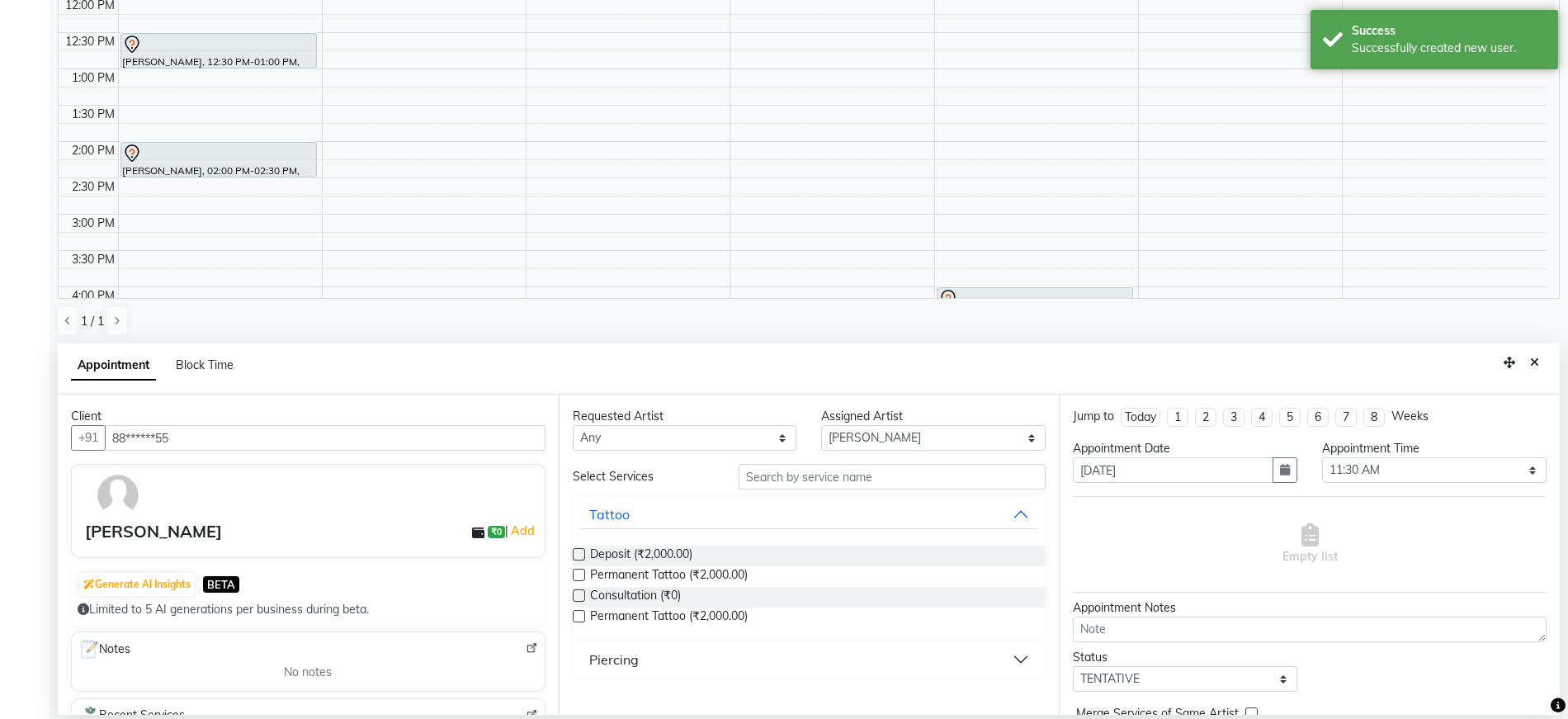
drag, startPoint x: 678, startPoint y: 575, endPoint x: 870, endPoint y: 573, distance: 192.0
click at [687, 574] on span "Permanent Tattoo (₹2,000.00)" at bounding box center [669, 577] width 158 height 20
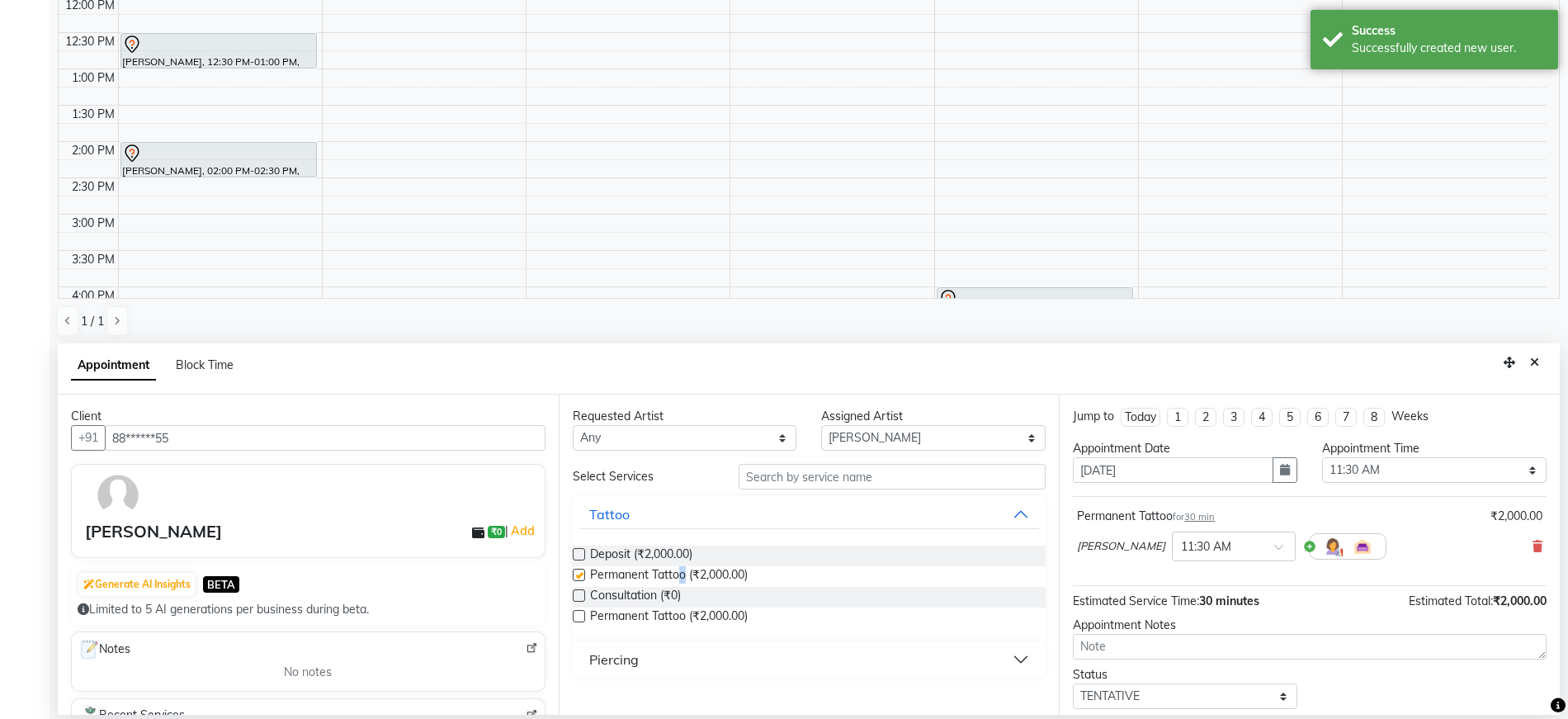
checkbox input "false"
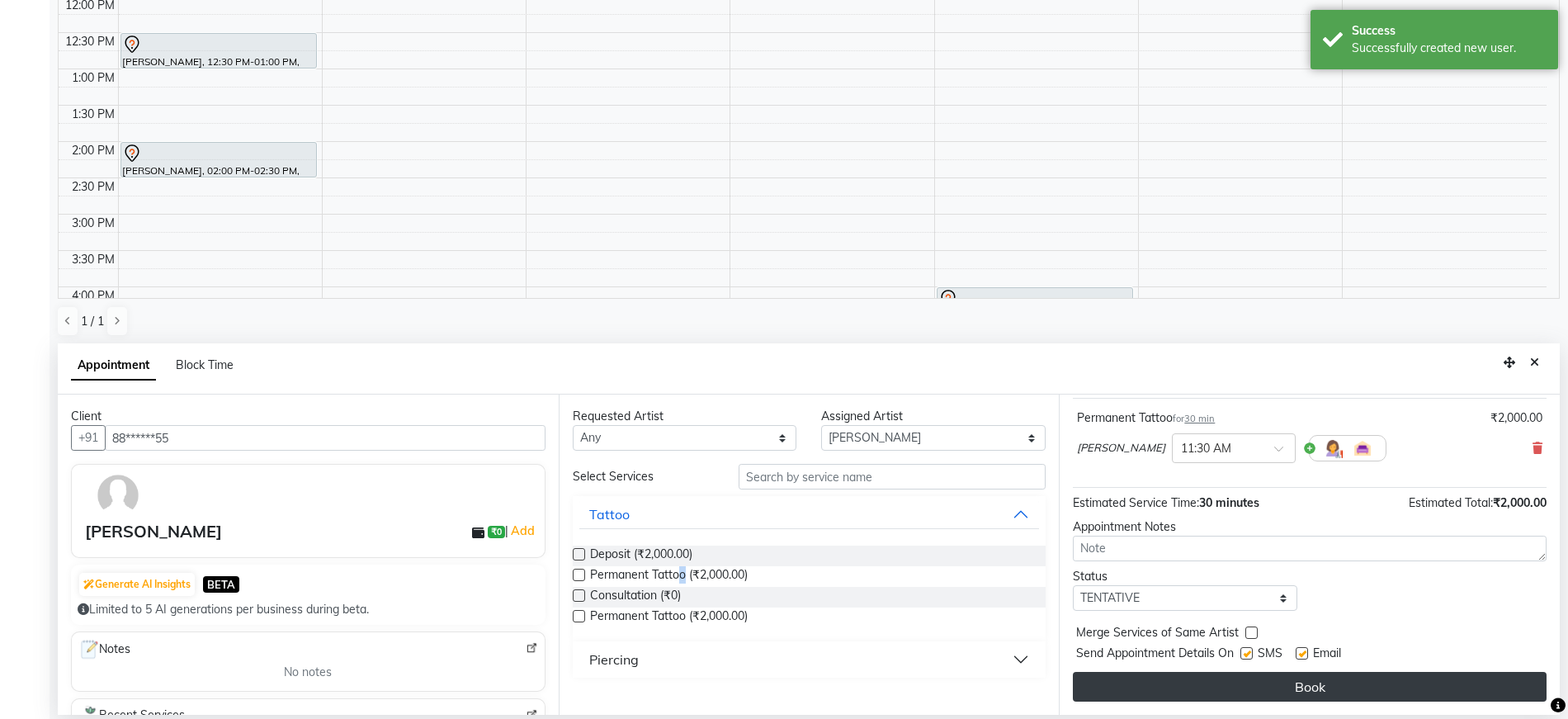
click at [1193, 676] on button "Book" at bounding box center [1310, 687] width 474 height 29
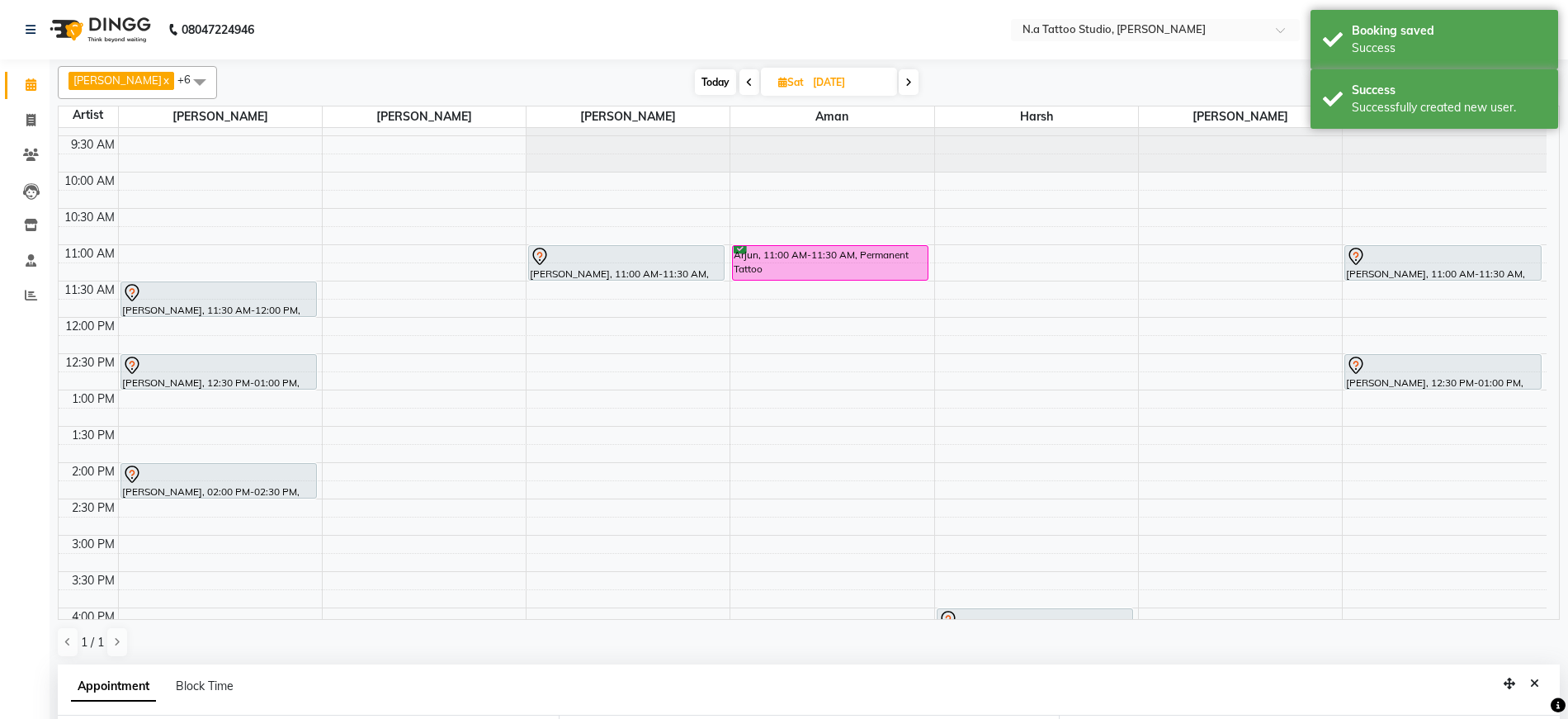
scroll to position [0, 0]
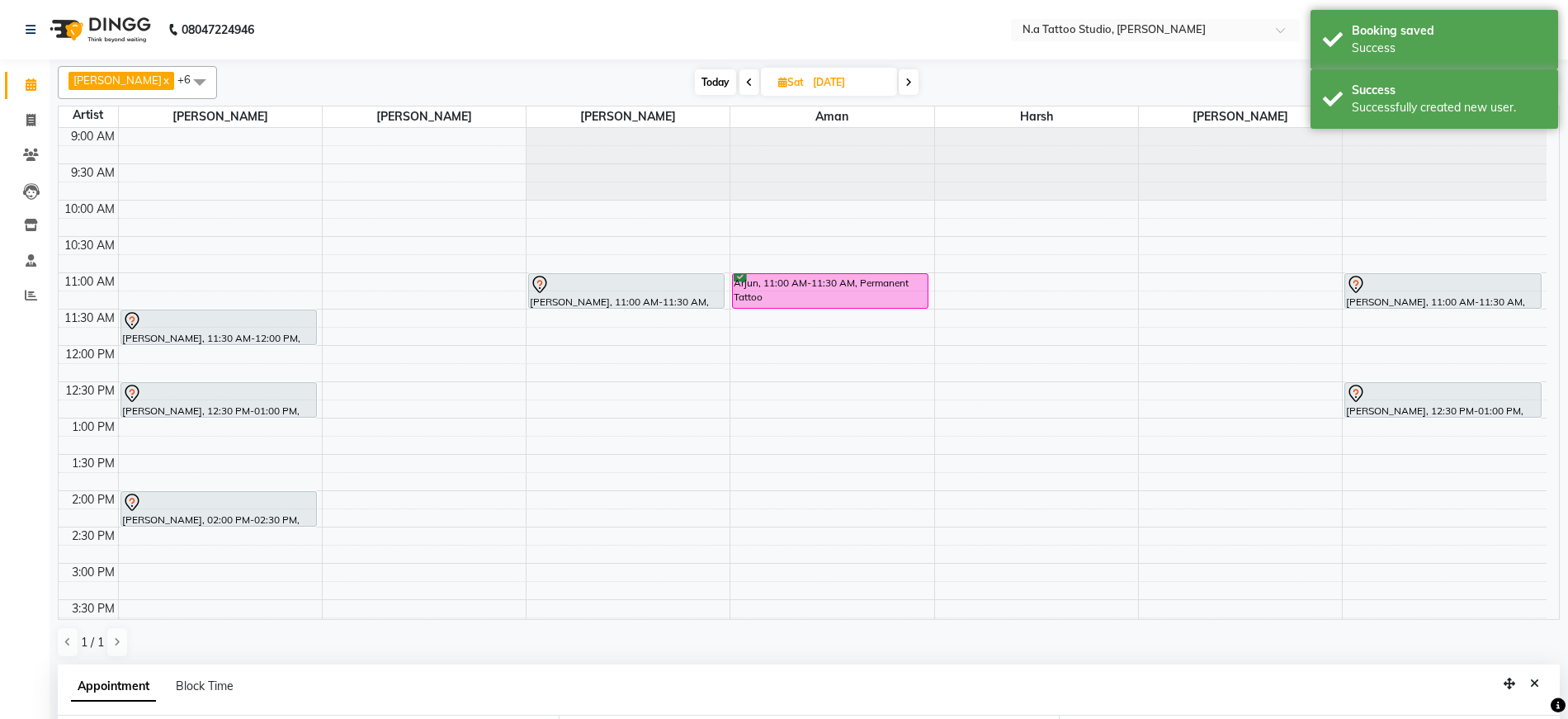
click at [704, 84] on span "Today" at bounding box center [715, 83] width 41 height 26
type input "[DATE]"
select select "690"
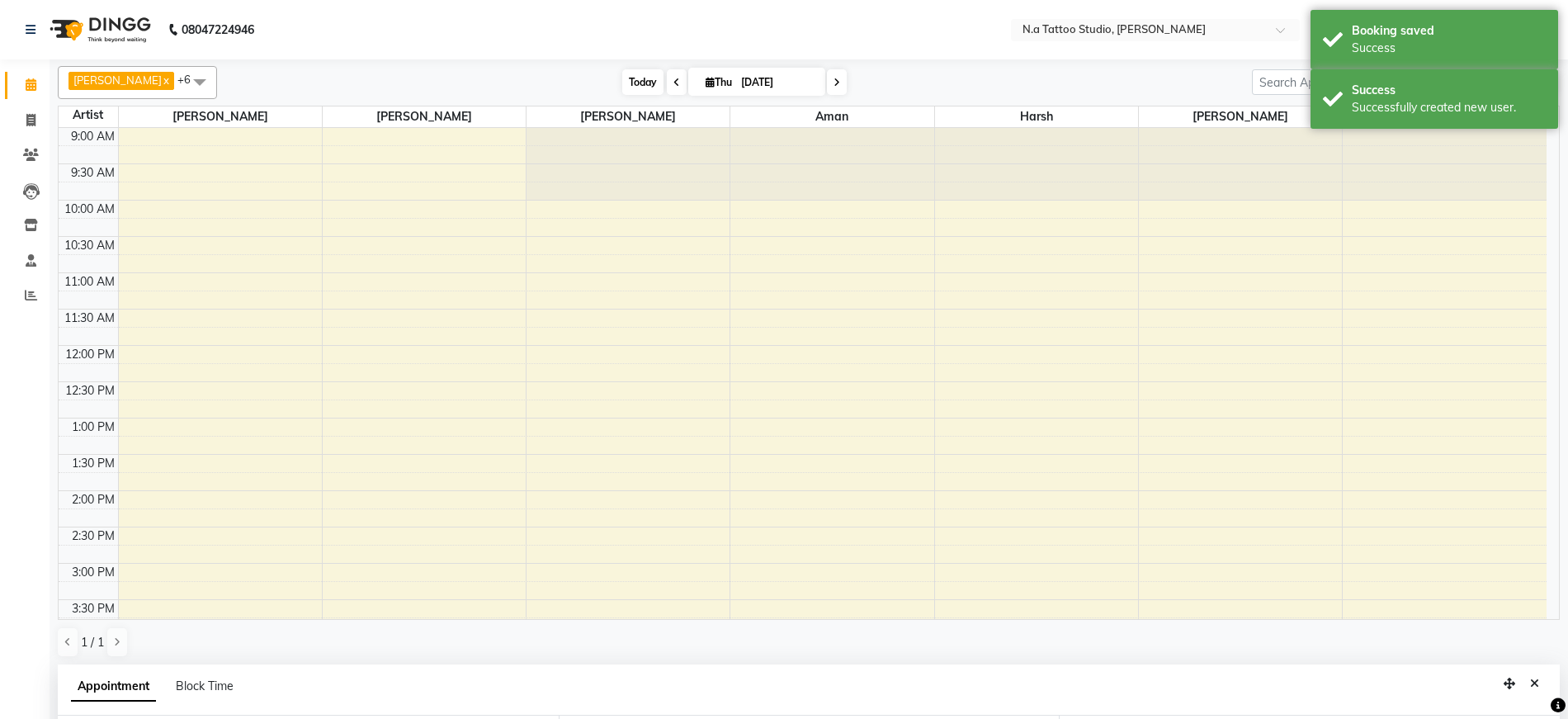
scroll to position [453, 0]
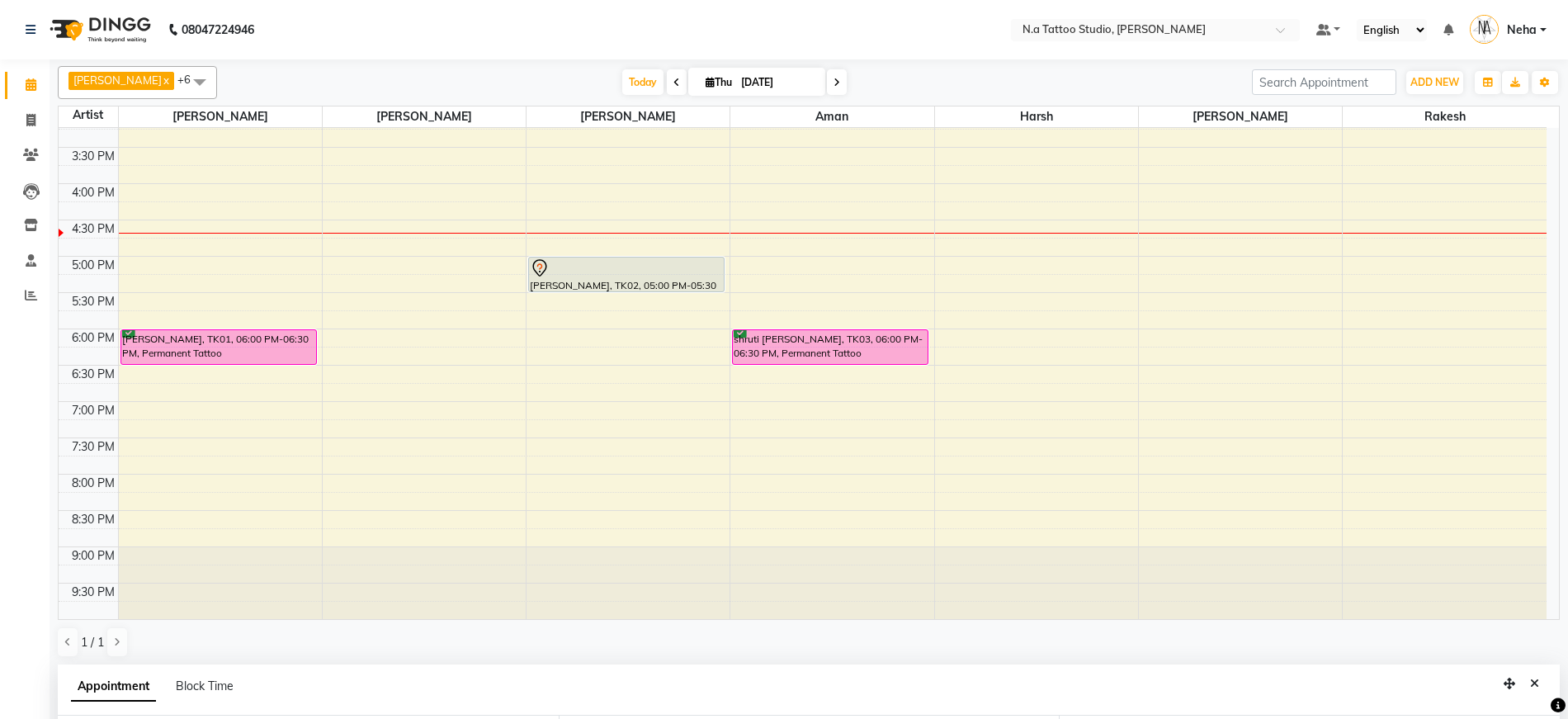
click at [752, 79] on input "[DATE]" at bounding box center [778, 82] width 83 height 25
select select "9"
select select "2025"
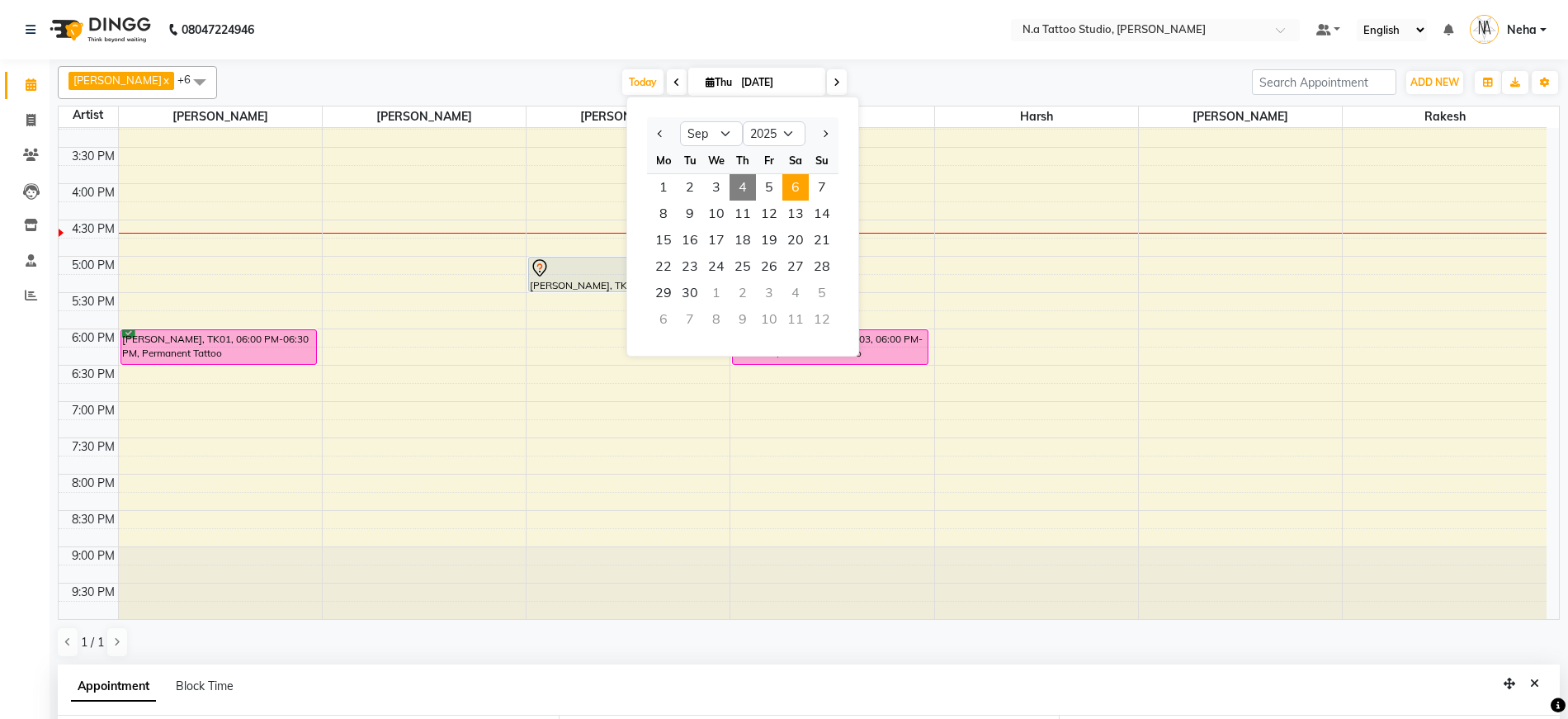
click at [789, 184] on span "6" at bounding box center [795, 187] width 27 height 27
type input "[DATE]"
select select "690"
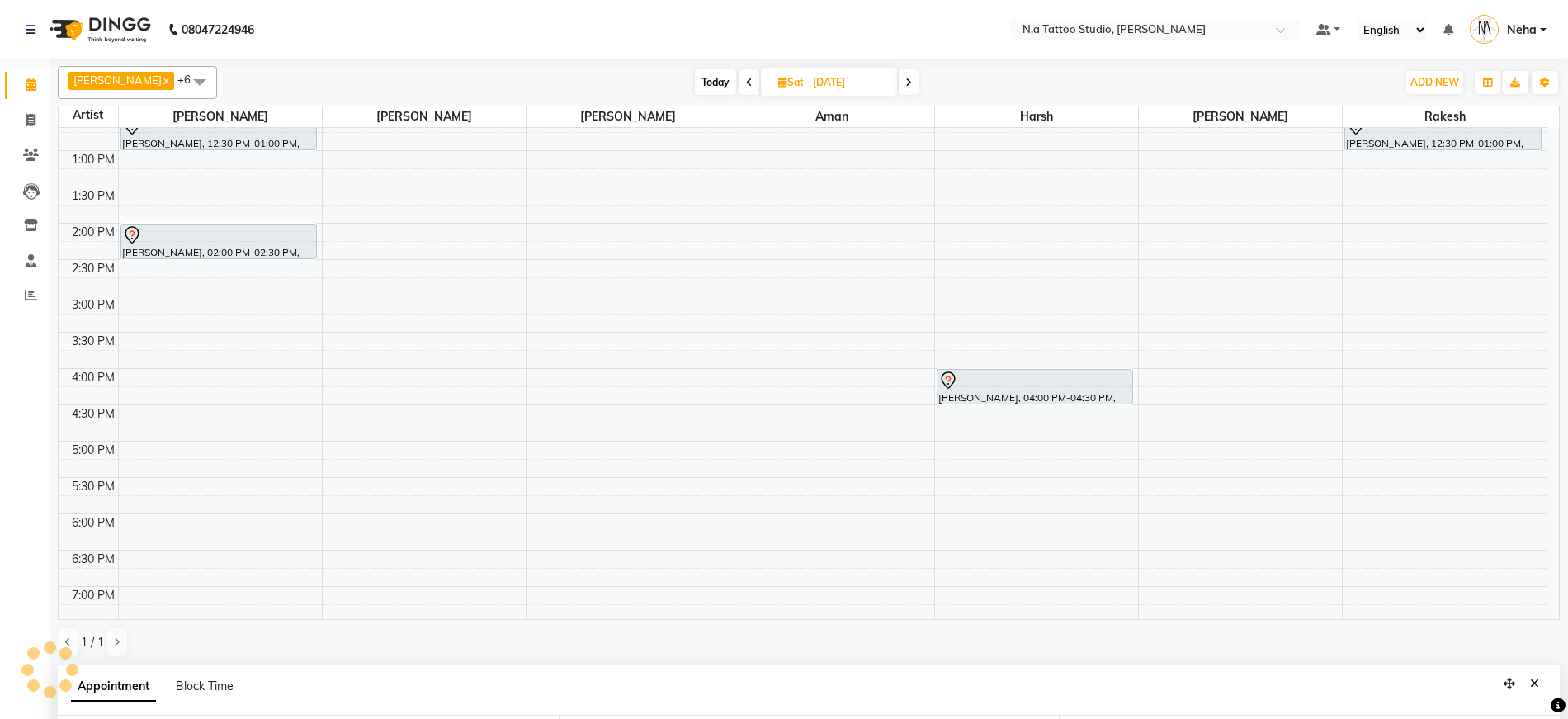
scroll to position [206, 0]
